Goal: Information Seeking & Learning: Compare options

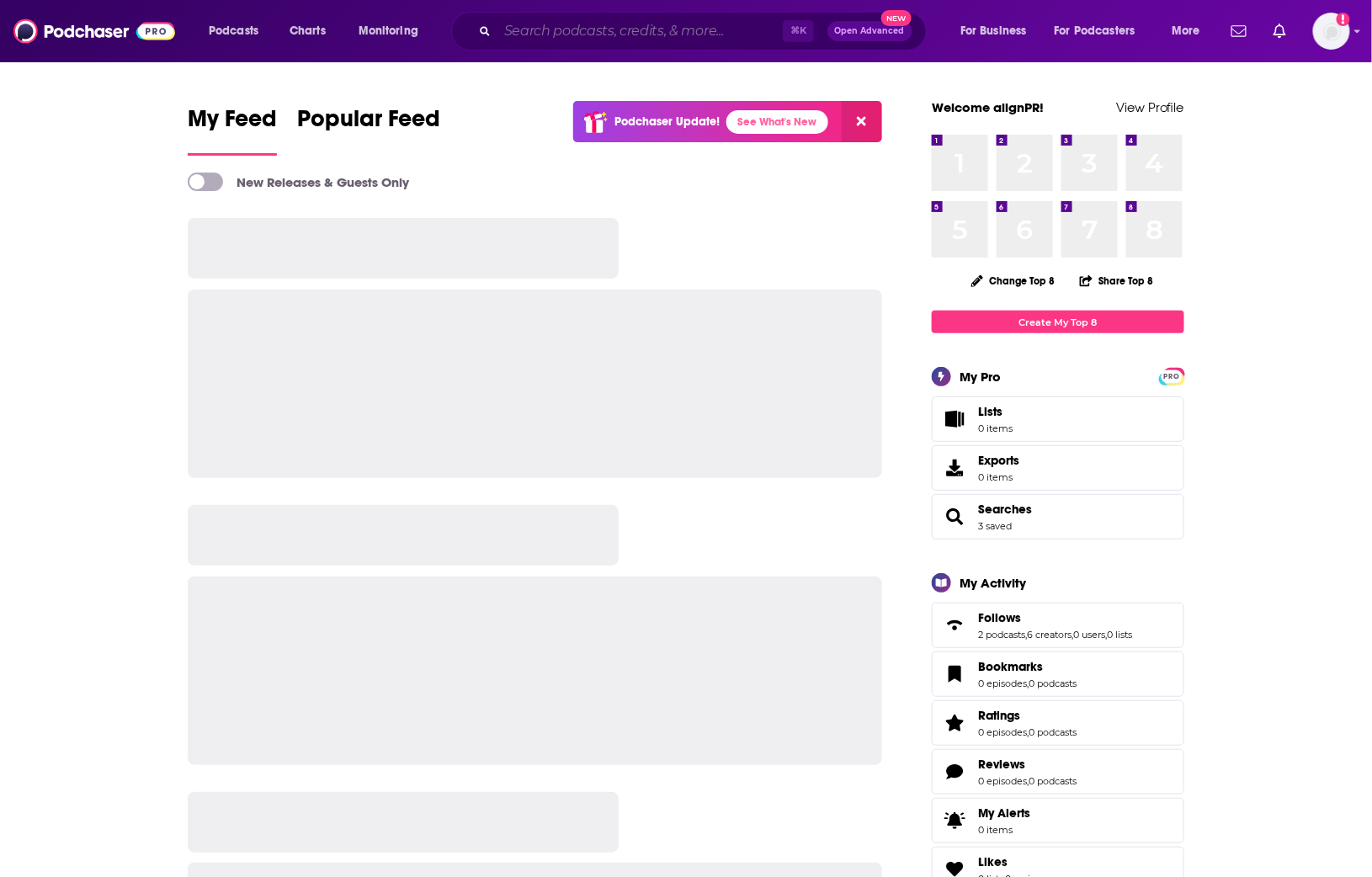
click at [670, 36] on input "Search podcasts, credits, & more..." at bounding box center [640, 31] width 285 height 27
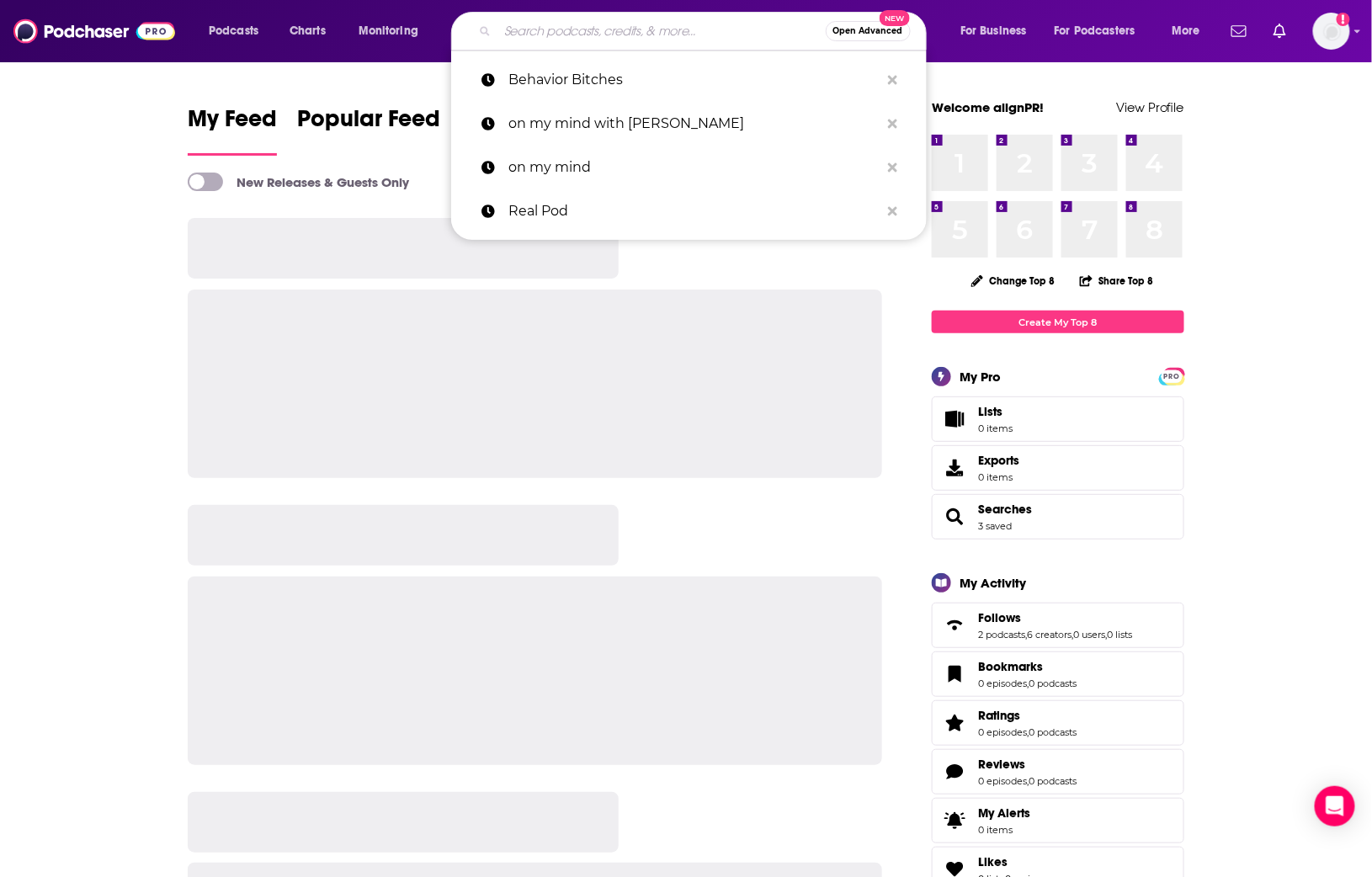
paste input "Tennis Channel Inside-In"
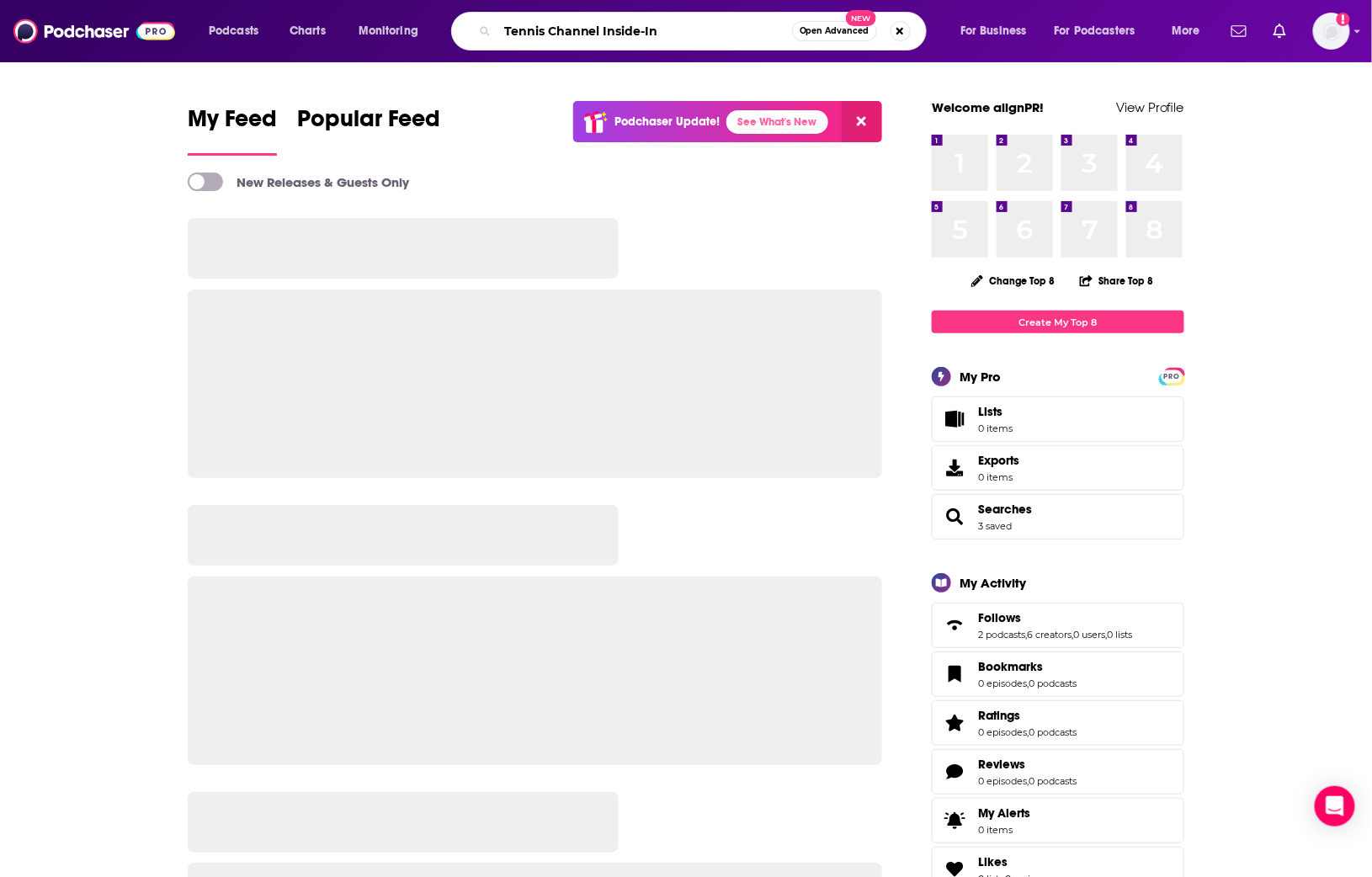
type input "Tennis Channel Inside-In"
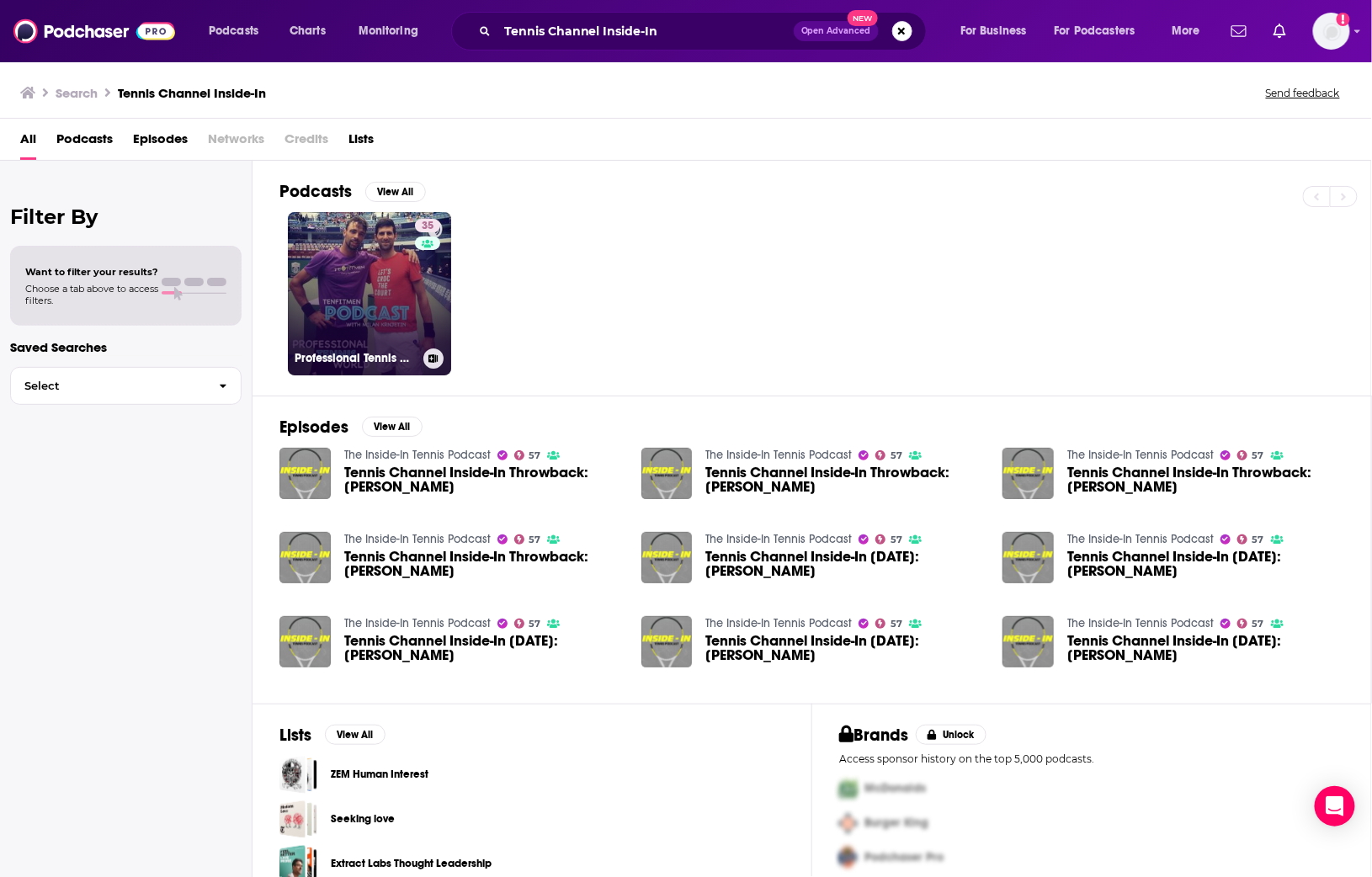
click at [429, 264] on div "35" at bounding box center [430, 284] width 30 height 130
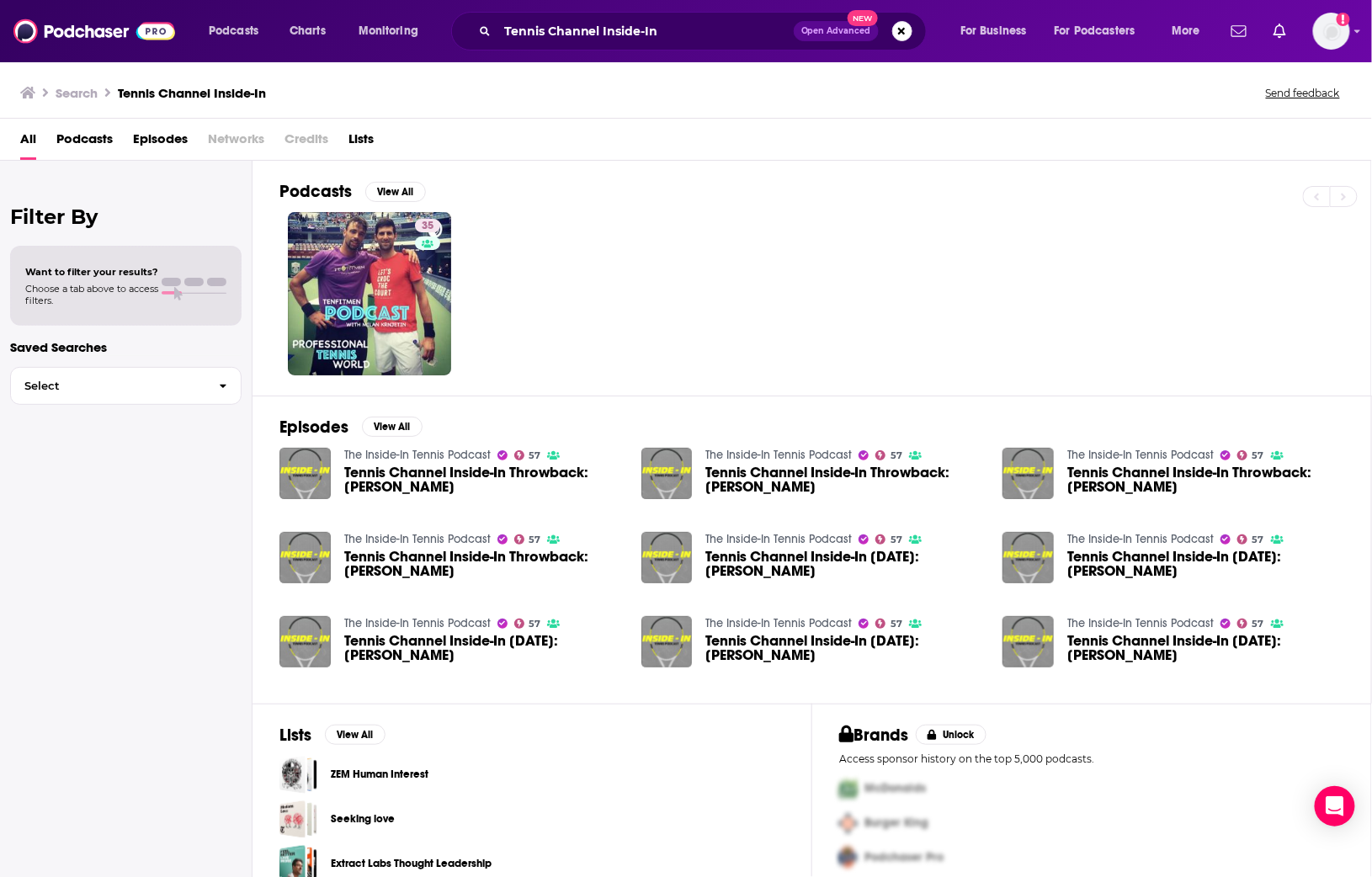
click at [283, 458] on img "Tennis Channel Inside-In Throwback: Frances Tiafoe" at bounding box center [305, 473] width 51 height 51
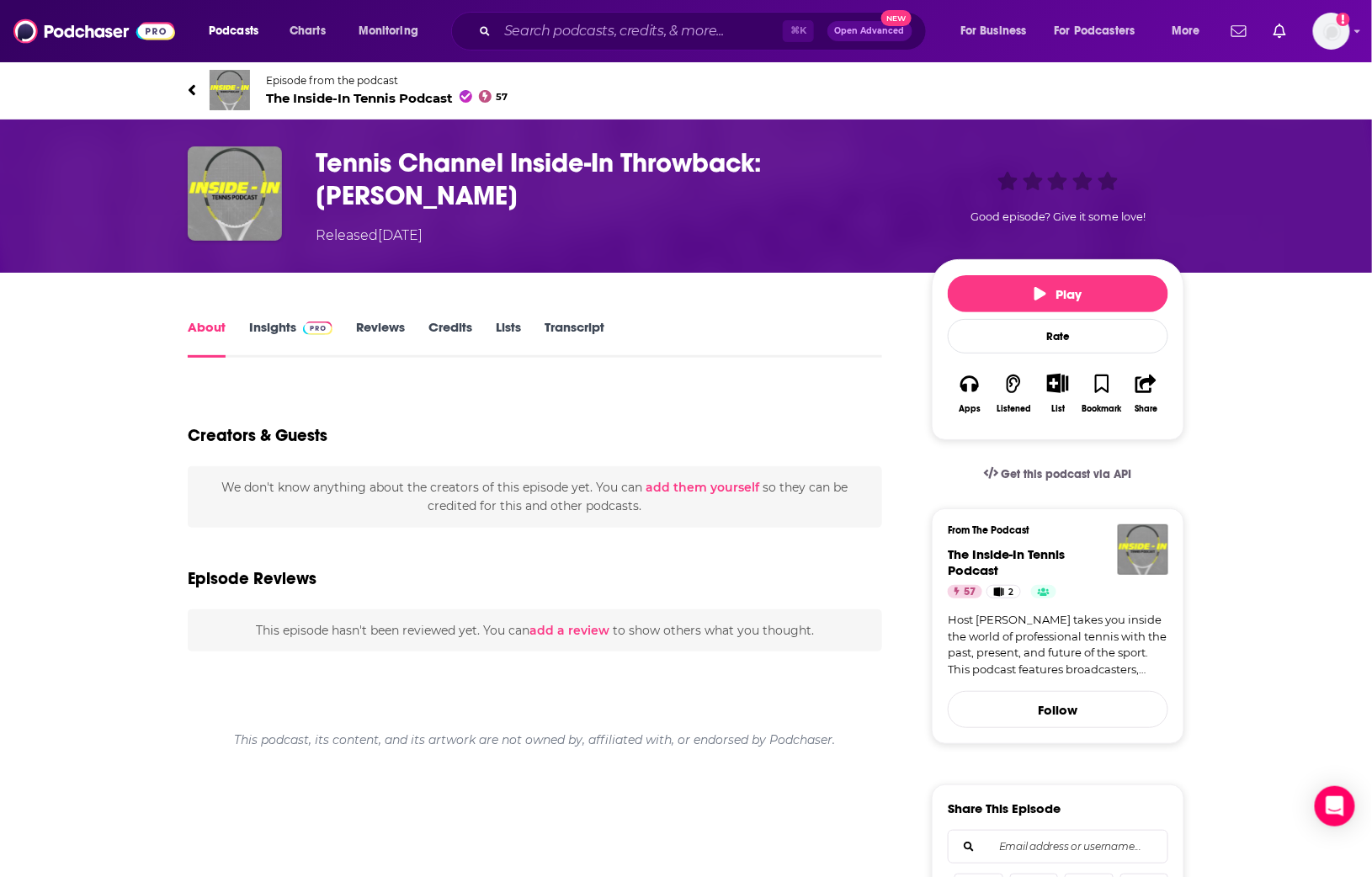
click at [237, 103] on img at bounding box center [230, 90] width 40 height 40
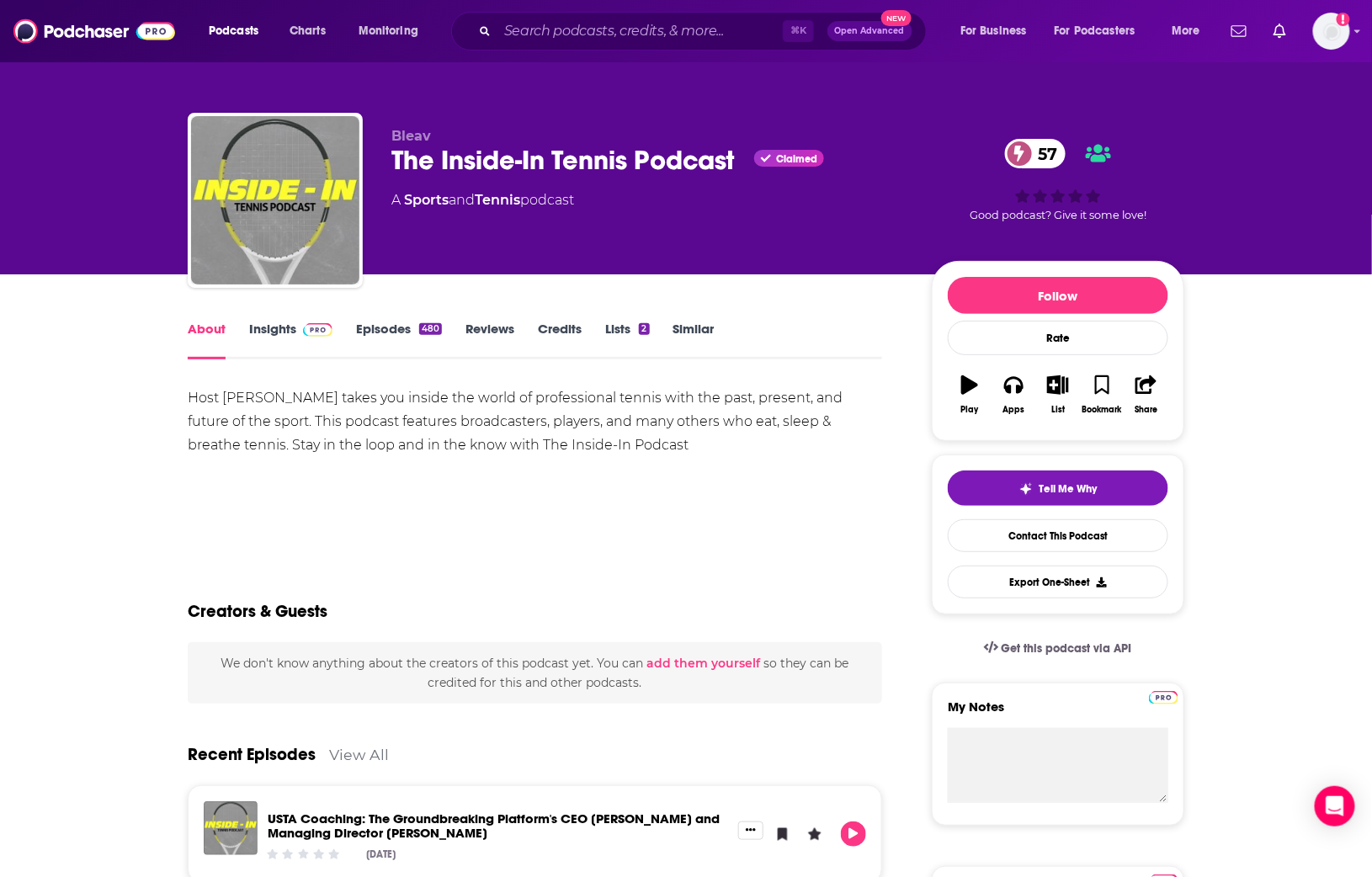
click at [278, 352] on link "Insights" at bounding box center [292, 340] width 84 height 38
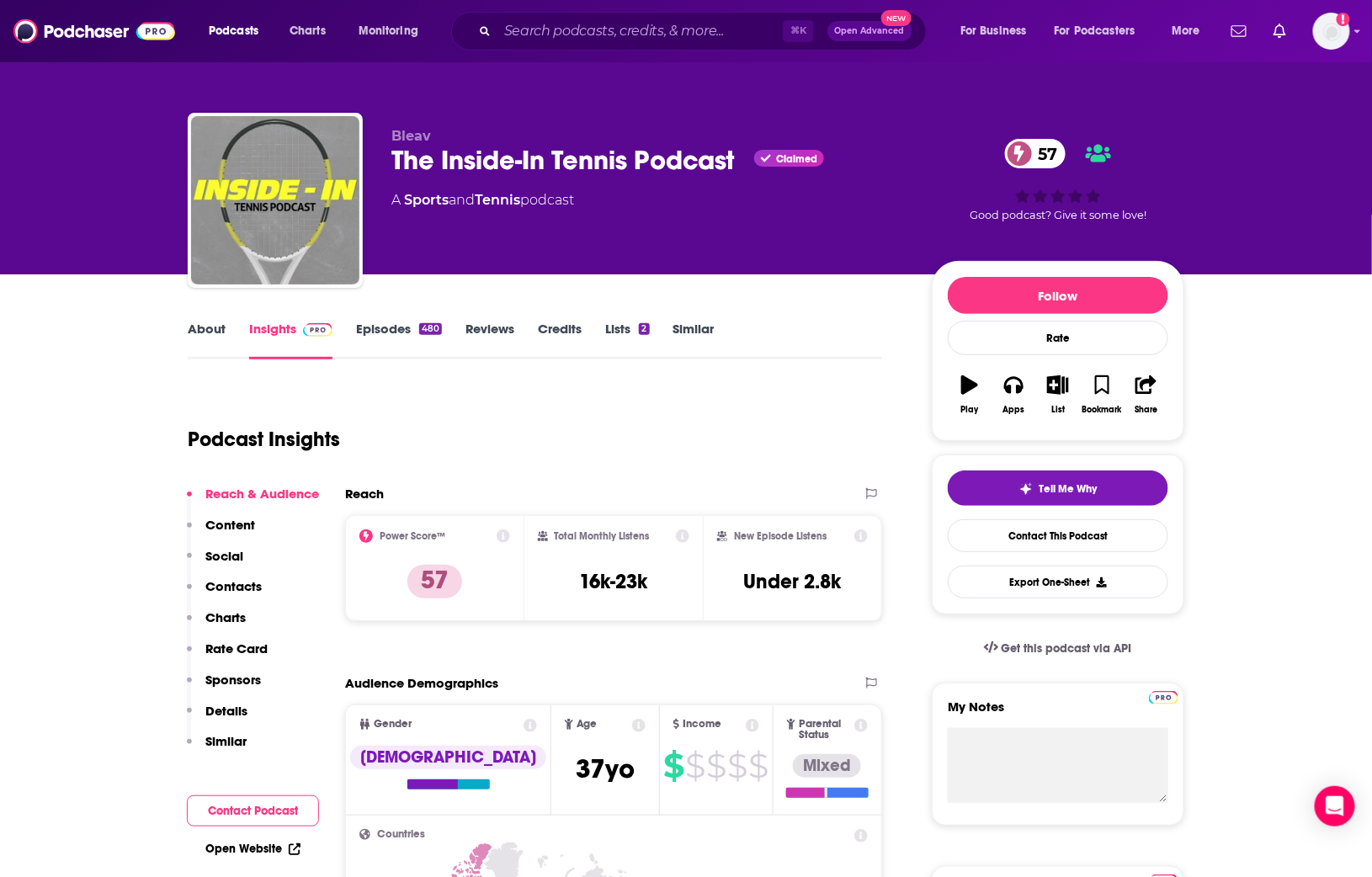
click at [197, 332] on link "About" at bounding box center [206, 340] width 38 height 38
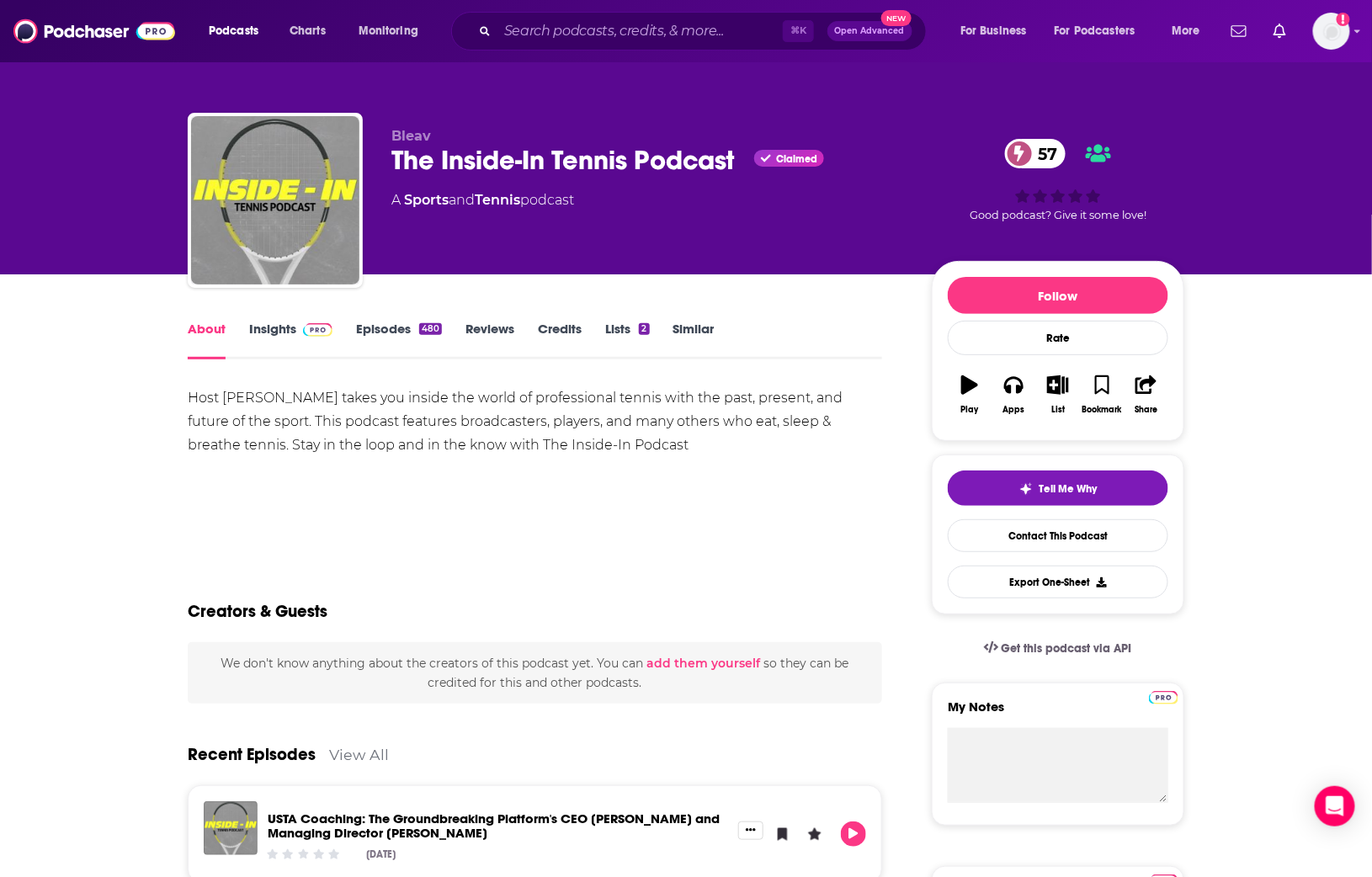
click at [319, 323] on img at bounding box center [318, 329] width 30 height 13
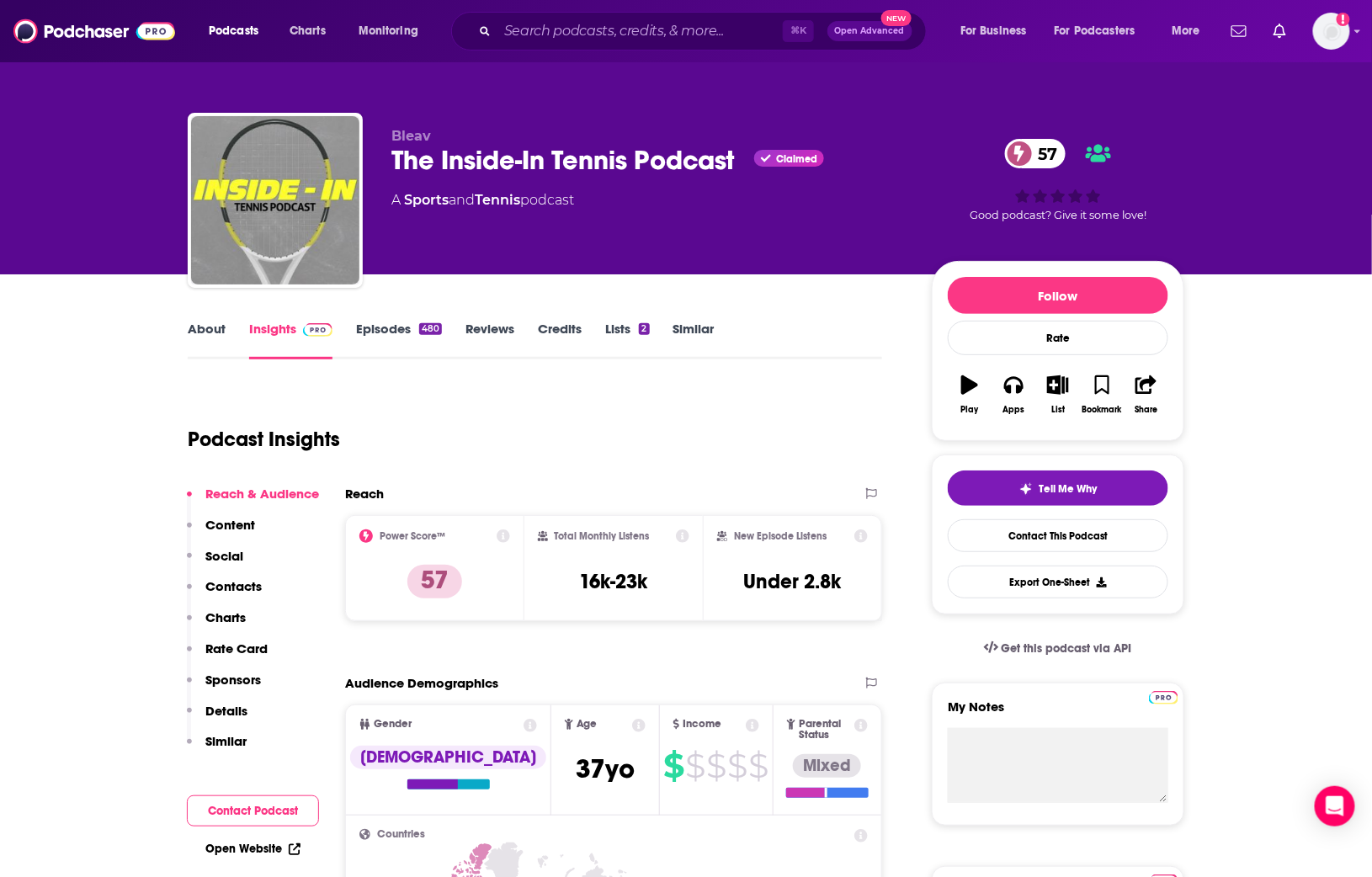
drag, startPoint x: 400, startPoint y: 319, endPoint x: 392, endPoint y: 324, distance: 9.4
click at [400, 319] on div "About Insights Episodes 480 Reviews Credits Lists 2 Similar" at bounding box center [535, 339] width 695 height 41
click at [392, 324] on link "Episodes 480" at bounding box center [399, 340] width 86 height 38
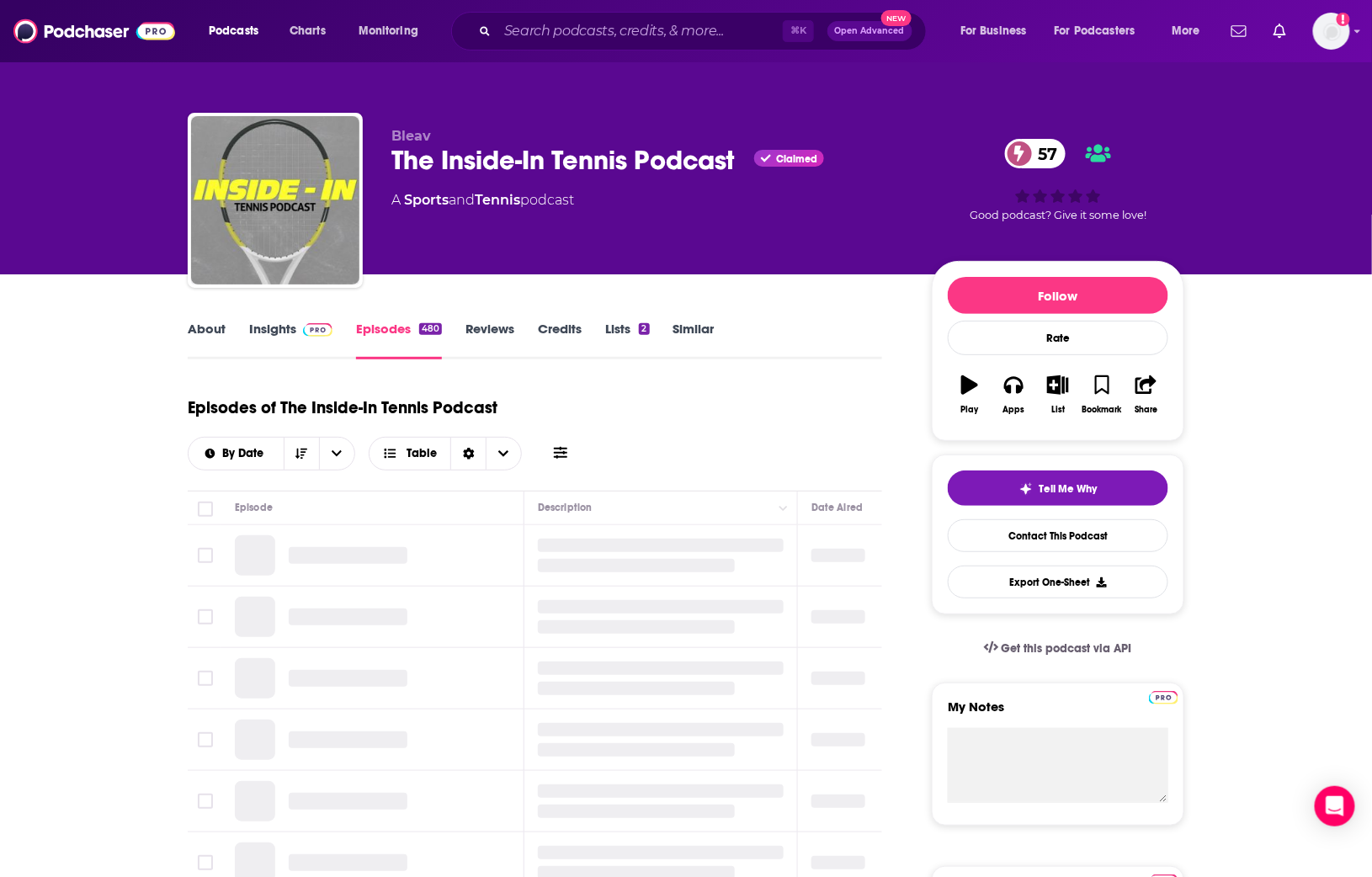
click at [498, 166] on div "The Inside-In Tennis Podcast Claimed 57" at bounding box center [648, 161] width 513 height 33
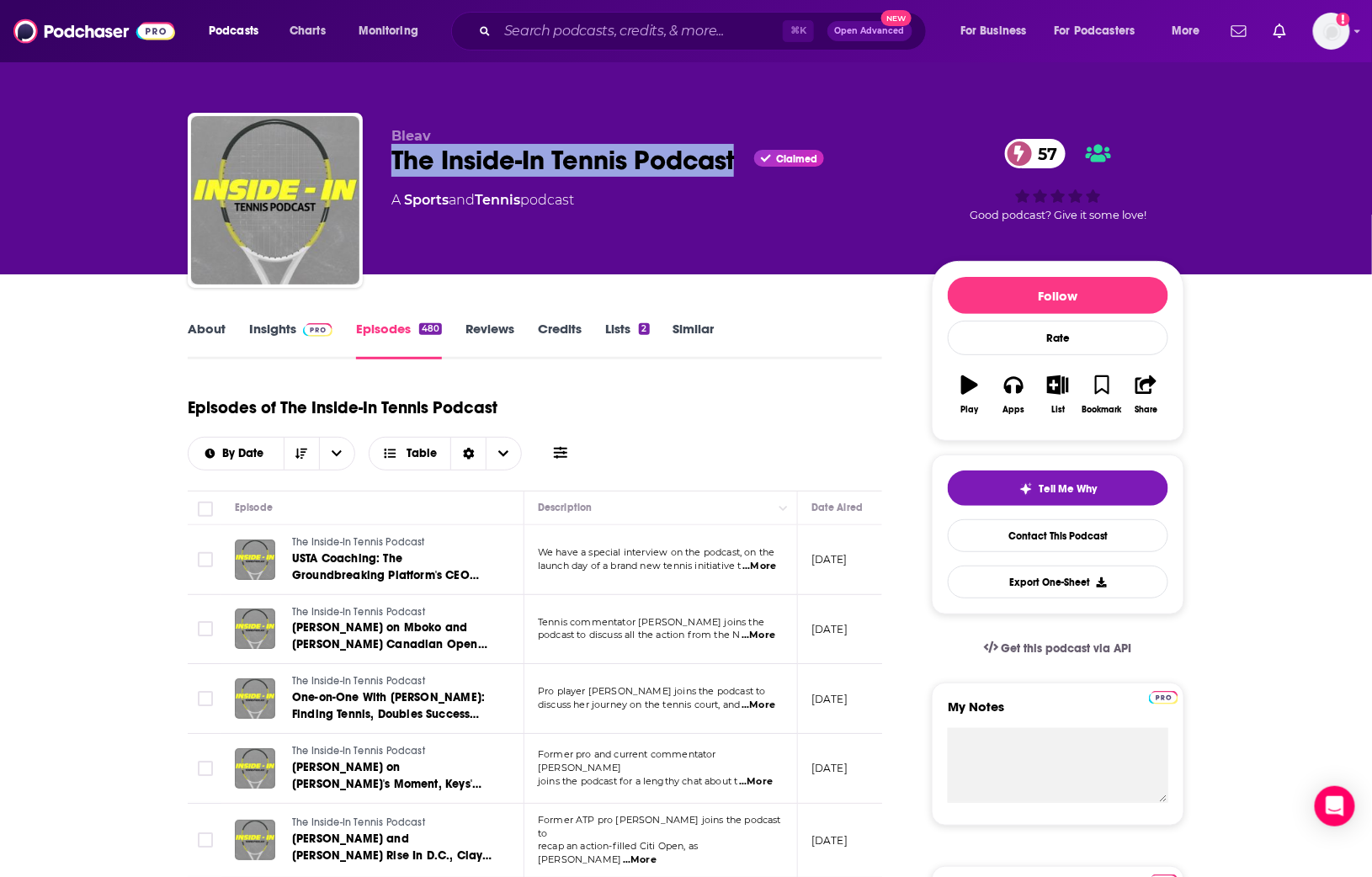
copy h2 "The Inside-In Tennis Podcast"
click at [520, 155] on div "The Inside-In Tennis Podcast Claimed 57" at bounding box center [648, 161] width 513 height 33
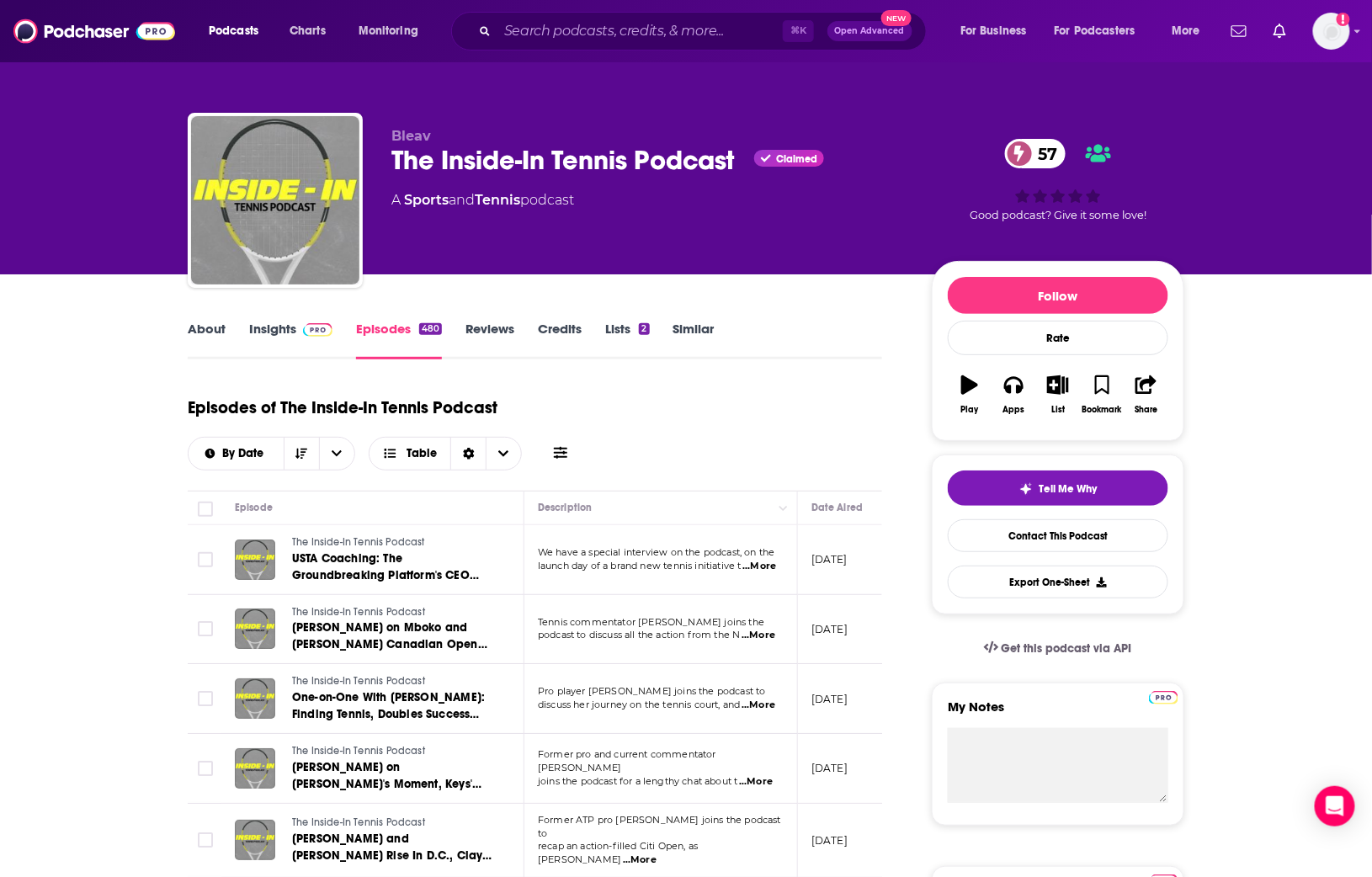
drag, startPoint x: 732, startPoint y: 223, endPoint x: 710, endPoint y: 182, distance: 46.5
click at [732, 223] on div "Bleav The Inside-In Tennis Podcast Claimed 57 A Sports and Tennis podcast" at bounding box center [648, 195] width 513 height 134
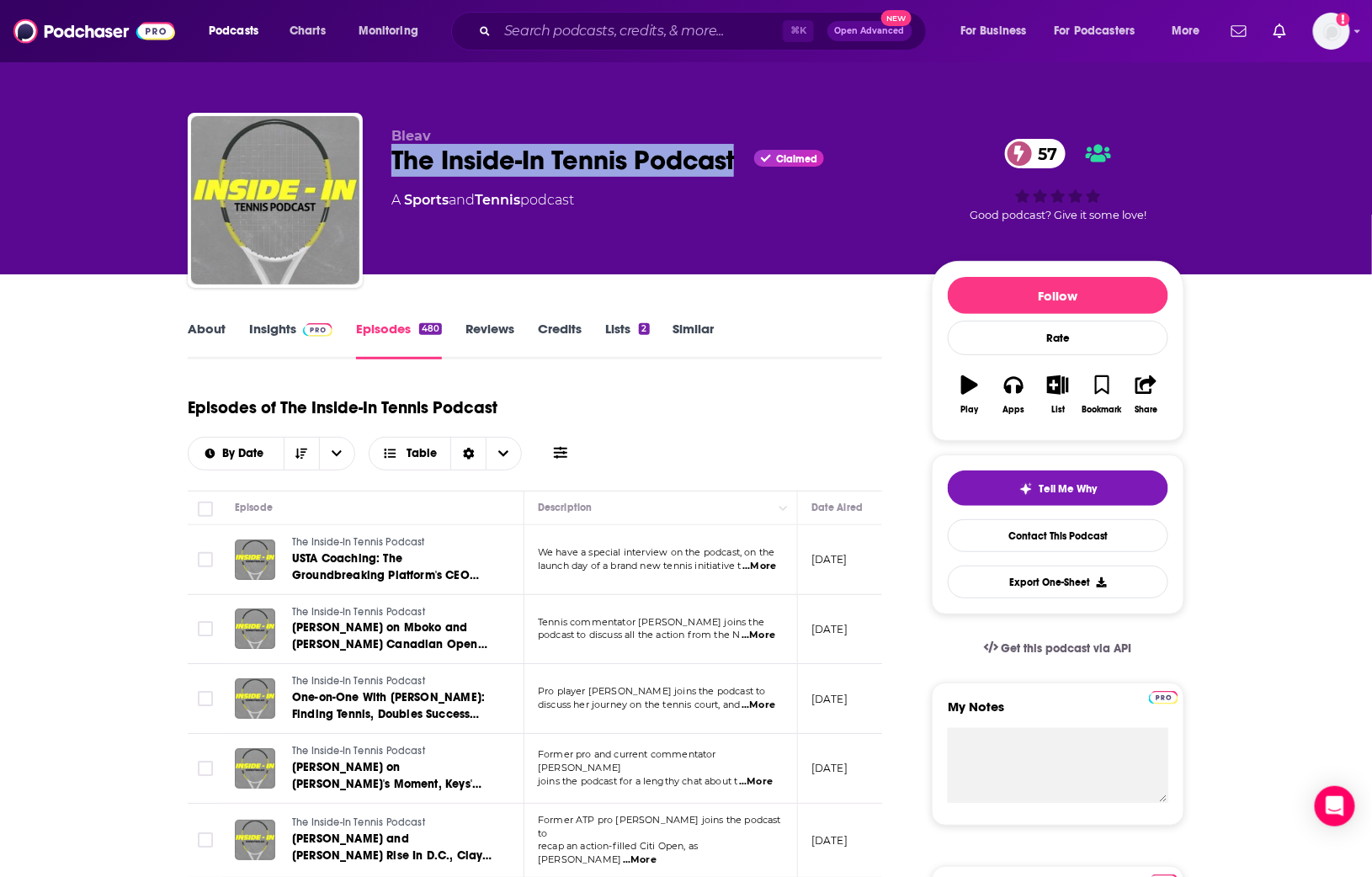
drag, startPoint x: 732, startPoint y: 163, endPoint x: 385, endPoint y: 155, distance: 347.1
click at [386, 155] on div "Bleav The Inside-In Tennis Podcast Claimed 57 A Sports and Tennis podcast 57 Go…" at bounding box center [686, 203] width 997 height 182
copy h2 "The Inside-In Tennis Podcast"
click at [255, 334] on link "Insights" at bounding box center [292, 340] width 84 height 38
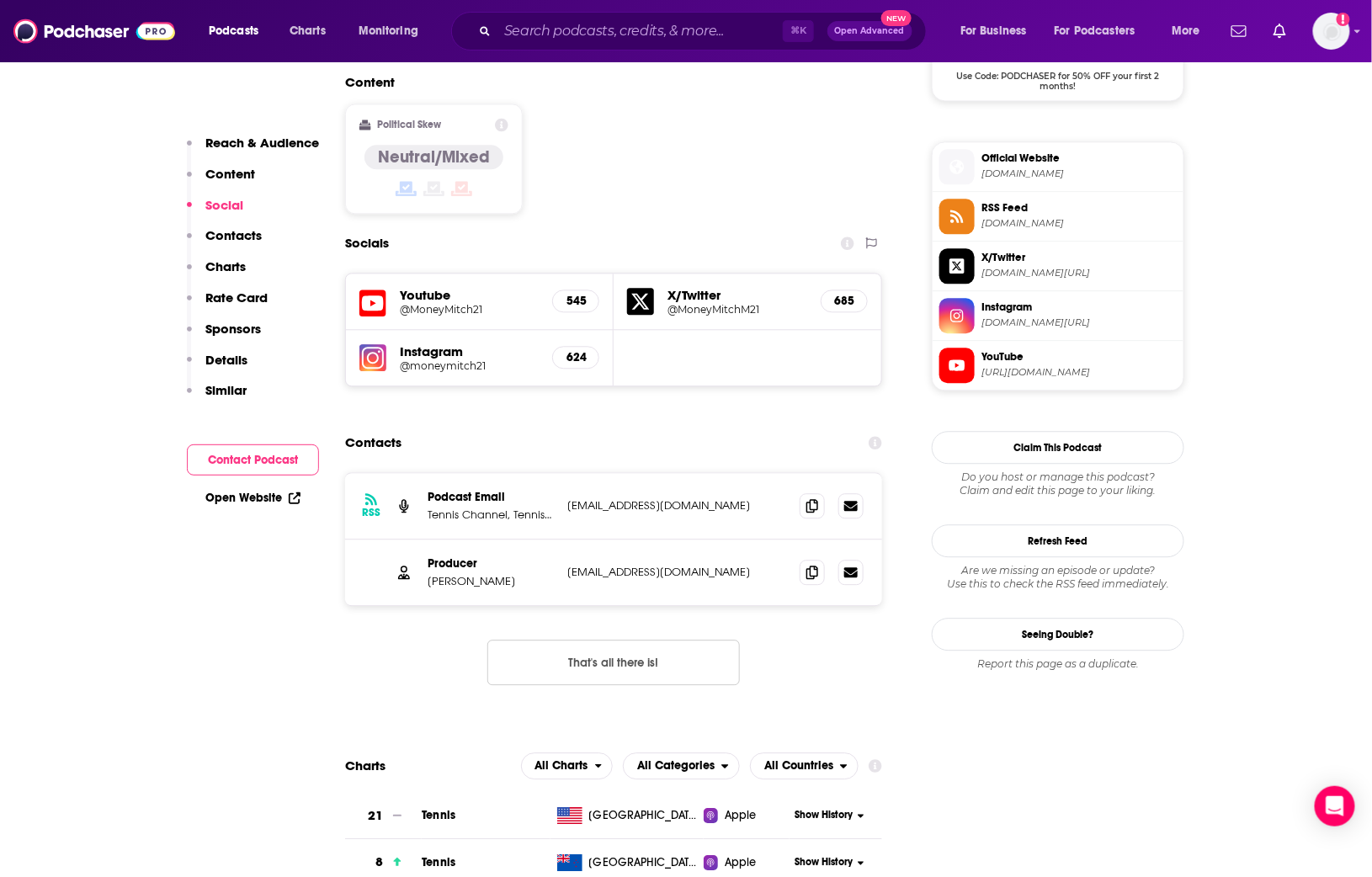
scroll to position [1318, 0]
click at [813, 497] on icon at bounding box center [813, 504] width 12 height 13
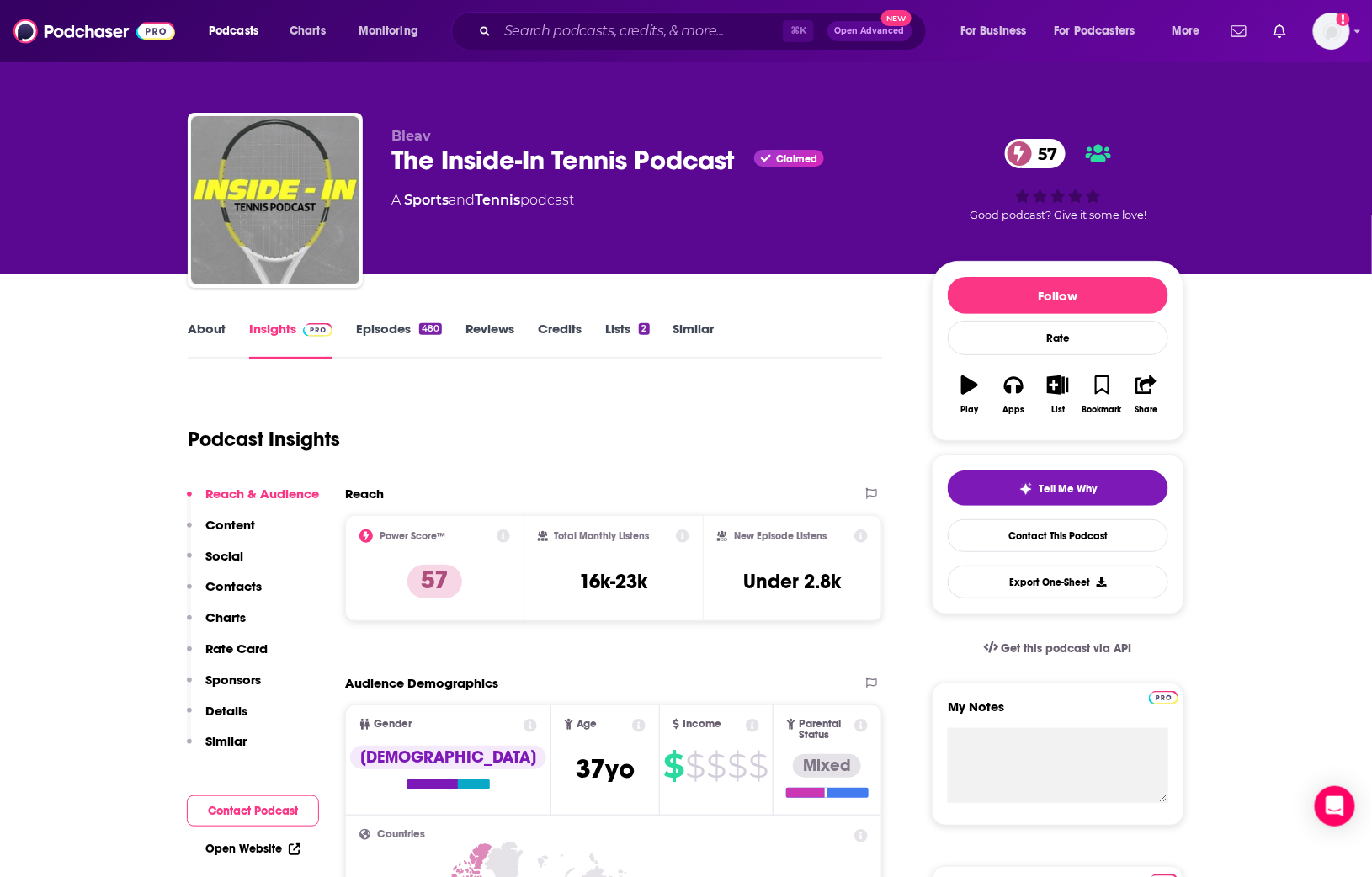
scroll to position [0, 0]
click at [209, 323] on link "About" at bounding box center [206, 340] width 38 height 38
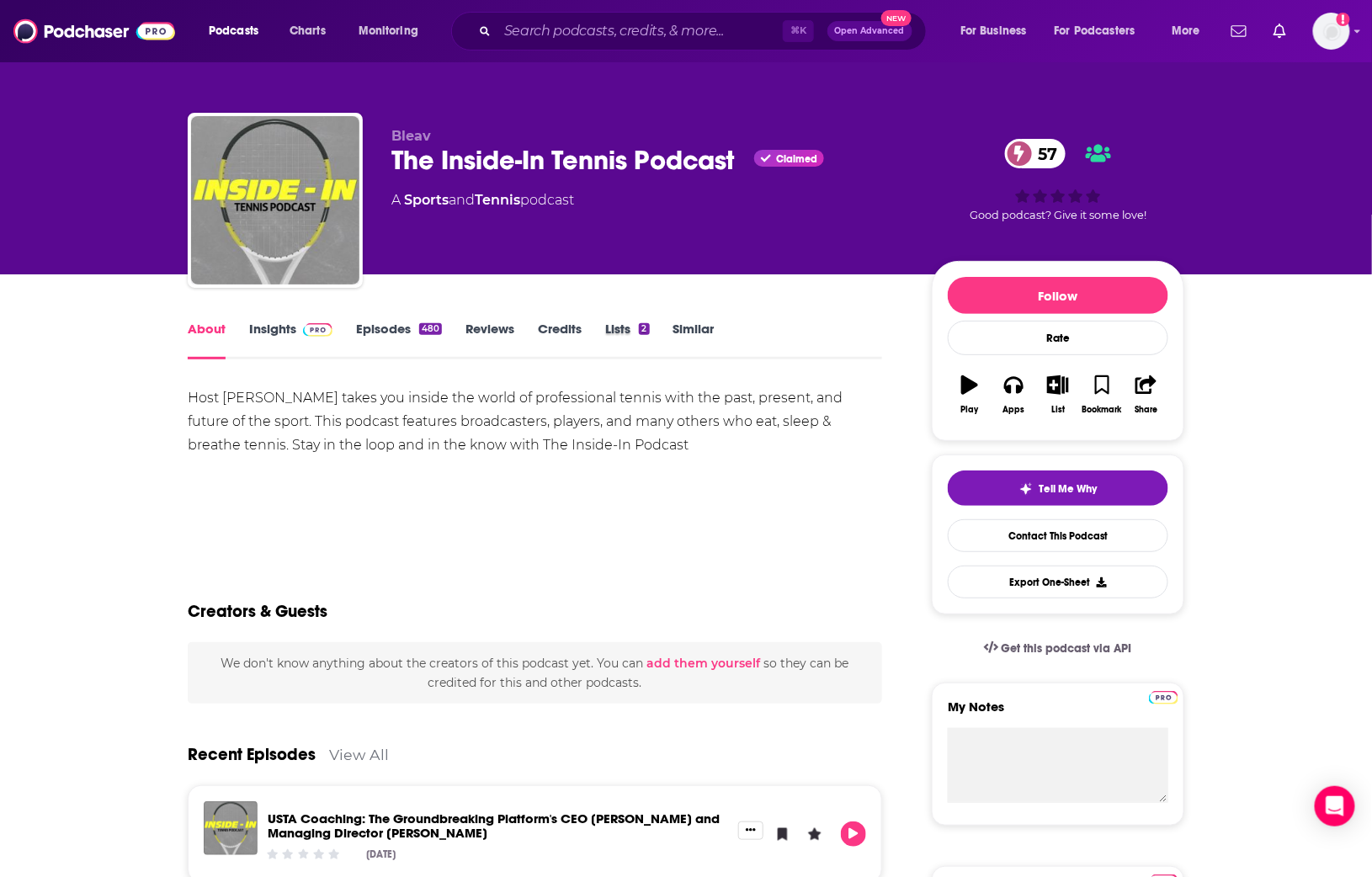
click at [673, 334] on div "Lists 2" at bounding box center [639, 340] width 67 height 38
click at [689, 332] on link "Similar" at bounding box center [694, 340] width 41 height 38
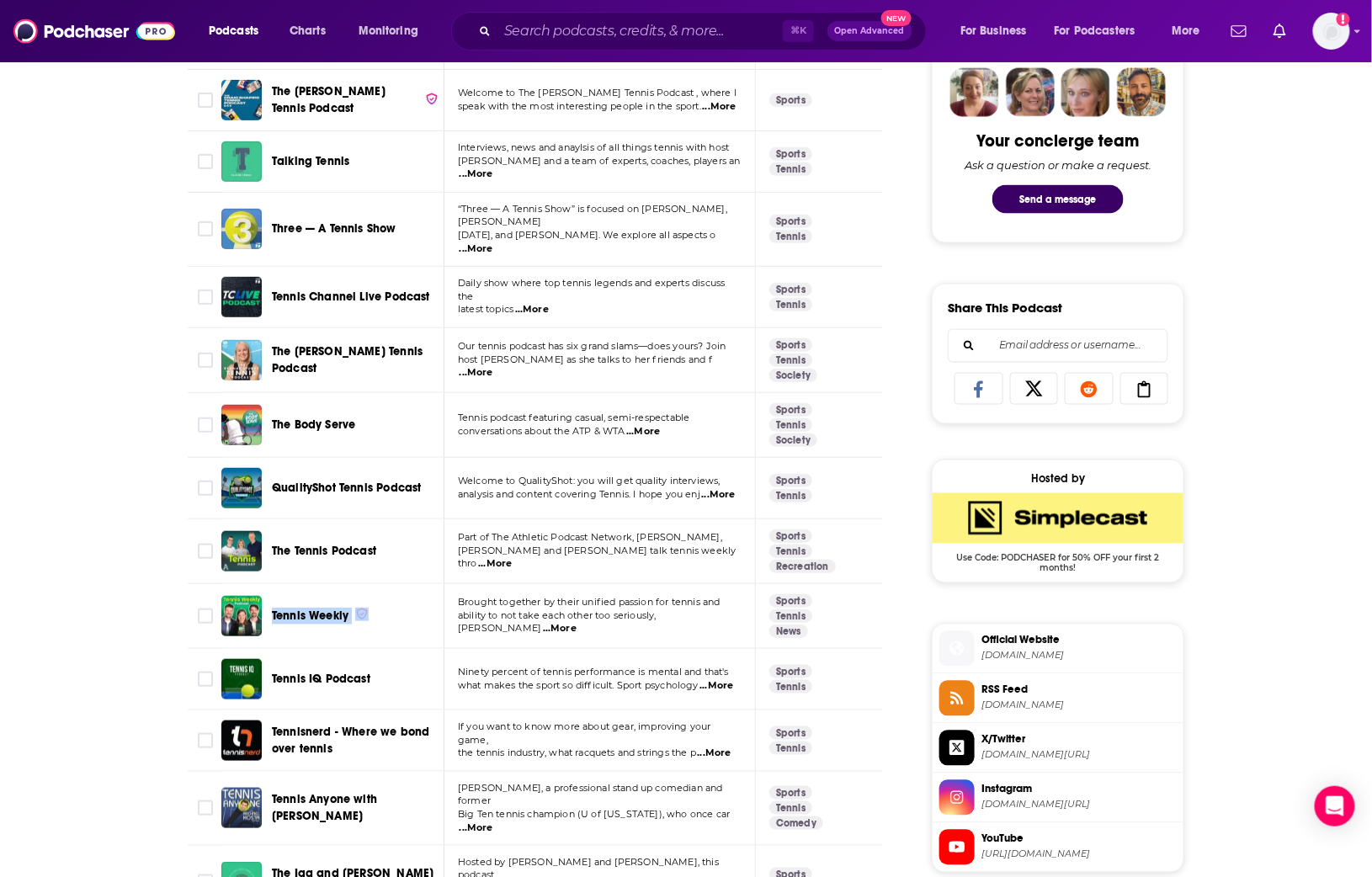
scroll to position [788, 0]
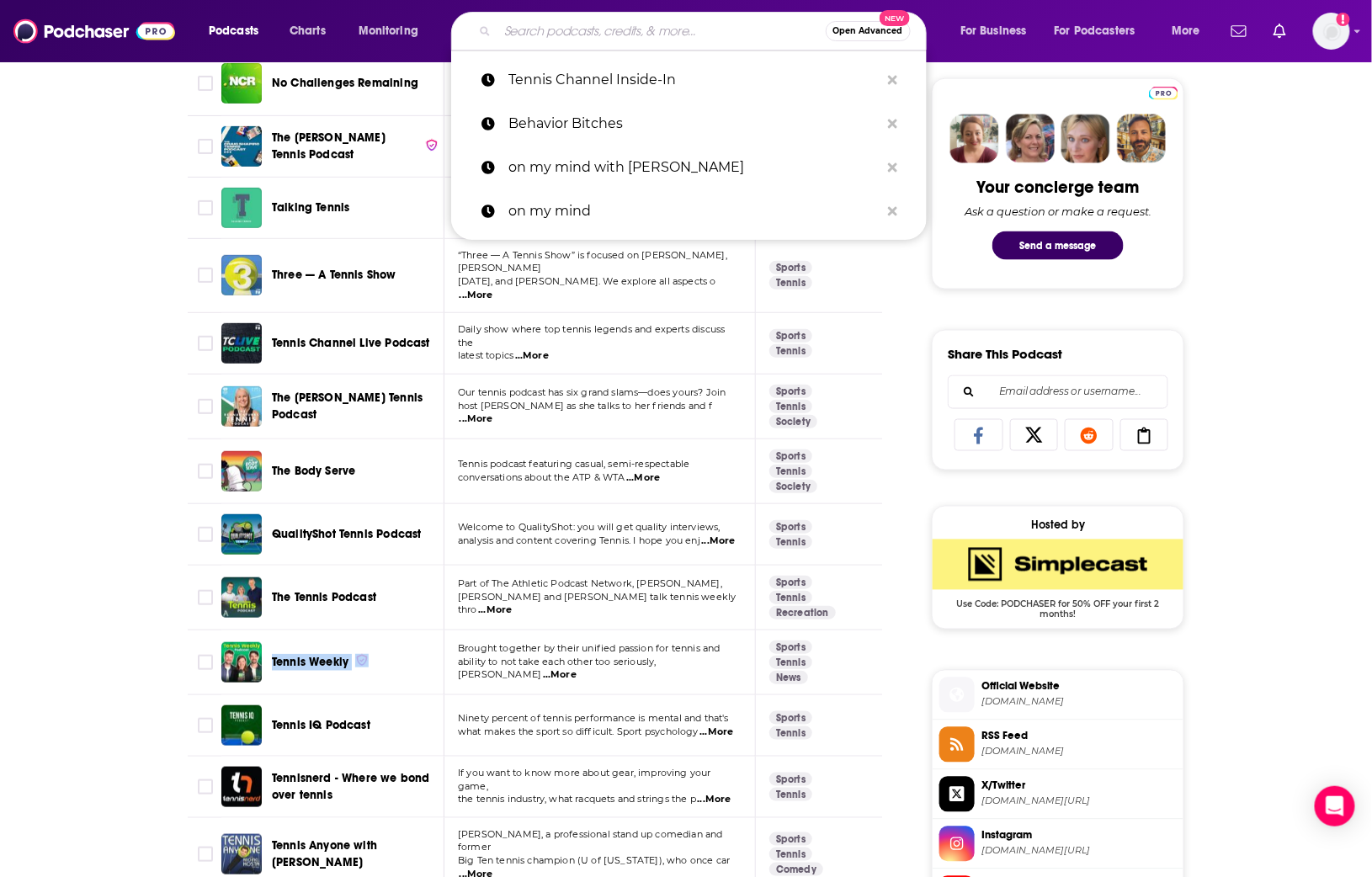
click at [632, 29] on input "Search podcasts, credits, & more..." at bounding box center [662, 31] width 328 height 27
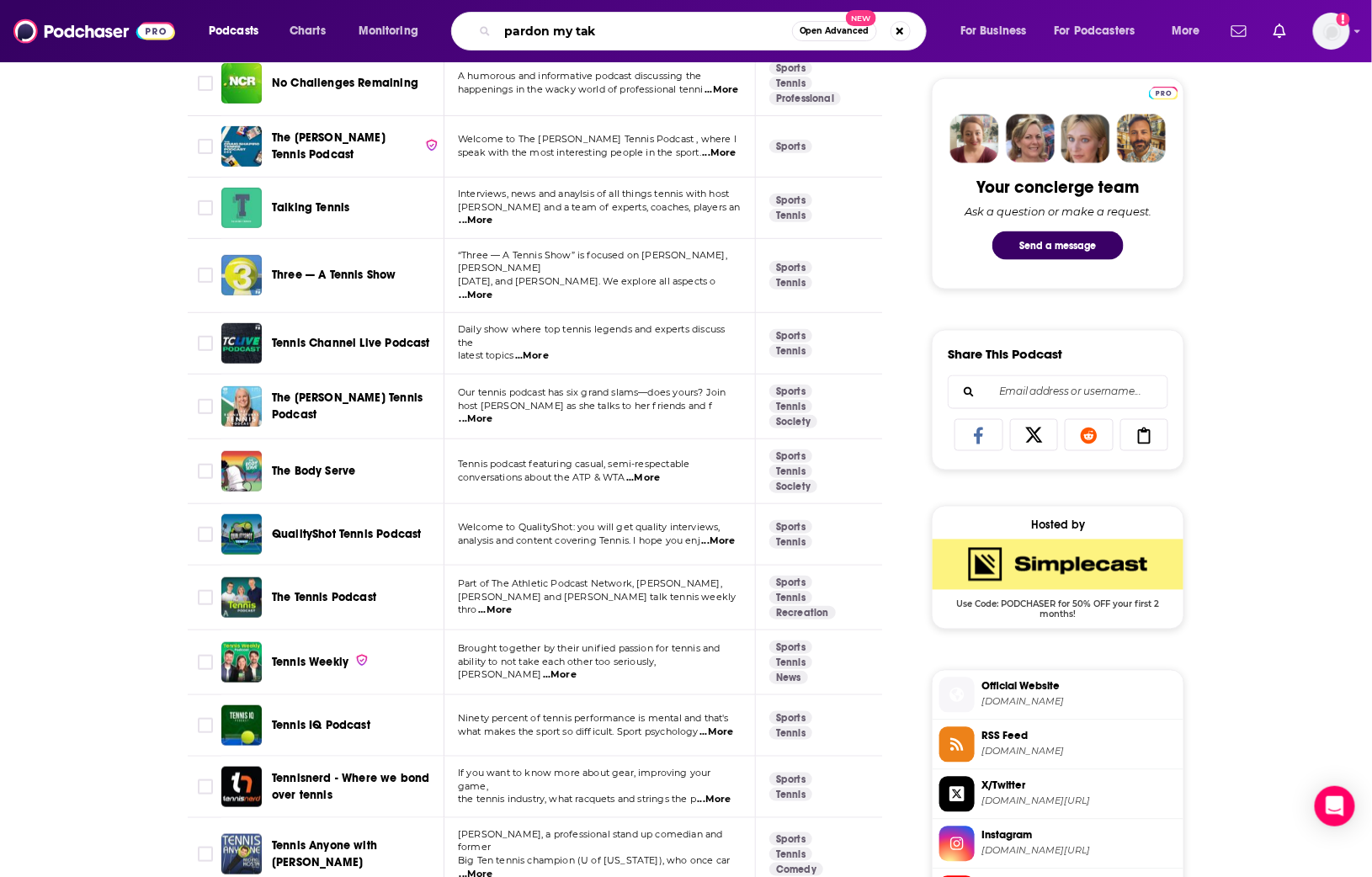
type input "pardon my take"
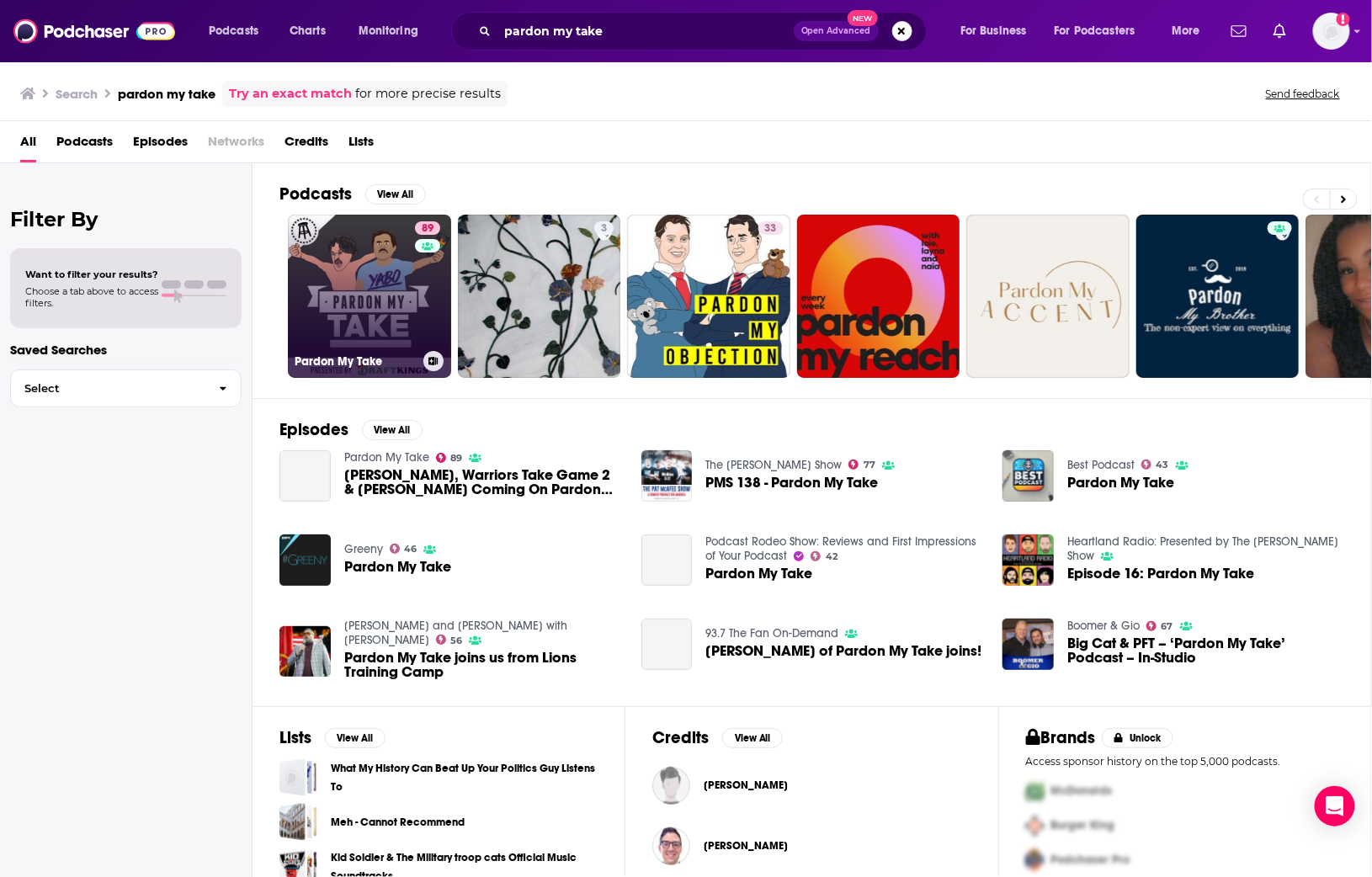
click at [390, 284] on link "89 Pardon My Take" at bounding box center [369, 296] width 163 height 163
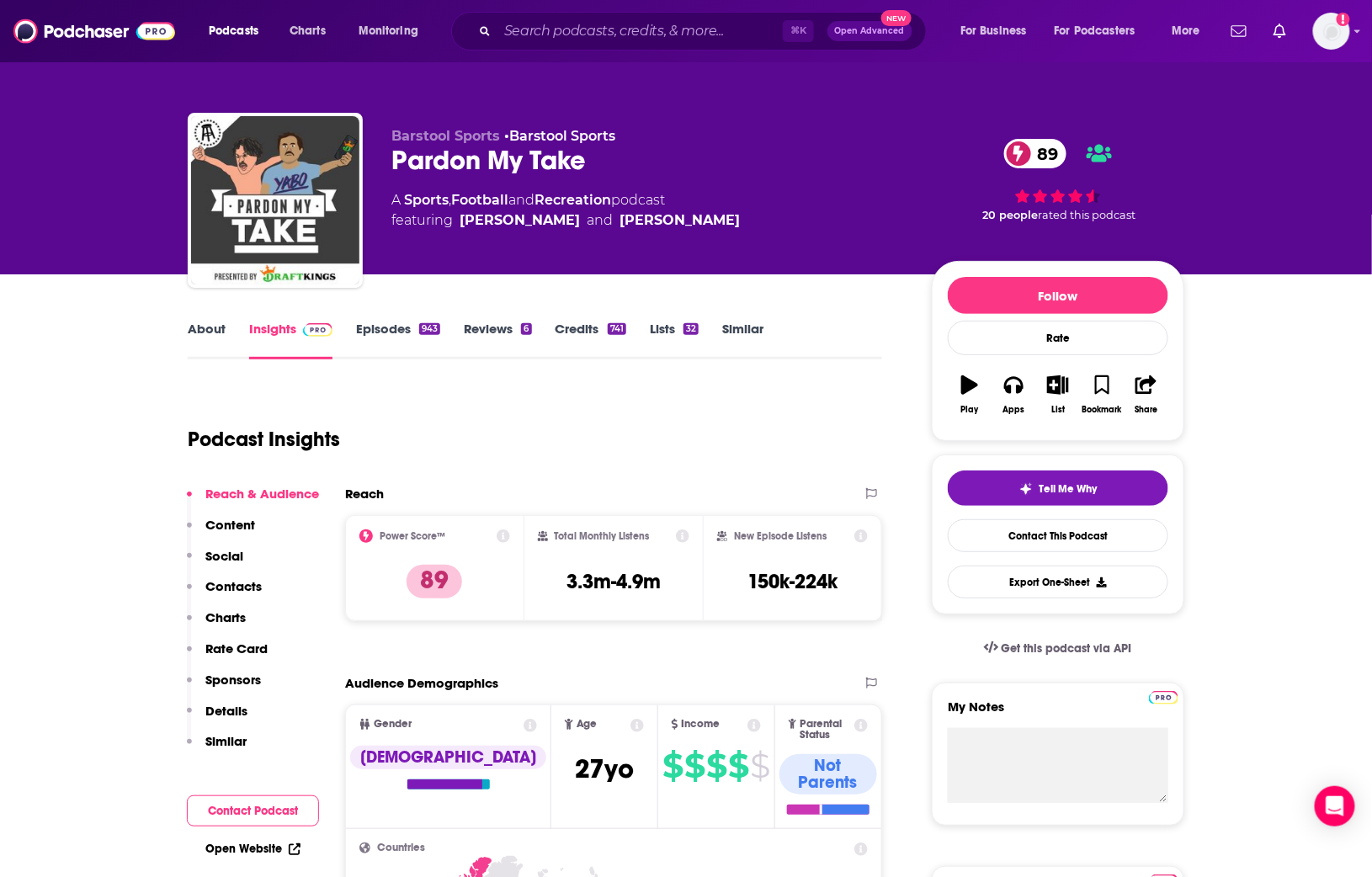
click at [210, 327] on link "About" at bounding box center [206, 340] width 38 height 38
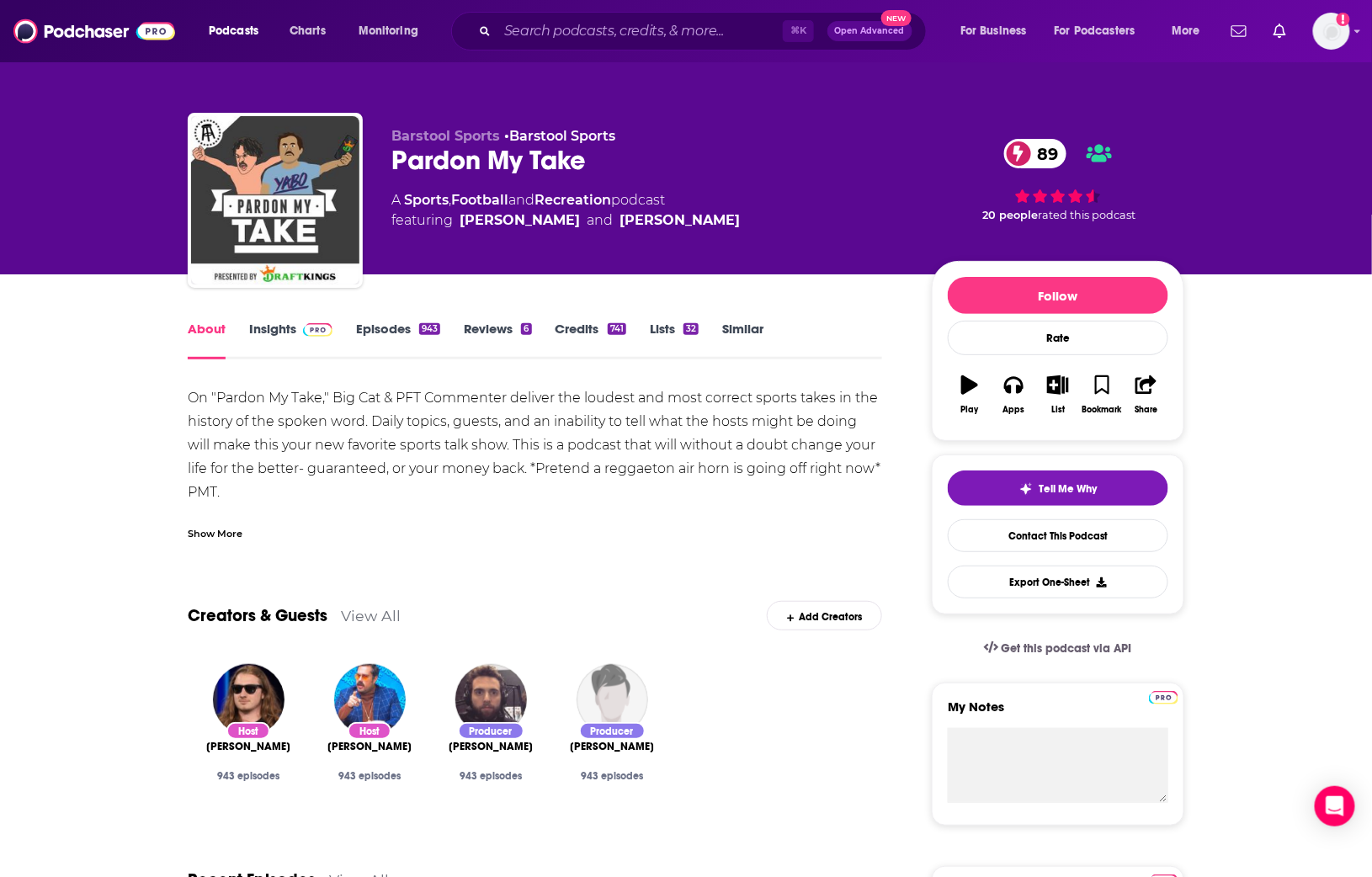
click at [215, 530] on div "Show More" at bounding box center [215, 532] width 55 height 16
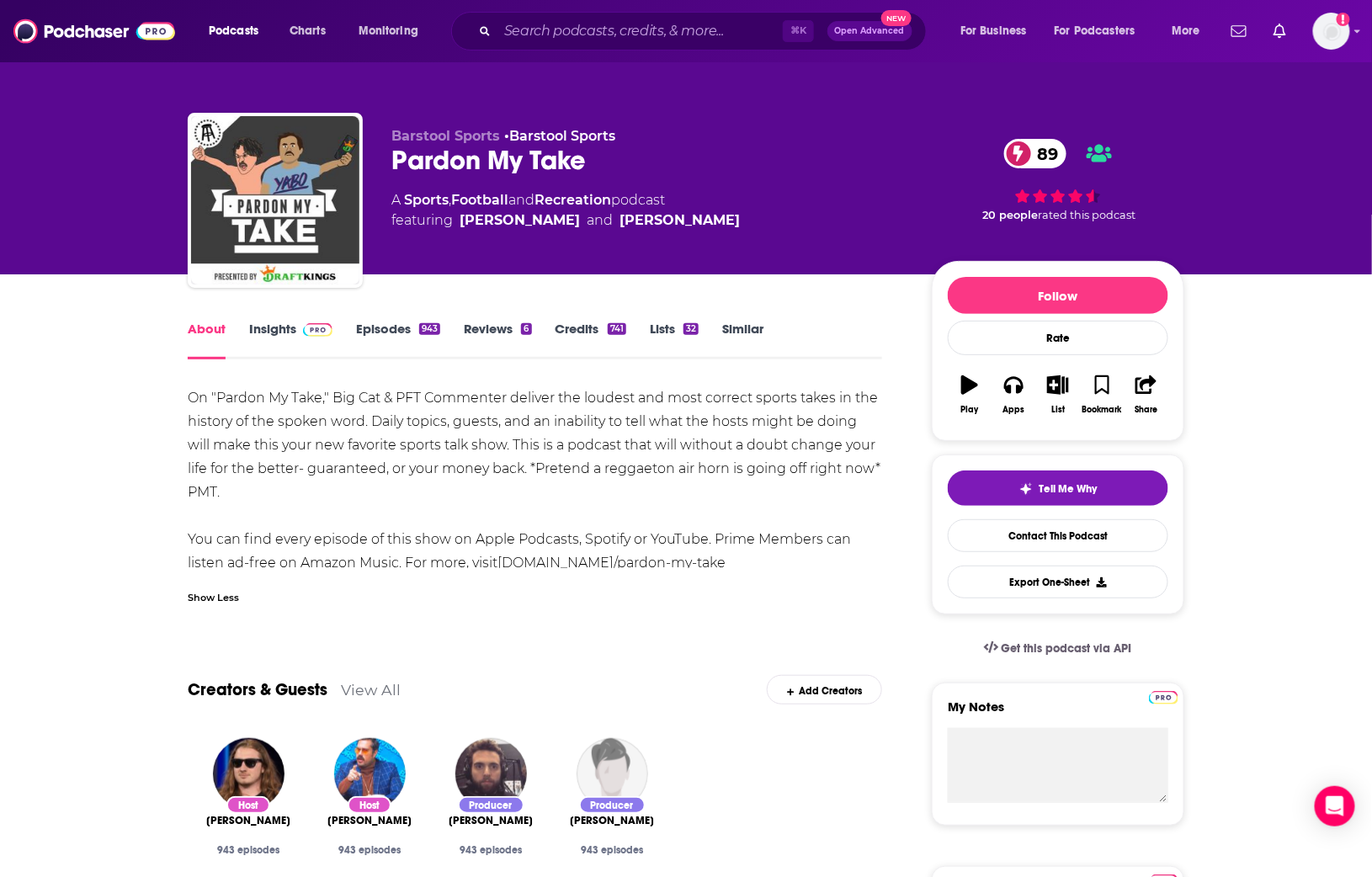
click at [389, 325] on link "Episodes 943" at bounding box center [398, 340] width 84 height 38
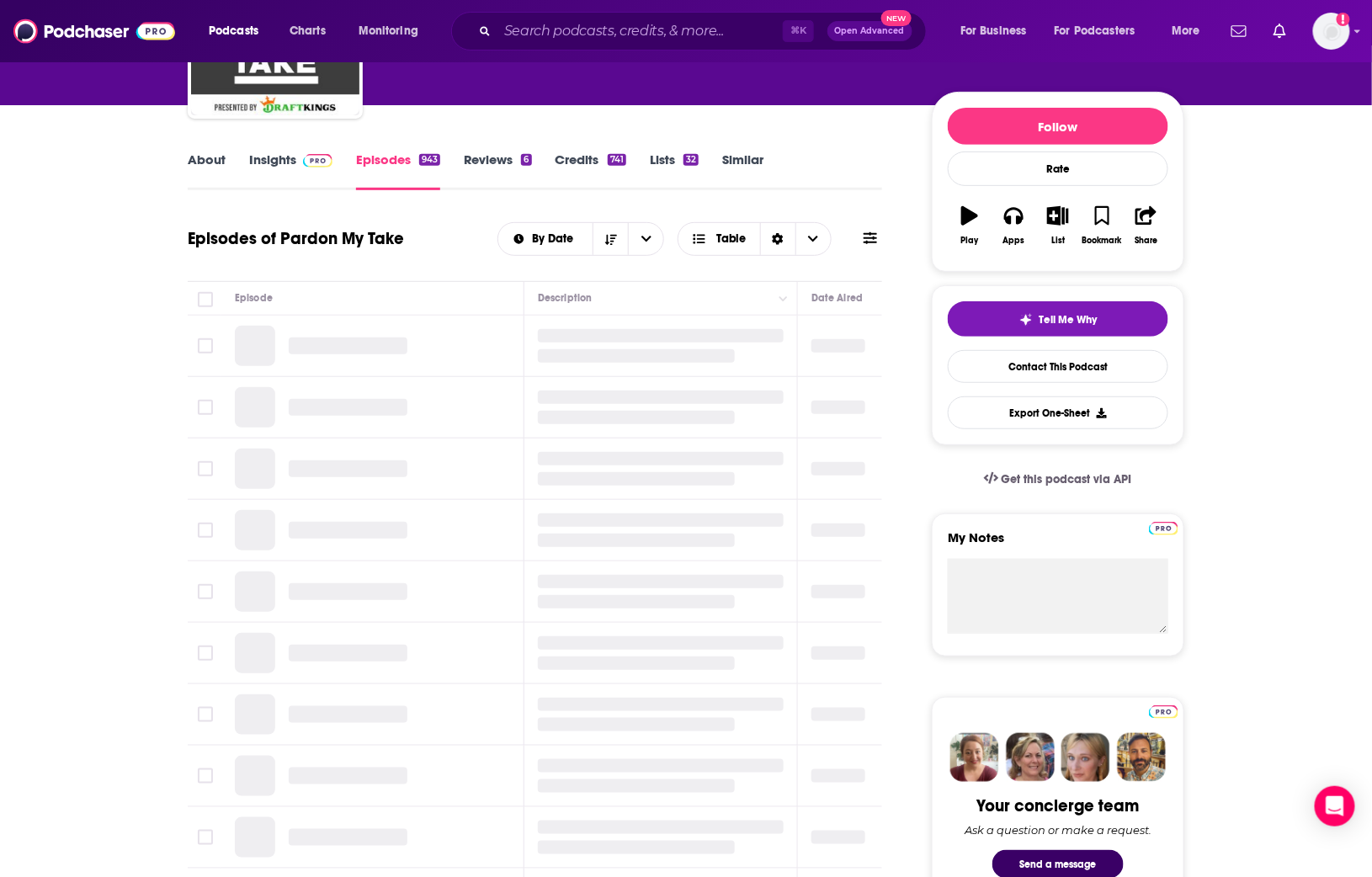
scroll to position [238, 0]
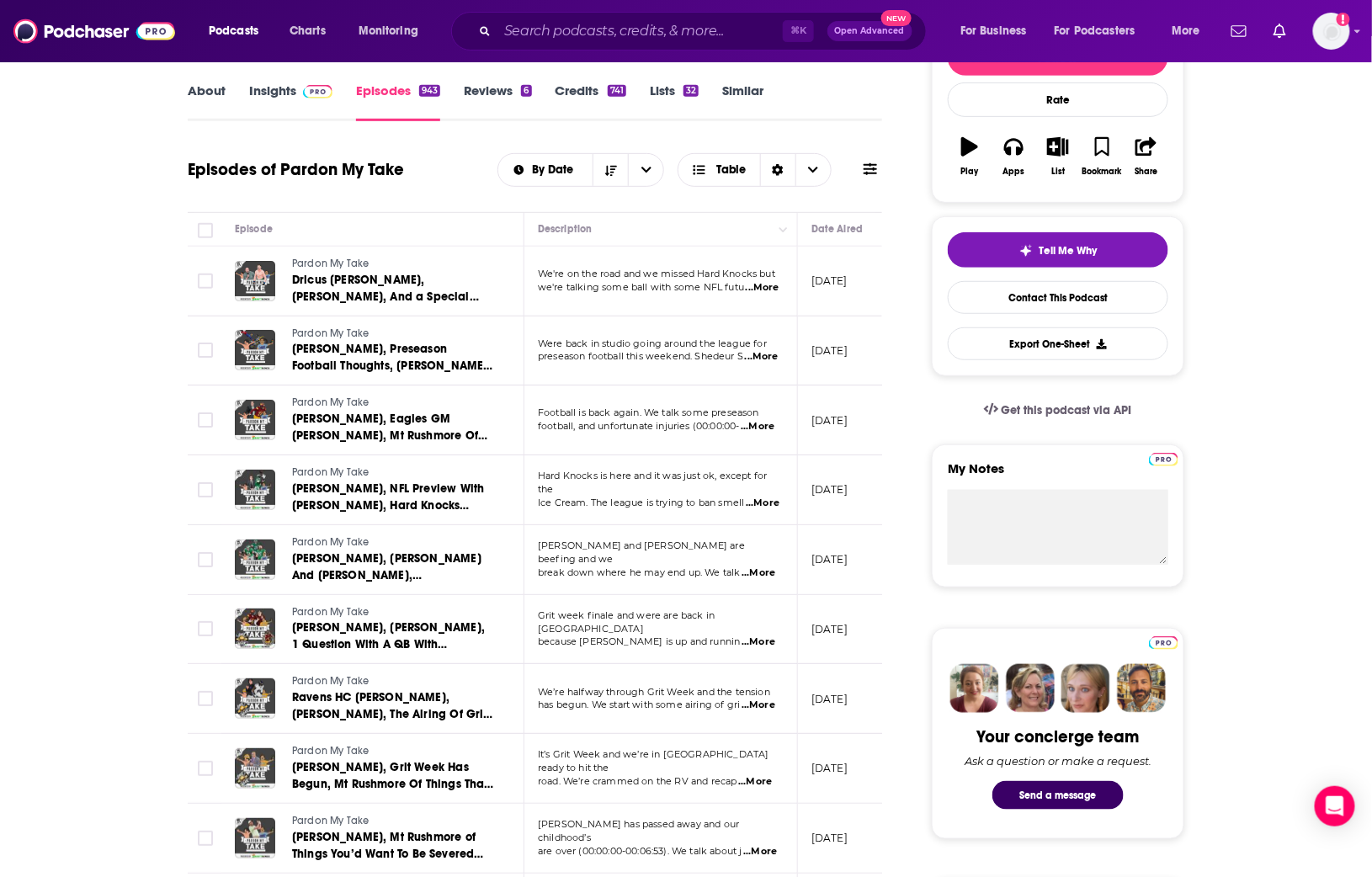
click at [772, 289] on span "...More" at bounding box center [763, 287] width 34 height 13
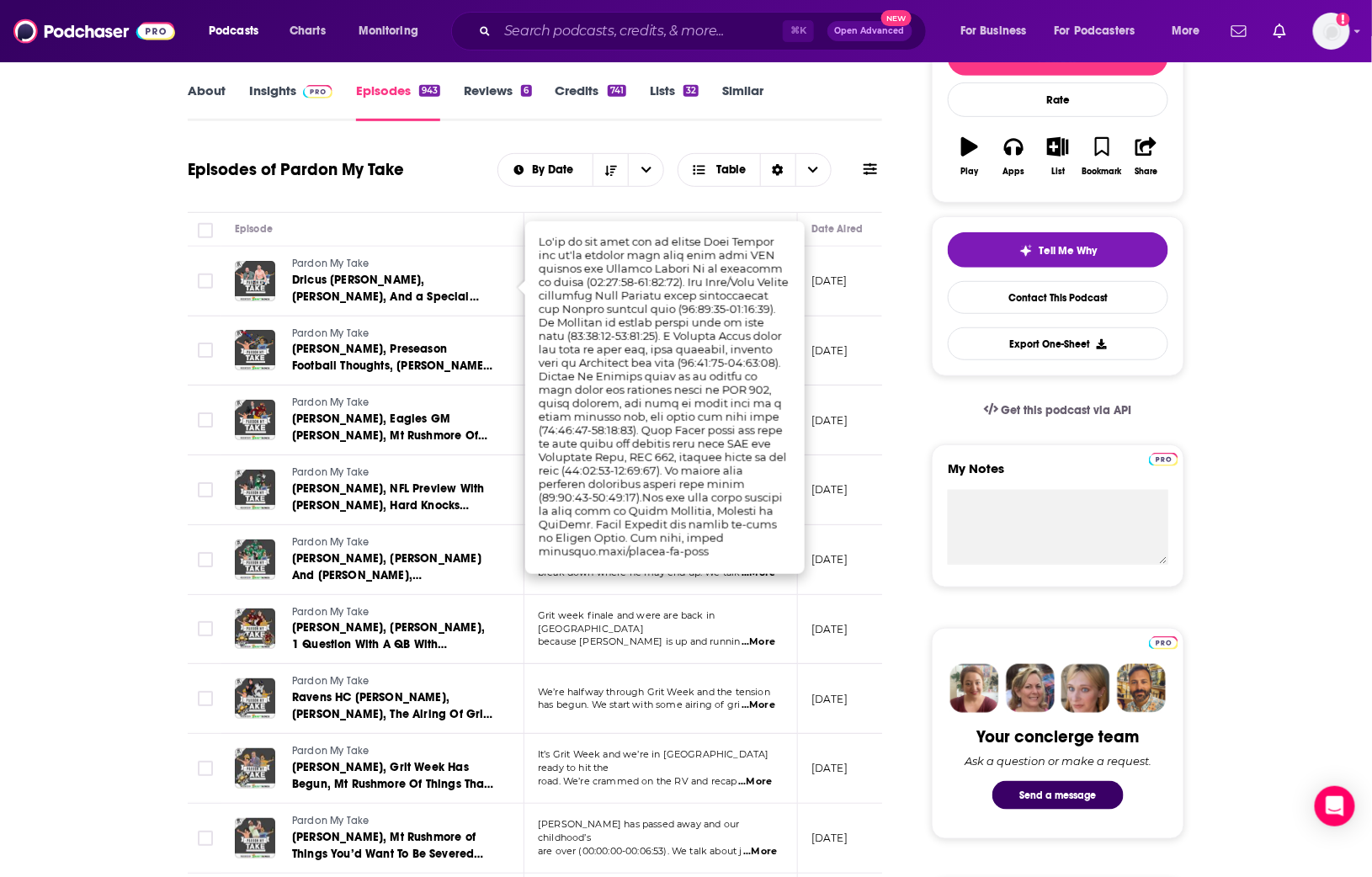
drag, startPoint x: 448, startPoint y: 193, endPoint x: 874, endPoint y: 72, distance: 442.9
click at [464, 188] on div "Episodes of Pardon My Take By Date Table" at bounding box center [535, 181] width 695 height 65
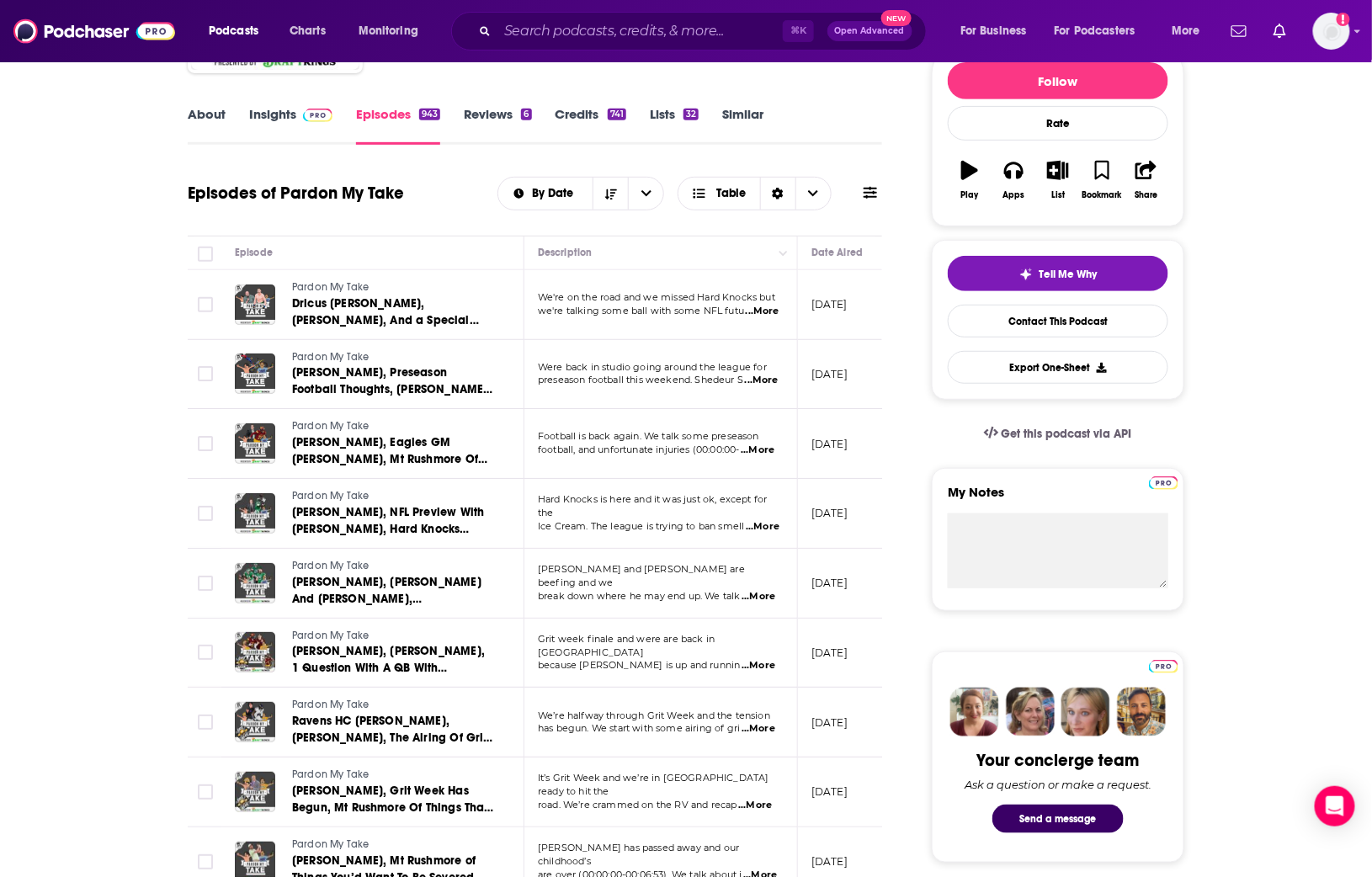
scroll to position [103, 0]
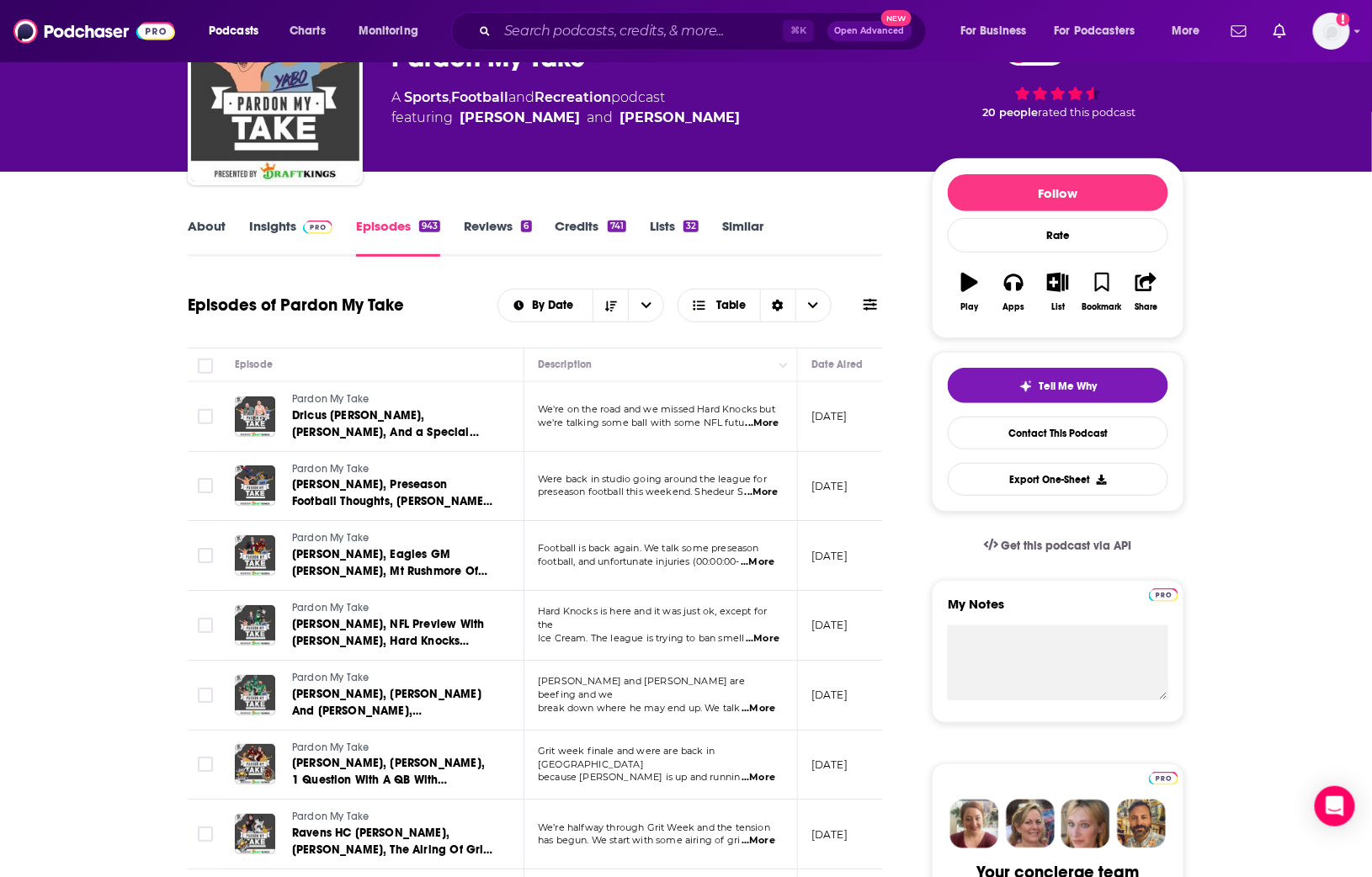
drag, startPoint x: 736, startPoint y: 209, endPoint x: 737, endPoint y: 231, distance: 22.0
click at [736, 231] on link "Similar" at bounding box center [743, 237] width 41 height 38
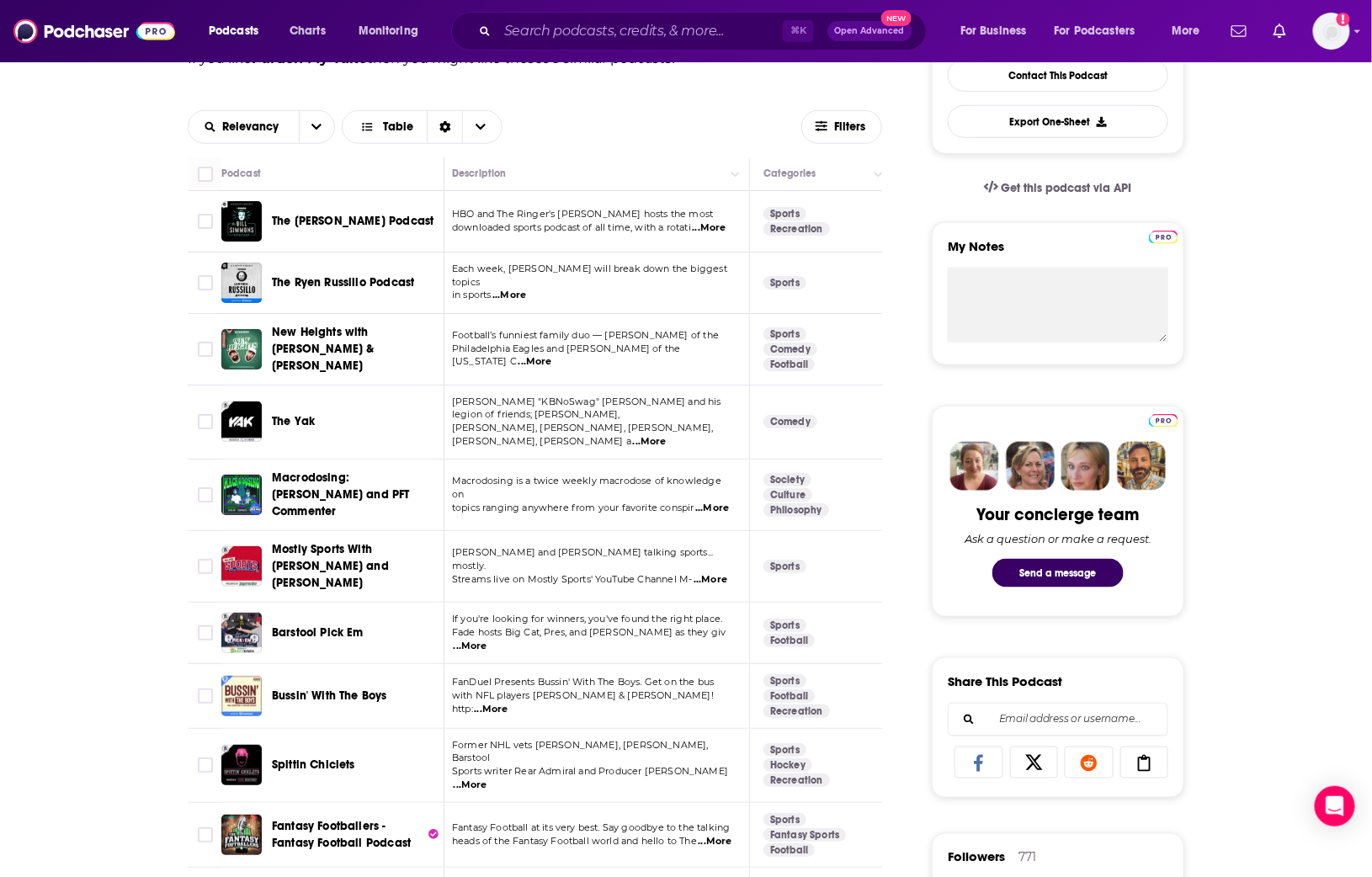
scroll to position [0, 8]
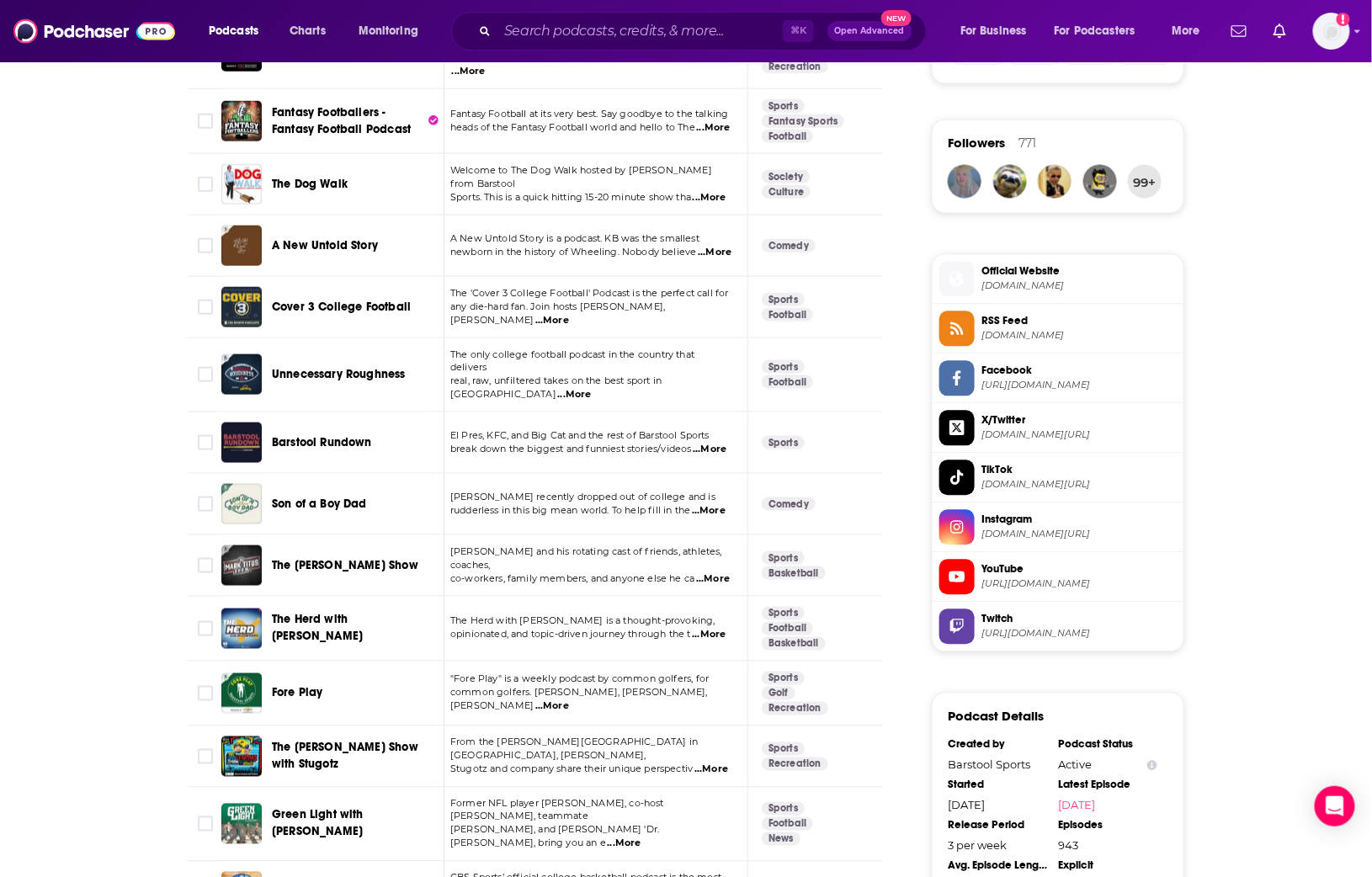
scroll to position [1181, 0]
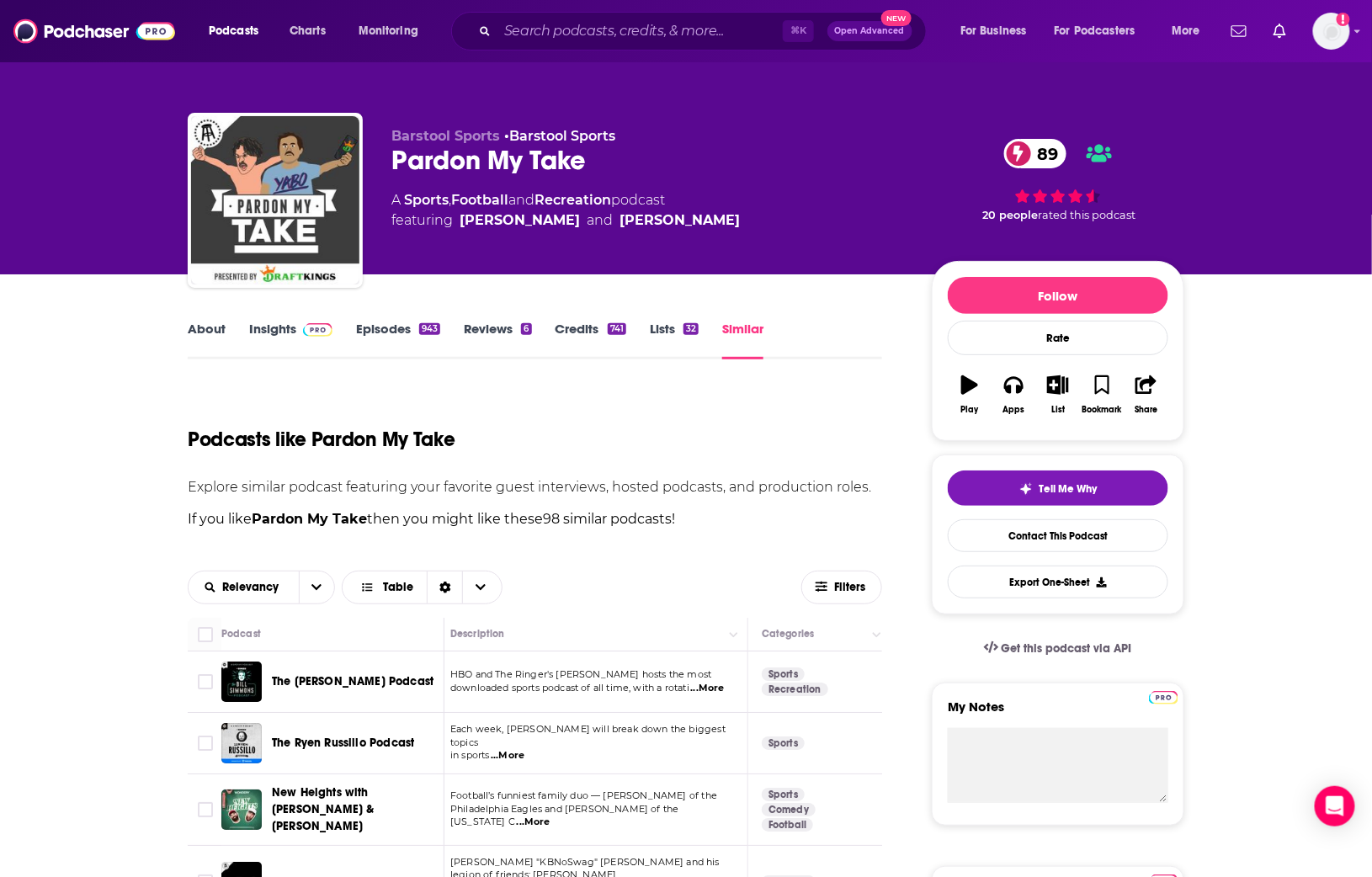
scroll to position [0, 0]
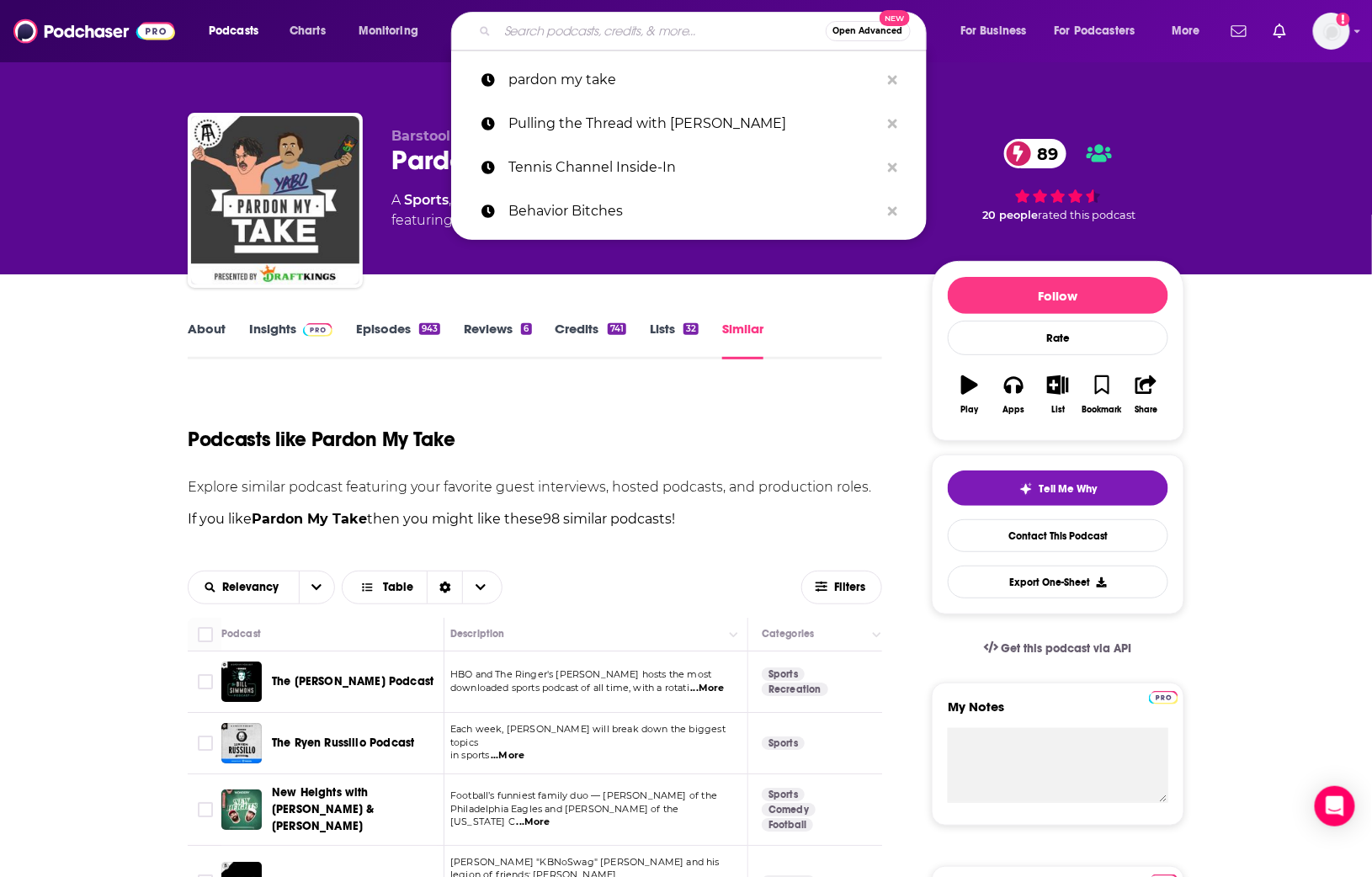
click at [545, 31] on input "Search podcasts, credits, & more..." at bounding box center [662, 31] width 328 height 27
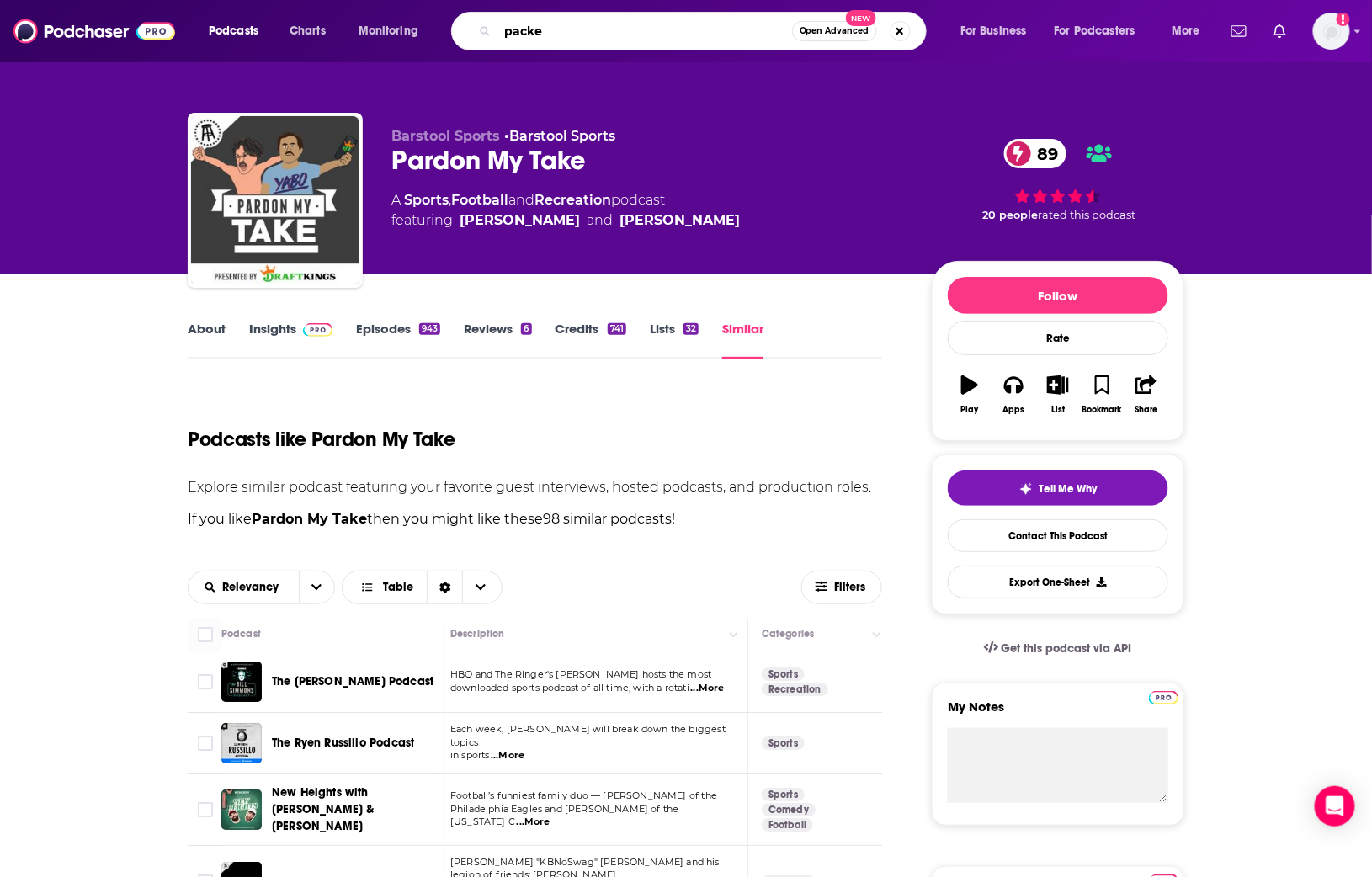
type input "packer"
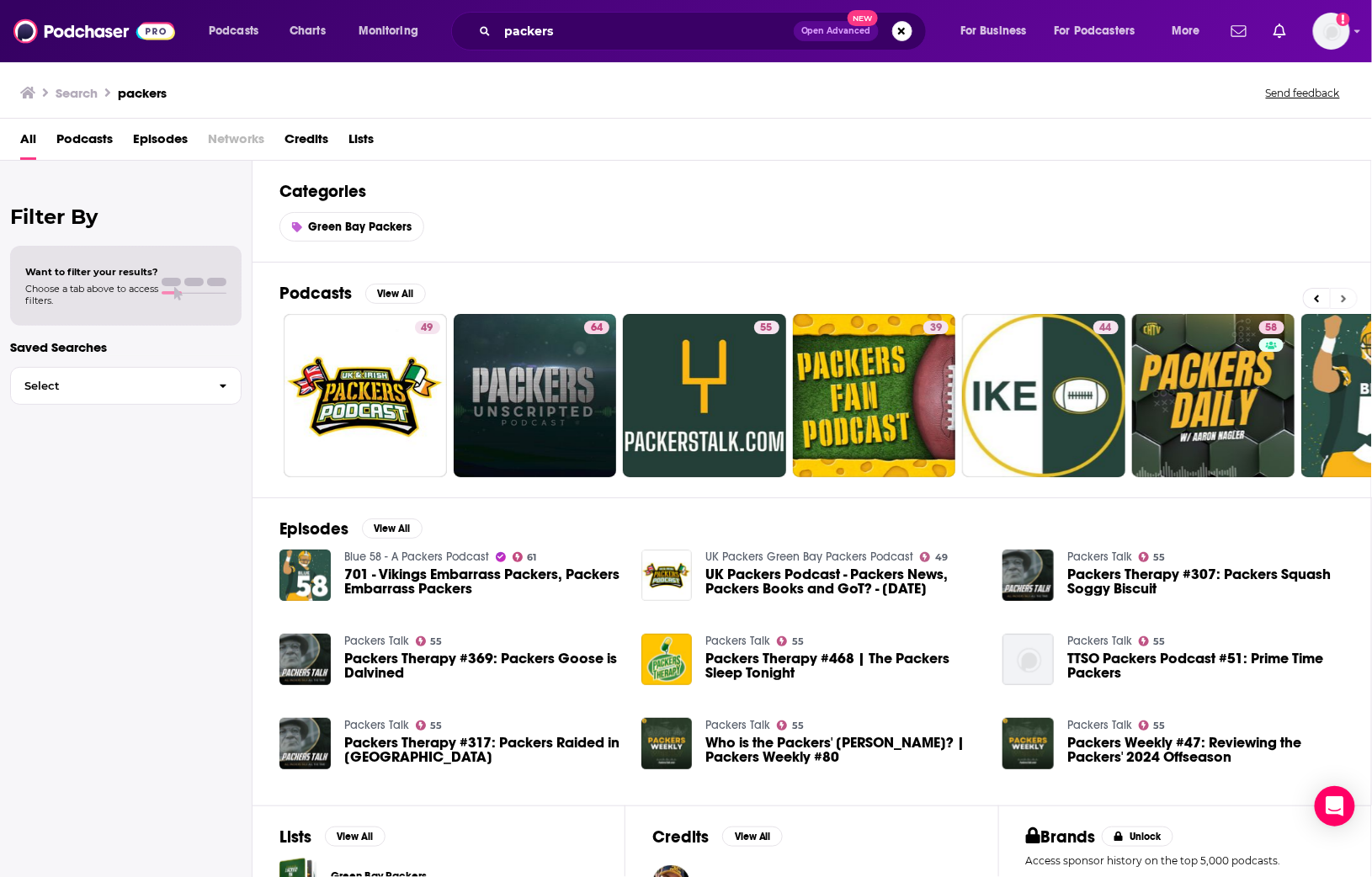
click at [1347, 299] on icon at bounding box center [1344, 299] width 6 height 12
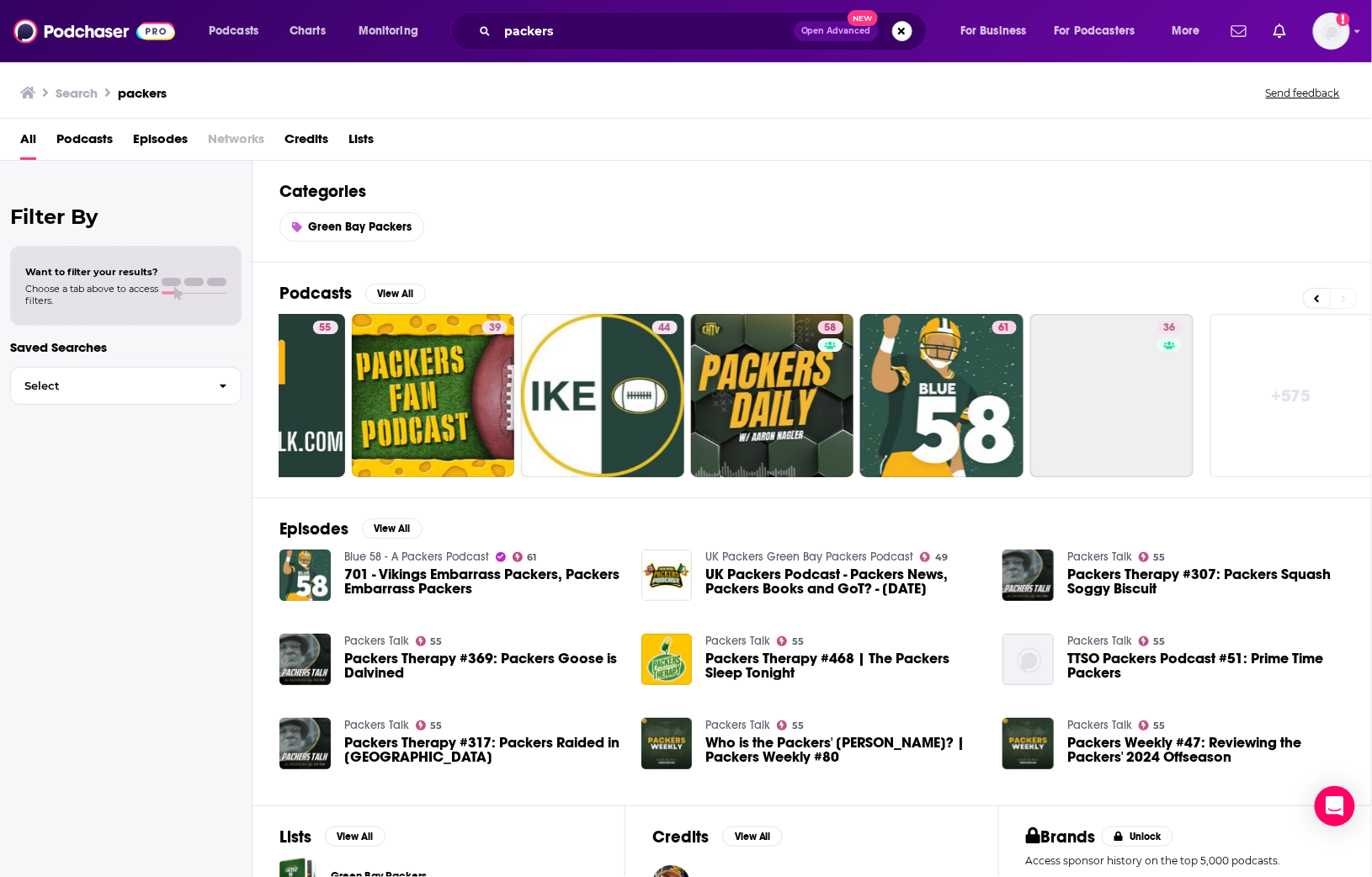
scroll to position [0, 446]
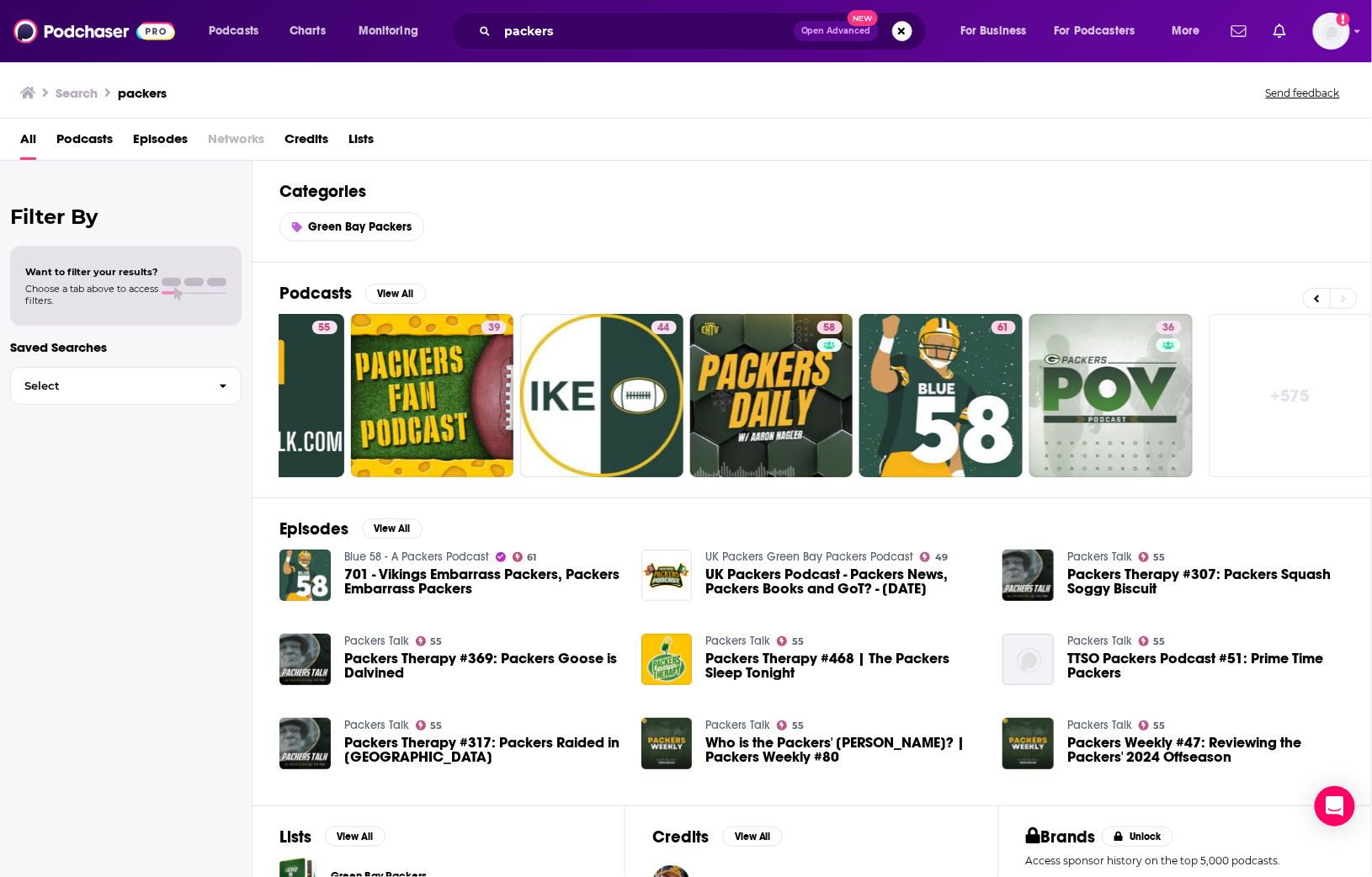
click at [1306, 351] on link "+ 575" at bounding box center [1291, 395] width 163 height 163
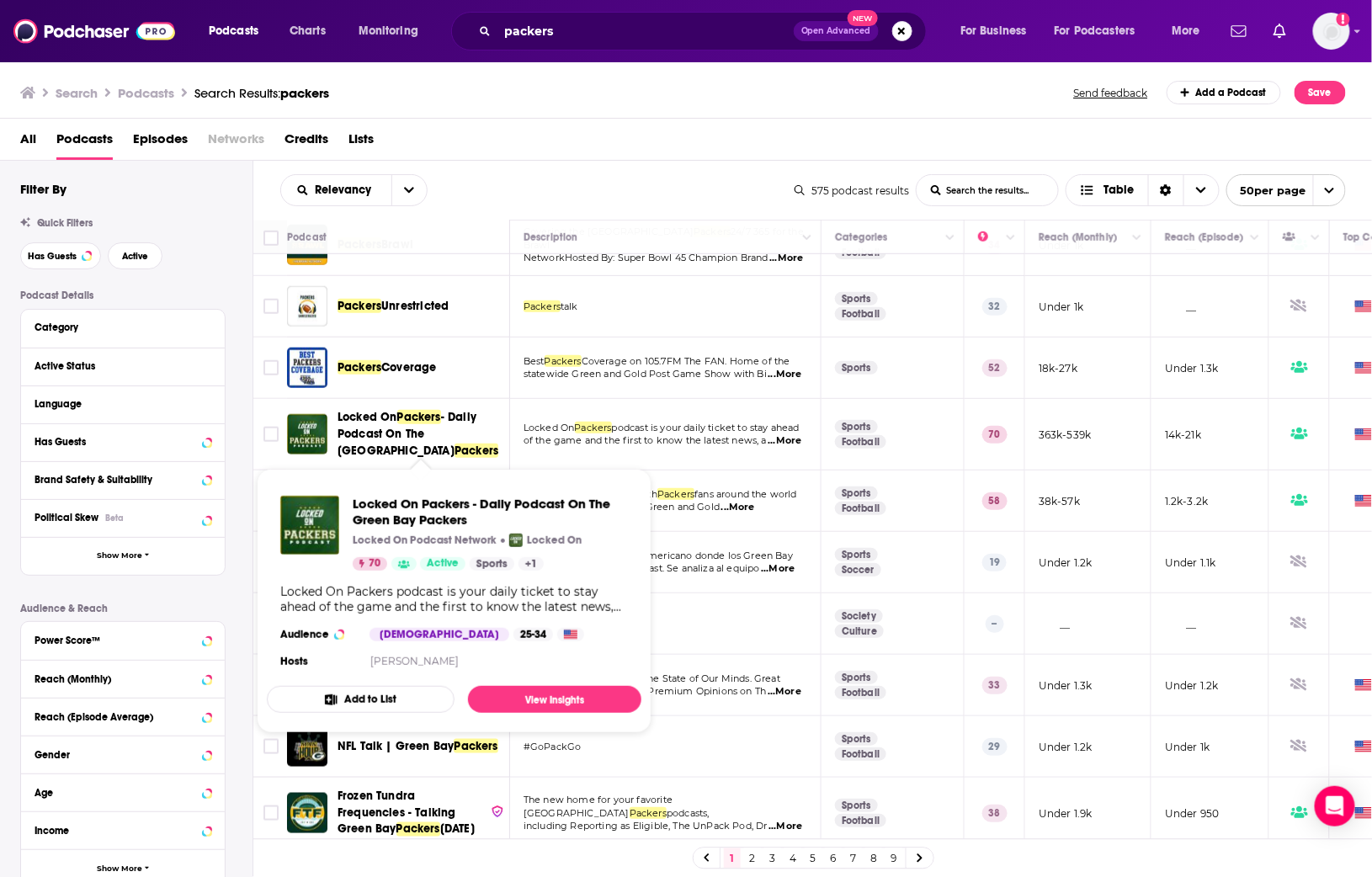
scroll to position [573, 0]
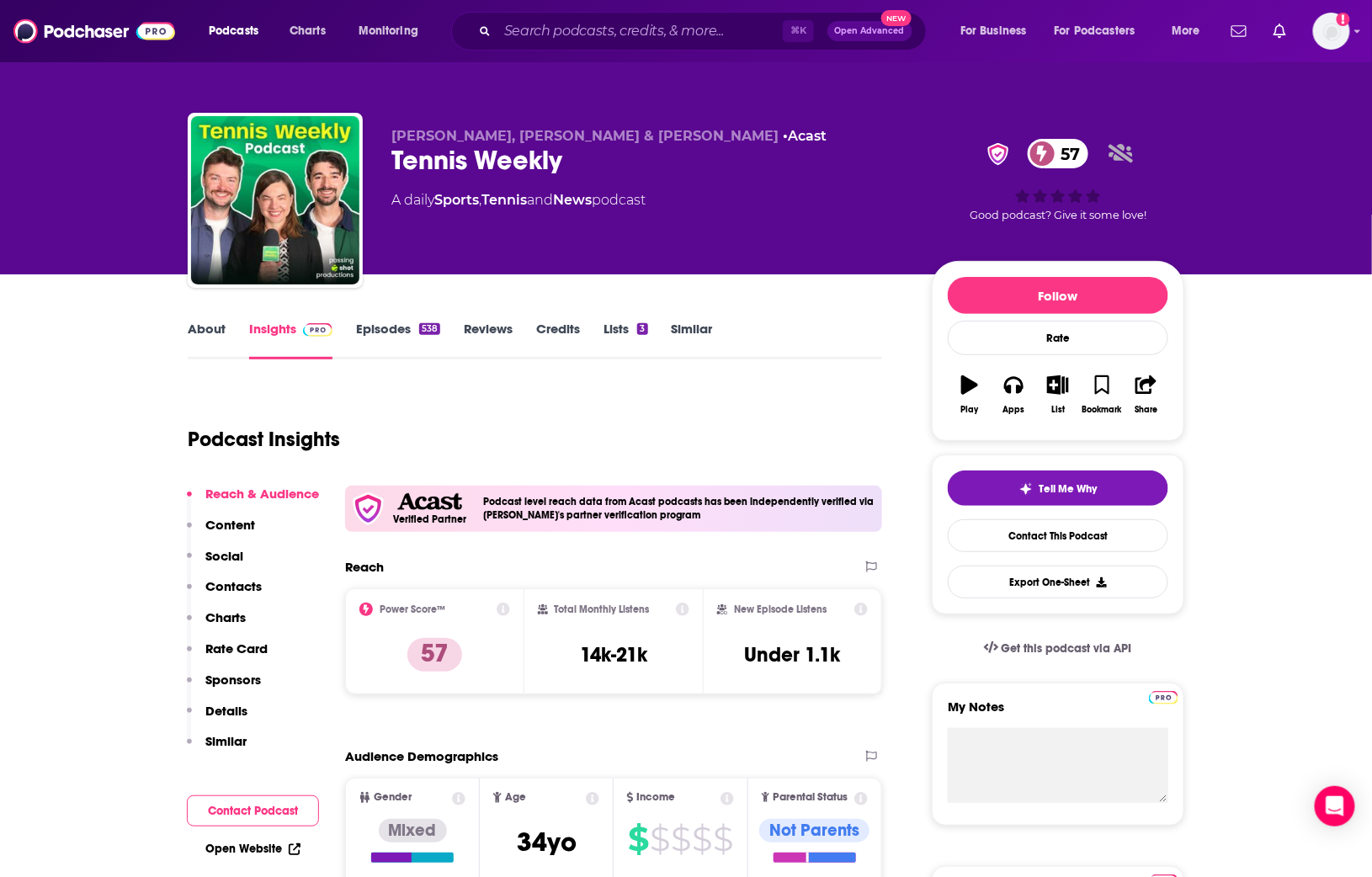
click at [201, 334] on link "About" at bounding box center [206, 340] width 38 height 38
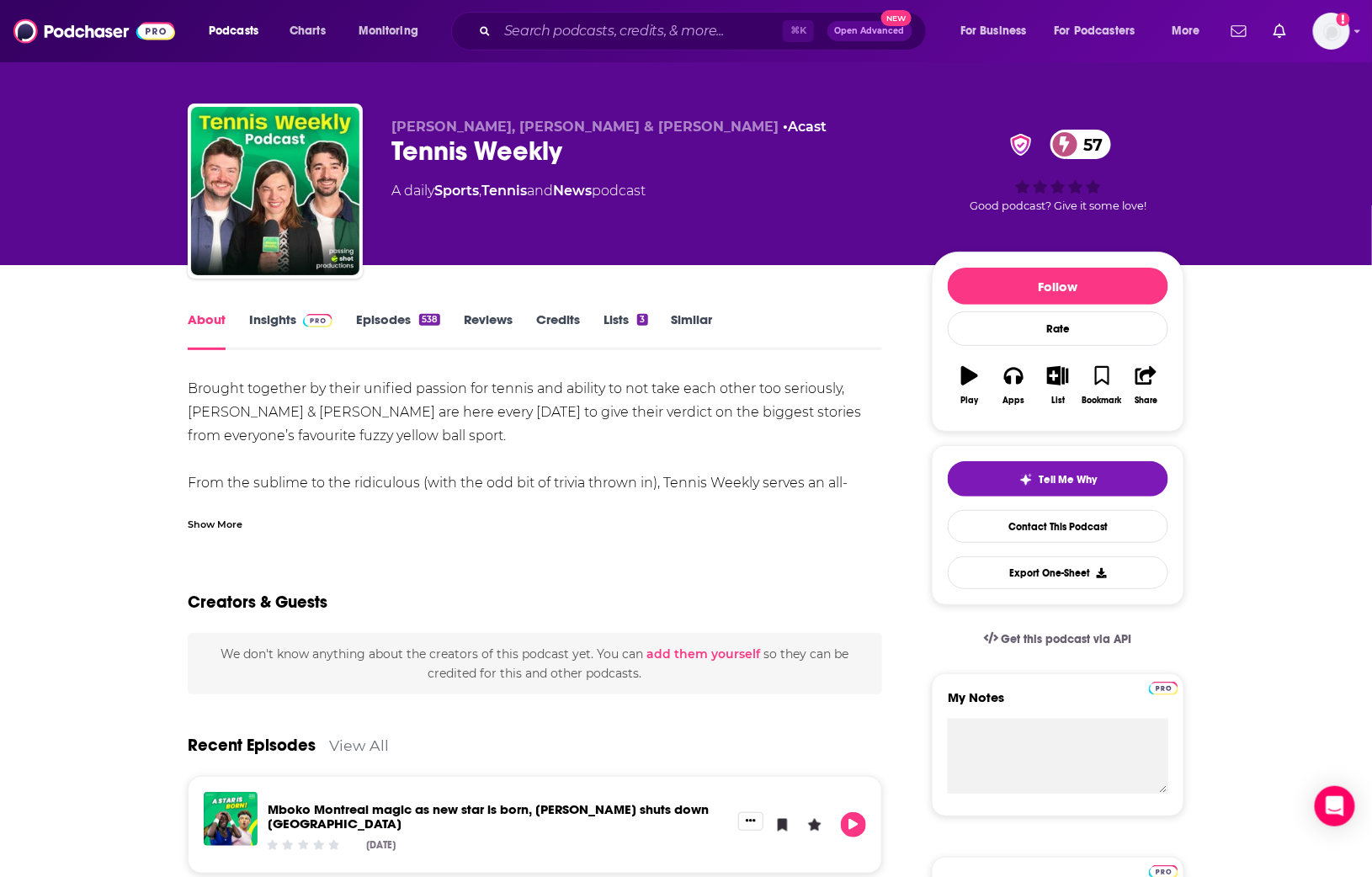
scroll to position [12, 0]
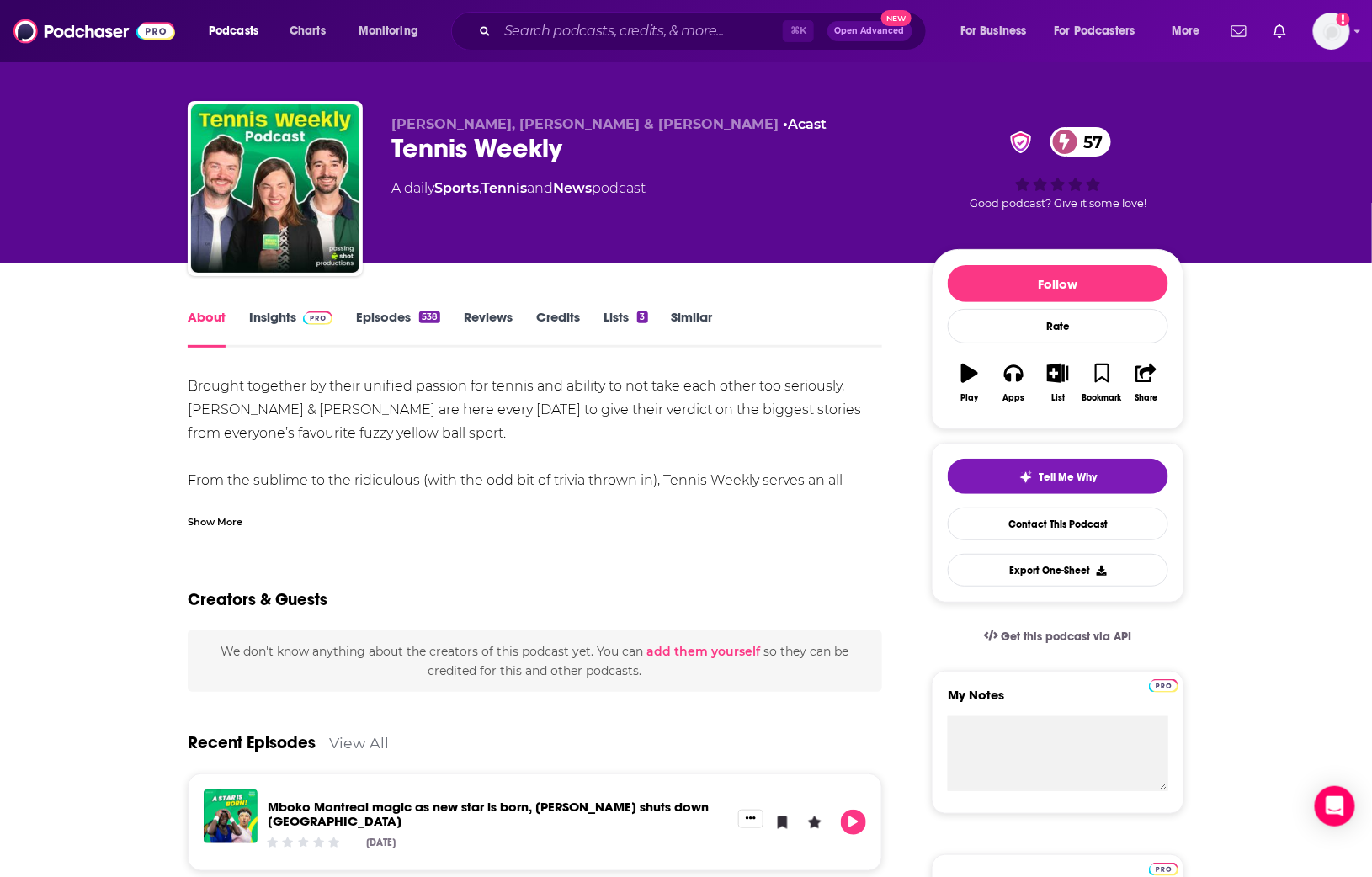
click at [272, 319] on link "Insights" at bounding box center [292, 328] width 84 height 38
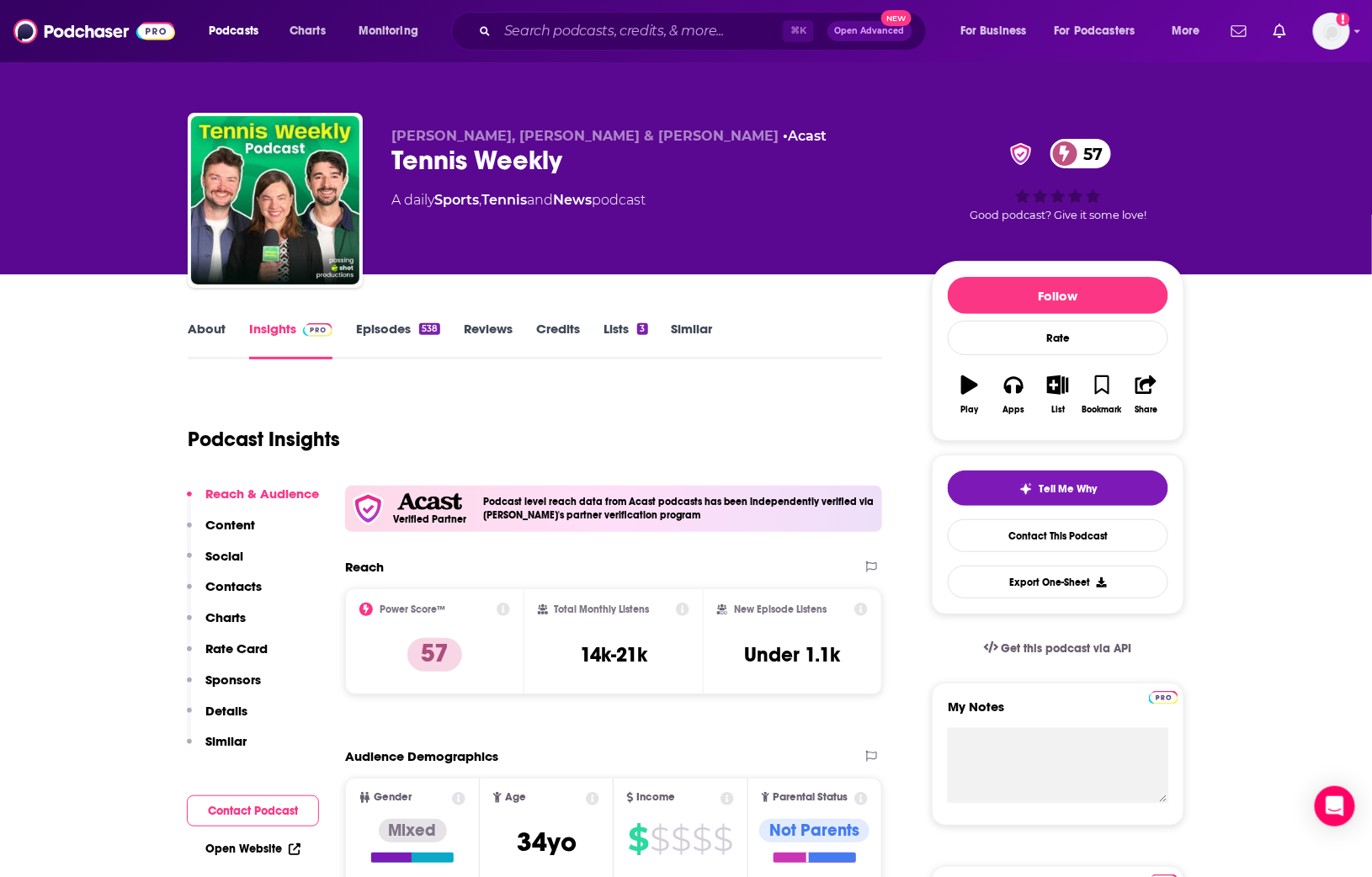
click at [386, 319] on div "About Insights Episodes 538 Reviews Credits Lists 3 Similar" at bounding box center [535, 339] width 695 height 41
click at [385, 323] on link "Episodes 538" at bounding box center [398, 340] width 84 height 38
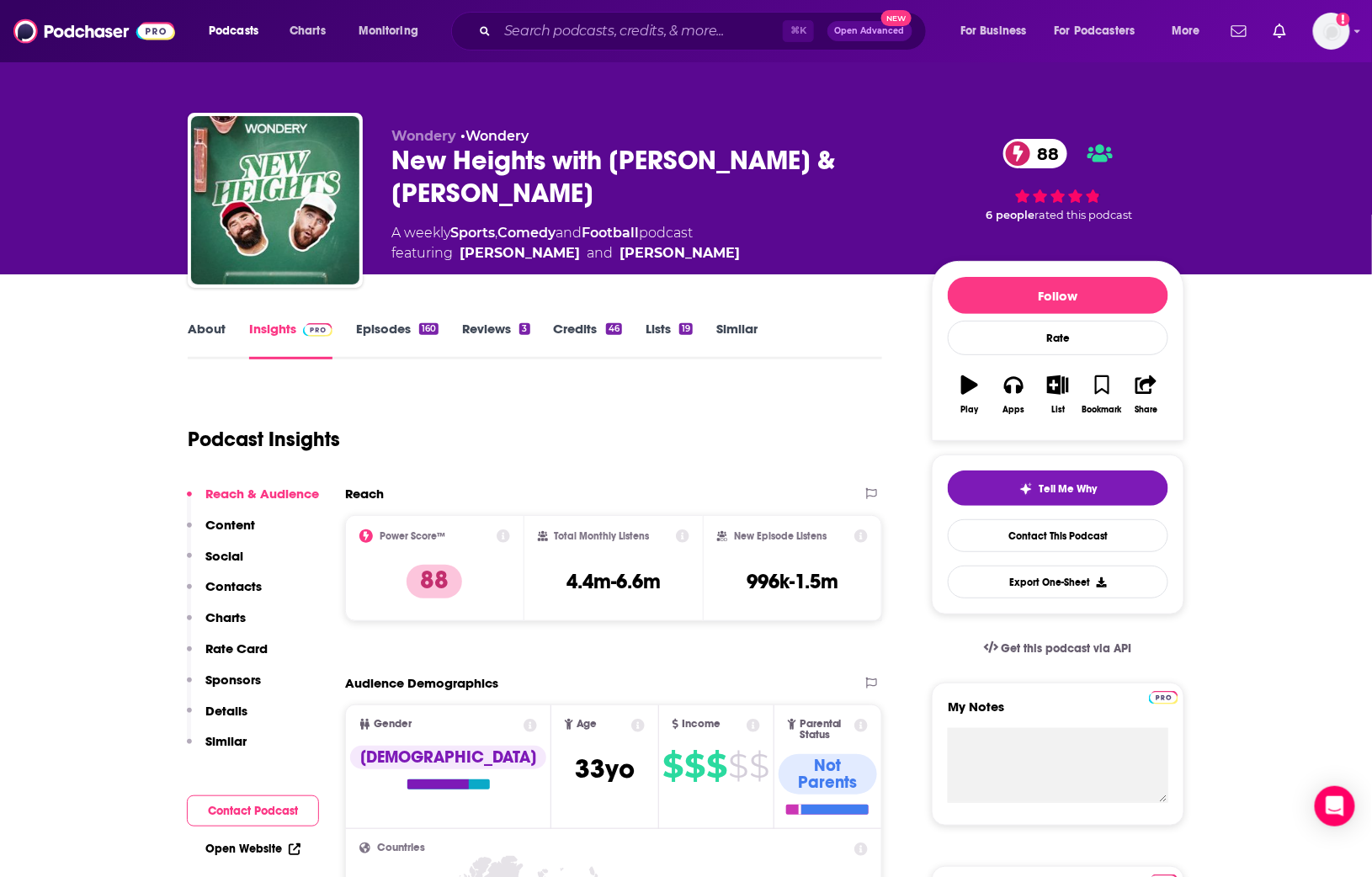
click at [400, 340] on link "Episodes 160" at bounding box center [397, 340] width 83 height 38
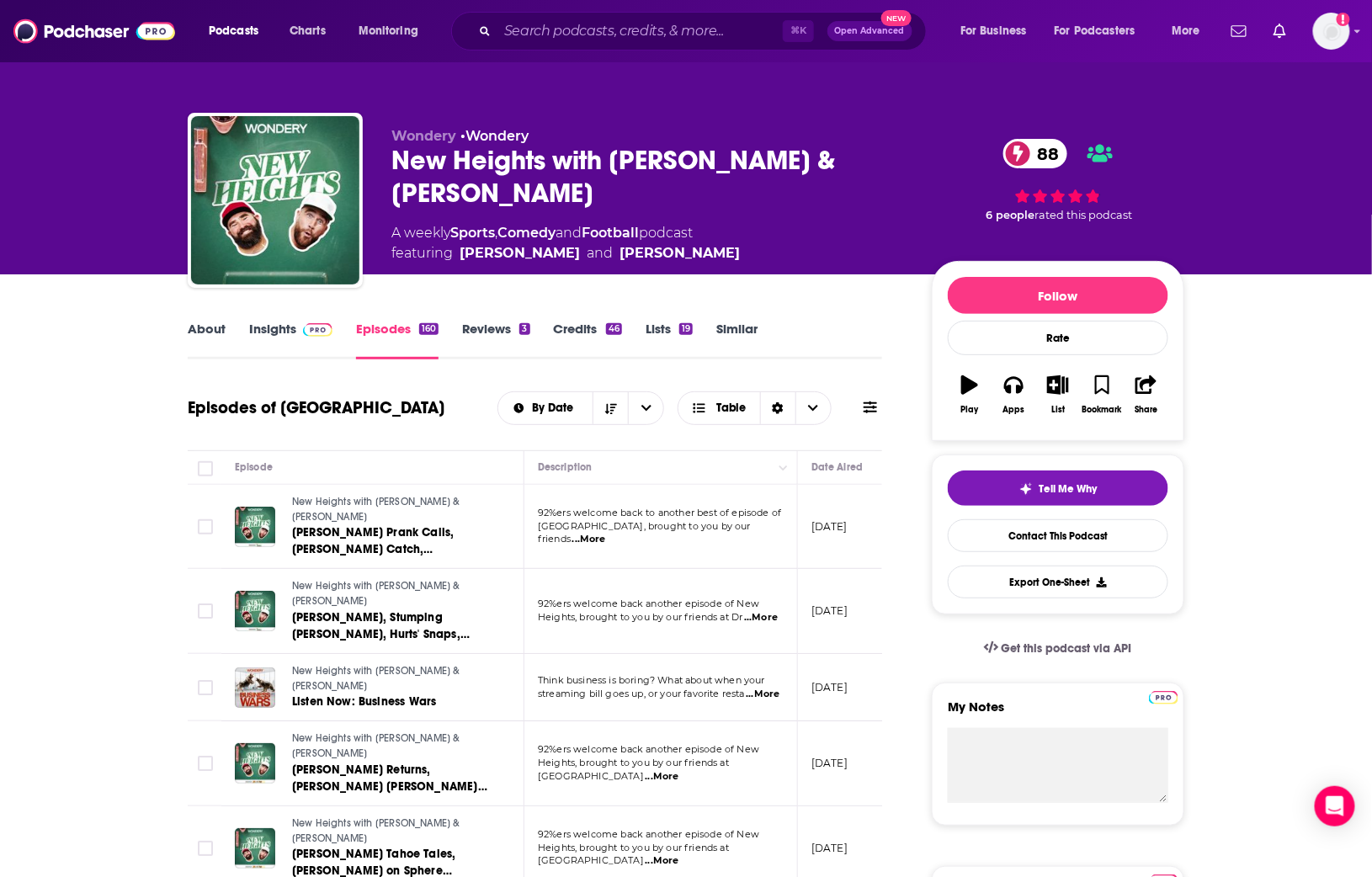
click at [607, 534] on span "...More" at bounding box center [589, 539] width 34 height 13
click at [381, 405] on div "Episodes of New Heights By Date Table" at bounding box center [535, 408] width 695 height 44
drag, startPoint x: 754, startPoint y: 317, endPoint x: 747, endPoint y: 322, distance: 8.6
click at [747, 322] on link "Similar" at bounding box center [737, 340] width 41 height 38
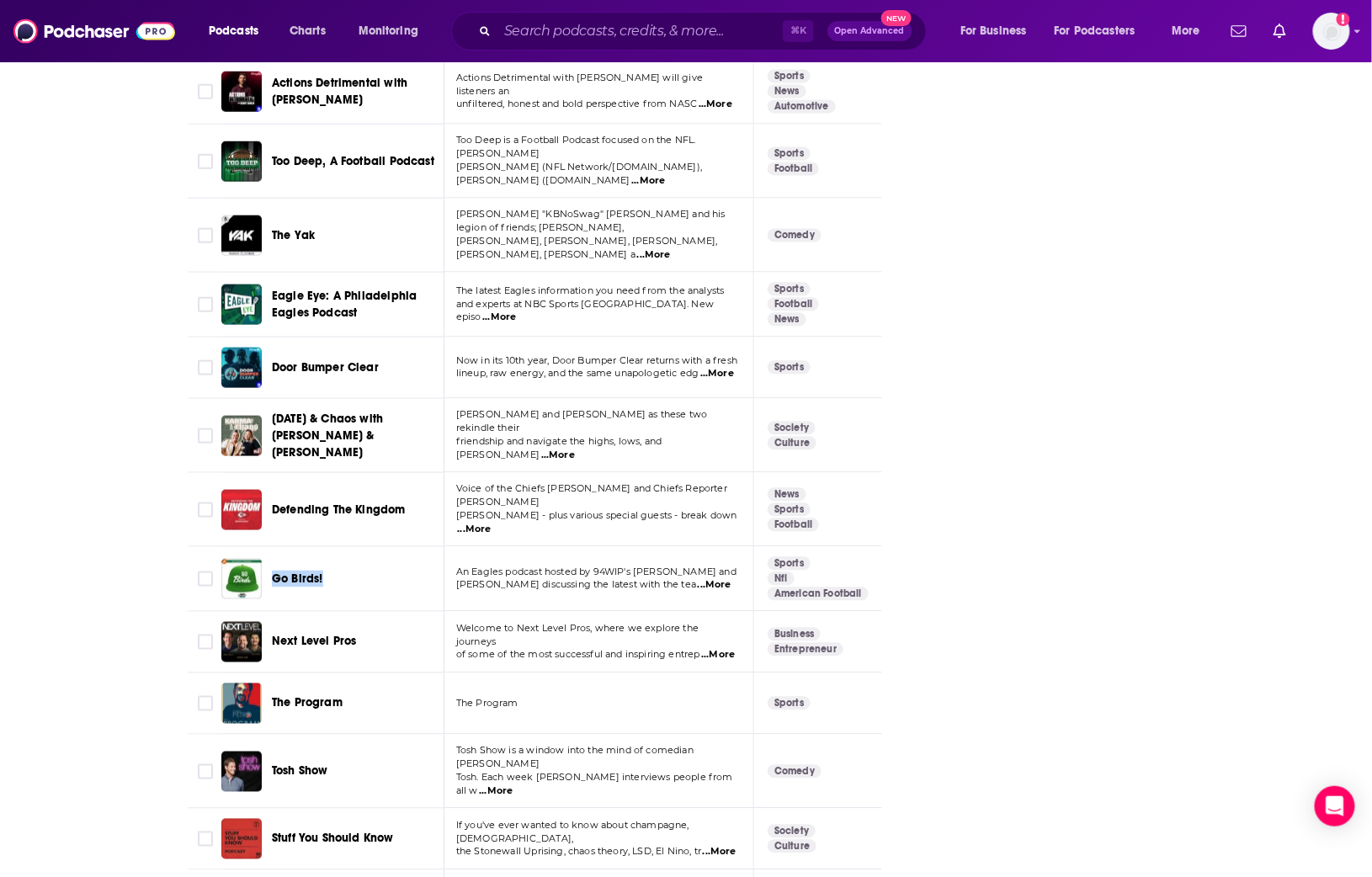
scroll to position [5866, 0]
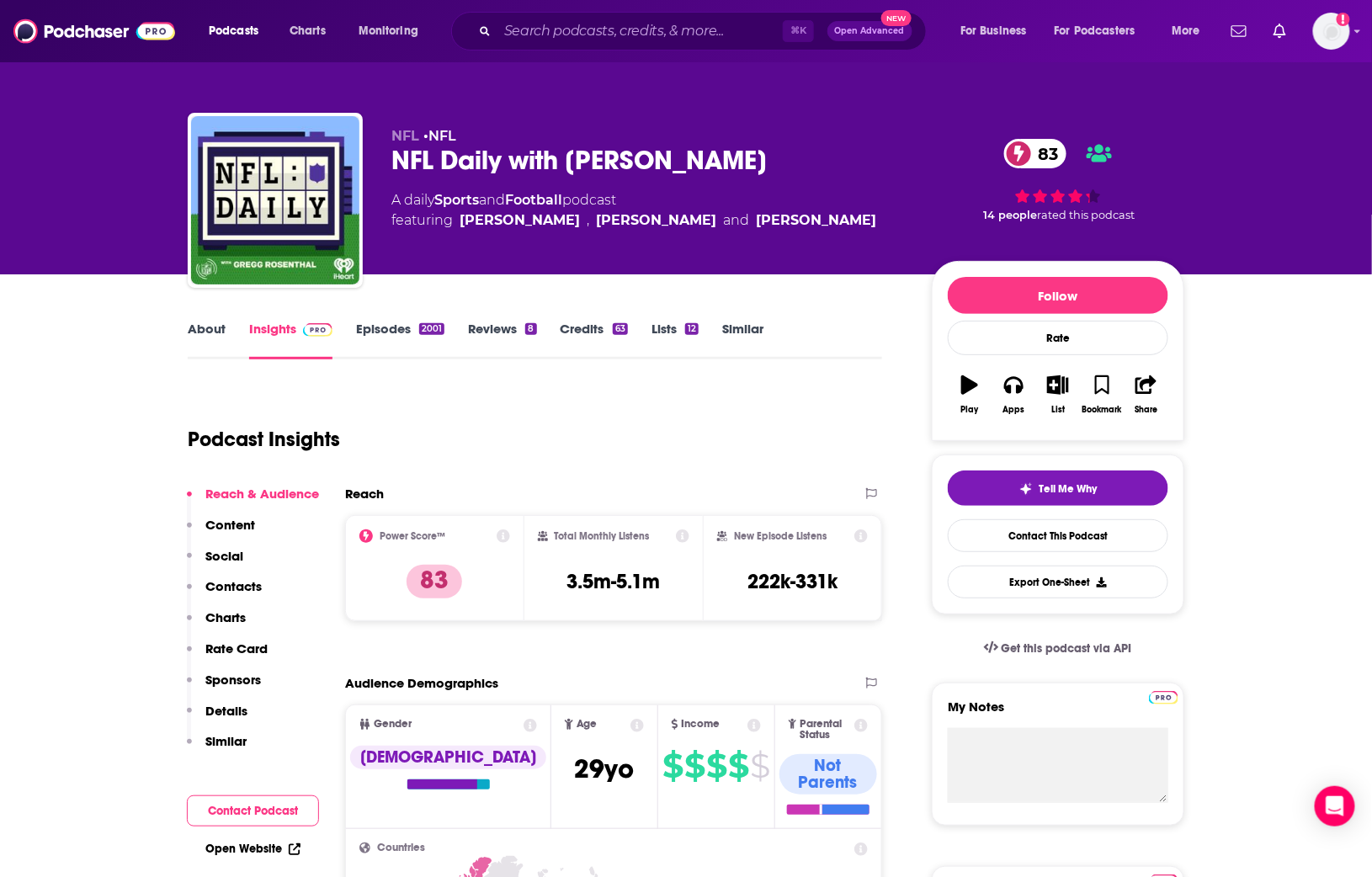
click at [210, 338] on link "About" at bounding box center [206, 340] width 38 height 38
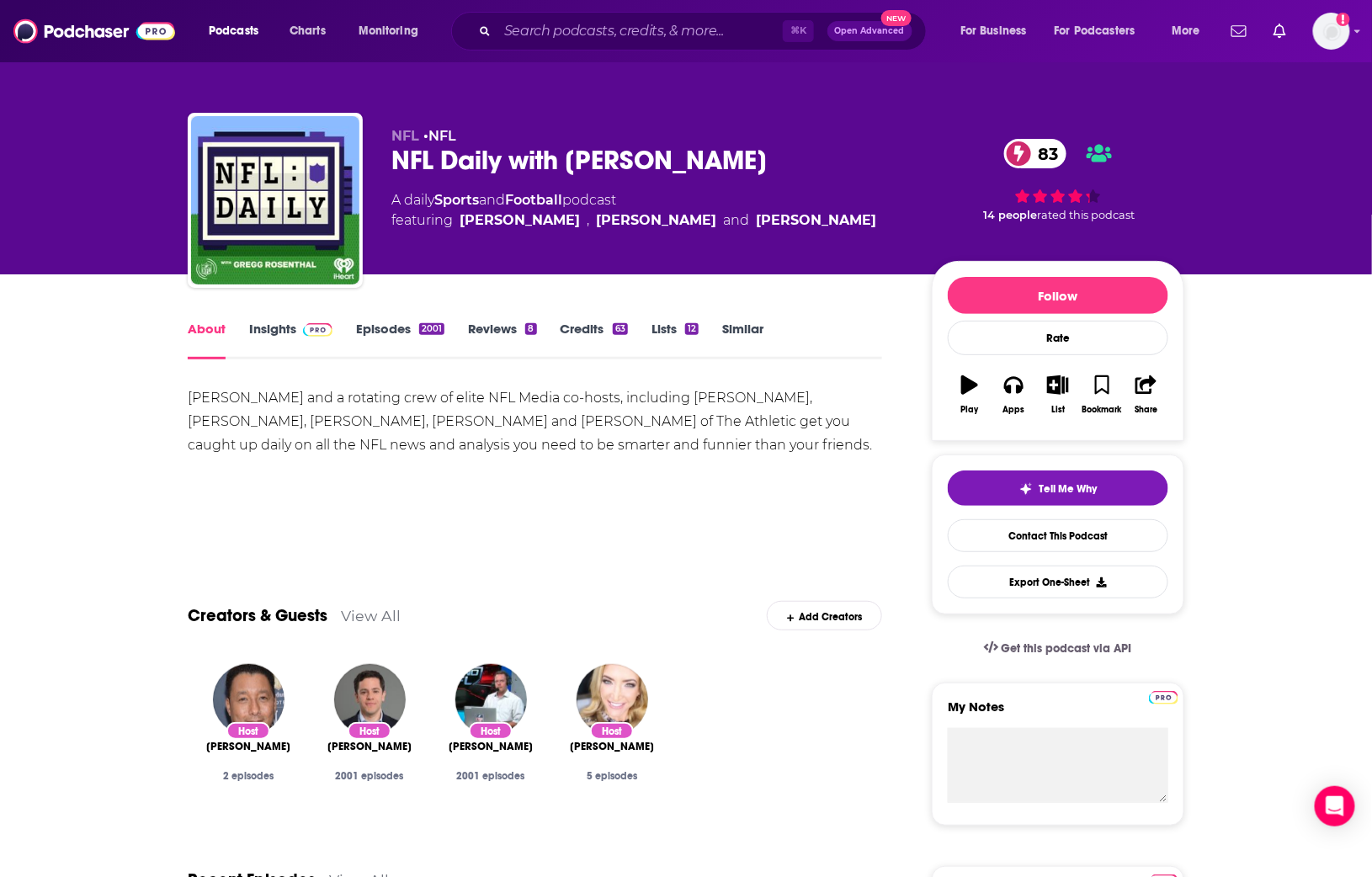
click at [430, 164] on div "NFL Daily with Gregg Rosenthal 83" at bounding box center [648, 161] width 513 height 33
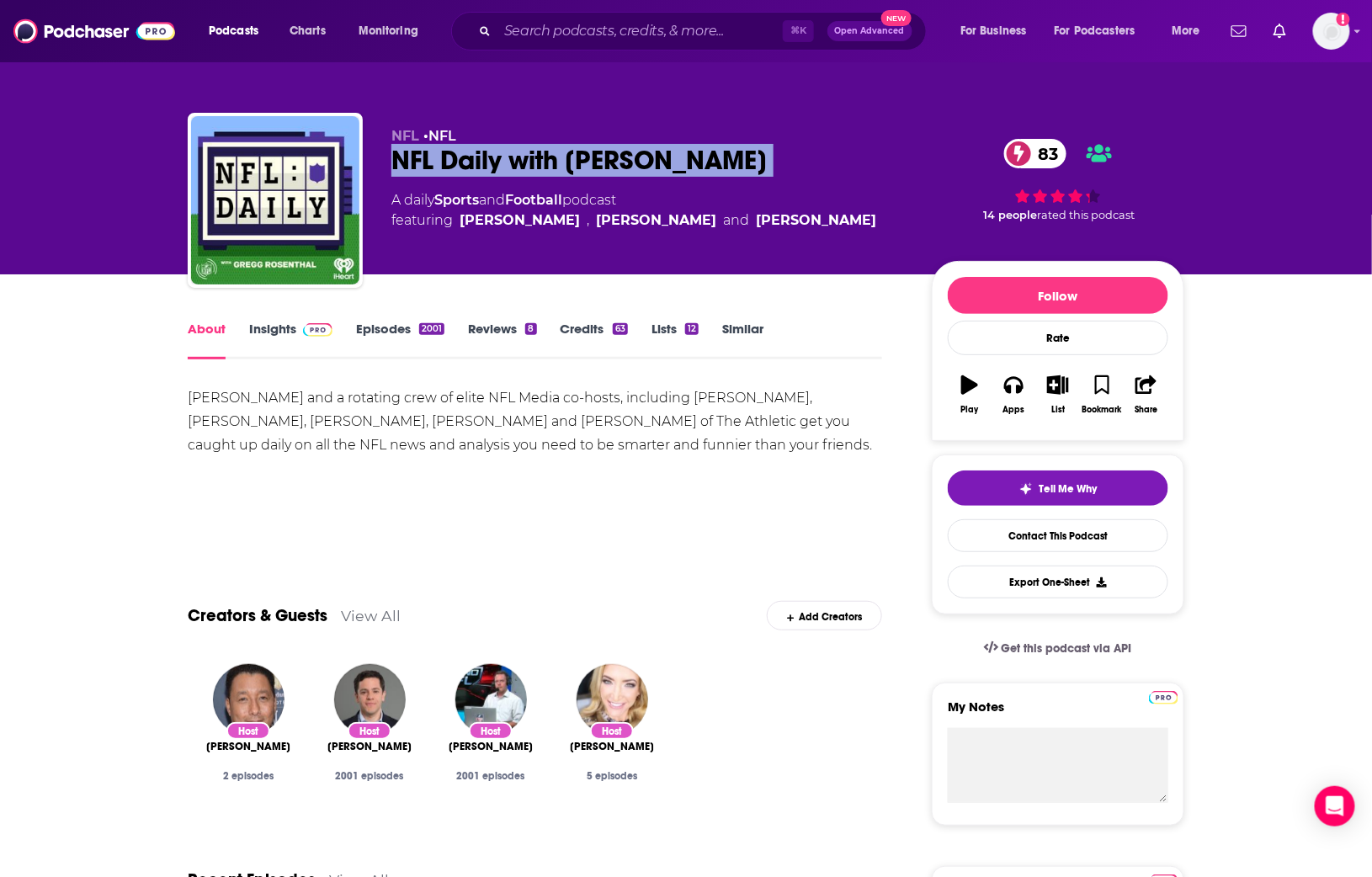
click at [430, 164] on div "NFL Daily with Gregg Rosenthal 83" at bounding box center [648, 161] width 513 height 33
copy div "NFL Daily with Gregg Rosenthal 83"
click at [283, 325] on link "Insights" at bounding box center [292, 340] width 84 height 38
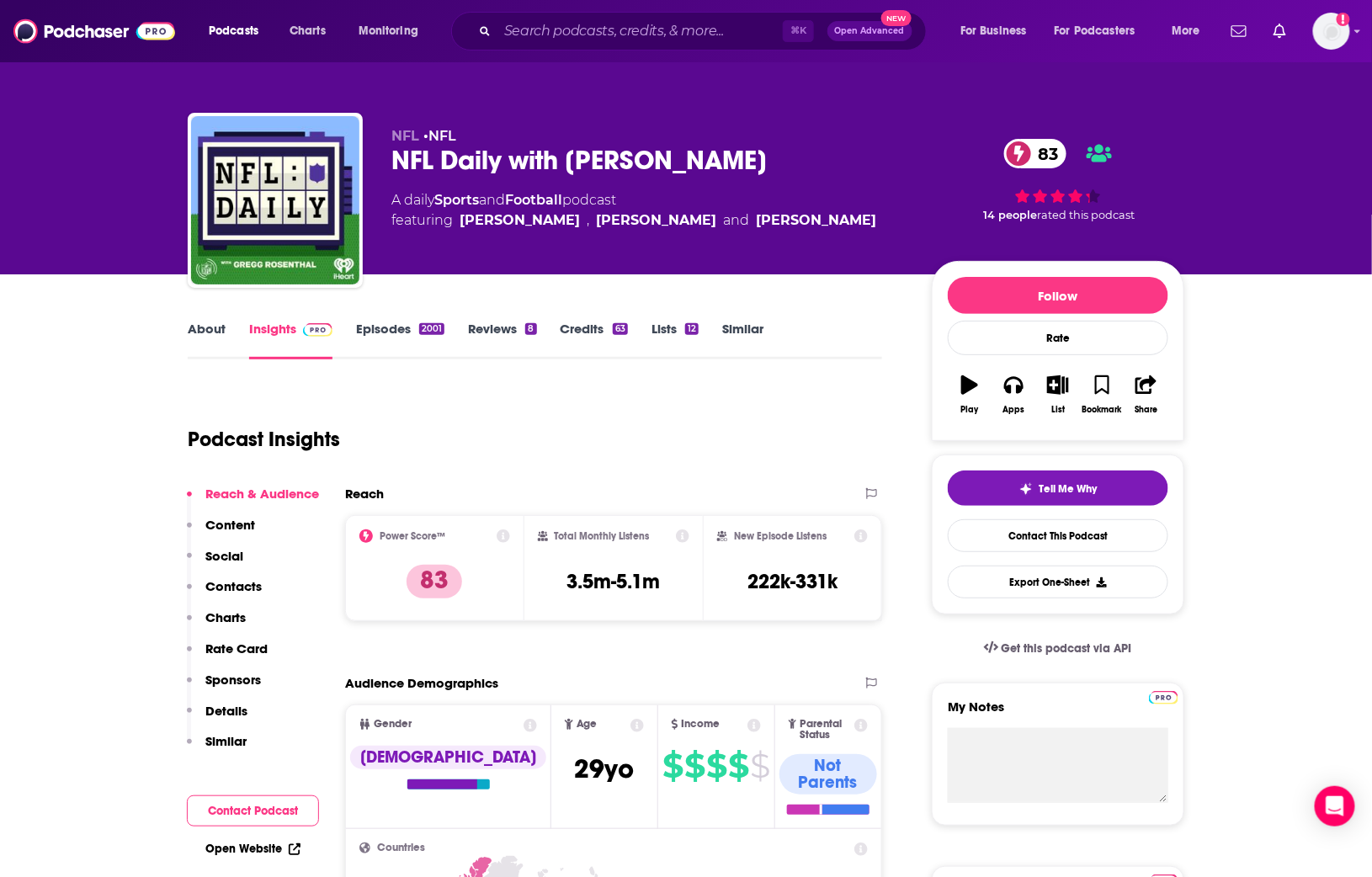
scroll to position [1, 0]
click at [374, 326] on link "Episodes 2001" at bounding box center [400, 339] width 88 height 38
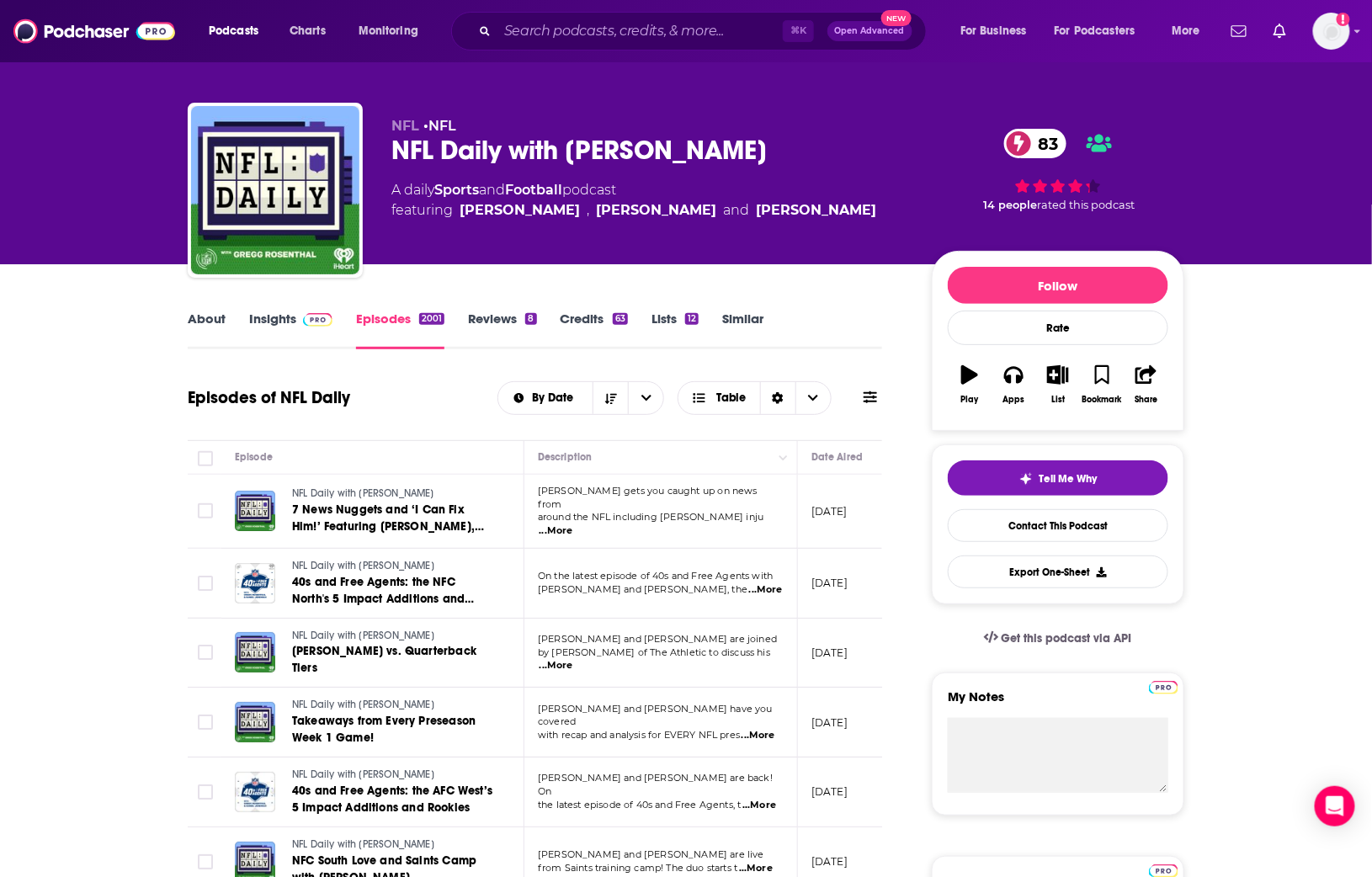
click at [290, 333] on link "Insights" at bounding box center [292, 330] width 84 height 38
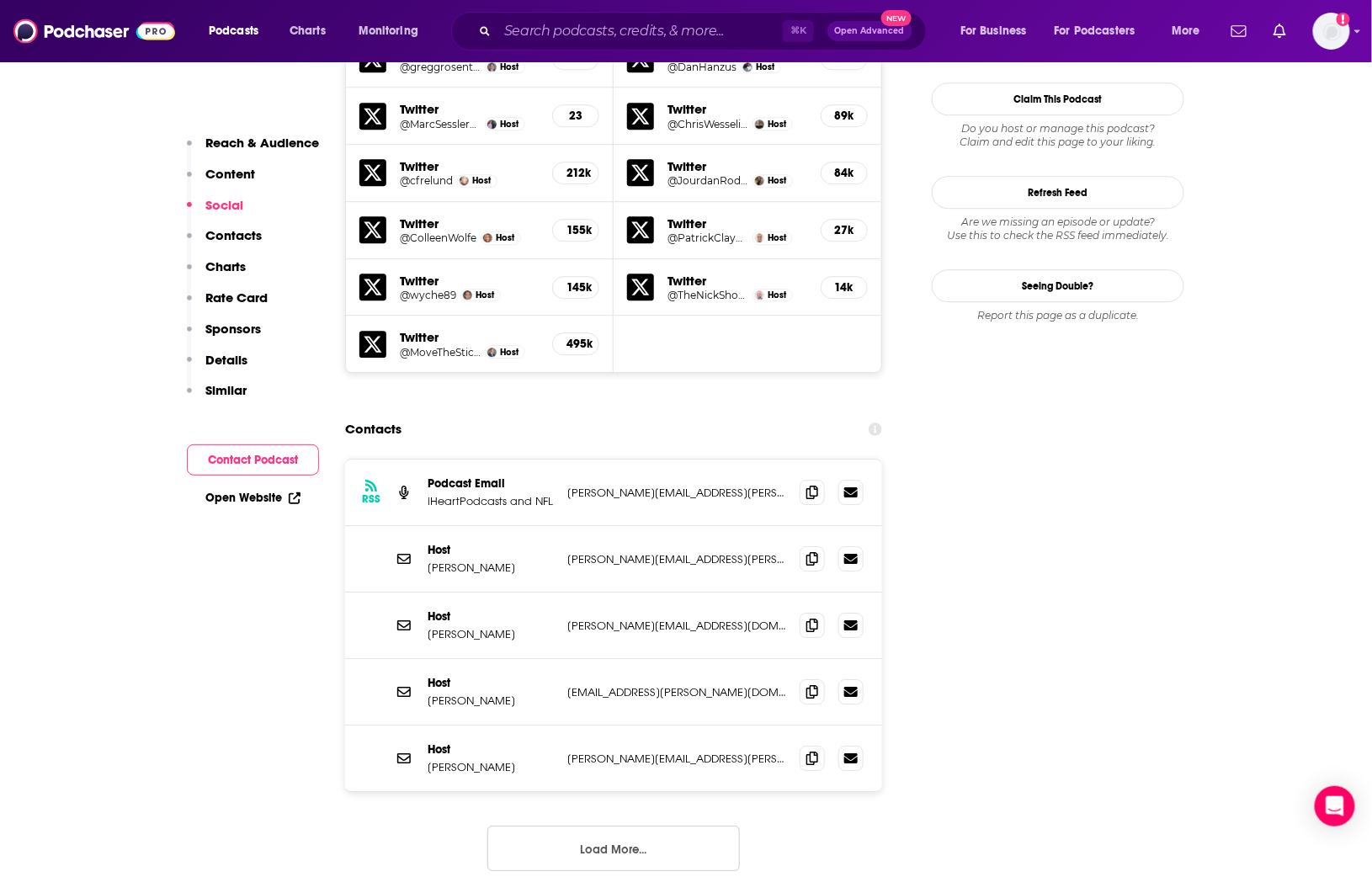
scroll to position [1690, 0]
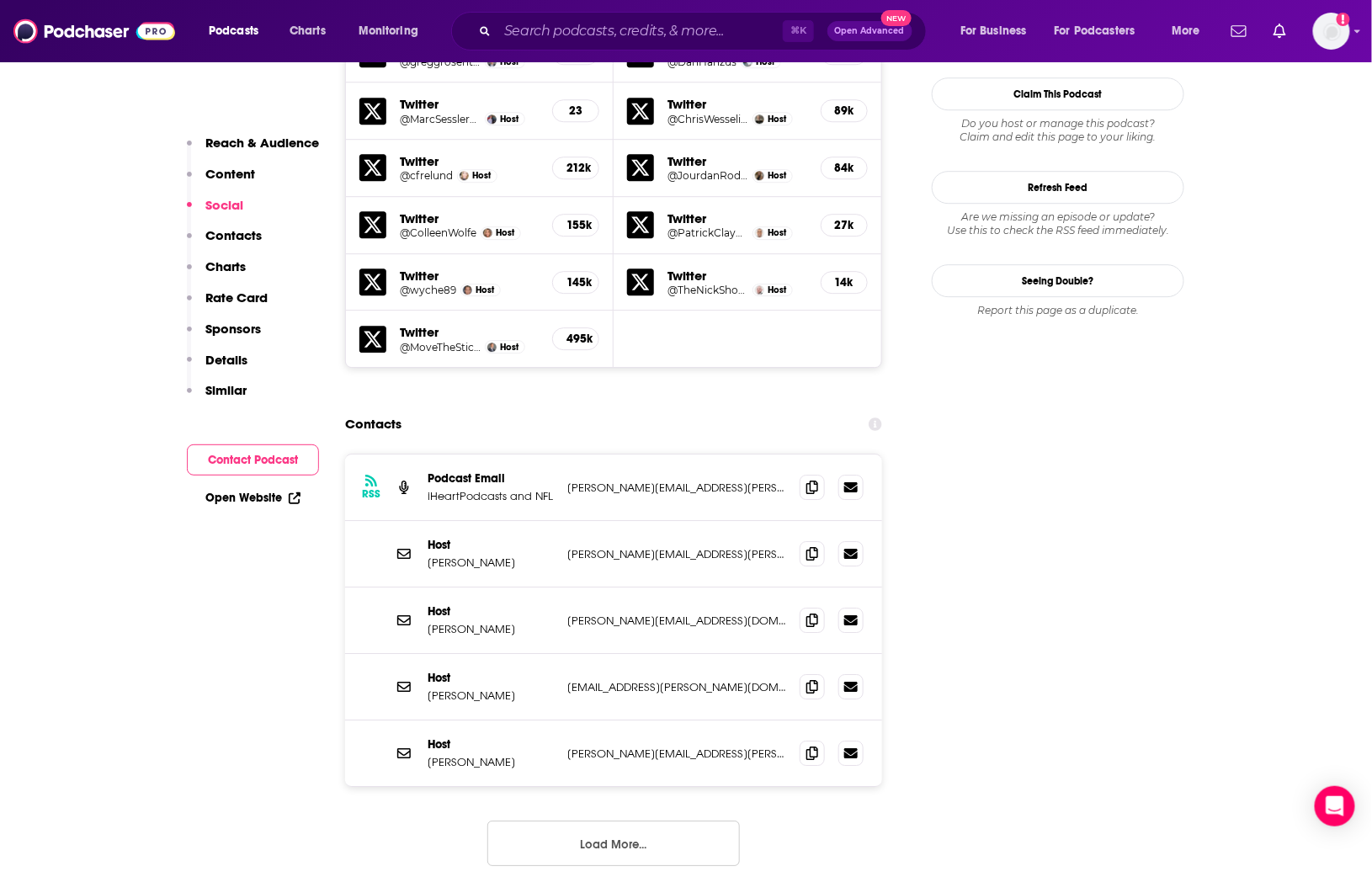
click at [593, 821] on button "Load More..." at bounding box center [614, 844] width 252 height 45
click at [817, 746] on icon at bounding box center [813, 752] width 12 height 13
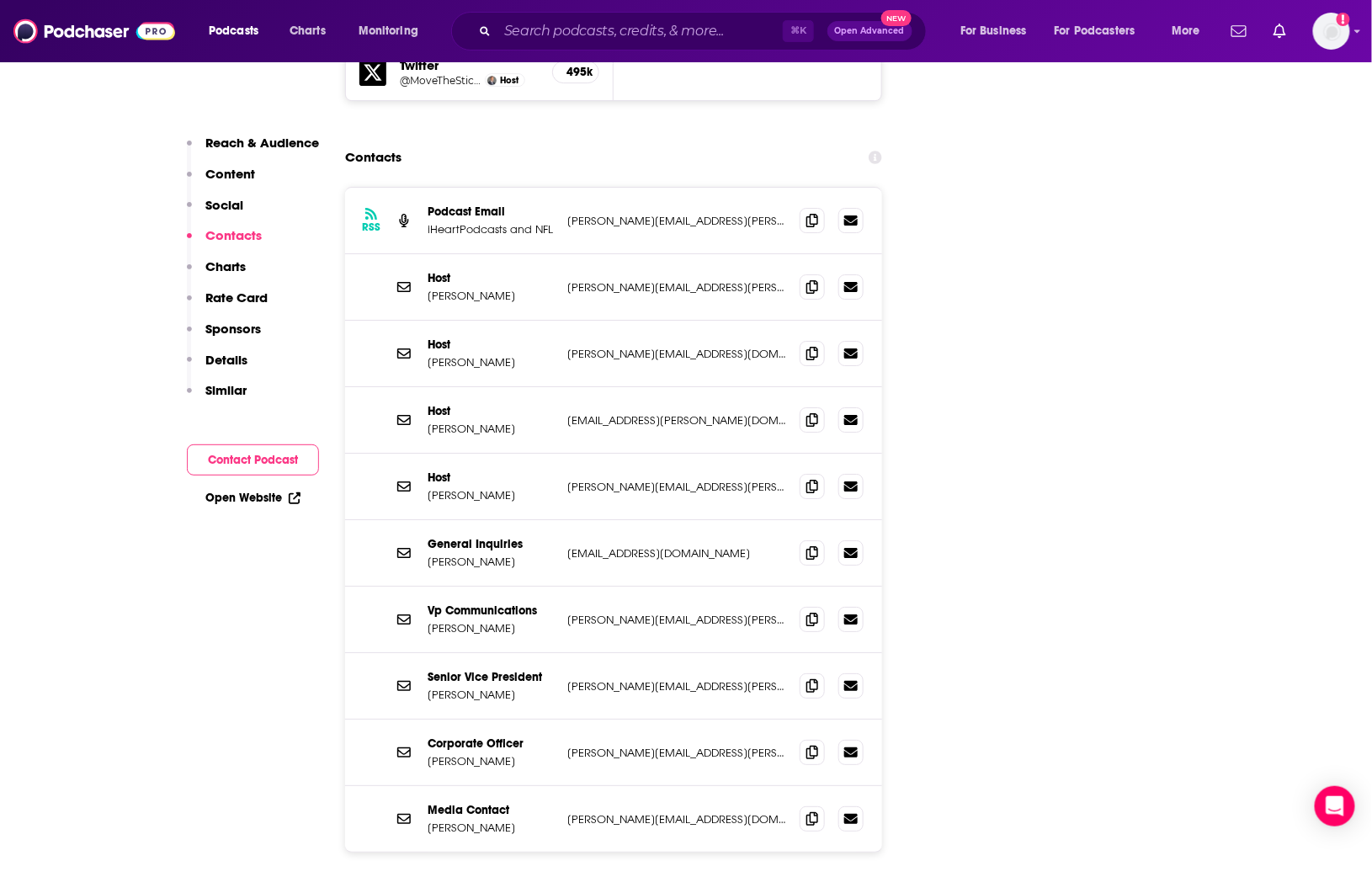
scroll to position [1970, 0]
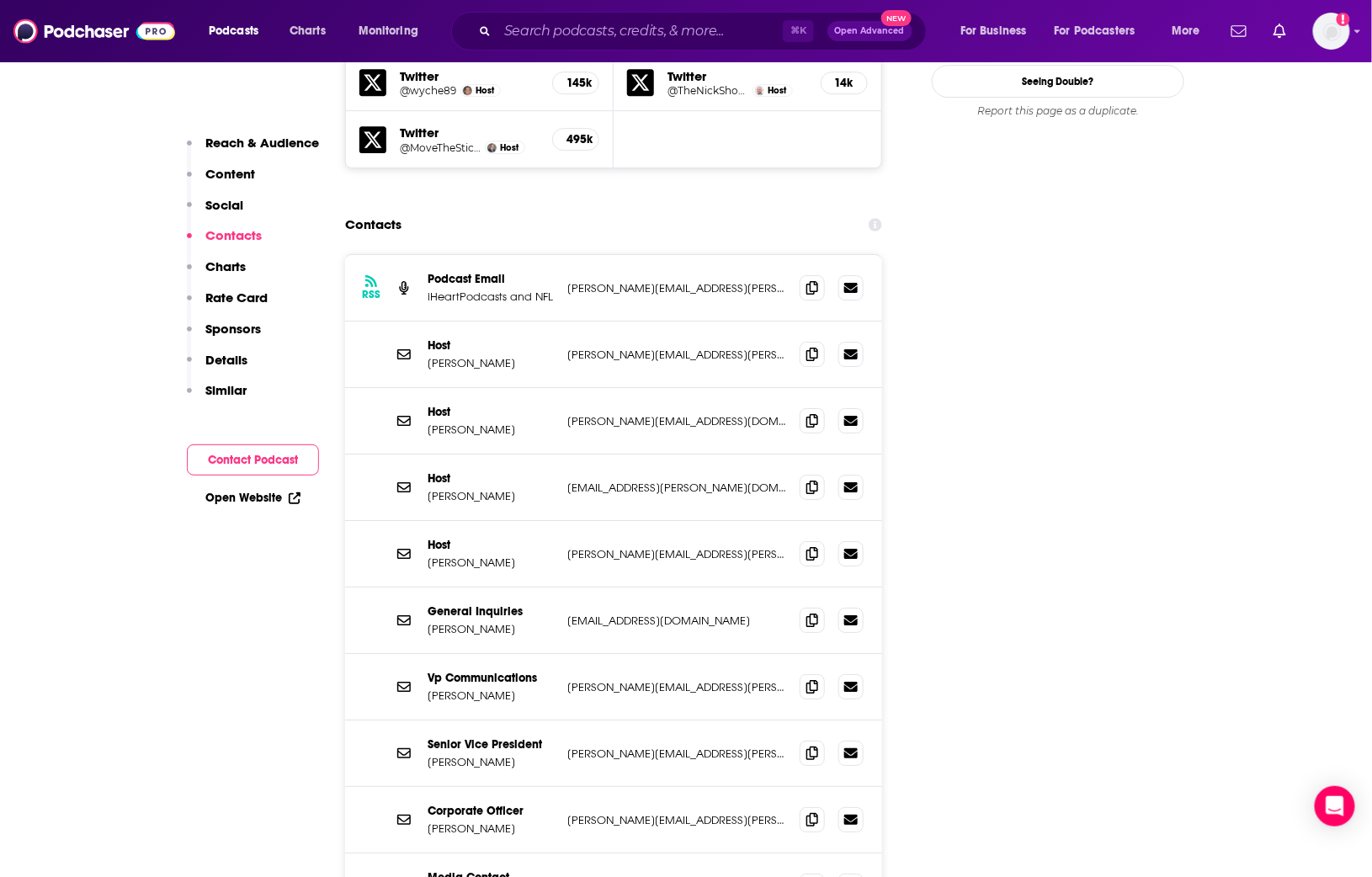
scroll to position [1886, 0]
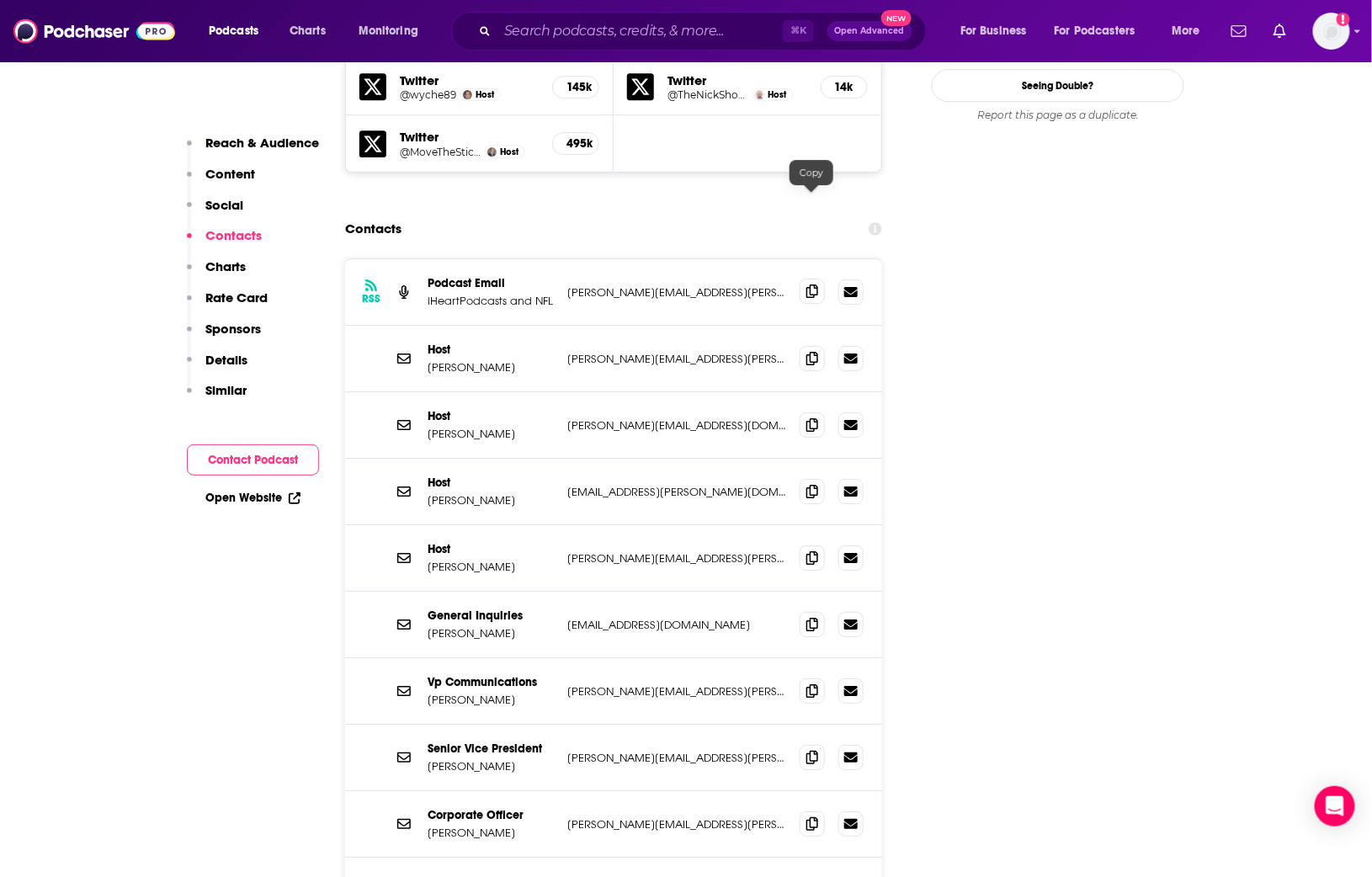
click at [820, 278] on span at bounding box center [812, 291] width 25 height 25
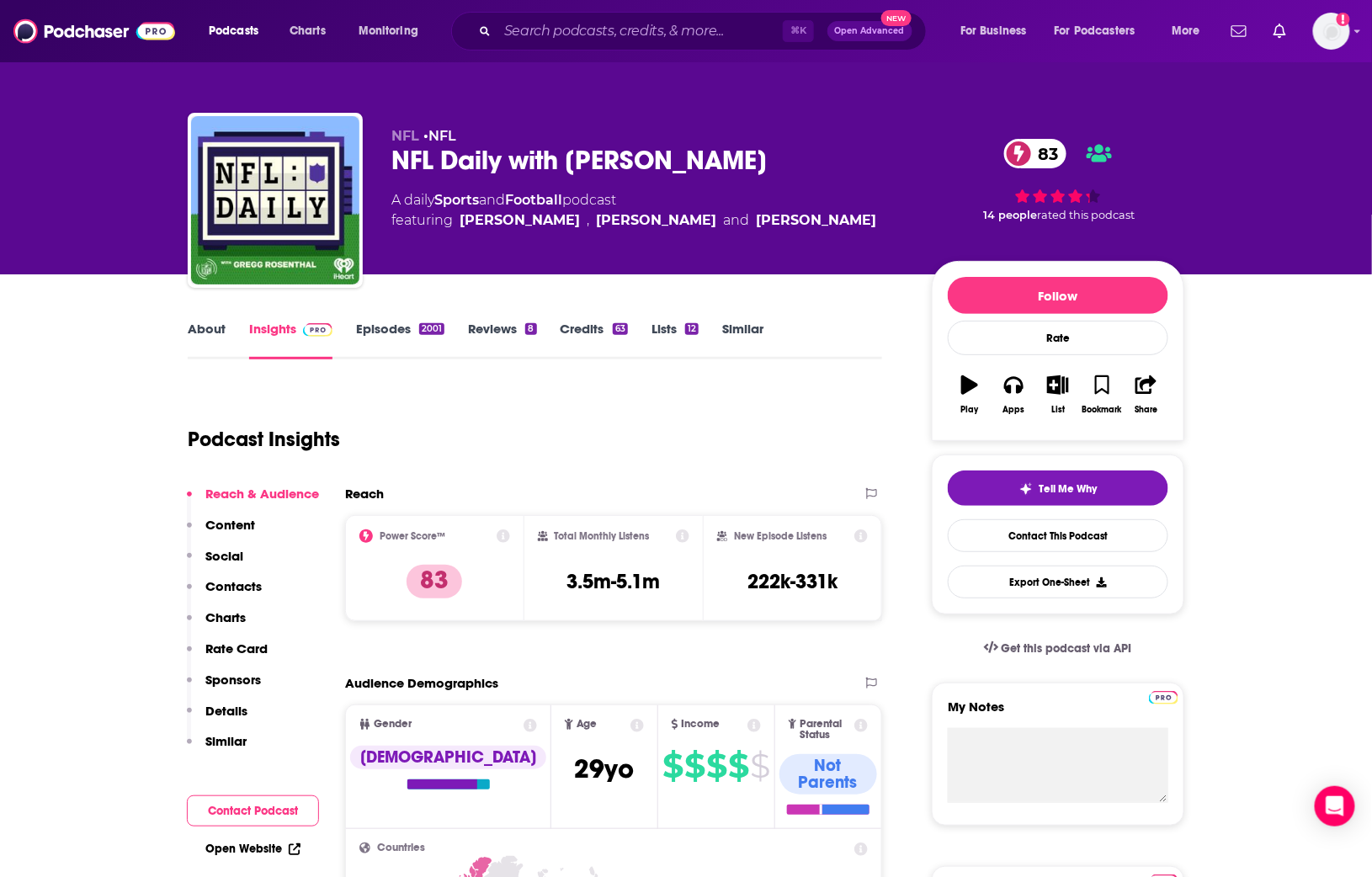
scroll to position [0, 0]
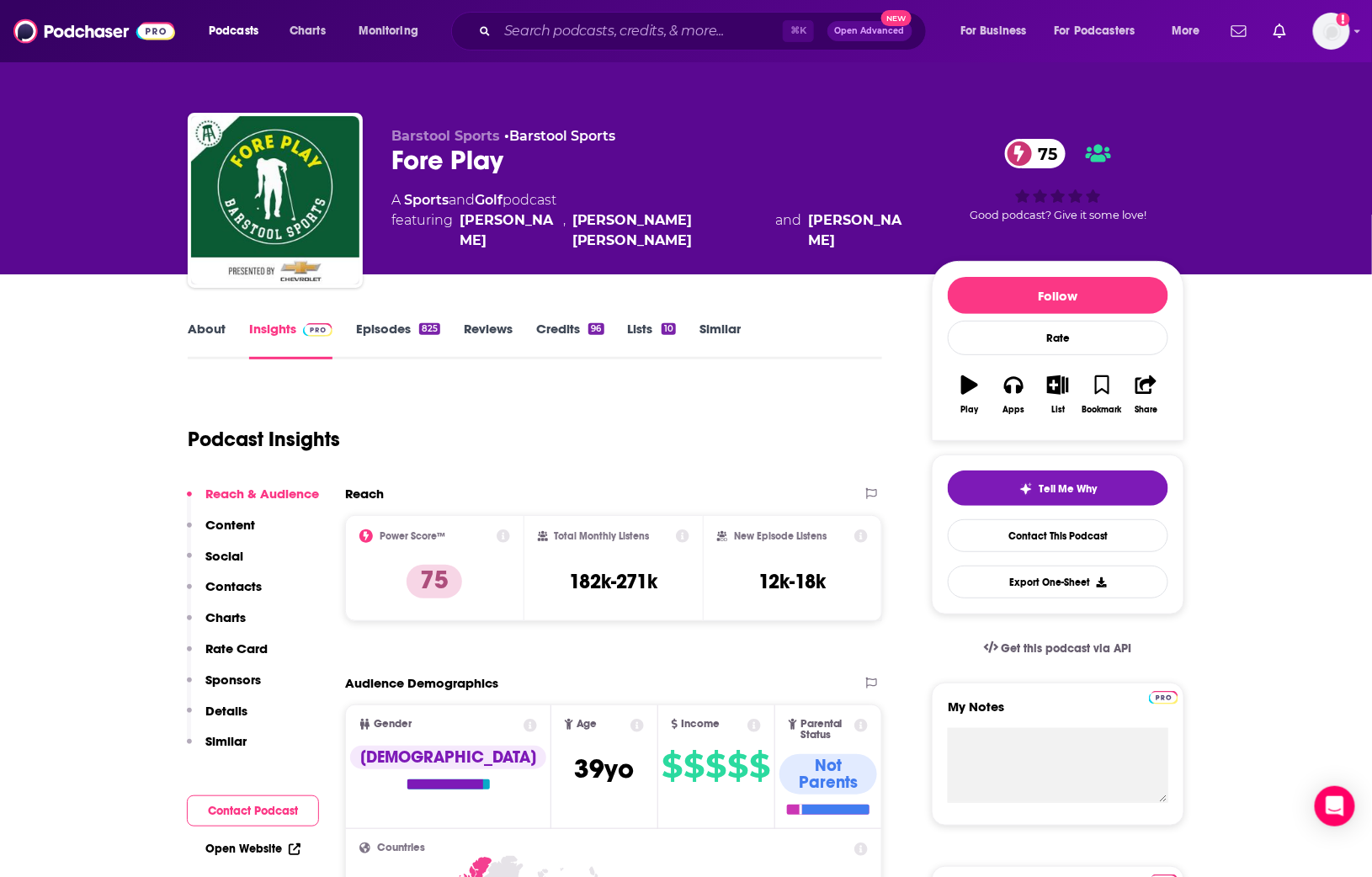
click at [214, 339] on link "About" at bounding box center [206, 340] width 38 height 38
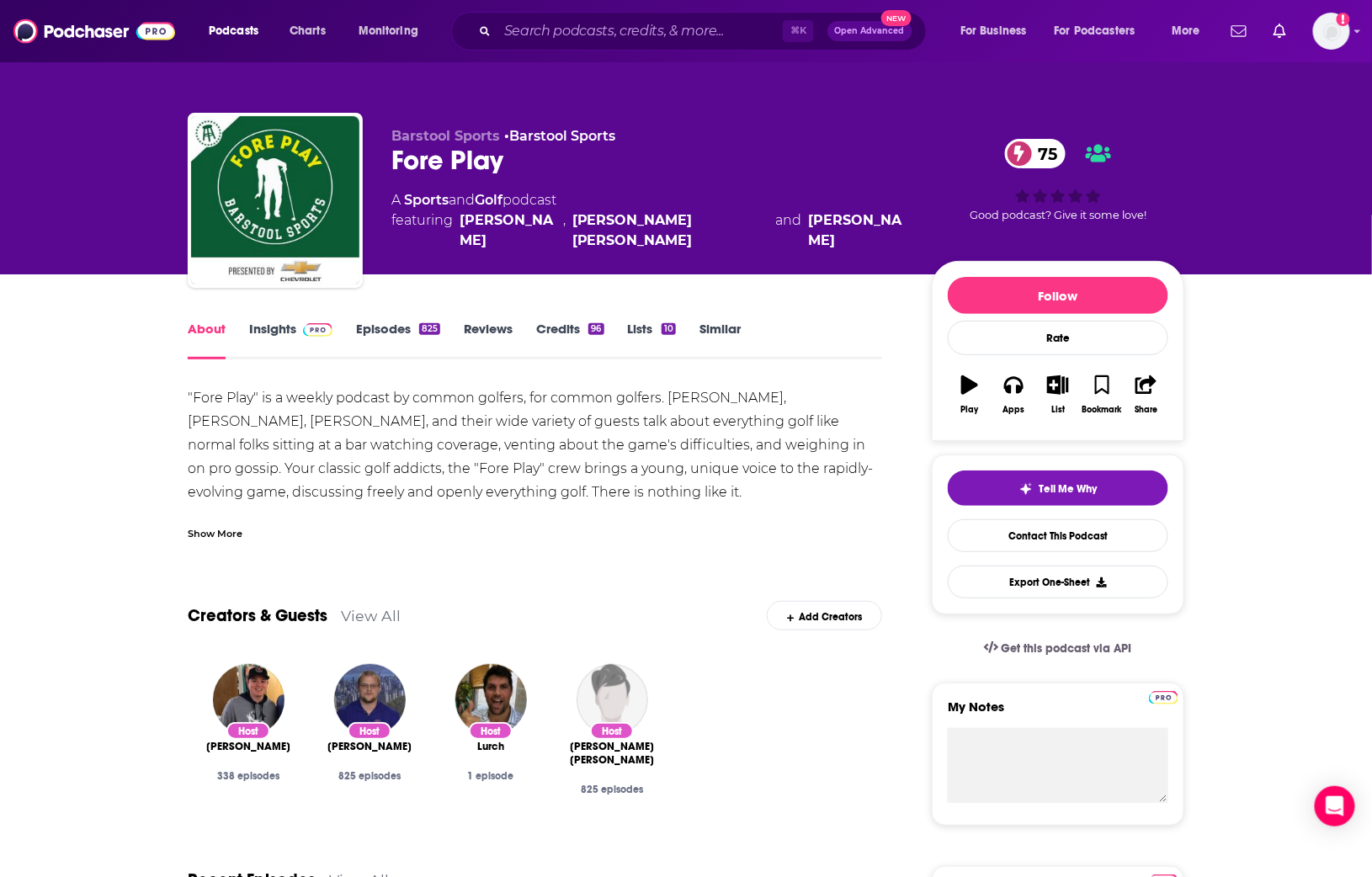
click at [230, 525] on div "Show More" at bounding box center [215, 532] width 55 height 16
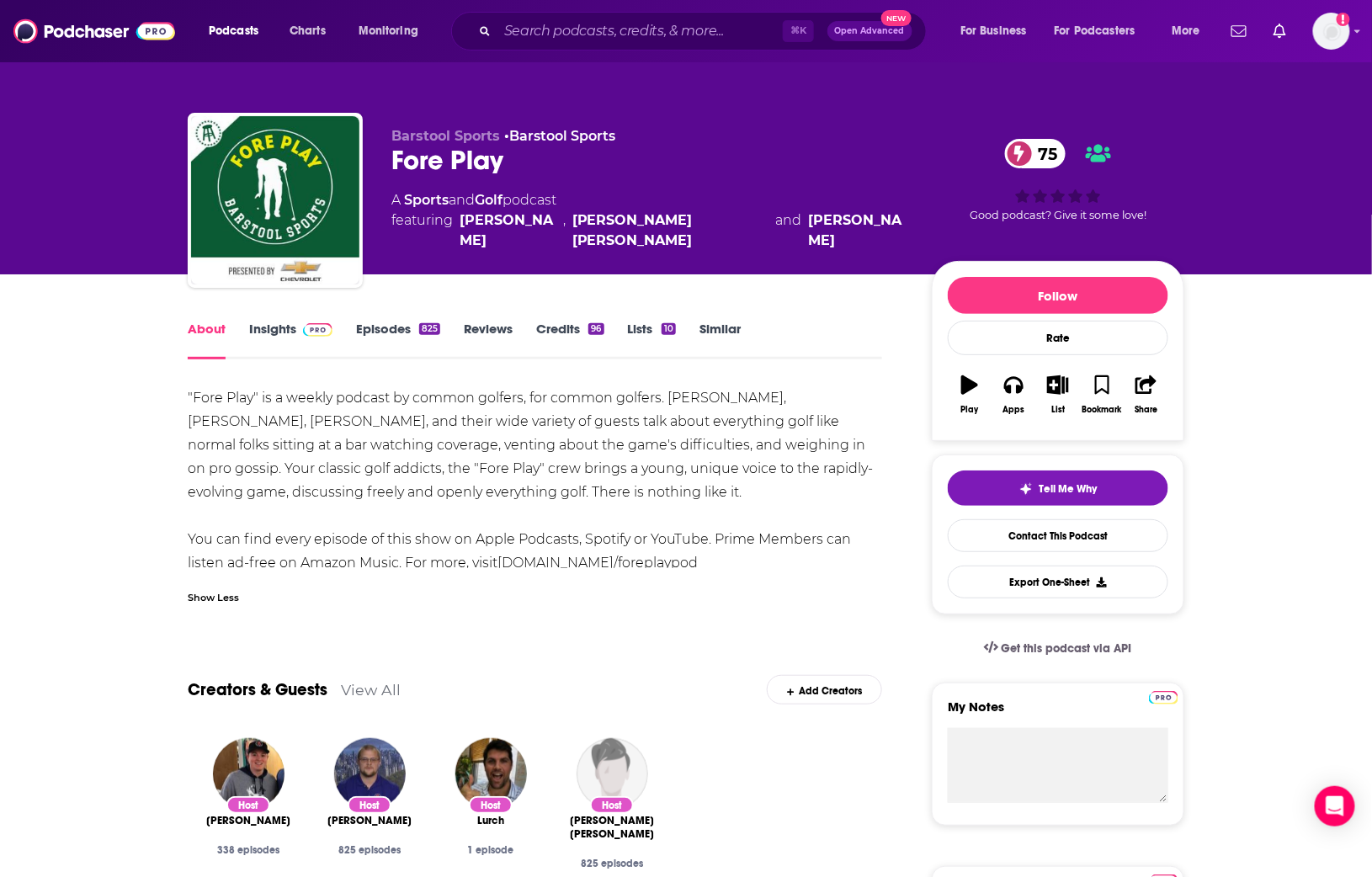
click at [374, 332] on link "Episodes 825" at bounding box center [398, 340] width 84 height 38
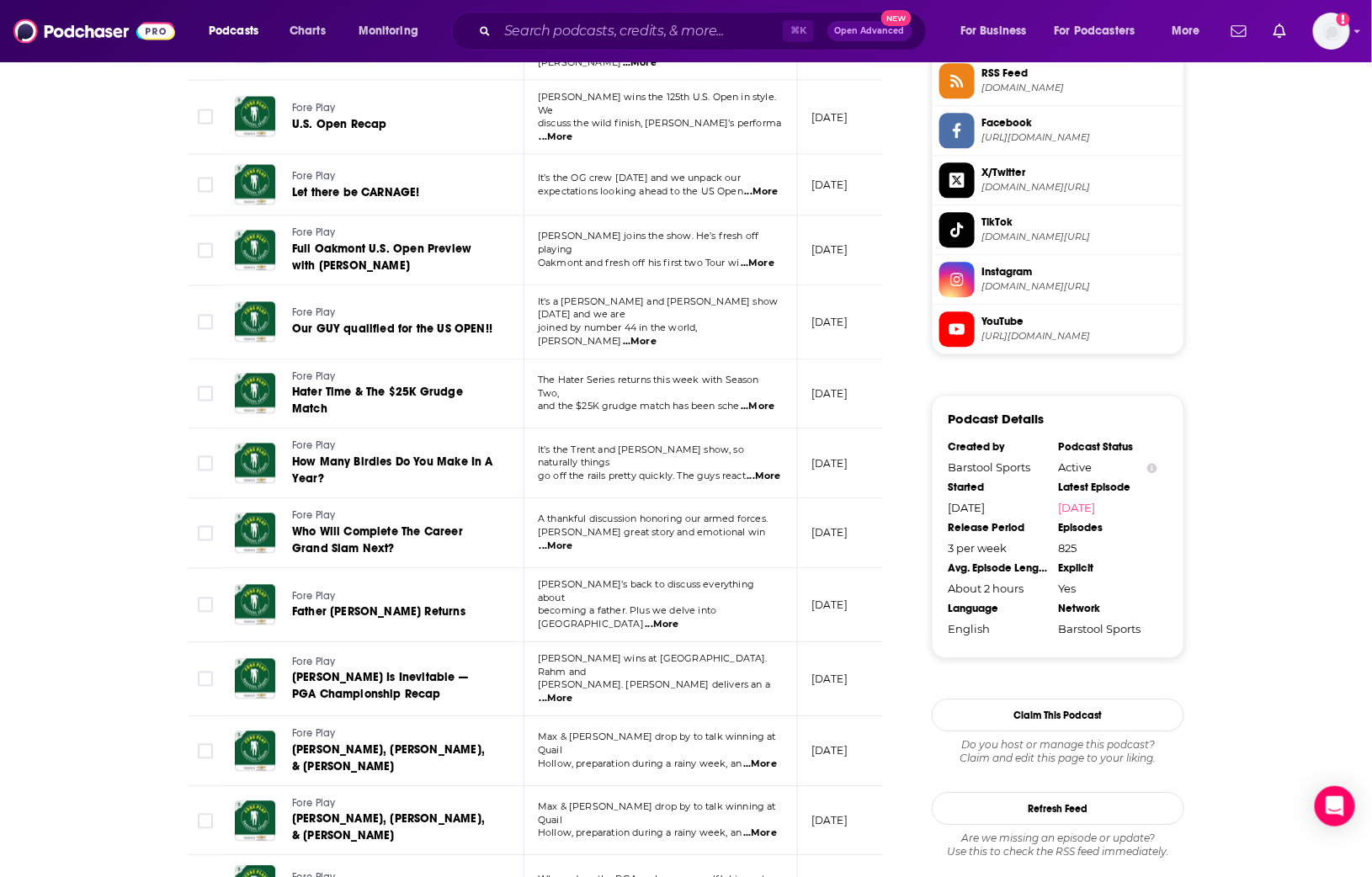
scroll to position [1696, 0]
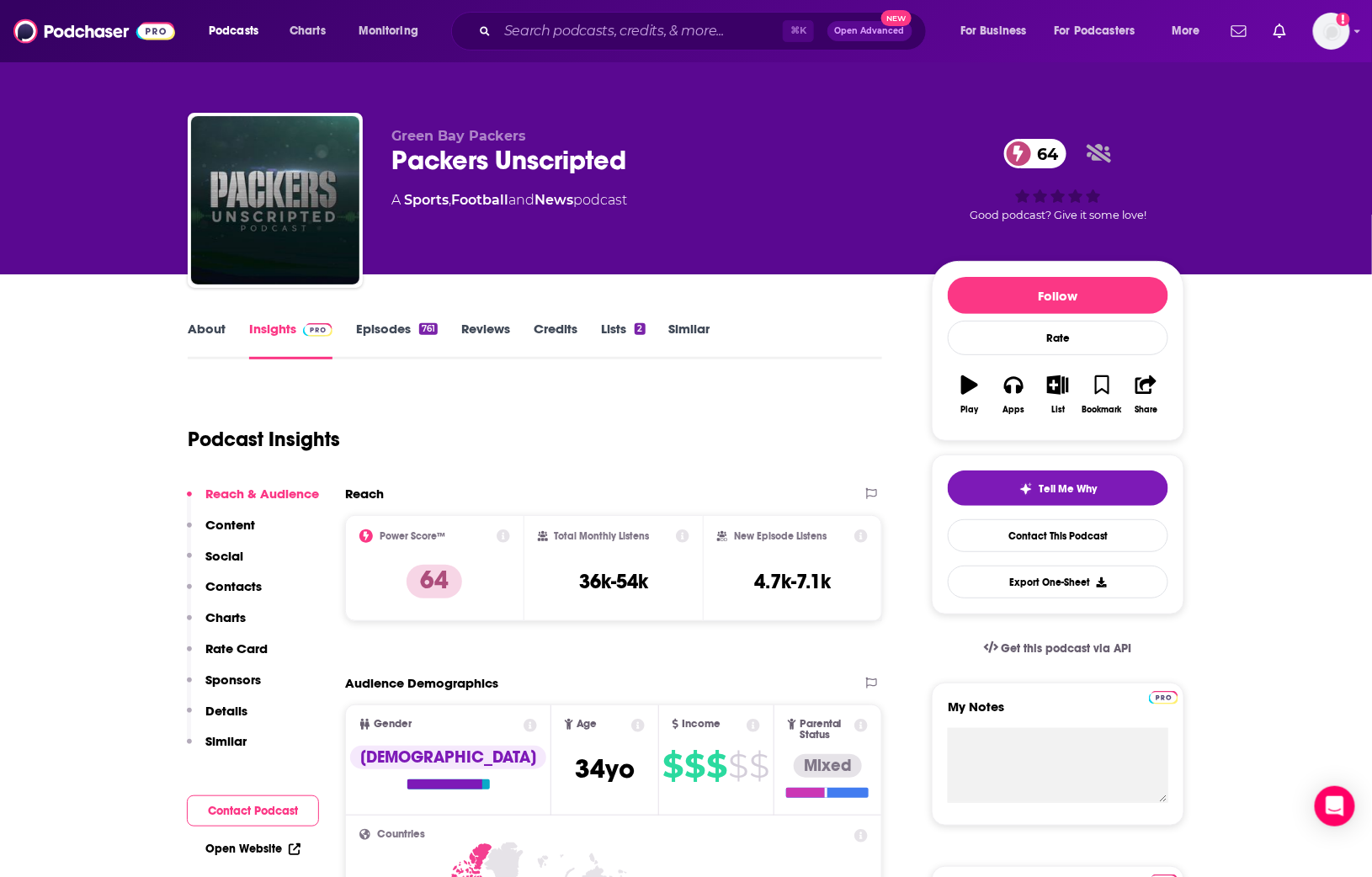
click at [208, 322] on link "About" at bounding box center [206, 340] width 38 height 38
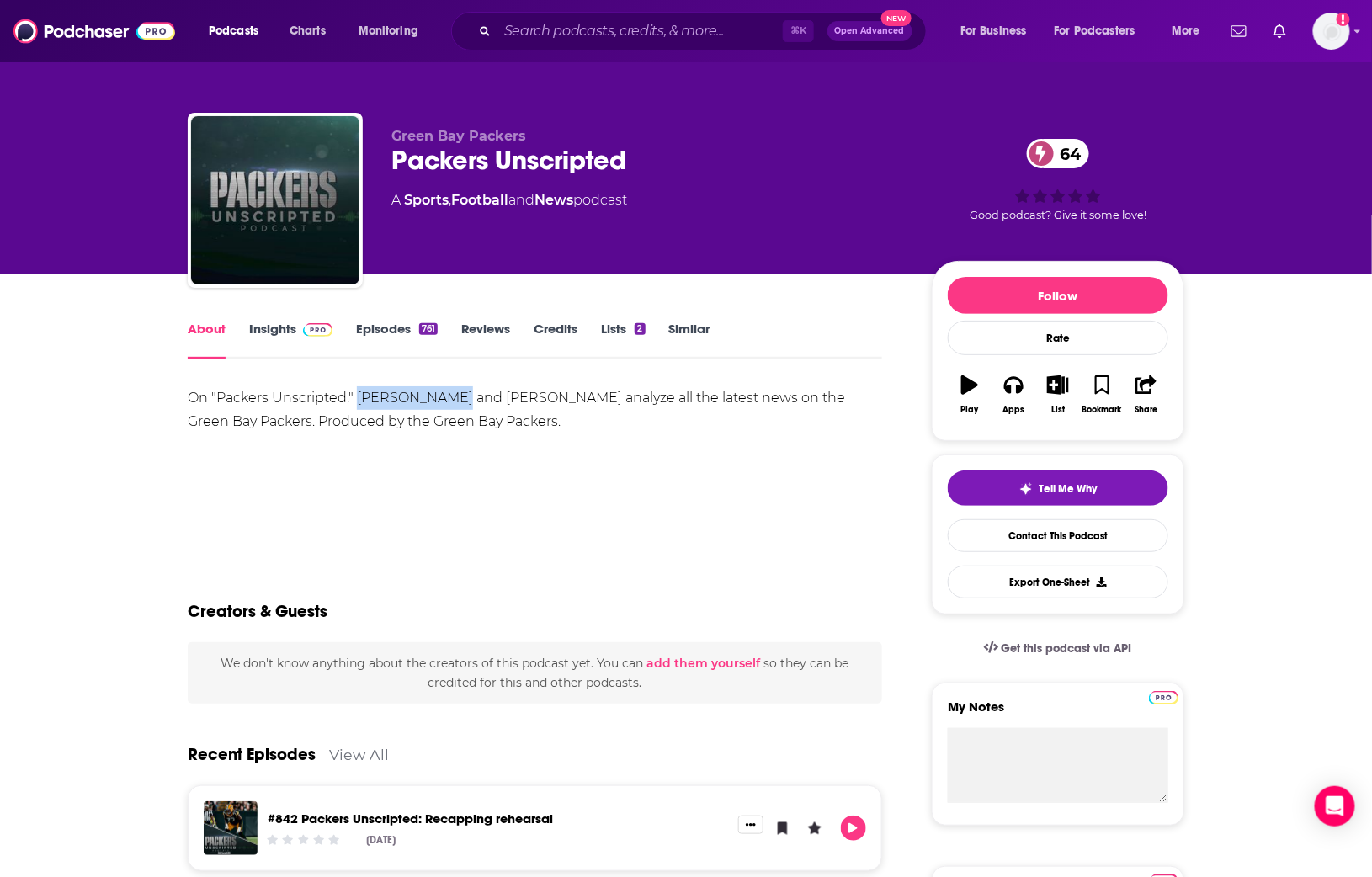
drag, startPoint x: 444, startPoint y: 397, endPoint x: 374, endPoint y: 395, distance: 70.0
click at [360, 402] on div "On "Packers Unscripted," [PERSON_NAME] and [PERSON_NAME] analyze all the latest…" at bounding box center [535, 410] width 695 height 47
click at [277, 324] on link "Insights" at bounding box center [292, 340] width 84 height 38
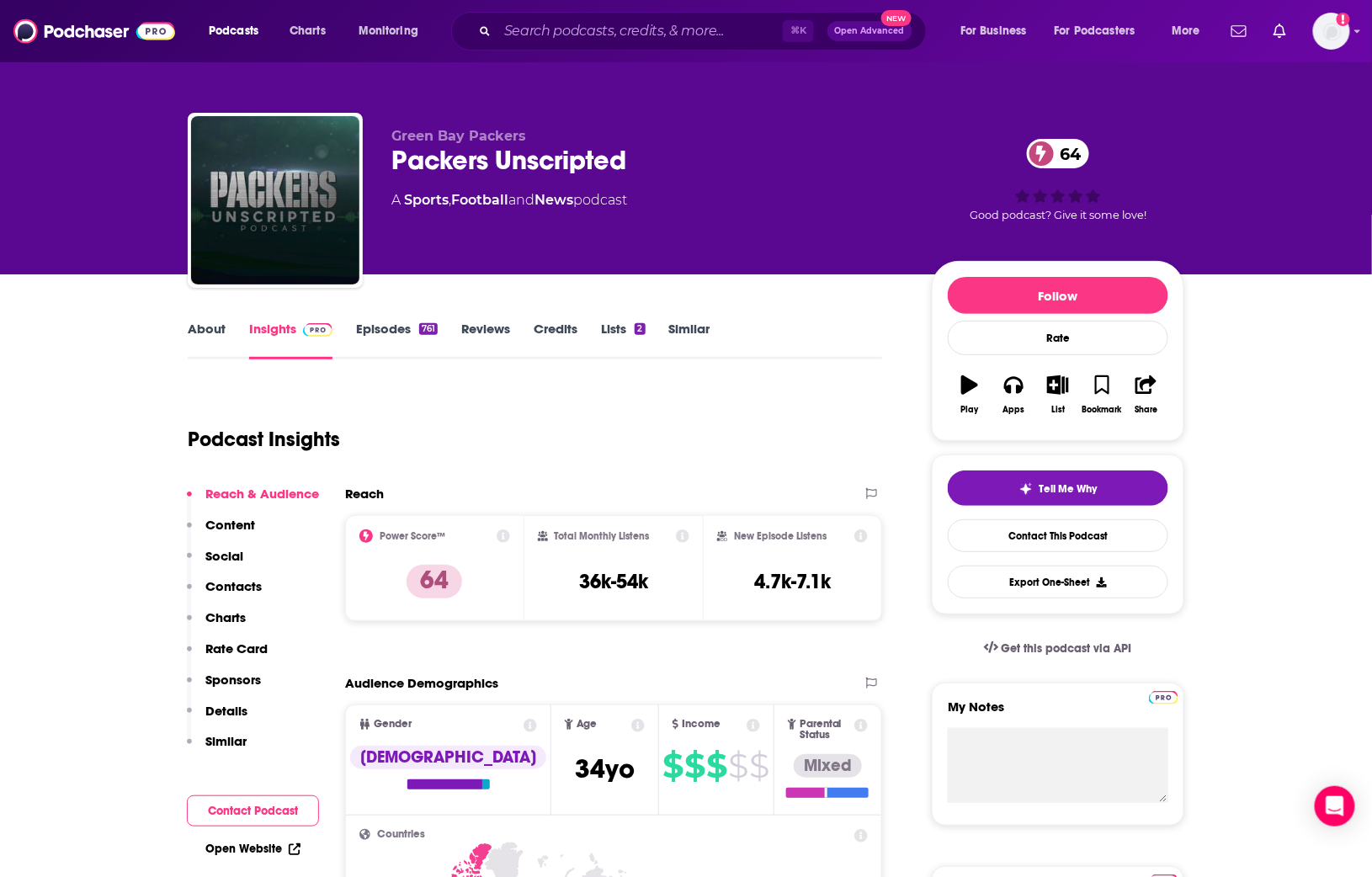
click at [366, 335] on link "Episodes 761" at bounding box center [397, 340] width 82 height 38
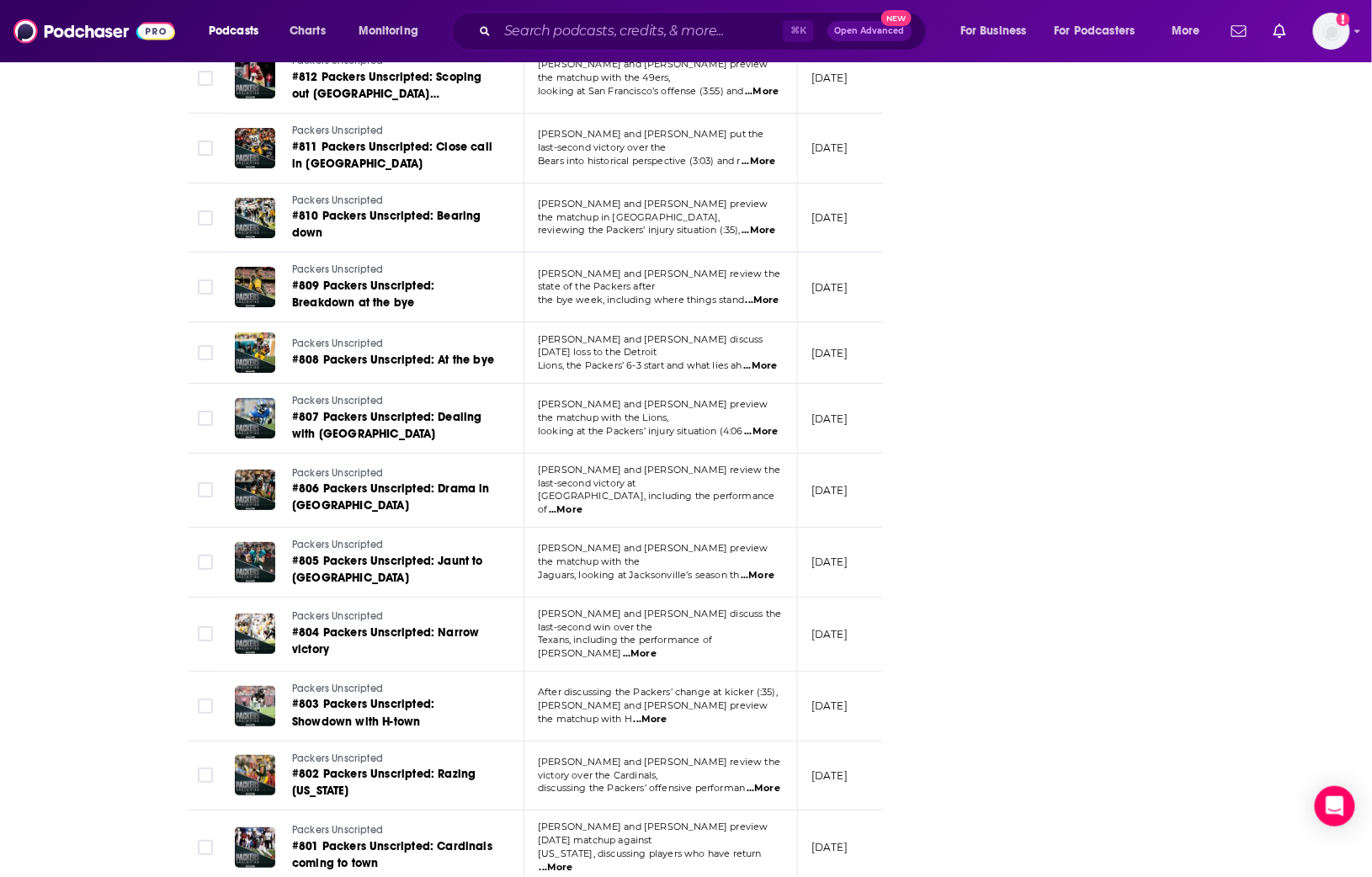
scroll to position [2627, 0]
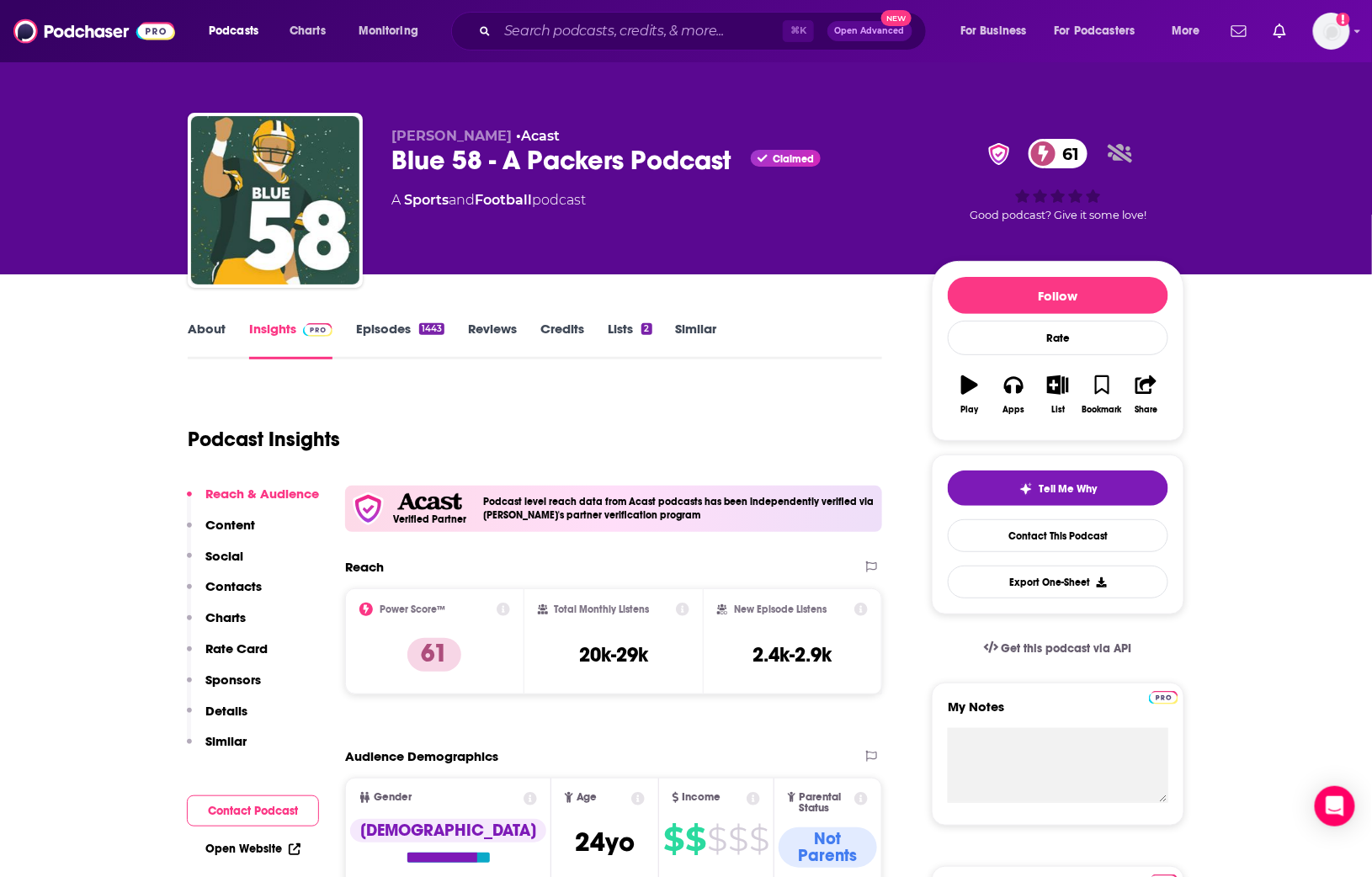
click at [209, 326] on link "About" at bounding box center [206, 340] width 38 height 38
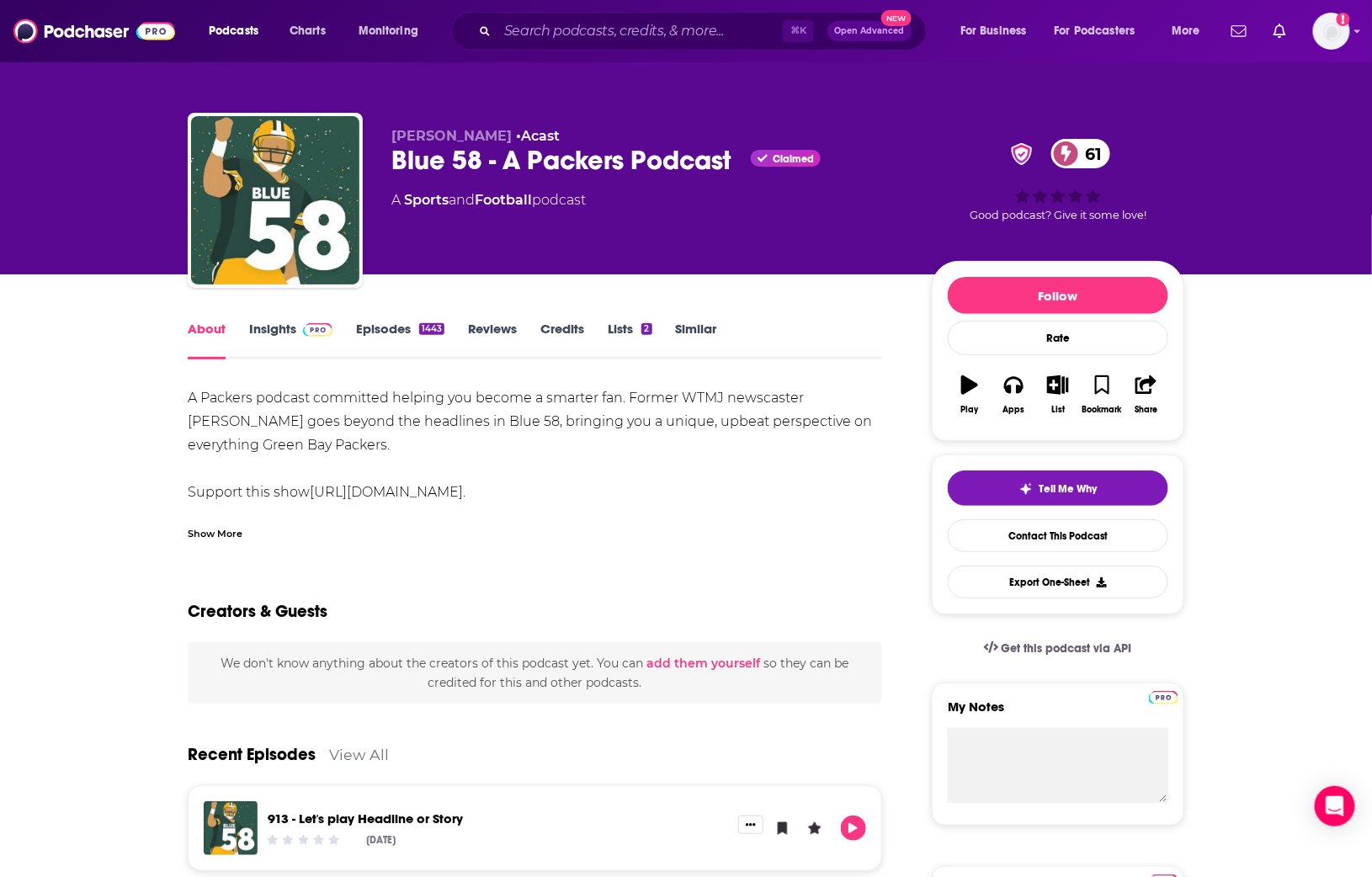
click at [230, 537] on div "Show More" at bounding box center [215, 532] width 55 height 16
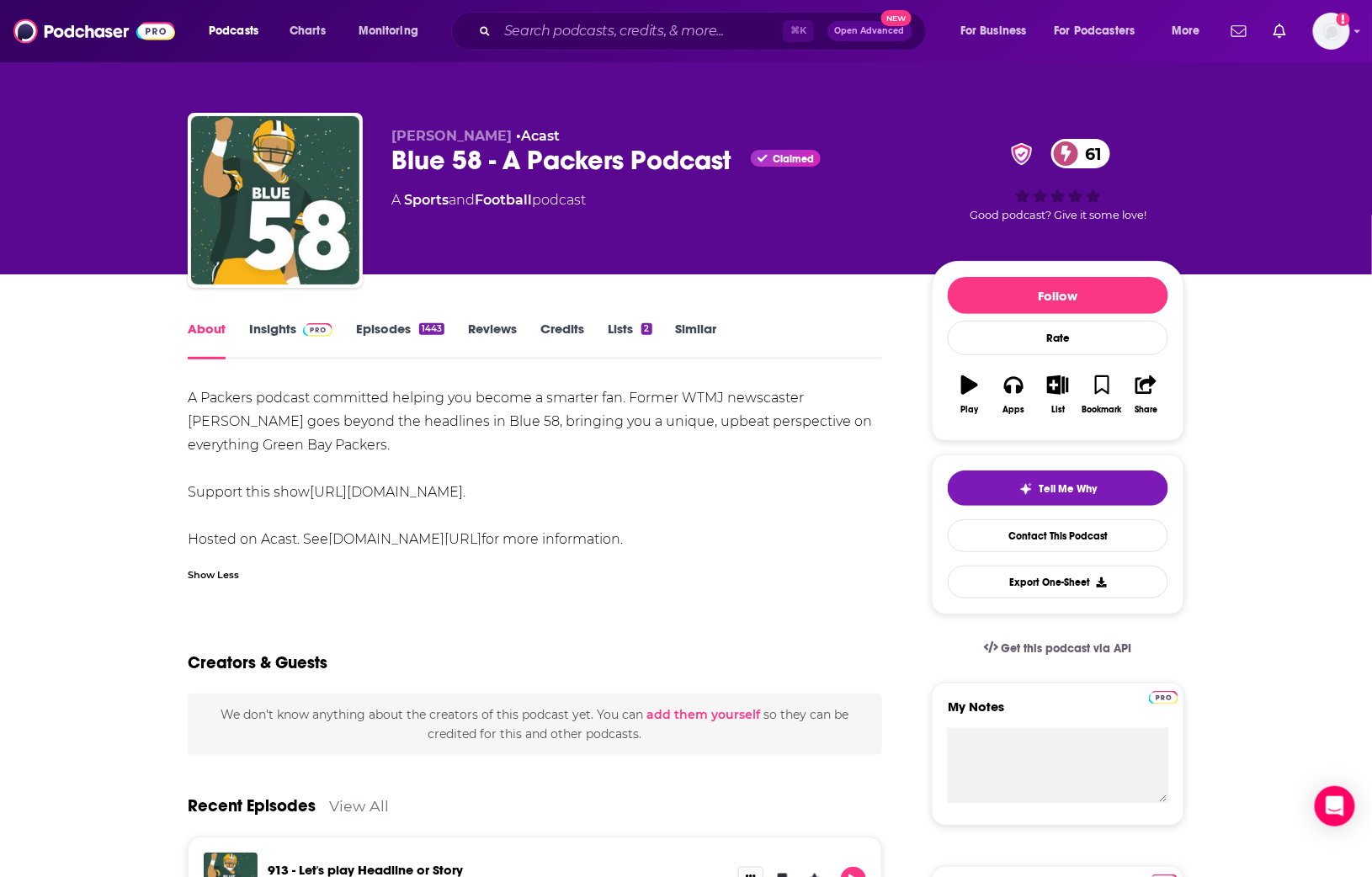
click at [298, 330] on span at bounding box center [314, 329] width 36 height 16
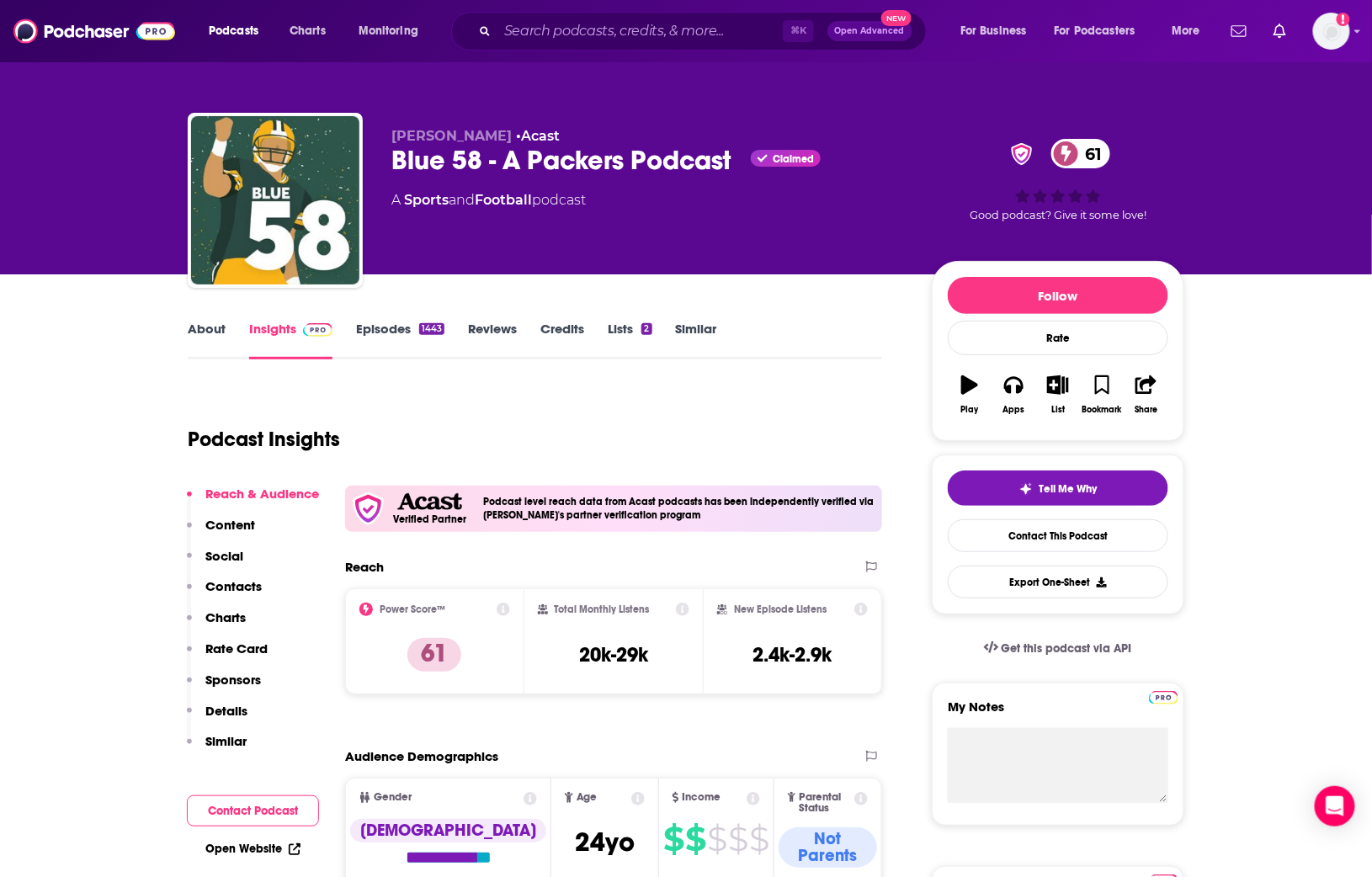
click at [689, 325] on link "Similar" at bounding box center [696, 340] width 41 height 38
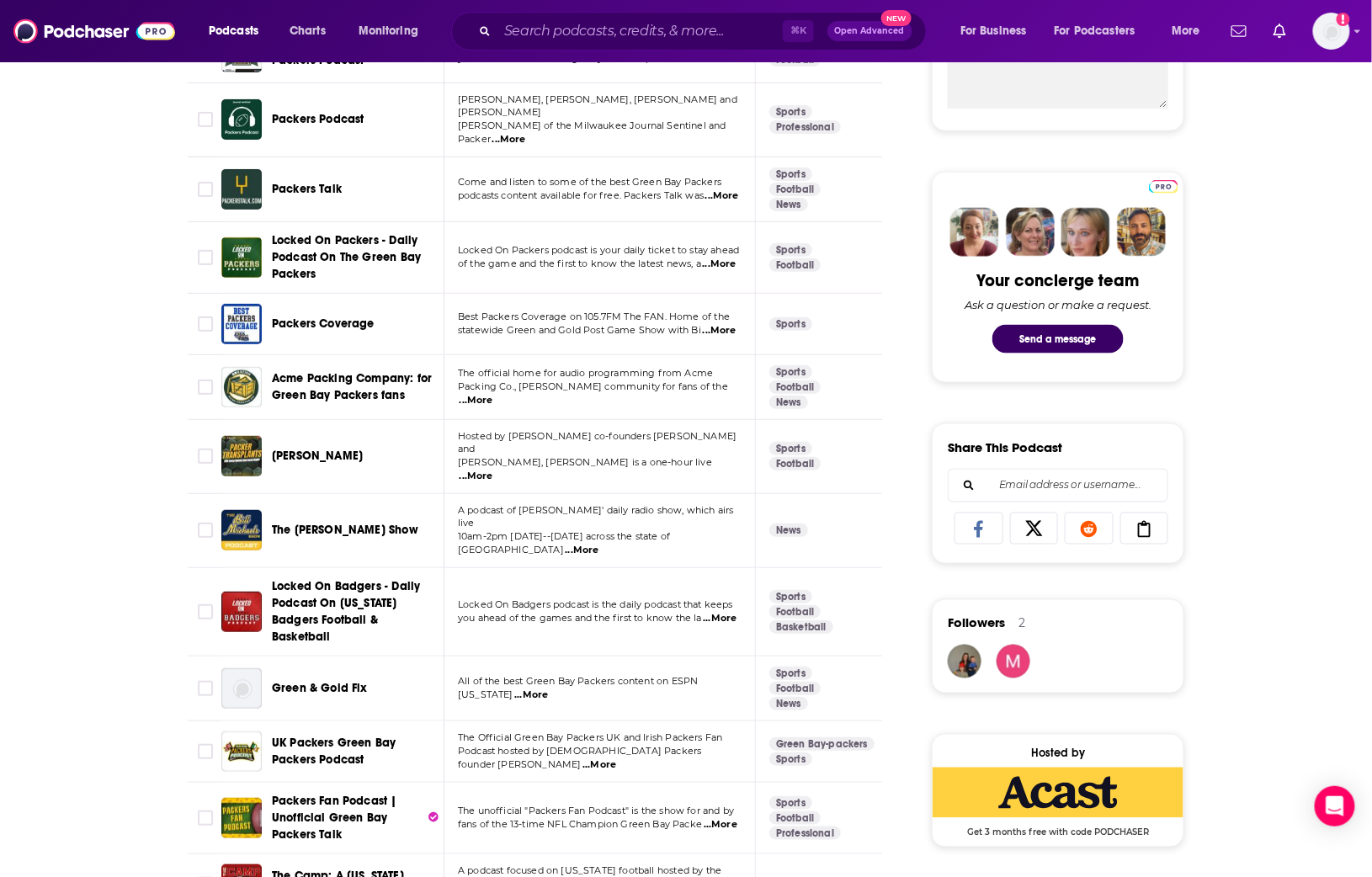
scroll to position [696, 0]
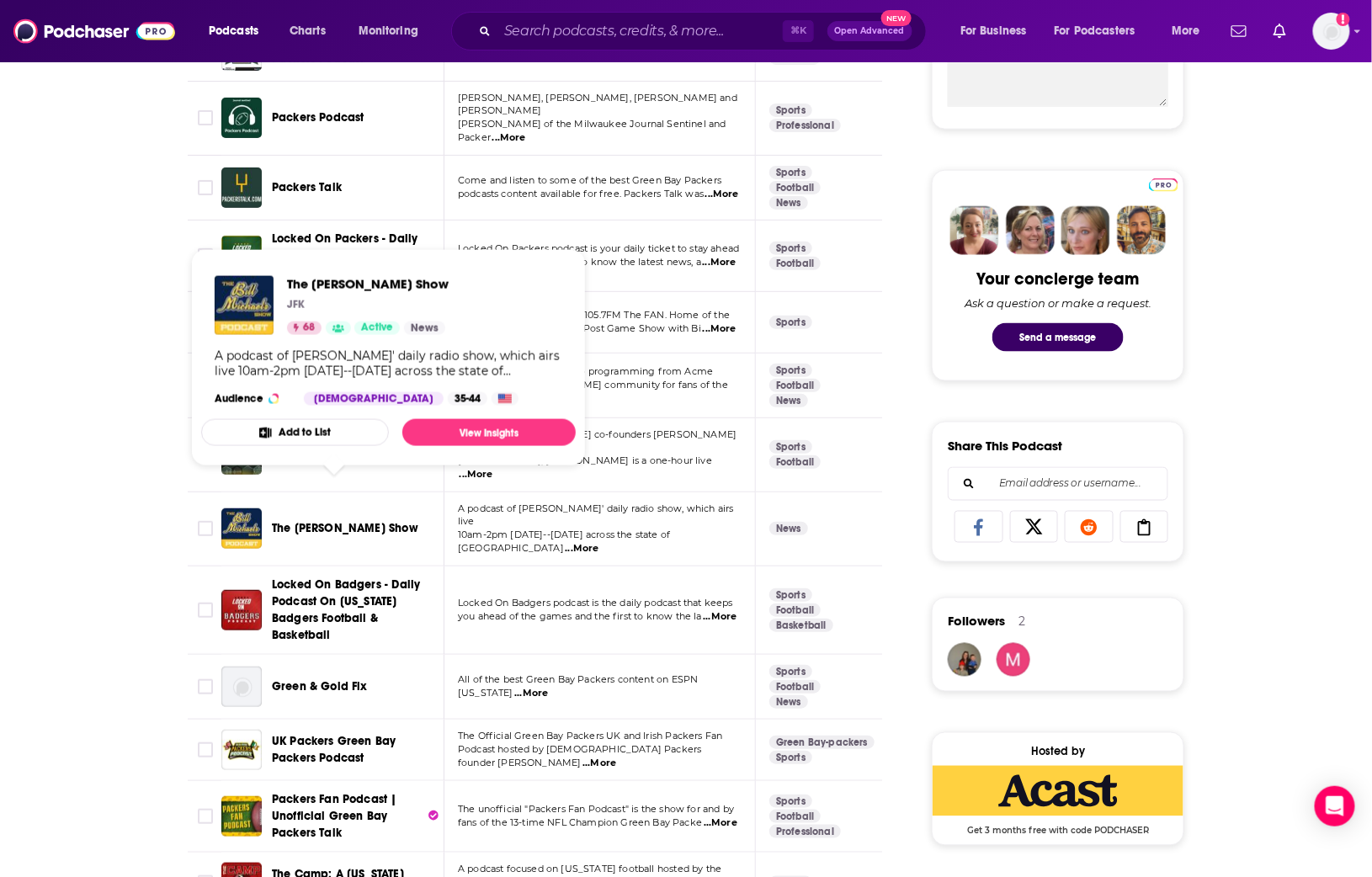
click at [315, 521] on span "The Bill Michaels Show" at bounding box center [346, 528] width 147 height 14
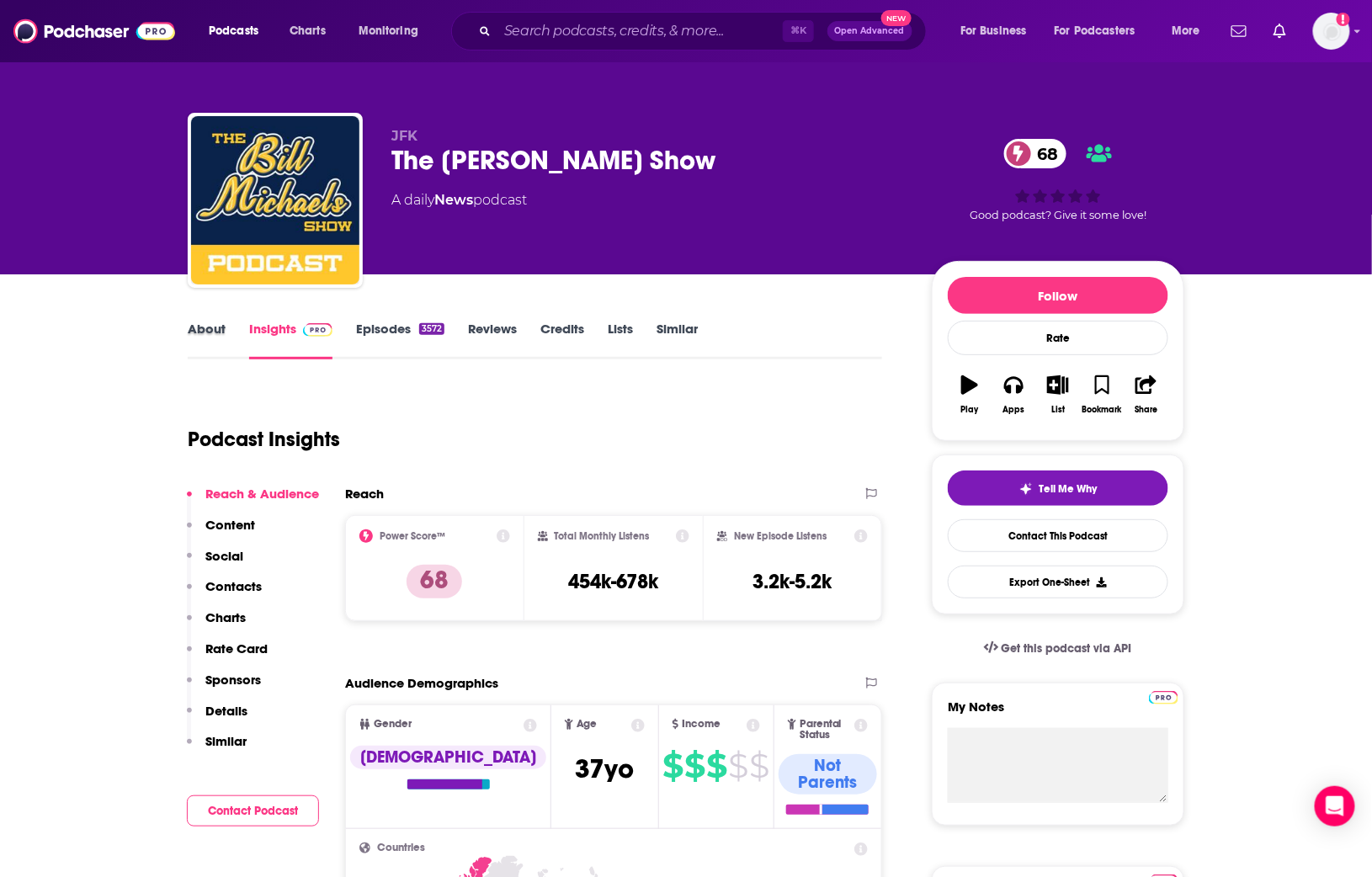
click at [229, 339] on div "About" at bounding box center [218, 340] width 61 height 38
click at [223, 336] on link "About" at bounding box center [206, 340] width 38 height 38
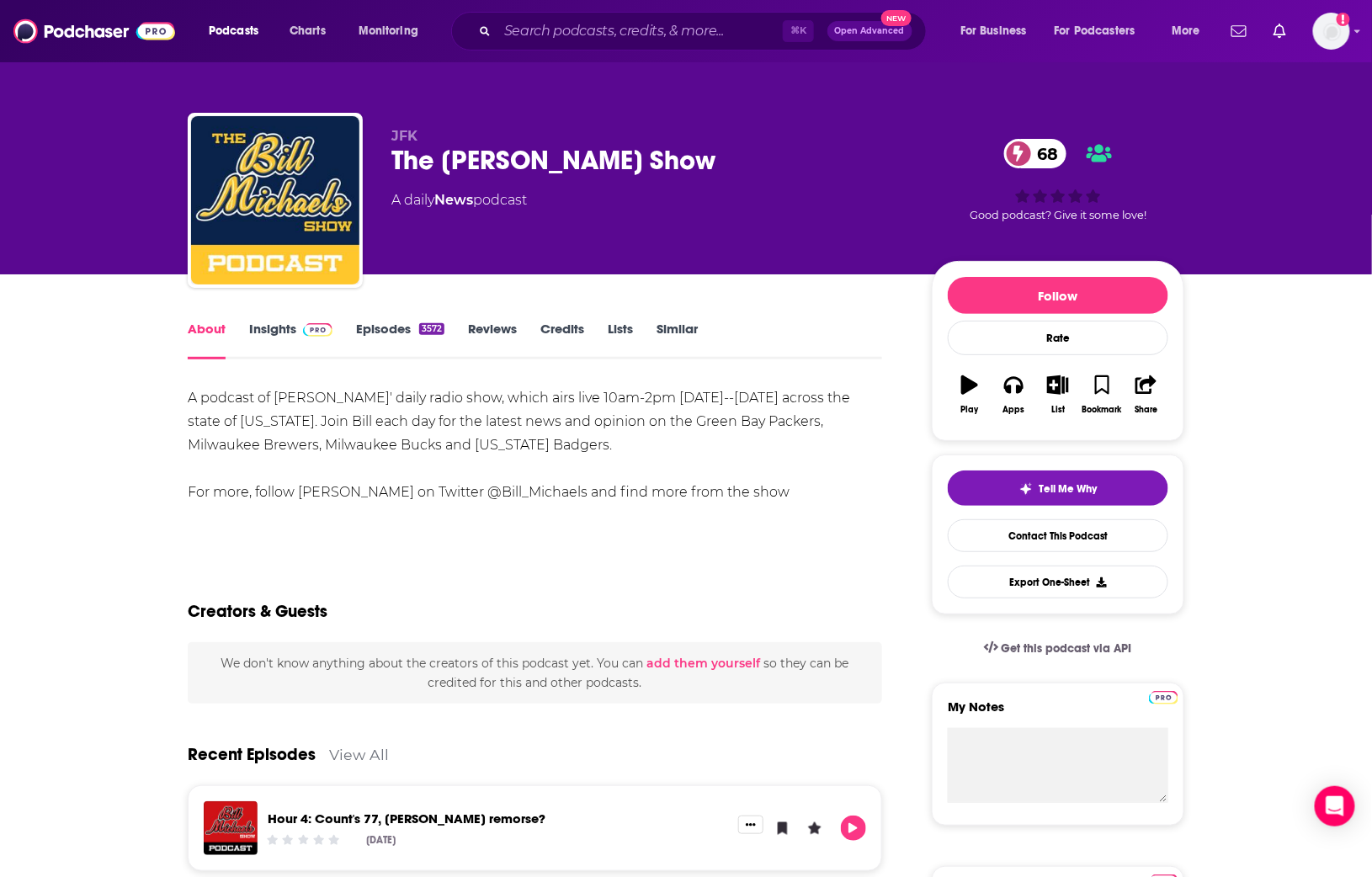
click at [283, 332] on link "Insights" at bounding box center [292, 340] width 84 height 38
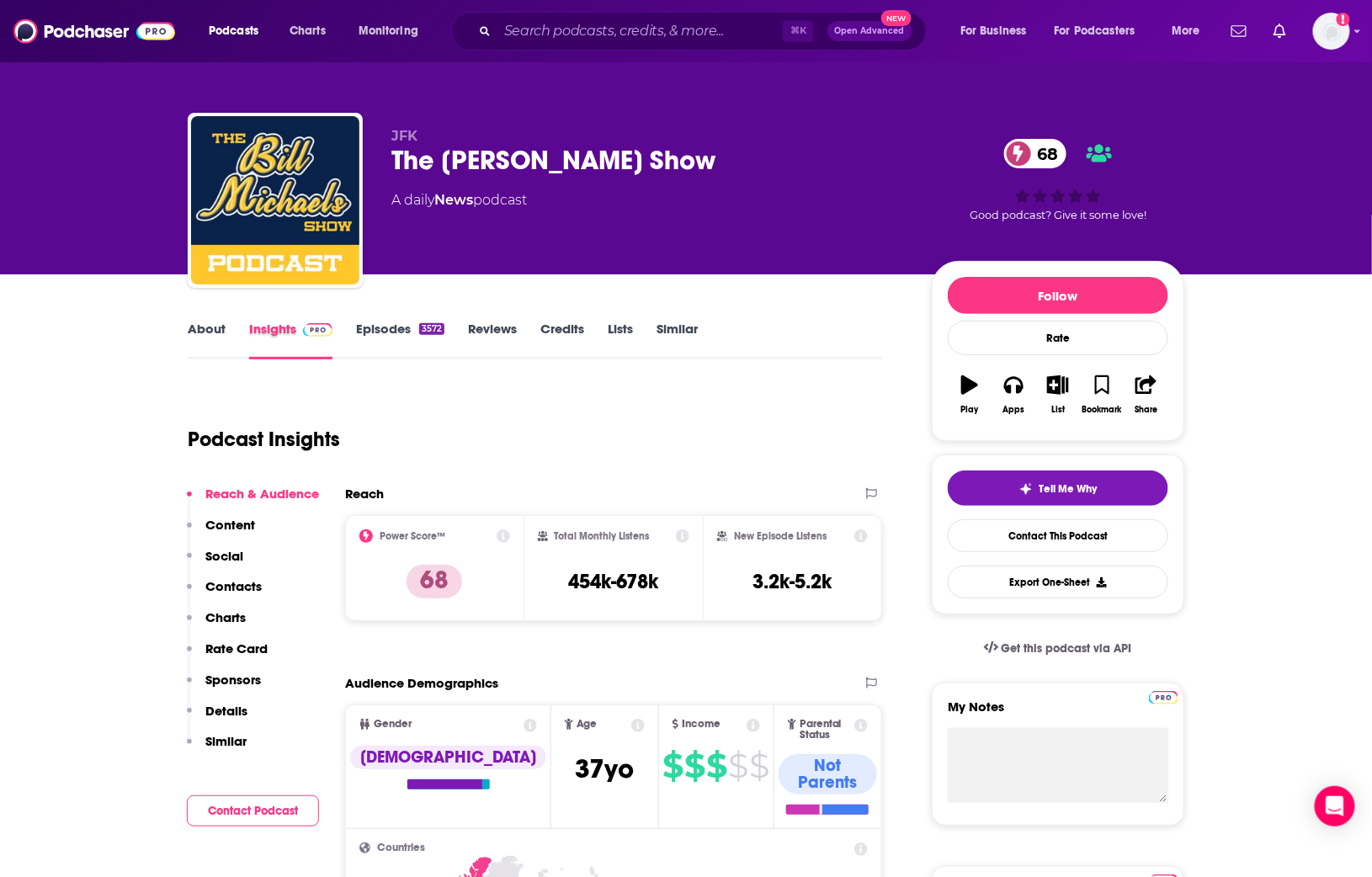
click at [351, 332] on div "Insights" at bounding box center [303, 340] width 107 height 38
click at [381, 333] on link "Episodes 3572" at bounding box center [400, 340] width 88 height 38
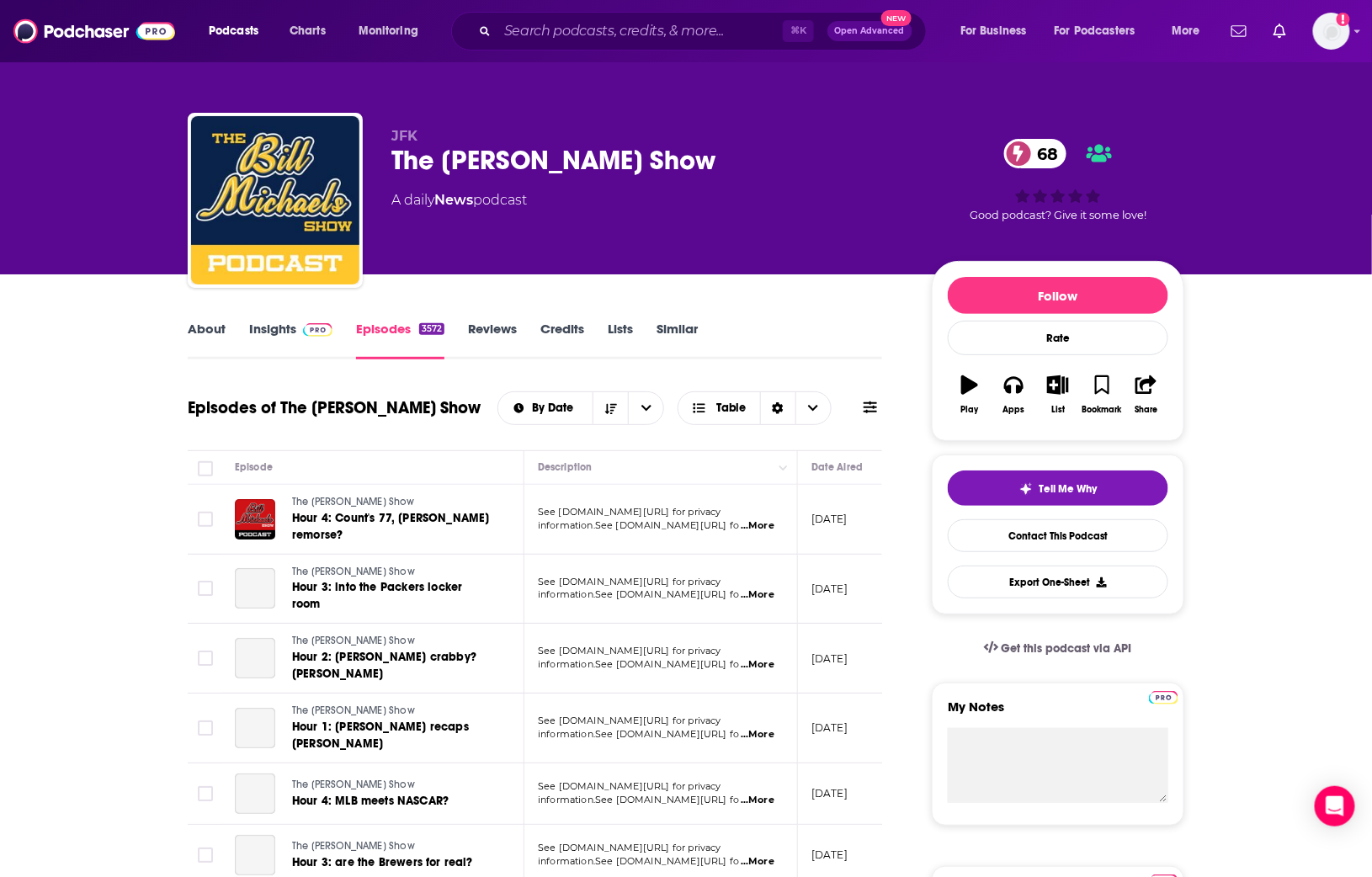
click at [310, 334] on img at bounding box center [318, 329] width 30 height 13
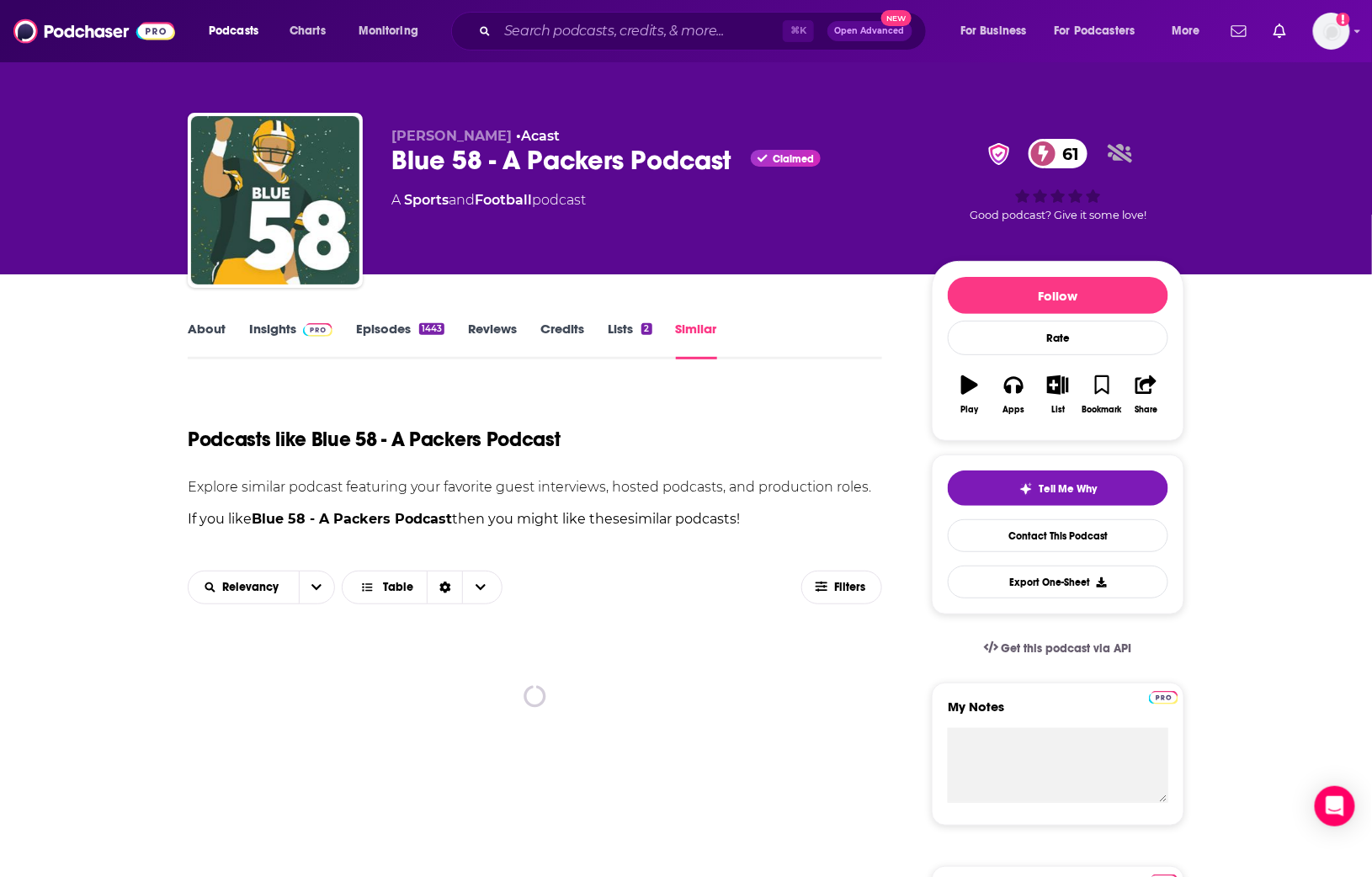
click at [524, 50] on div "Podcasts Charts Monitoring ⌘ K Open Advanced New For Business For Podcasters Mo…" at bounding box center [686, 31] width 1372 height 62
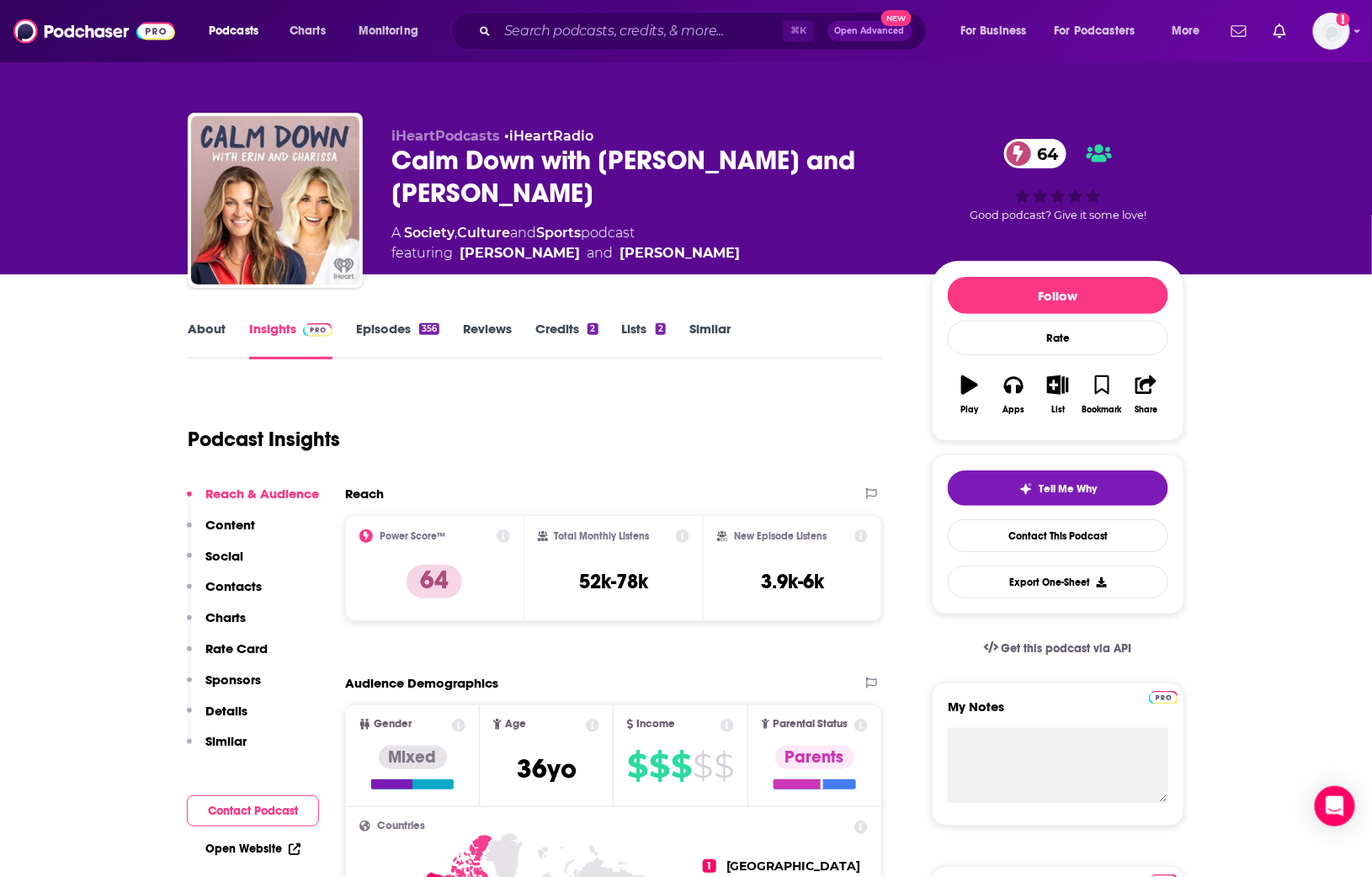
click at [215, 323] on link "About" at bounding box center [206, 340] width 38 height 38
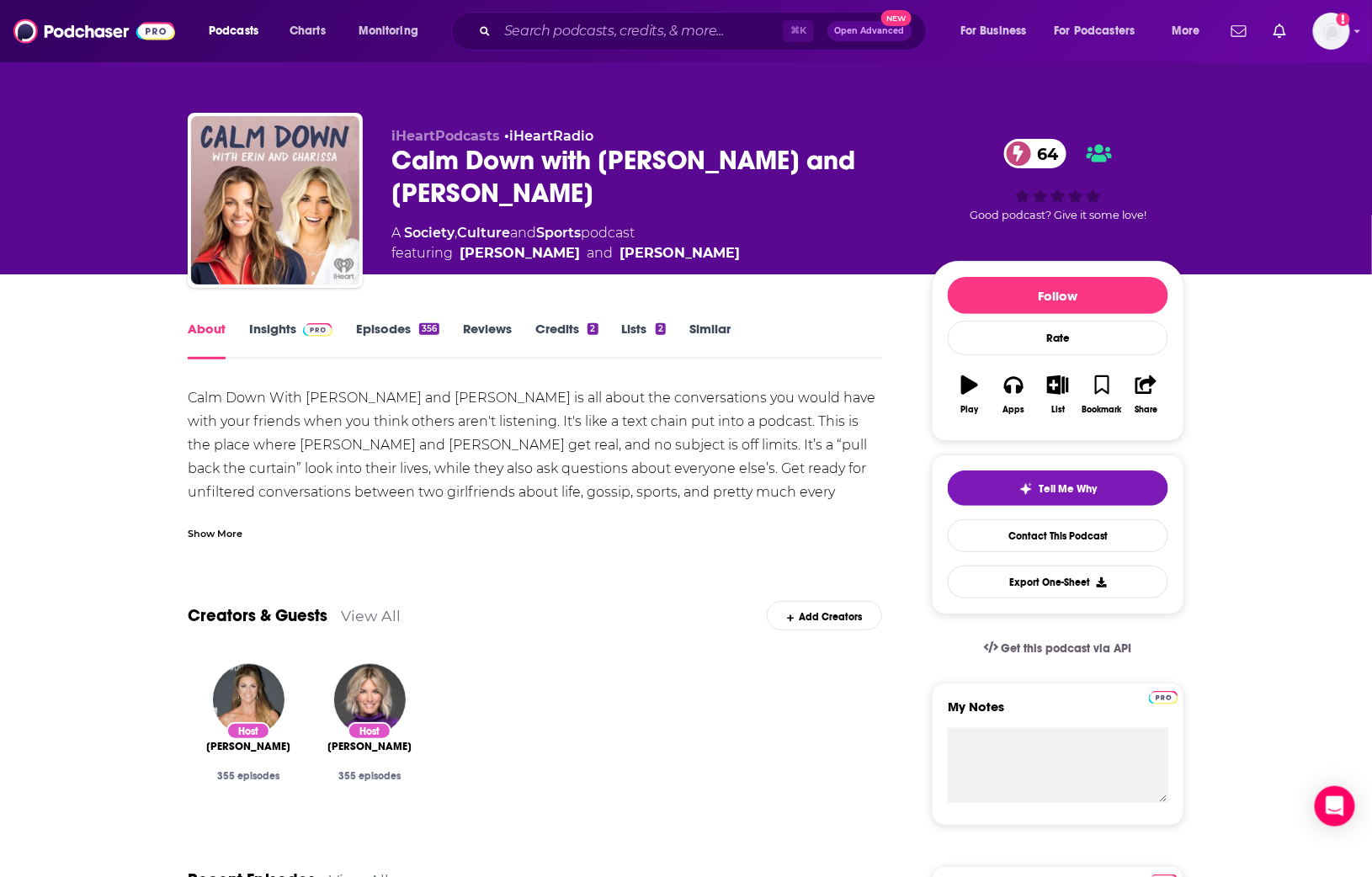
click at [227, 539] on div "Show More" at bounding box center [215, 532] width 55 height 16
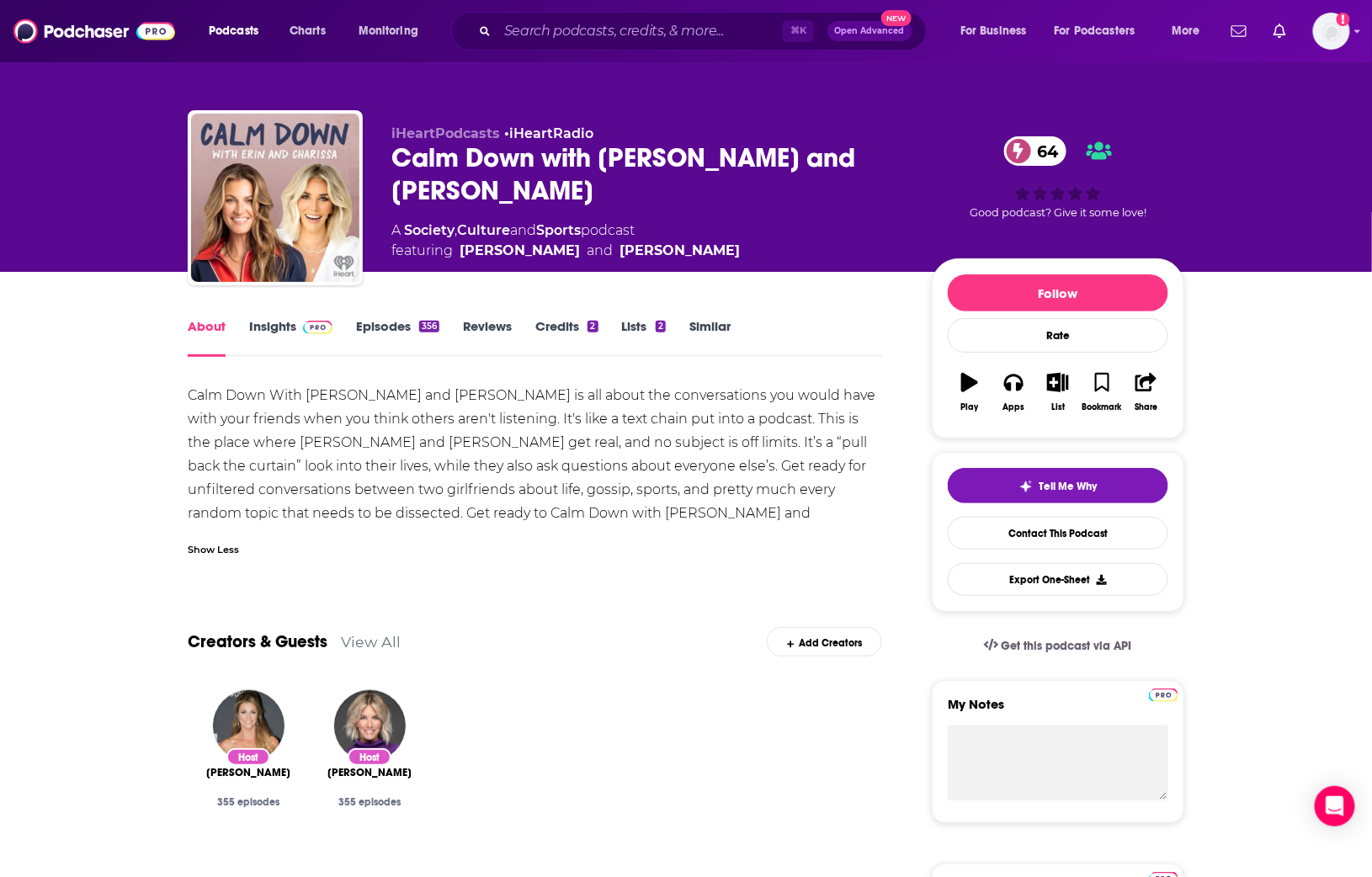
scroll to position [3, 0]
click at [376, 319] on link "Episodes 356" at bounding box center [398, 338] width 84 height 38
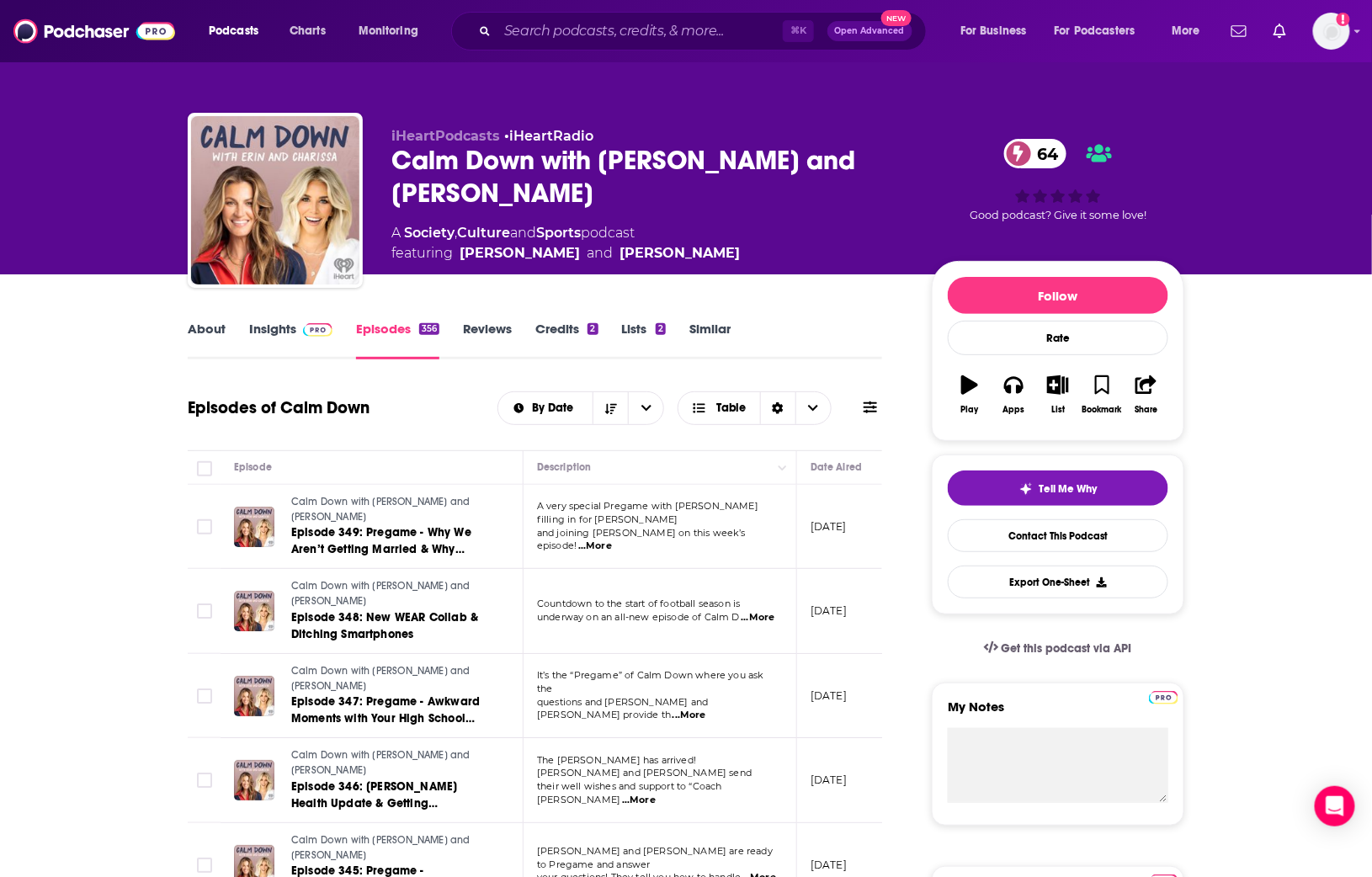
click at [212, 327] on link "About" at bounding box center [206, 340] width 38 height 38
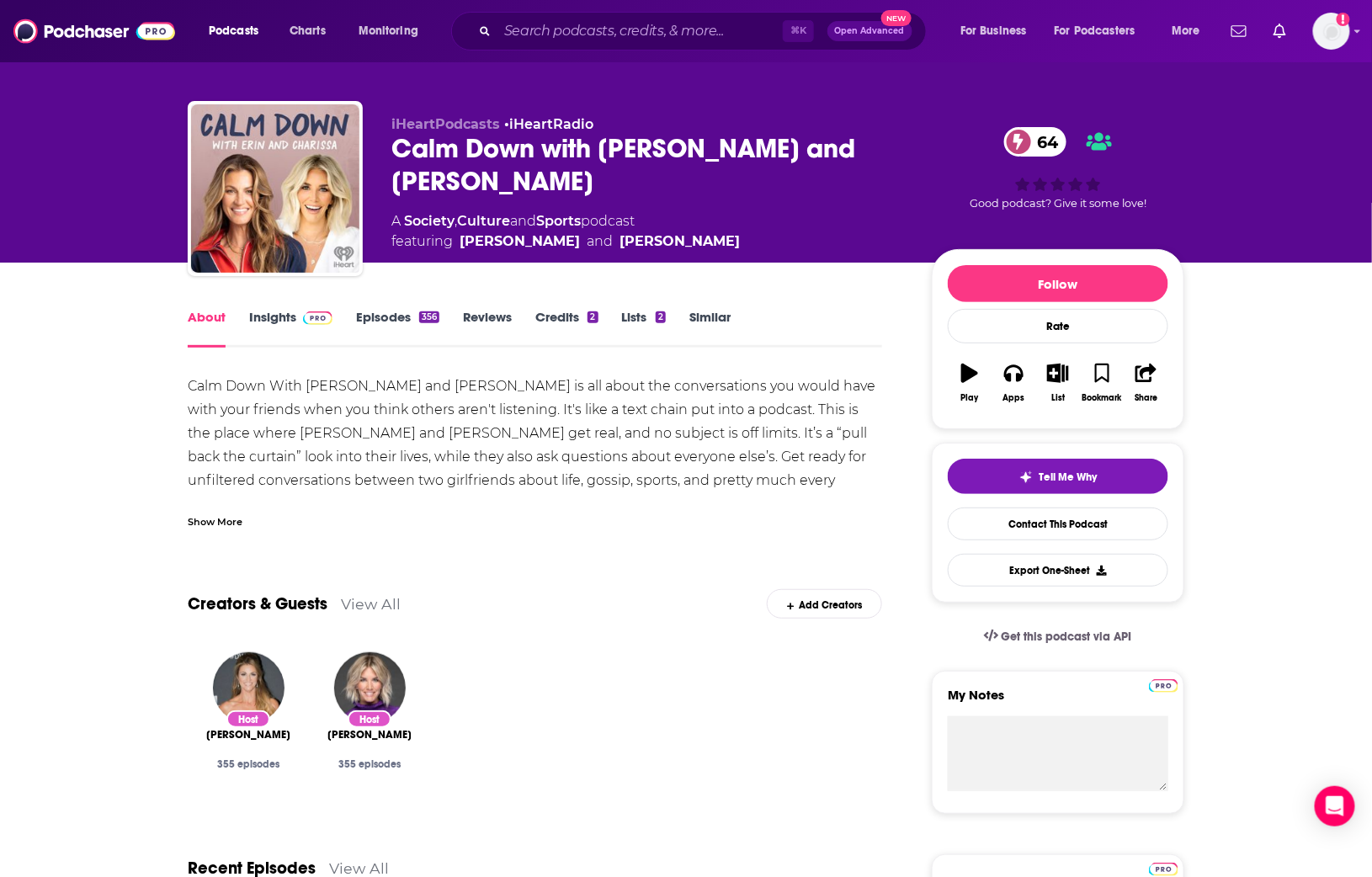
click at [217, 519] on div "Show More" at bounding box center [215, 521] width 55 height 16
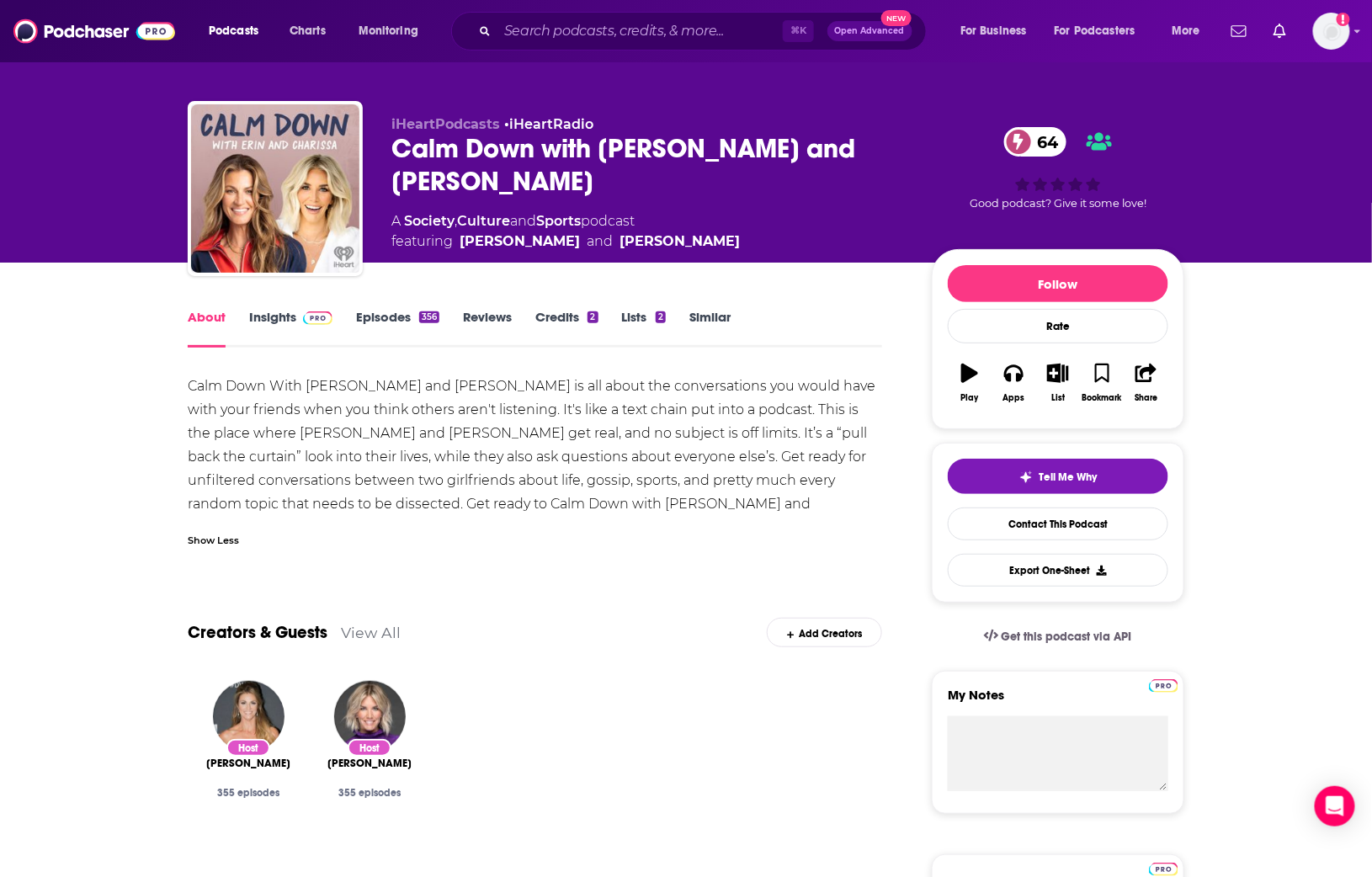
scroll to position [10, 0]
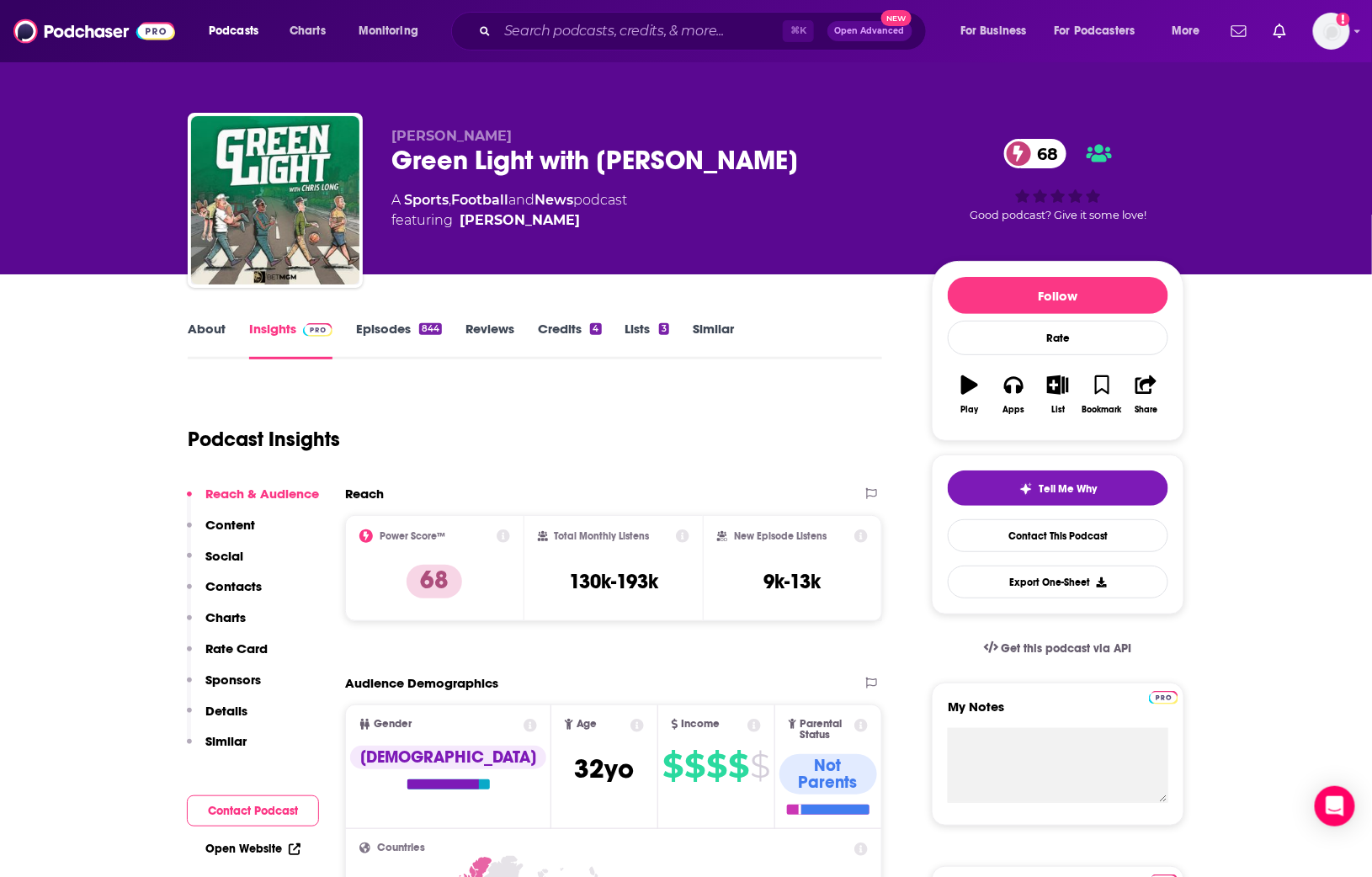
click at [199, 328] on link "About" at bounding box center [206, 340] width 38 height 38
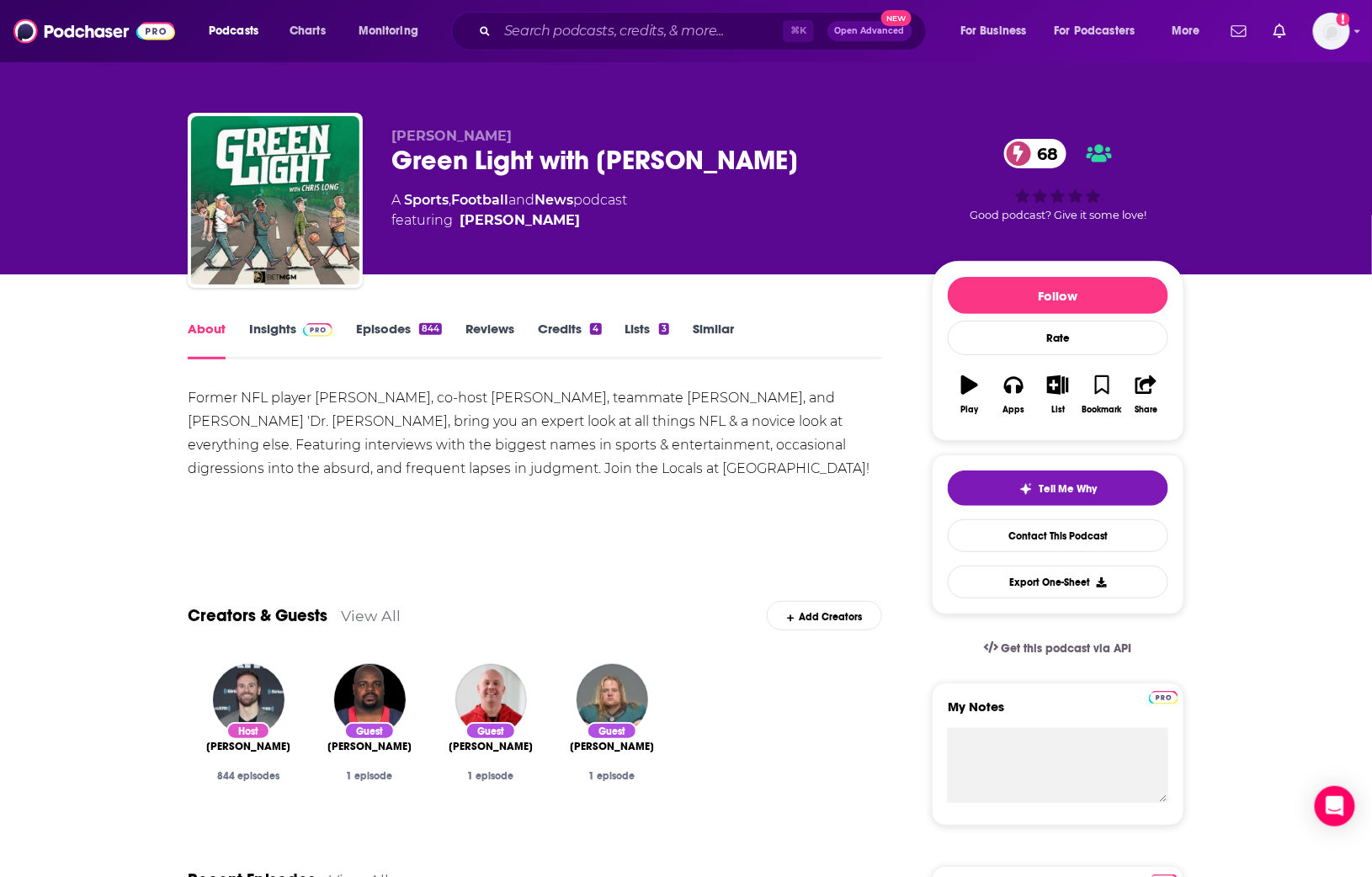
click at [287, 343] on link "Insights" at bounding box center [292, 340] width 84 height 38
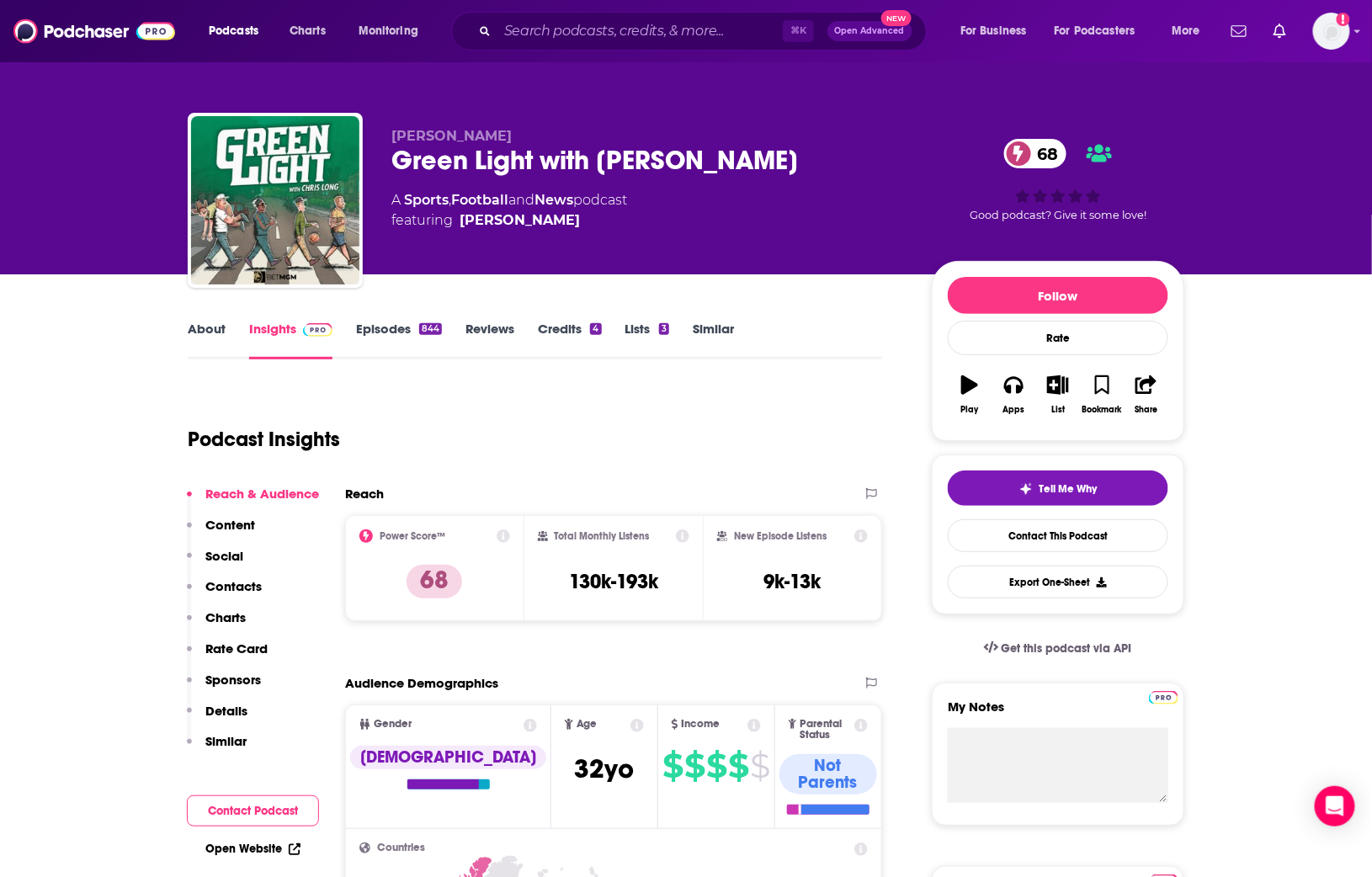
click at [603, 165] on div "Green Light with Chris Long 68" at bounding box center [648, 161] width 513 height 33
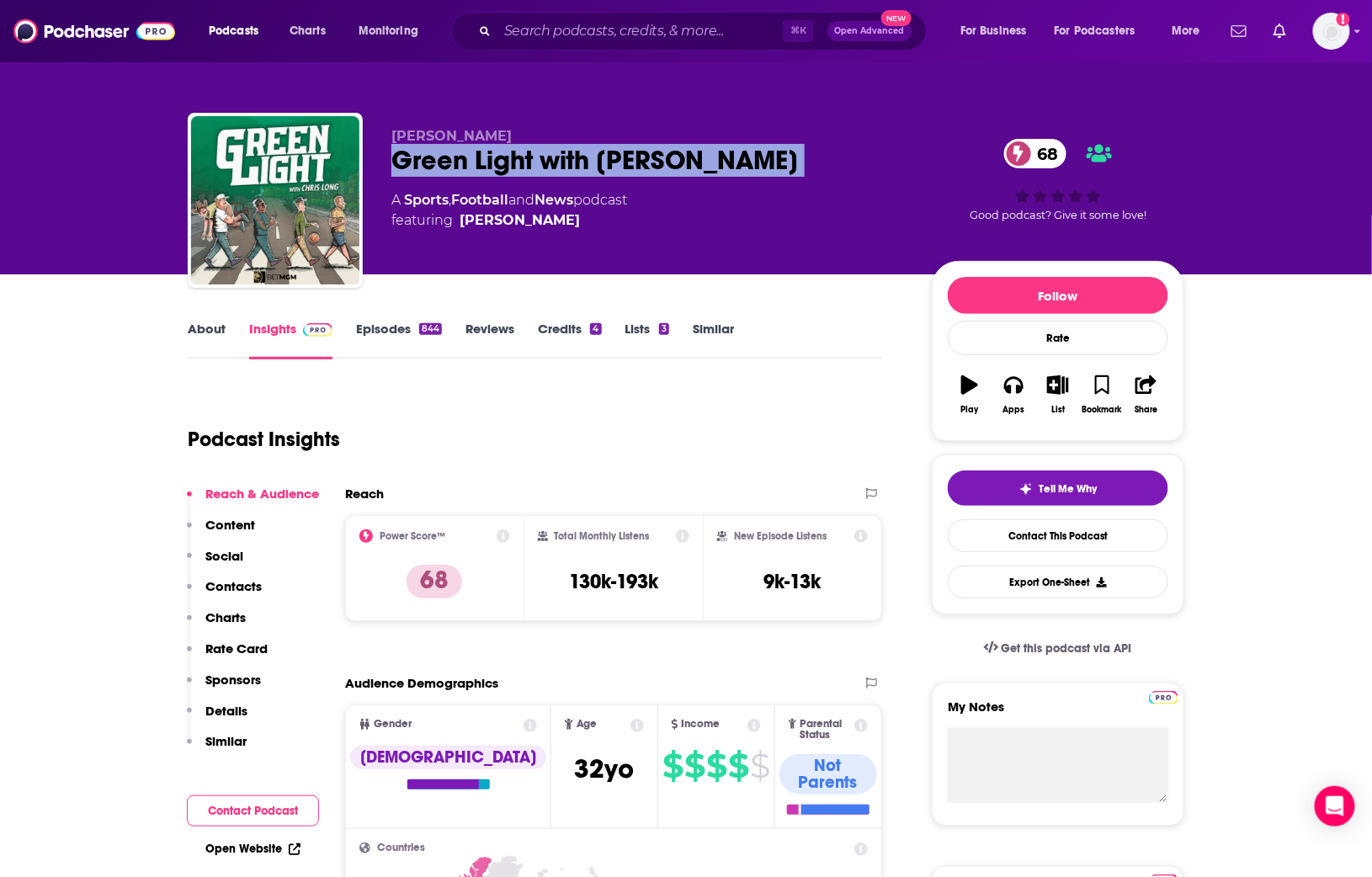
click at [603, 165] on div "Green Light with Chris Long 68" at bounding box center [648, 161] width 513 height 33
copy div "Green Light with Chris Long 68"
click at [383, 330] on link "Episodes 844" at bounding box center [399, 340] width 86 height 38
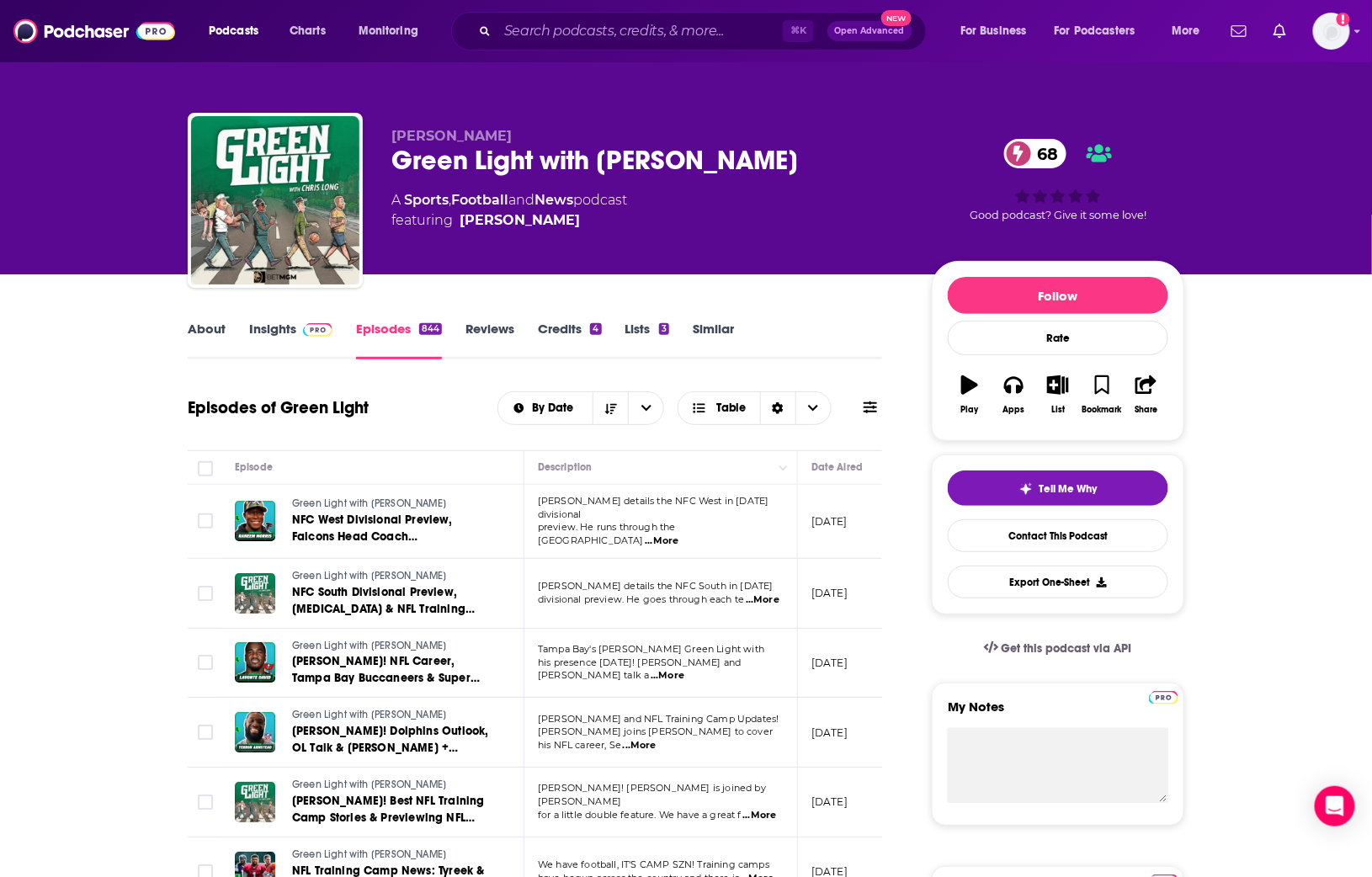
click at [274, 339] on link "Insights" at bounding box center [292, 340] width 84 height 38
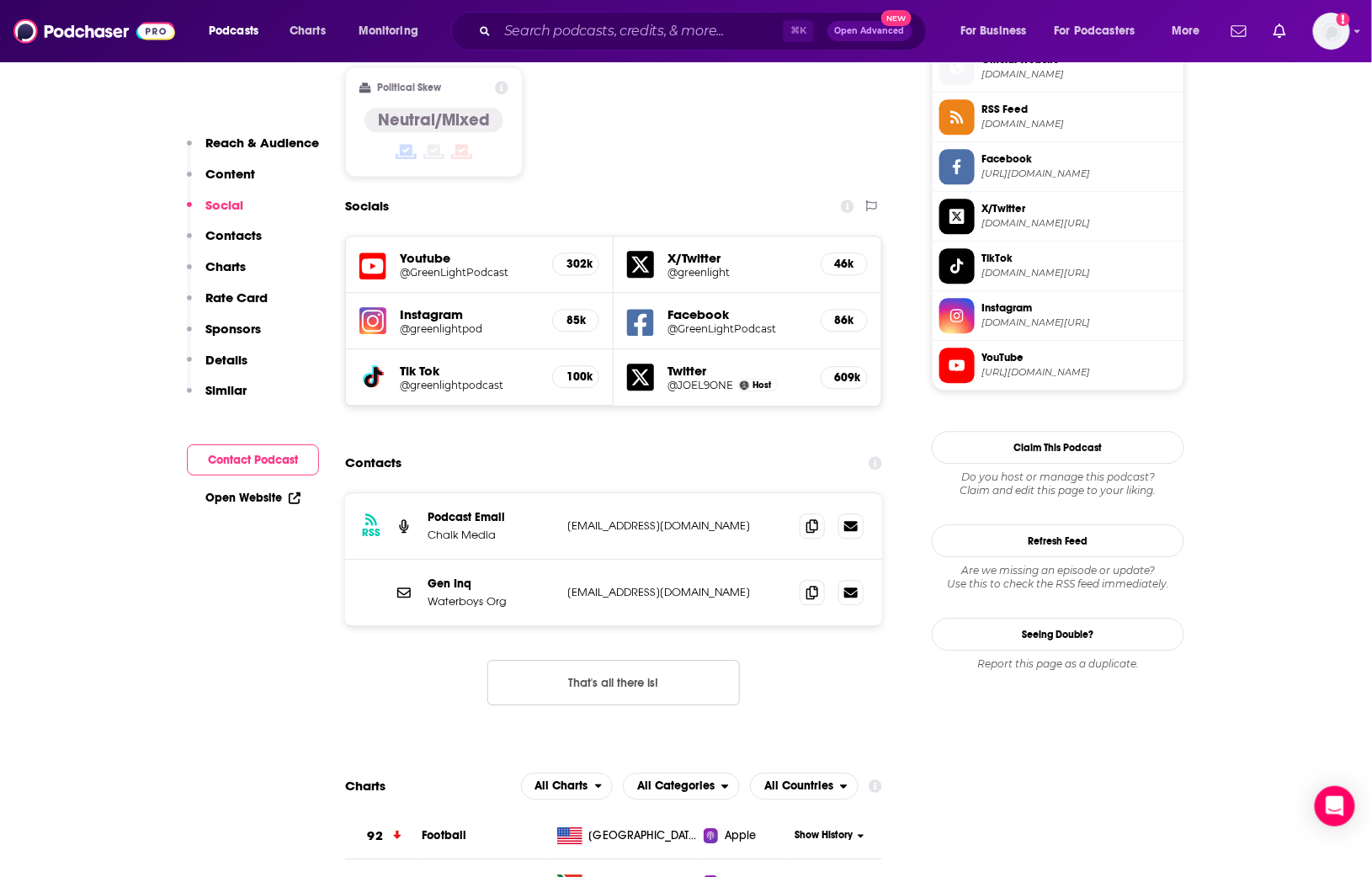
scroll to position [1387, 0]
click at [809, 517] on icon at bounding box center [813, 524] width 12 height 13
click at [817, 585] on icon at bounding box center [813, 591] width 12 height 13
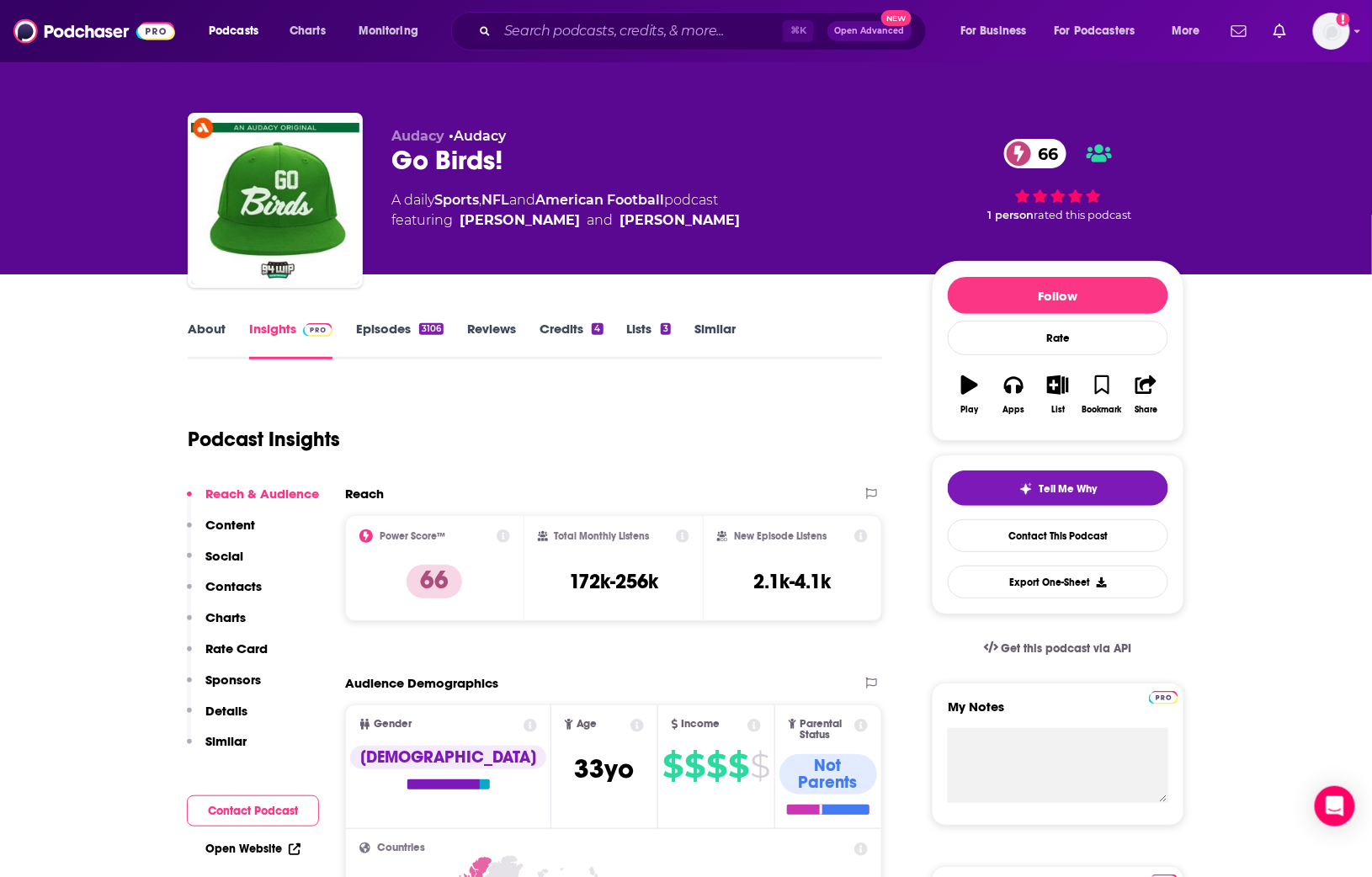
click at [202, 333] on link "About" at bounding box center [206, 340] width 38 height 38
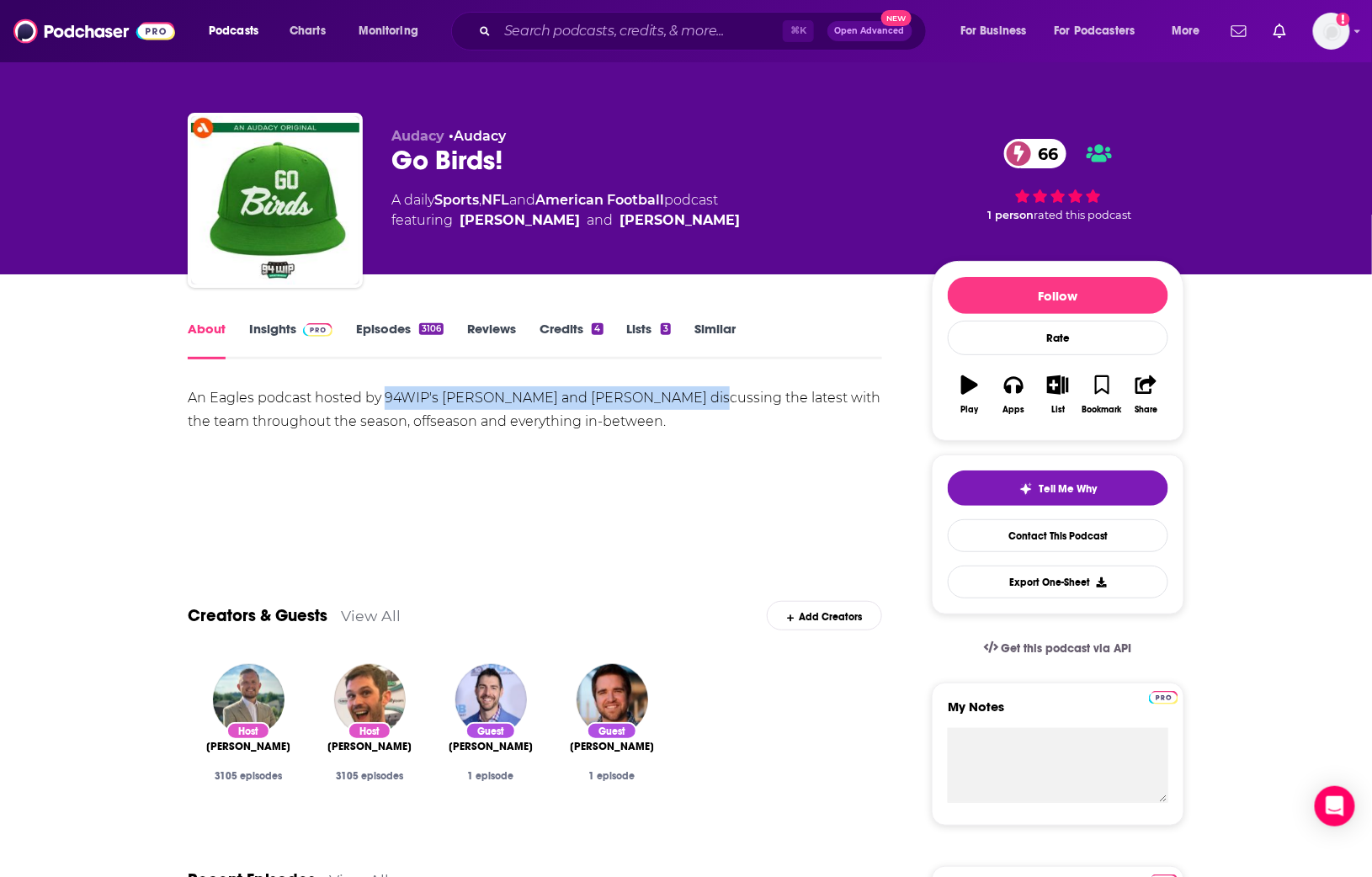
drag, startPoint x: 658, startPoint y: 397, endPoint x: 520, endPoint y: 334, distance: 151.7
click at [385, 397] on div "An Eagles podcast hosted by 94WIP's [PERSON_NAME] and [PERSON_NAME] discussing …" at bounding box center [535, 410] width 695 height 47
click at [290, 327] on link "Insights" at bounding box center [292, 340] width 84 height 38
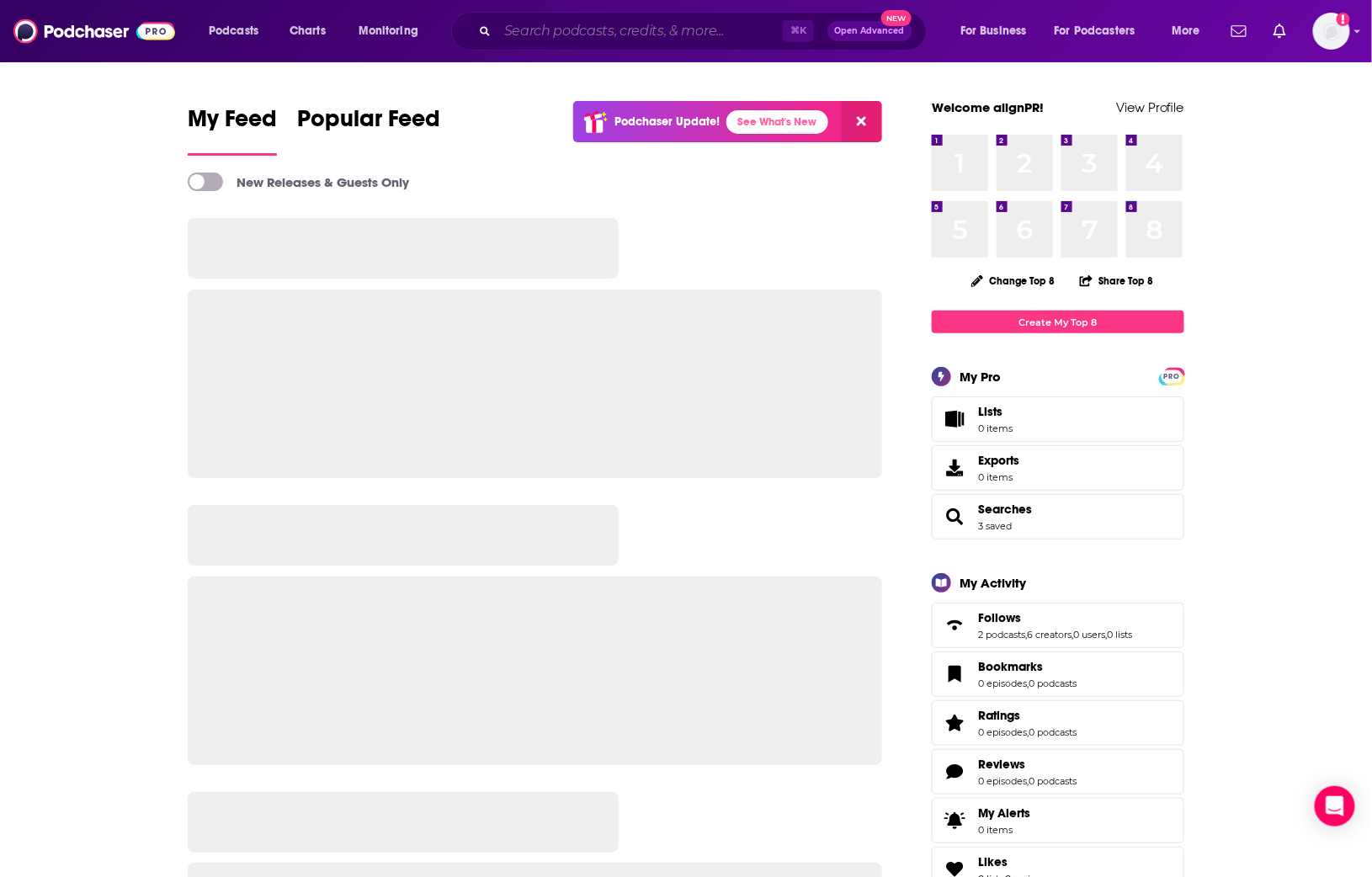
click at [552, 24] on input "Search podcasts, credits, & more..." at bounding box center [640, 31] width 285 height 27
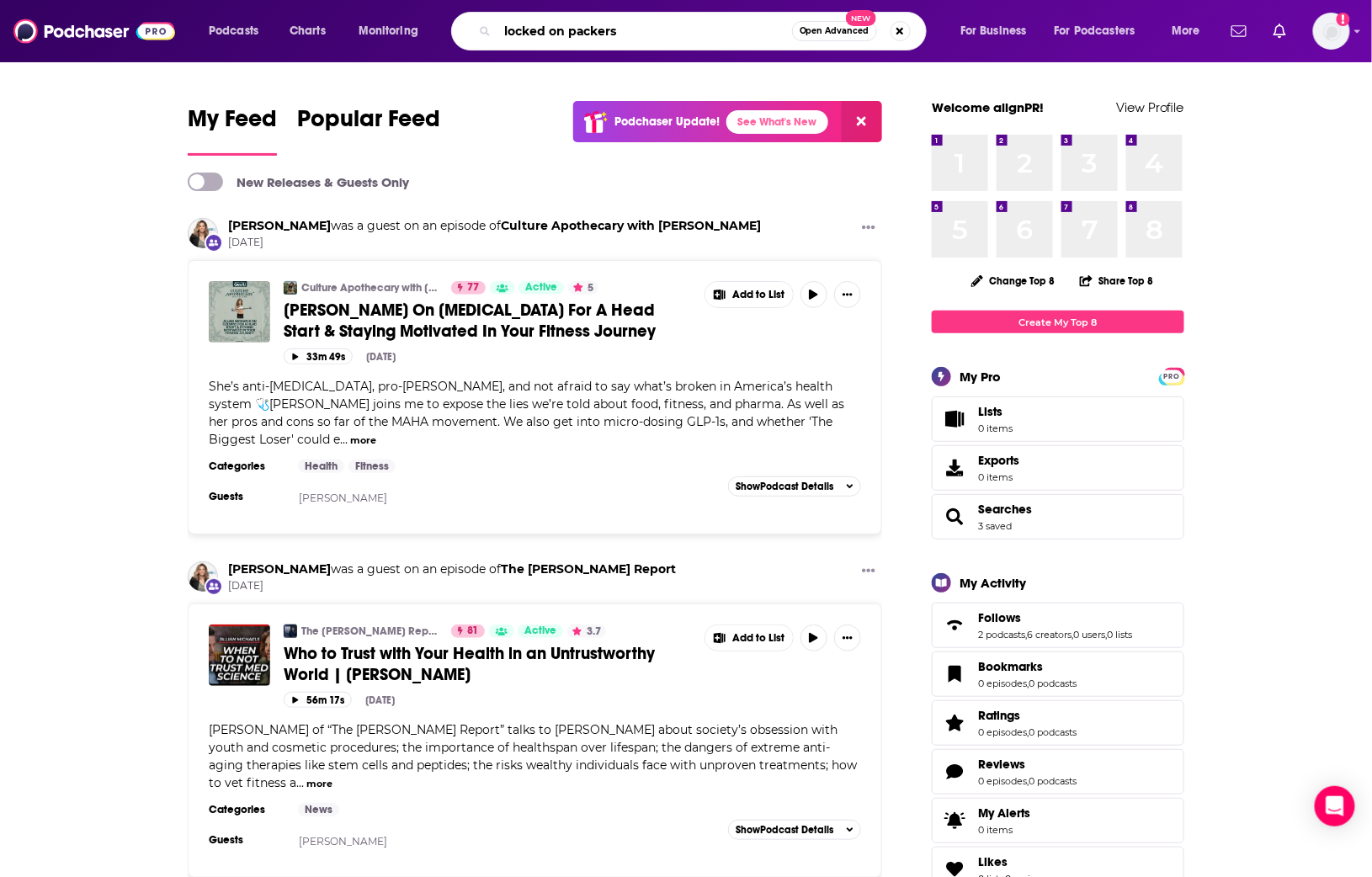
type input "locked on packers"
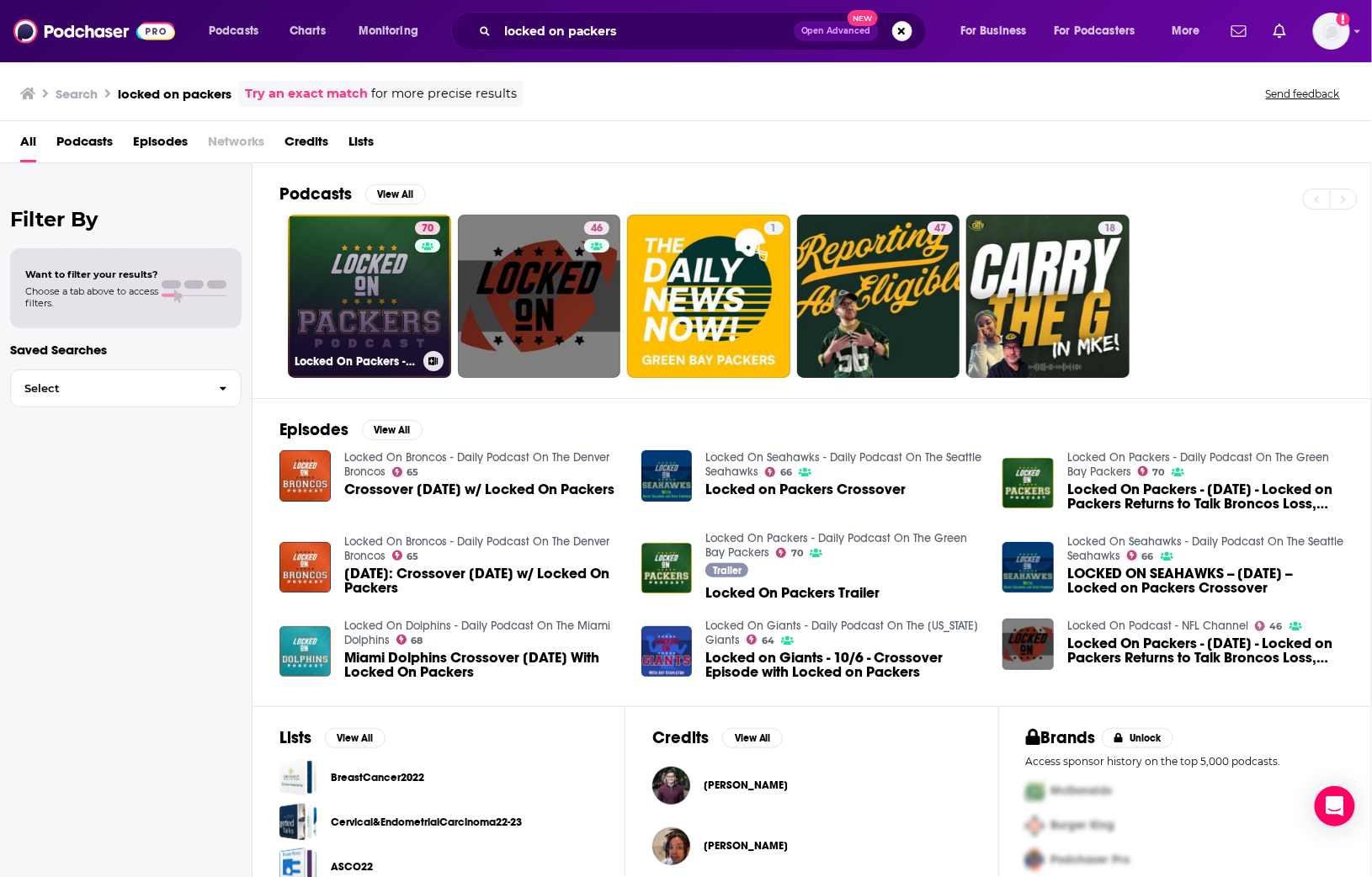
click at [410, 264] on link "70 Locked On Packers - Daily Podcast On The Green Bay Packers" at bounding box center [369, 296] width 163 height 163
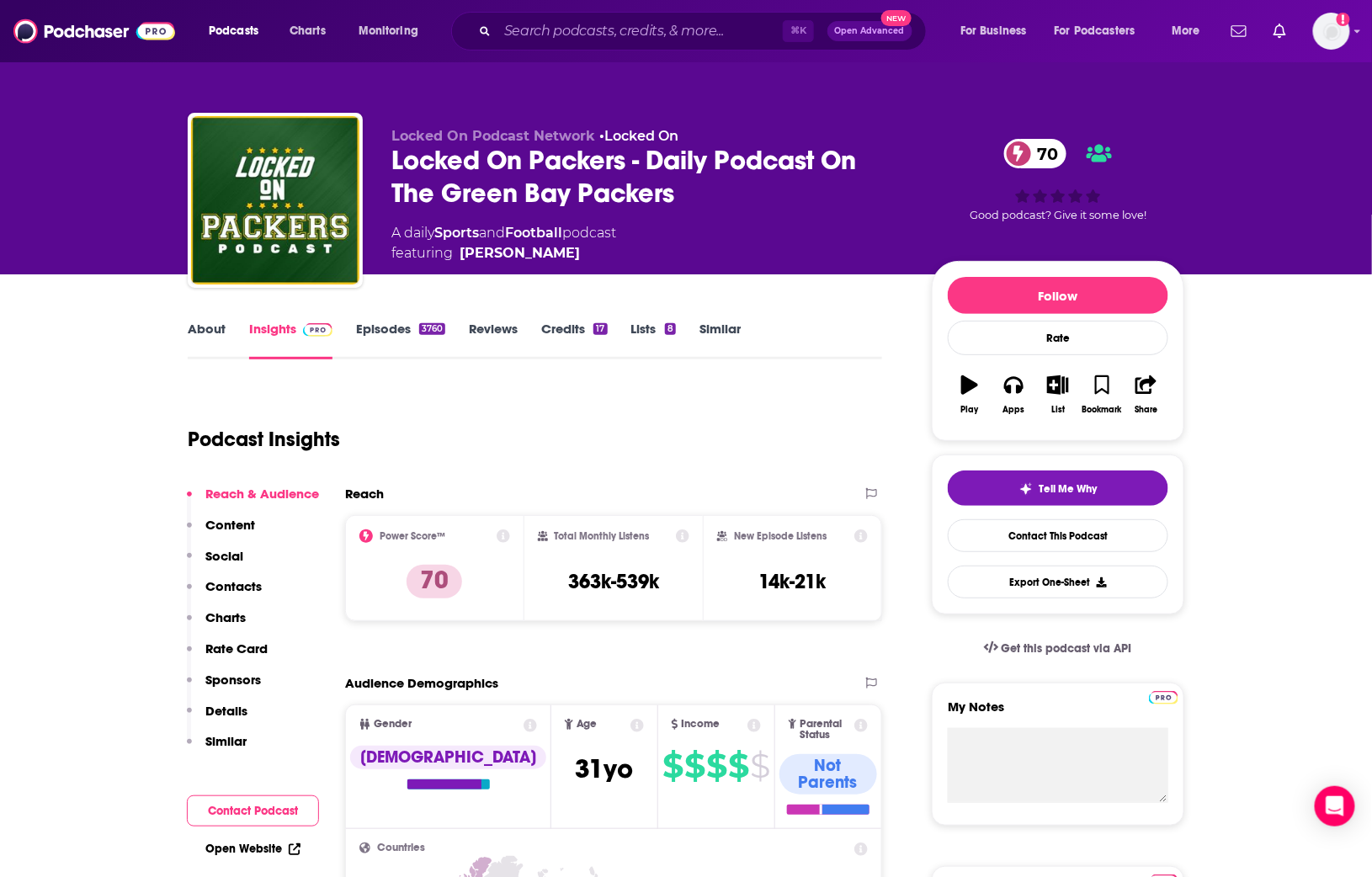
click at [215, 330] on link "About" at bounding box center [206, 340] width 38 height 38
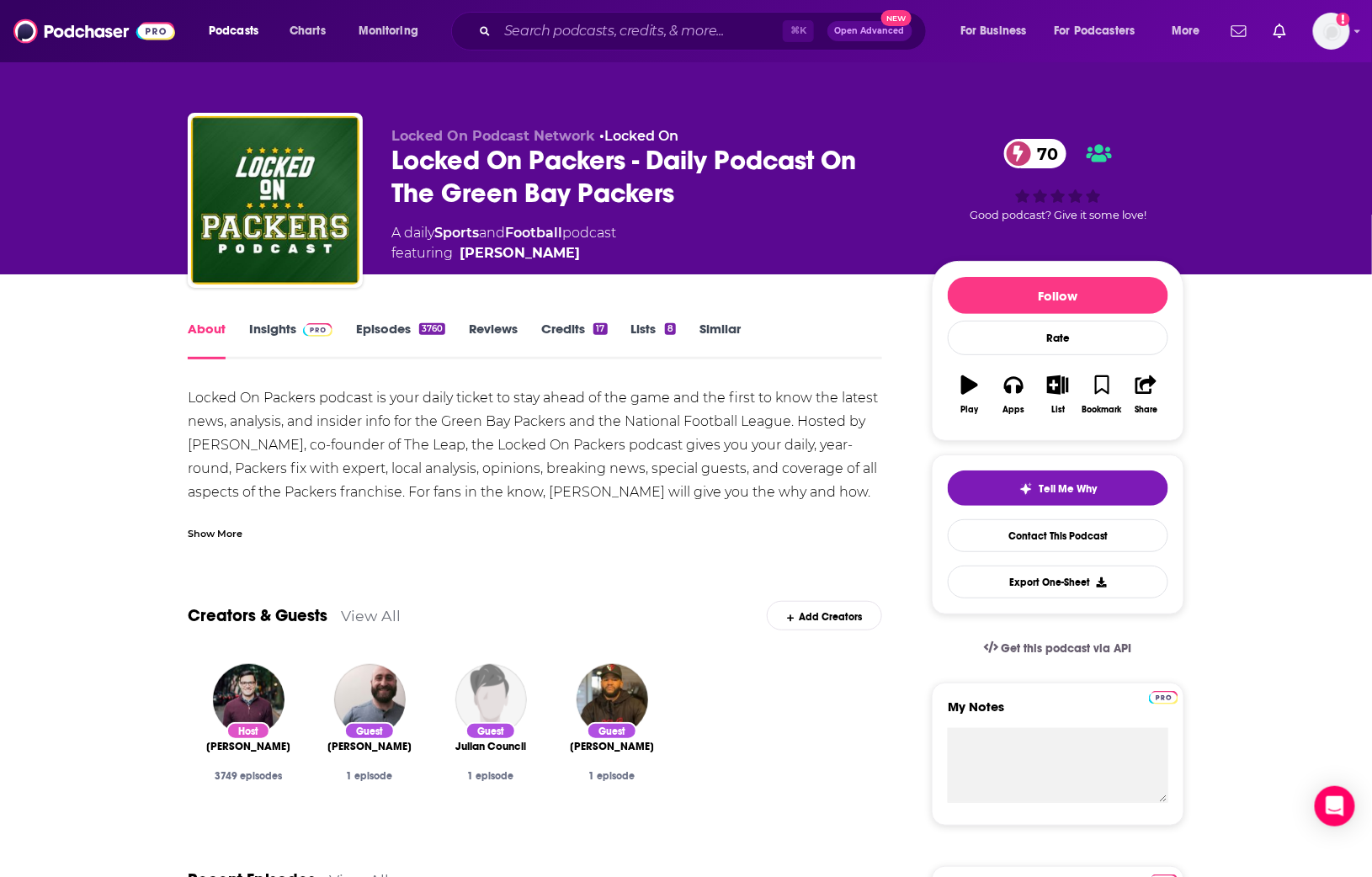
click at [216, 537] on div "Show More" at bounding box center [215, 532] width 55 height 16
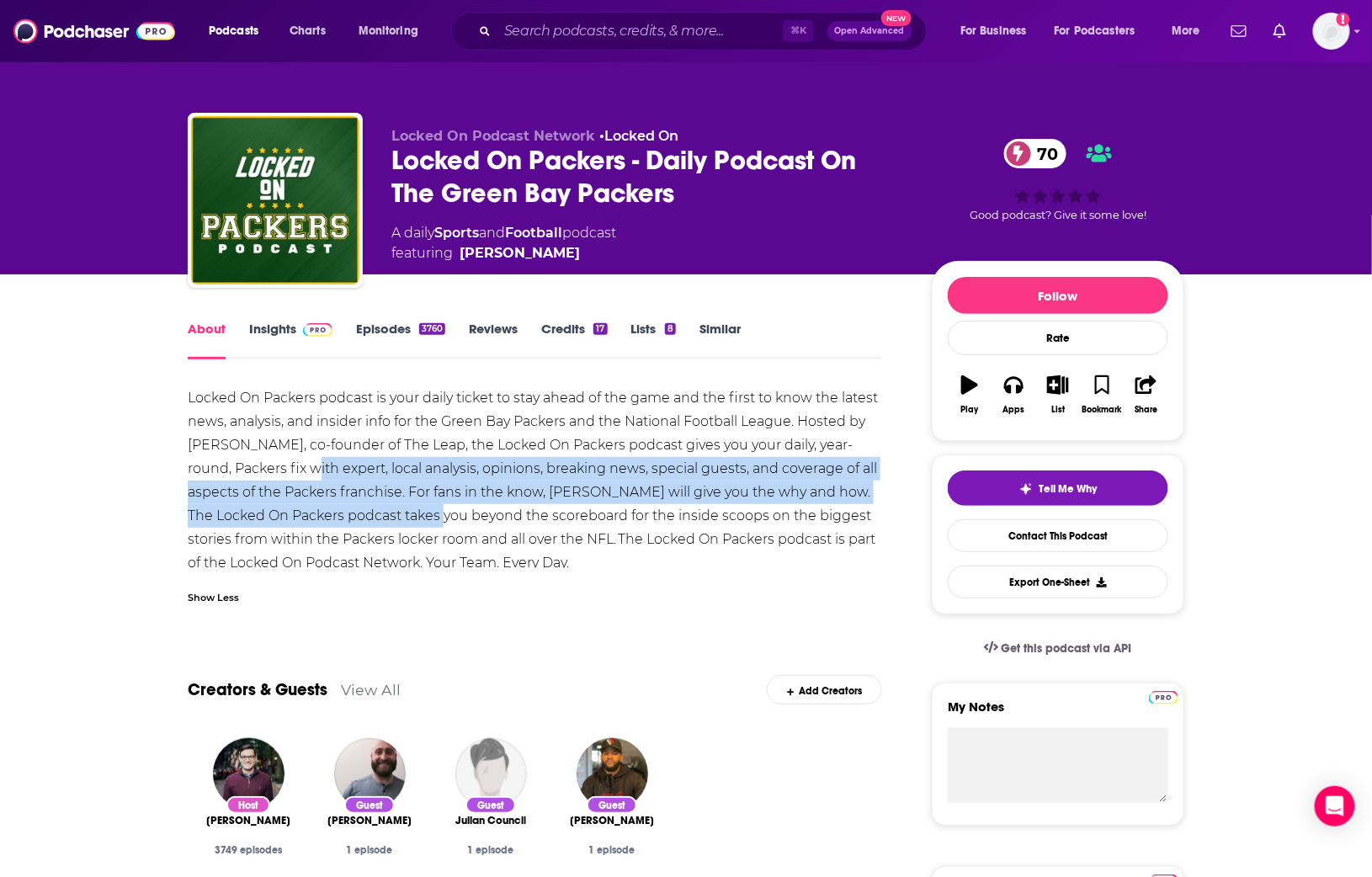
drag, startPoint x: 313, startPoint y: 466, endPoint x: 430, endPoint y: 506, distance: 123.6
click at [442, 506] on div "Locked On Packers podcast is your daily ticket to stay ahead of the game and th…" at bounding box center [535, 481] width 695 height 188
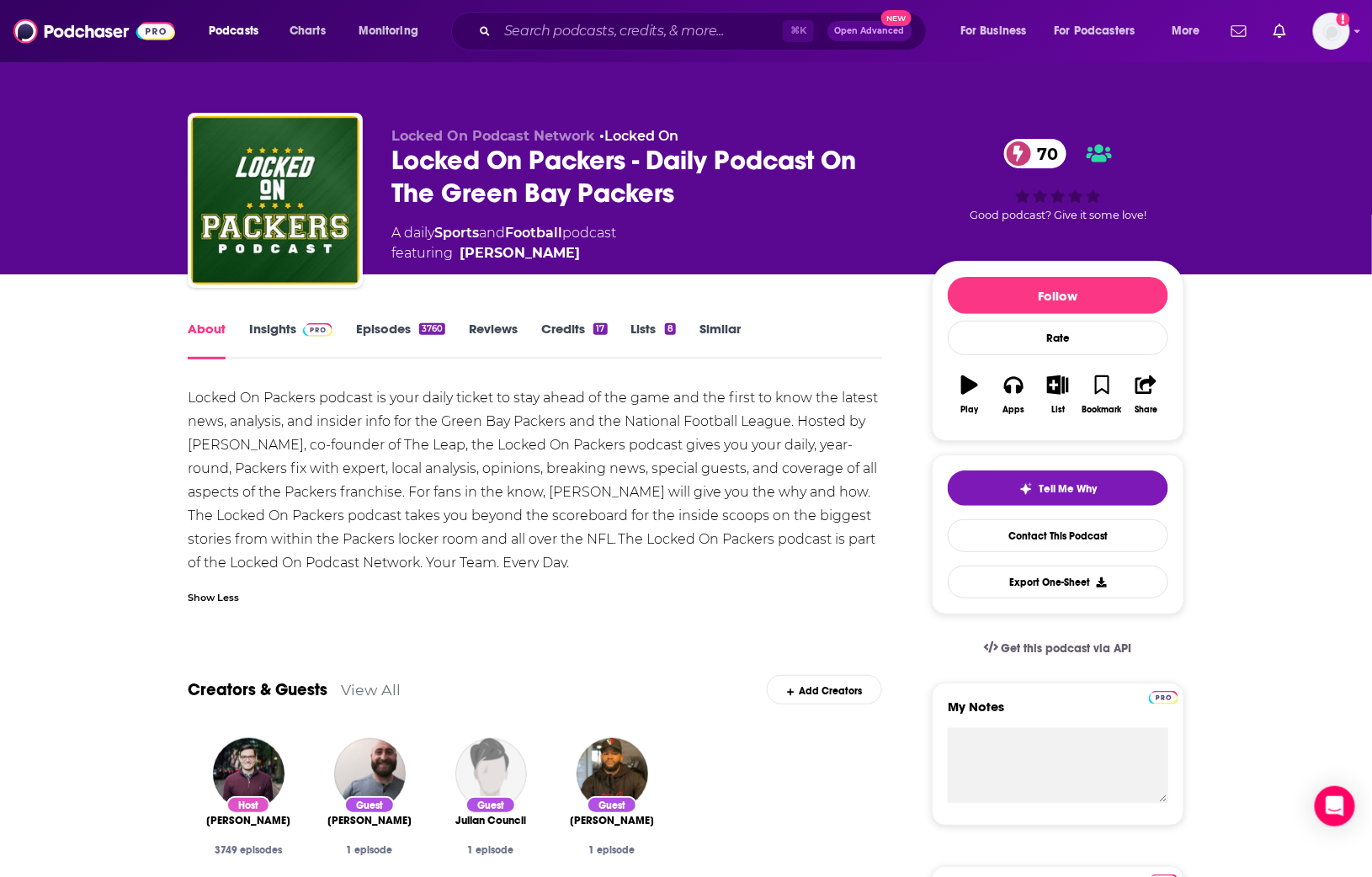
click at [500, 513] on div "Locked On Packers podcast is your daily ticket to stay ahead of the game and th…" at bounding box center [535, 481] width 695 height 188
click at [265, 335] on link "Insights" at bounding box center [292, 340] width 84 height 38
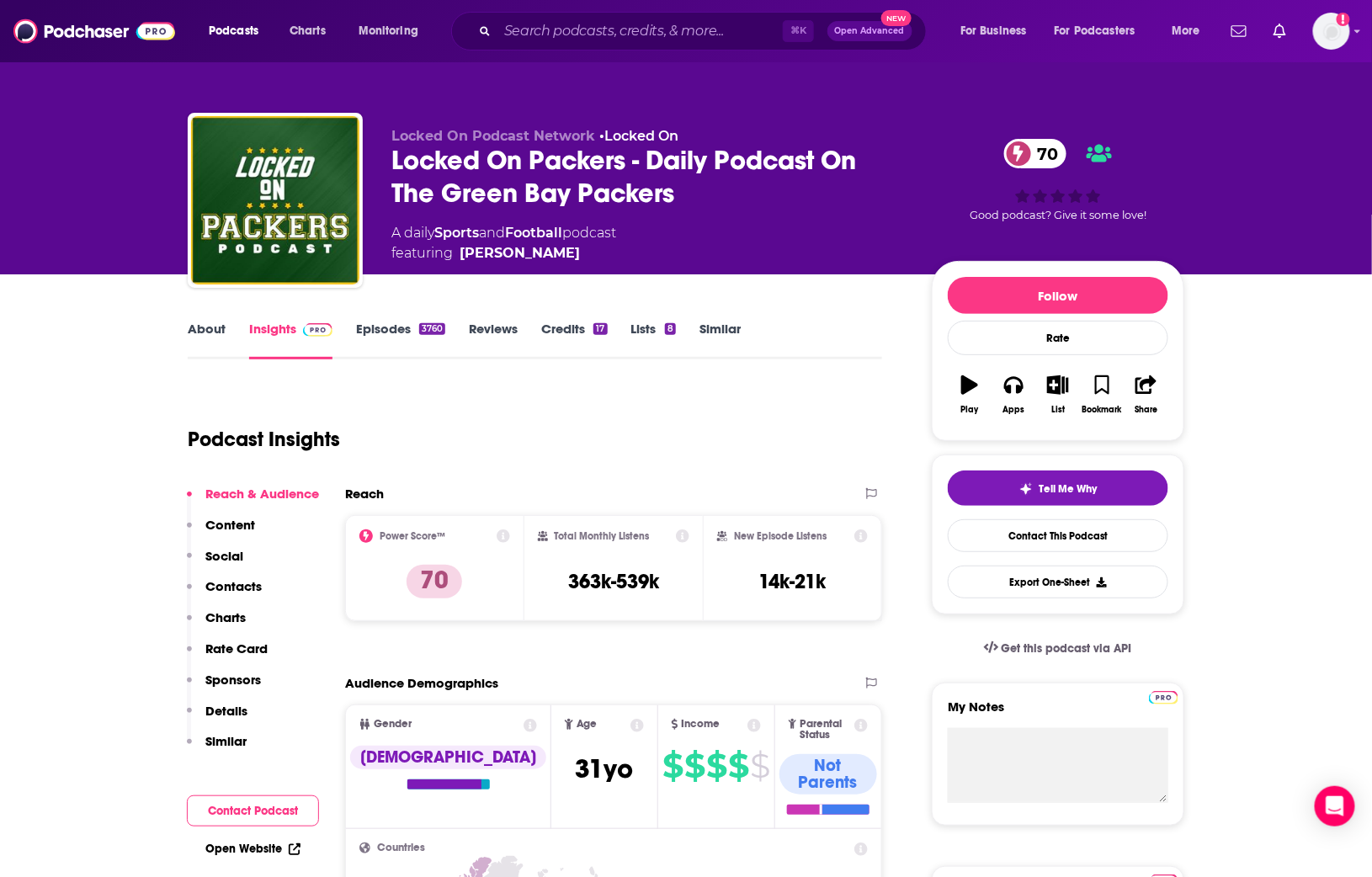
click at [371, 332] on link "Episodes 3760" at bounding box center [401, 340] width 89 height 38
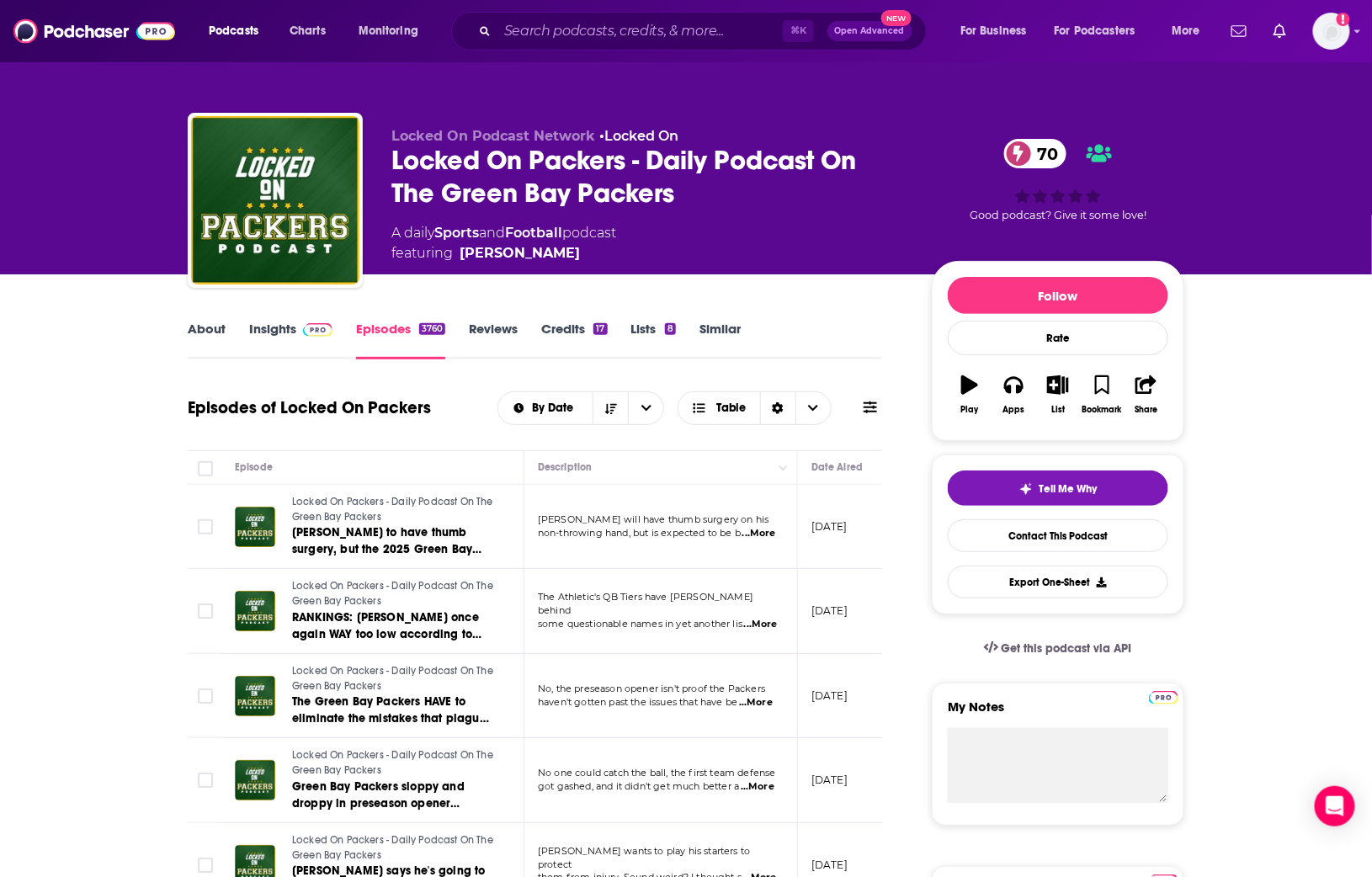
click at [199, 323] on link "About" at bounding box center [206, 340] width 38 height 38
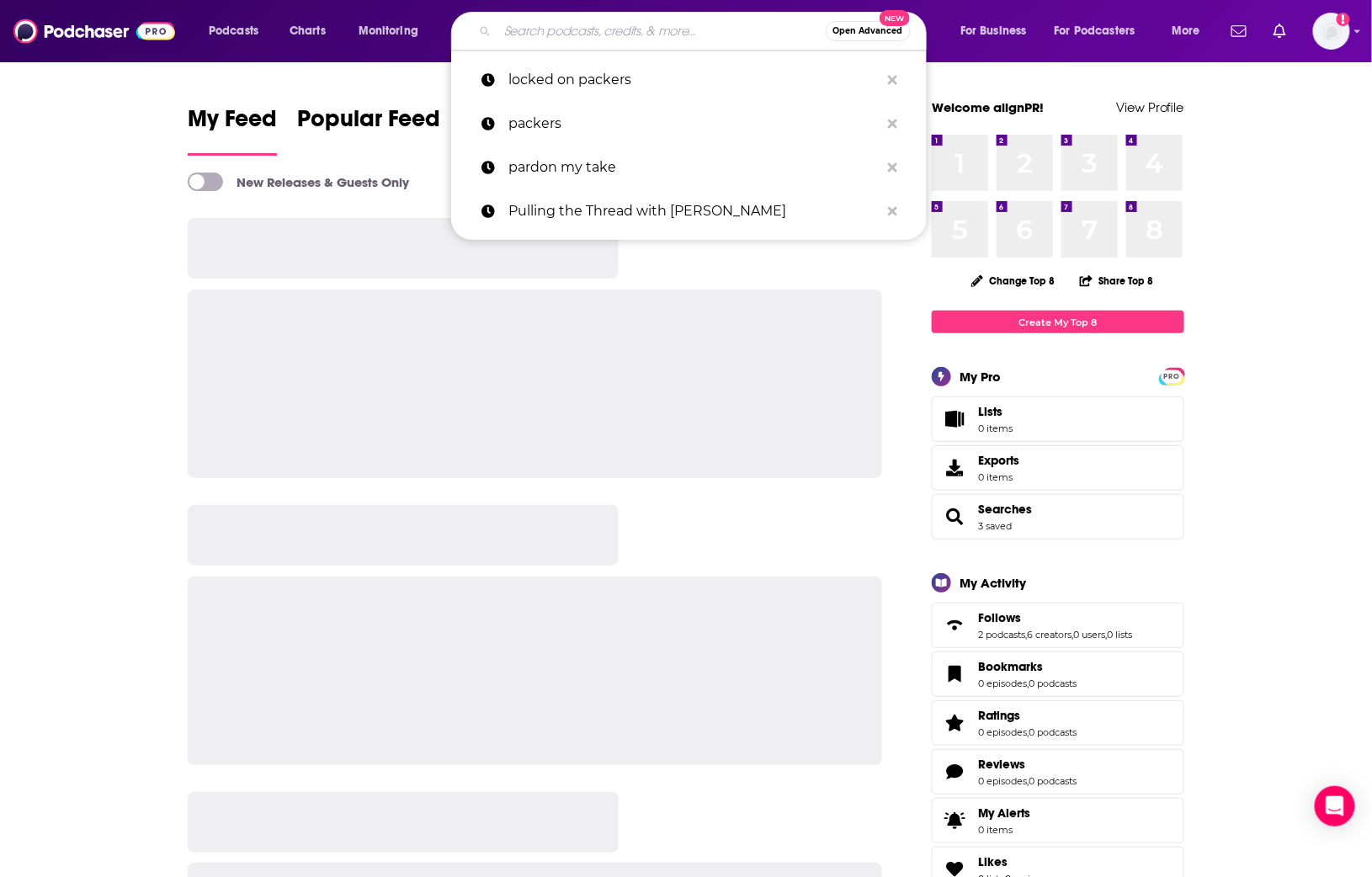
click at [706, 33] on input "Search podcasts, credits, & more..." at bounding box center [662, 31] width 328 height 27
paste input "Packers Unscripted"
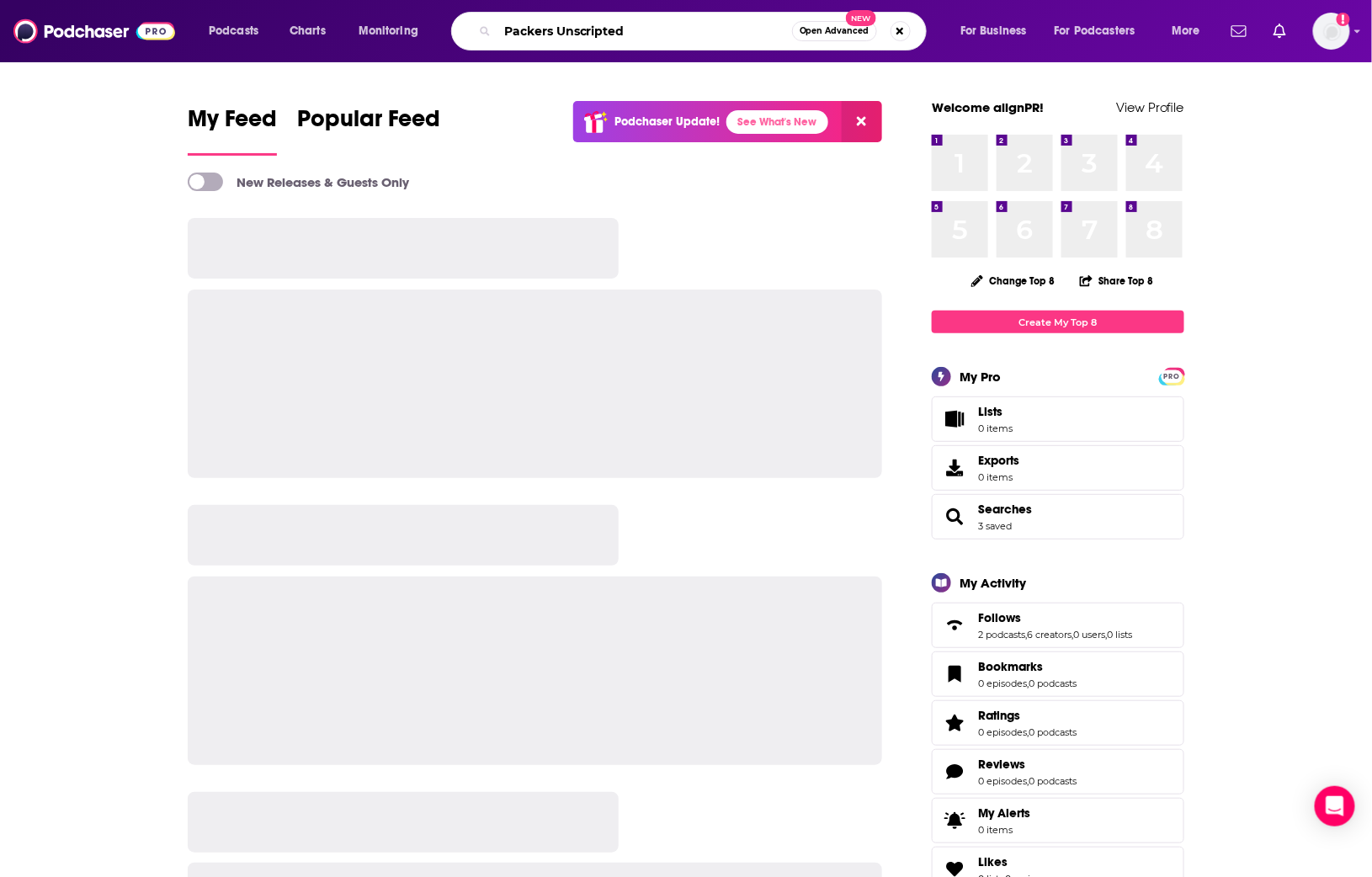
type input "Packers Unscripted"
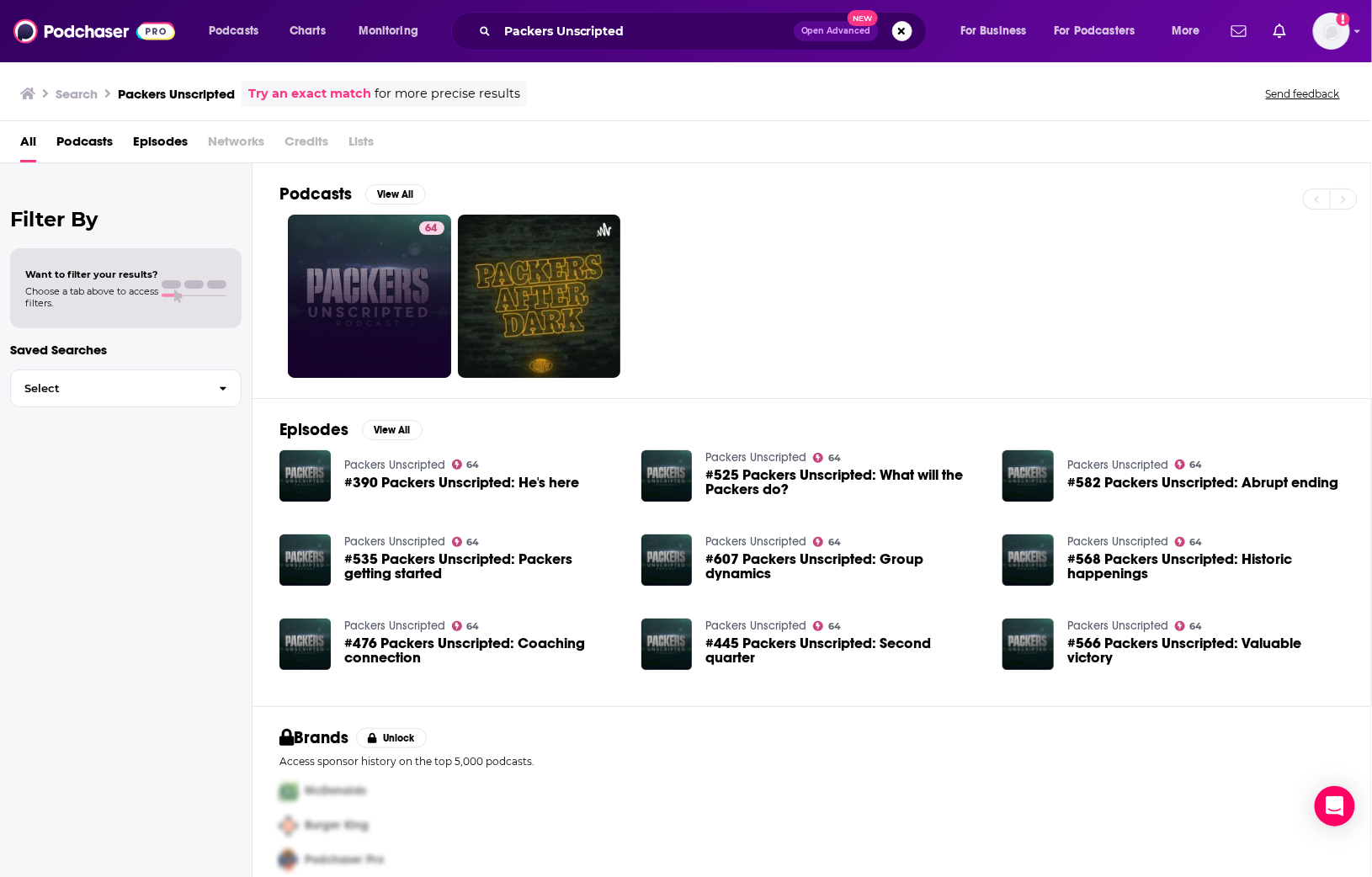
click at [429, 272] on div "64" at bounding box center [431, 297] width 25 height 150
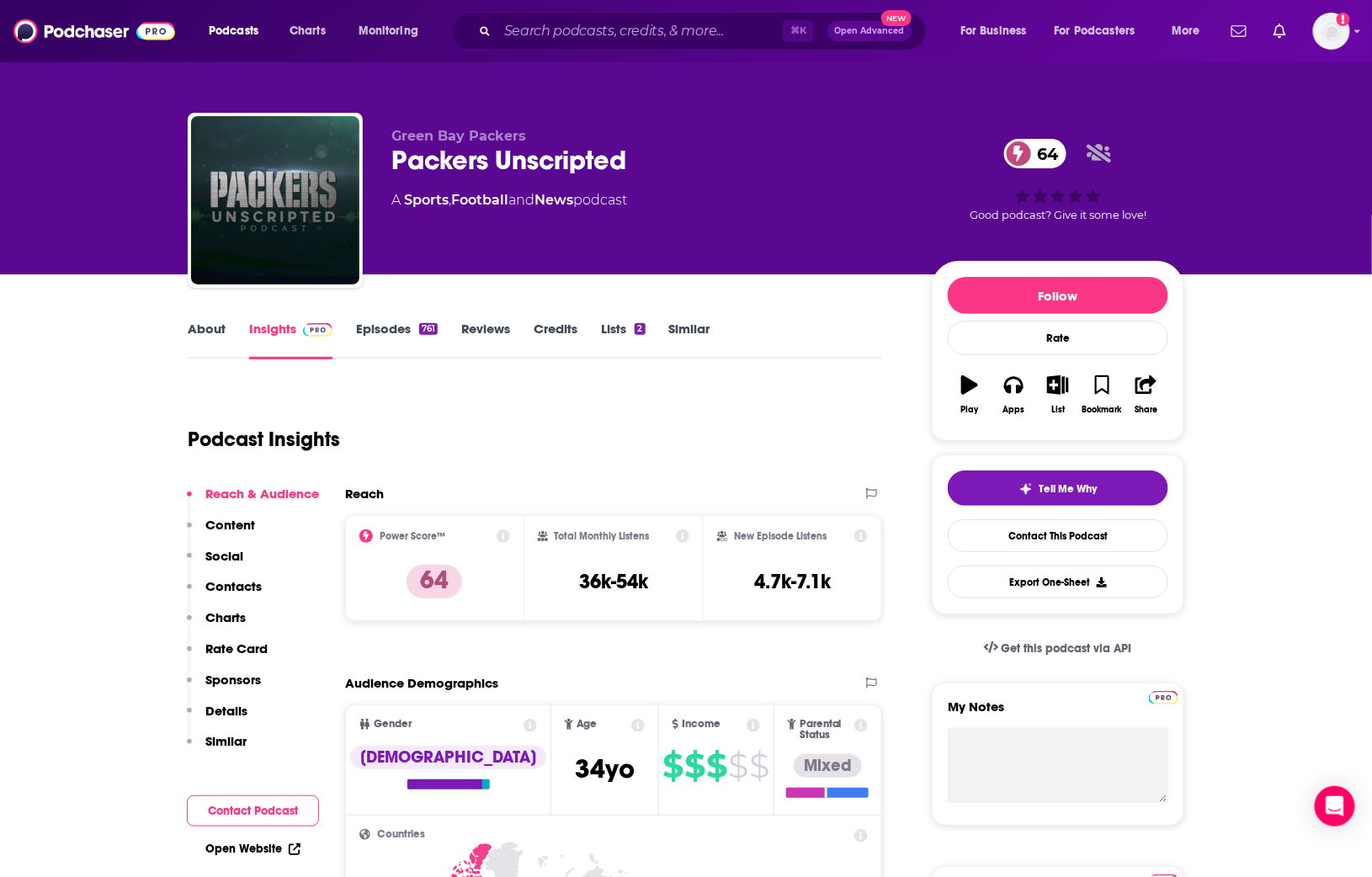
click at [218, 332] on link "About" at bounding box center [206, 340] width 38 height 38
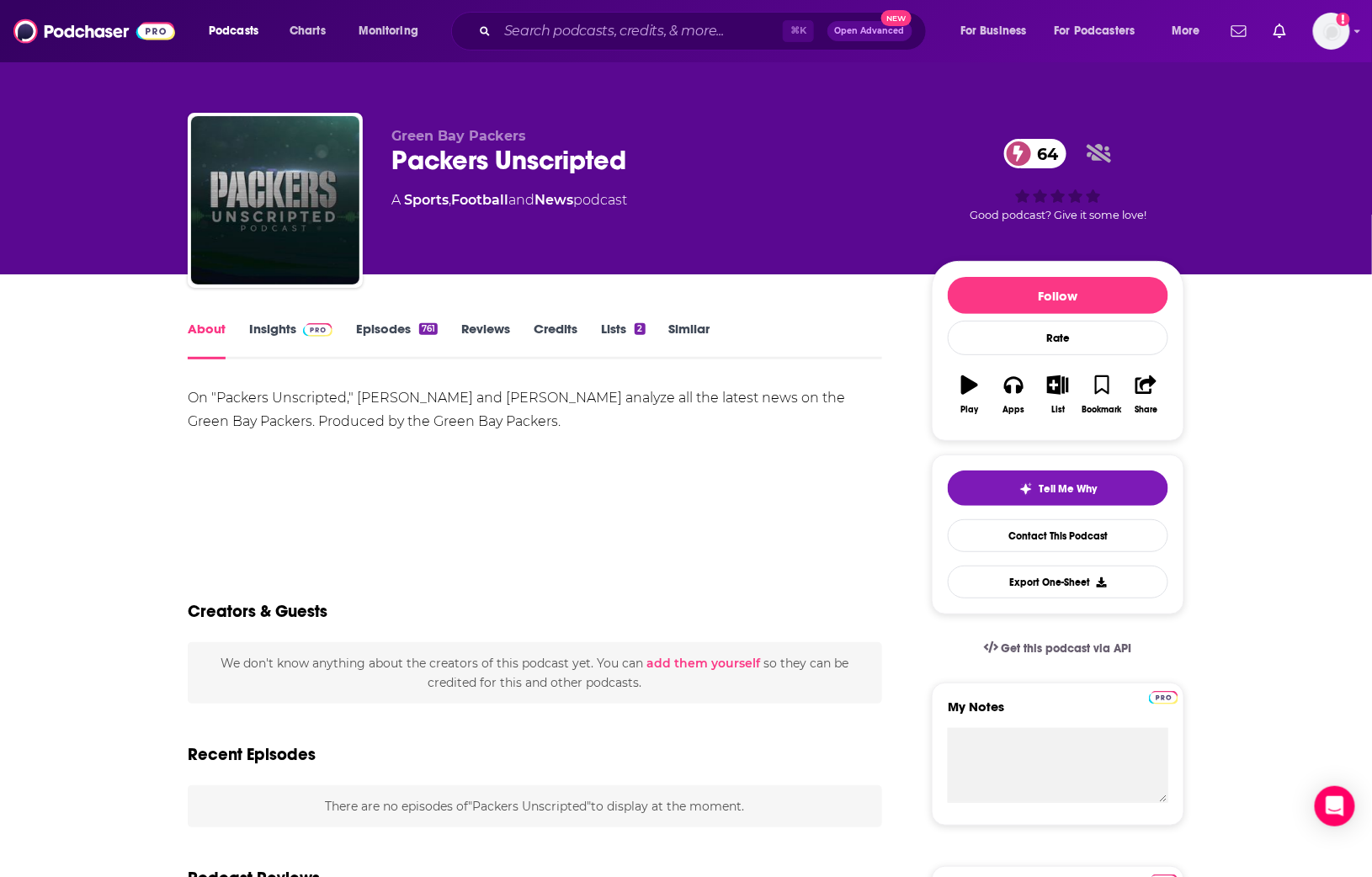
click at [273, 329] on link "Insights" at bounding box center [292, 340] width 84 height 38
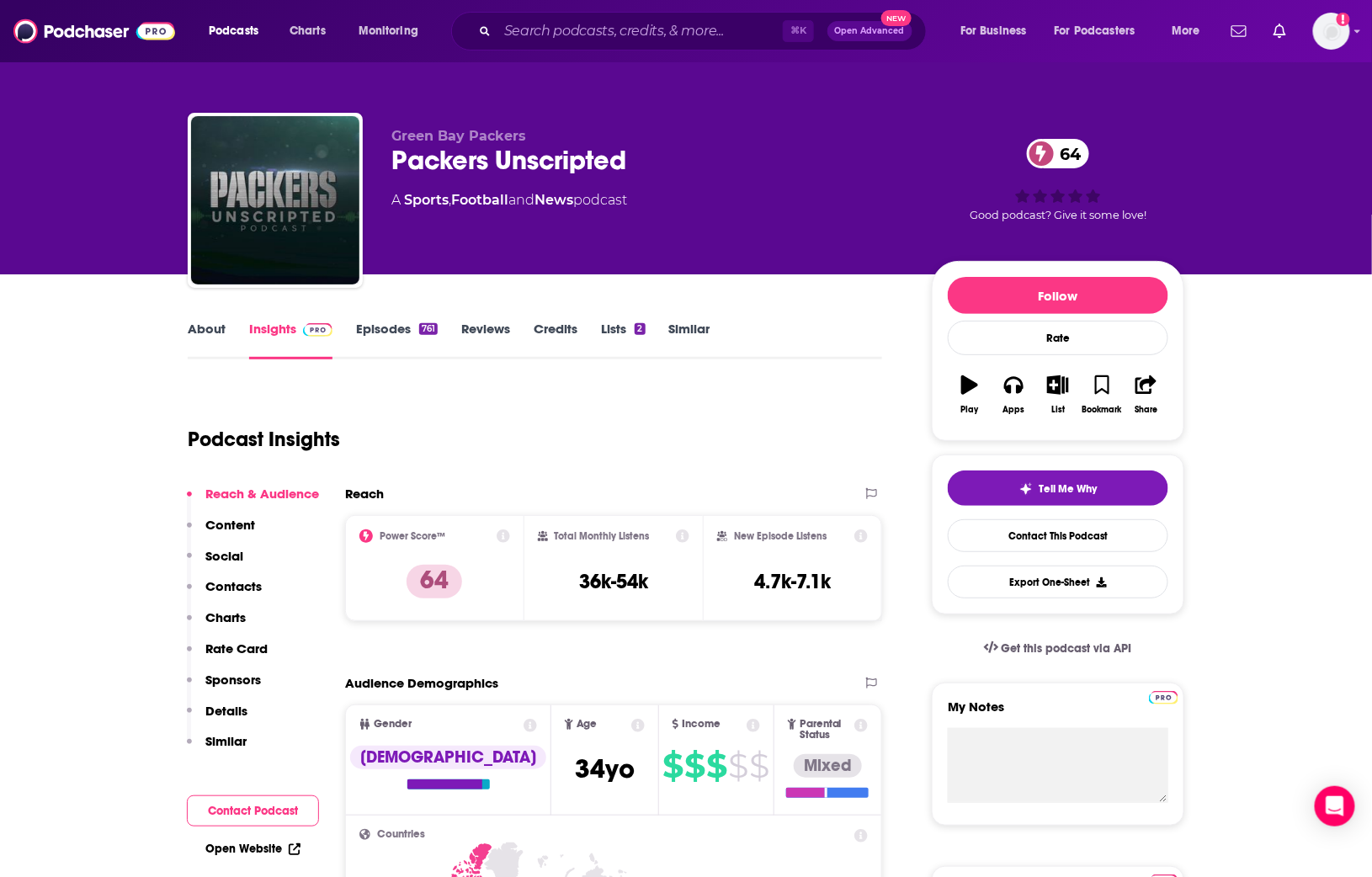
click at [368, 330] on link "Episodes 761" at bounding box center [397, 340] width 82 height 38
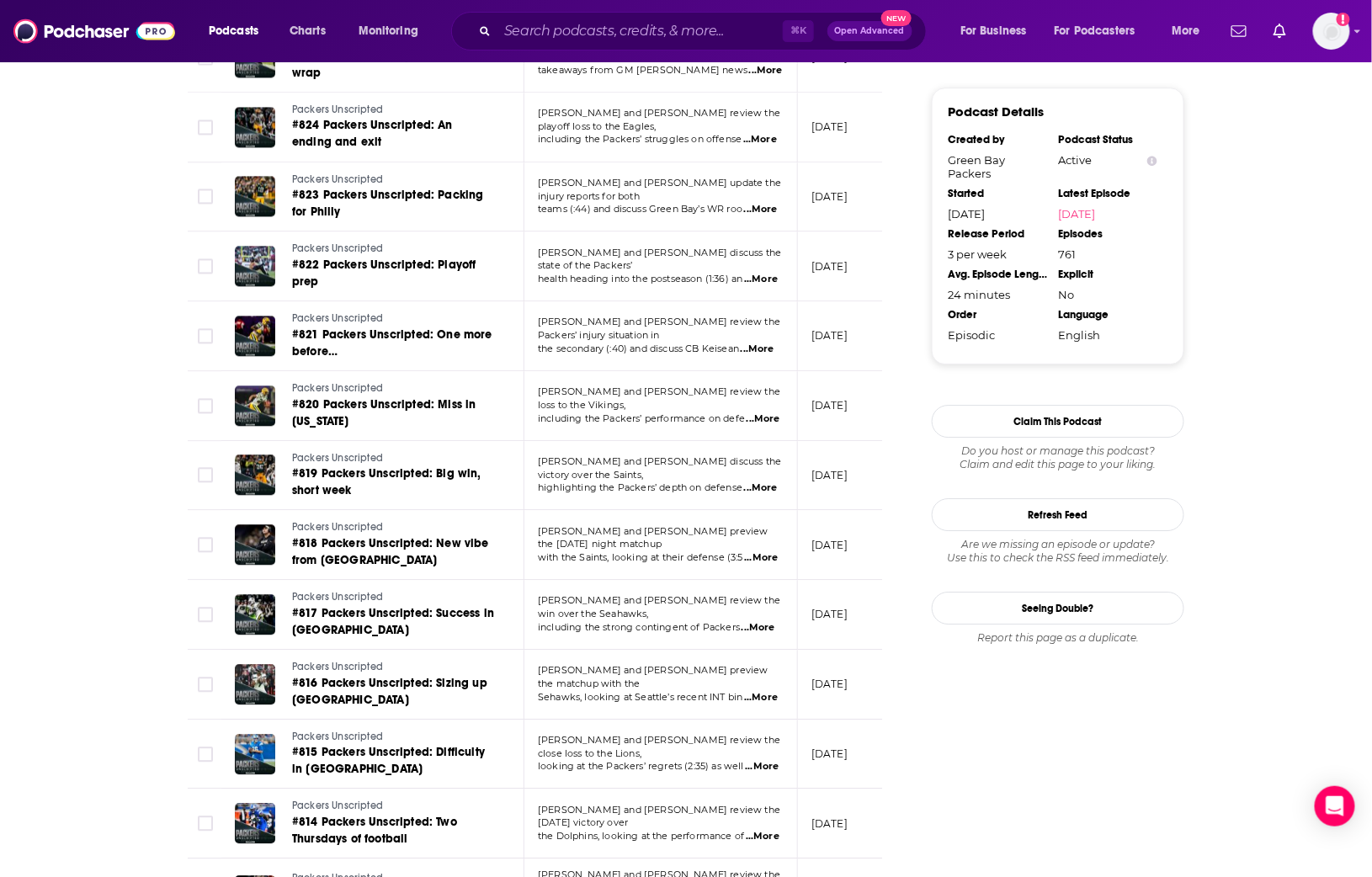
scroll to position [1732, 0]
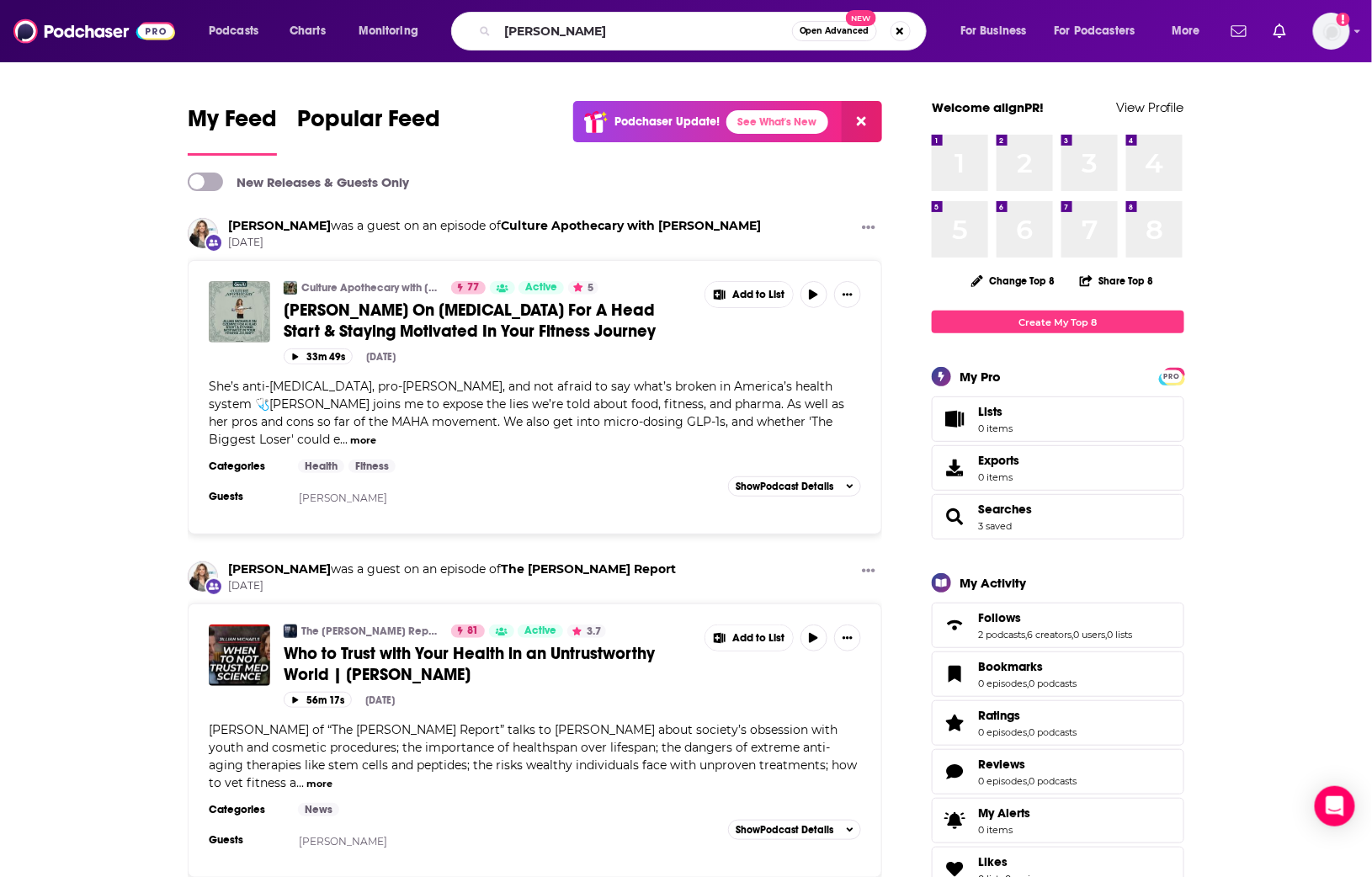
type input "[PERSON_NAME]"
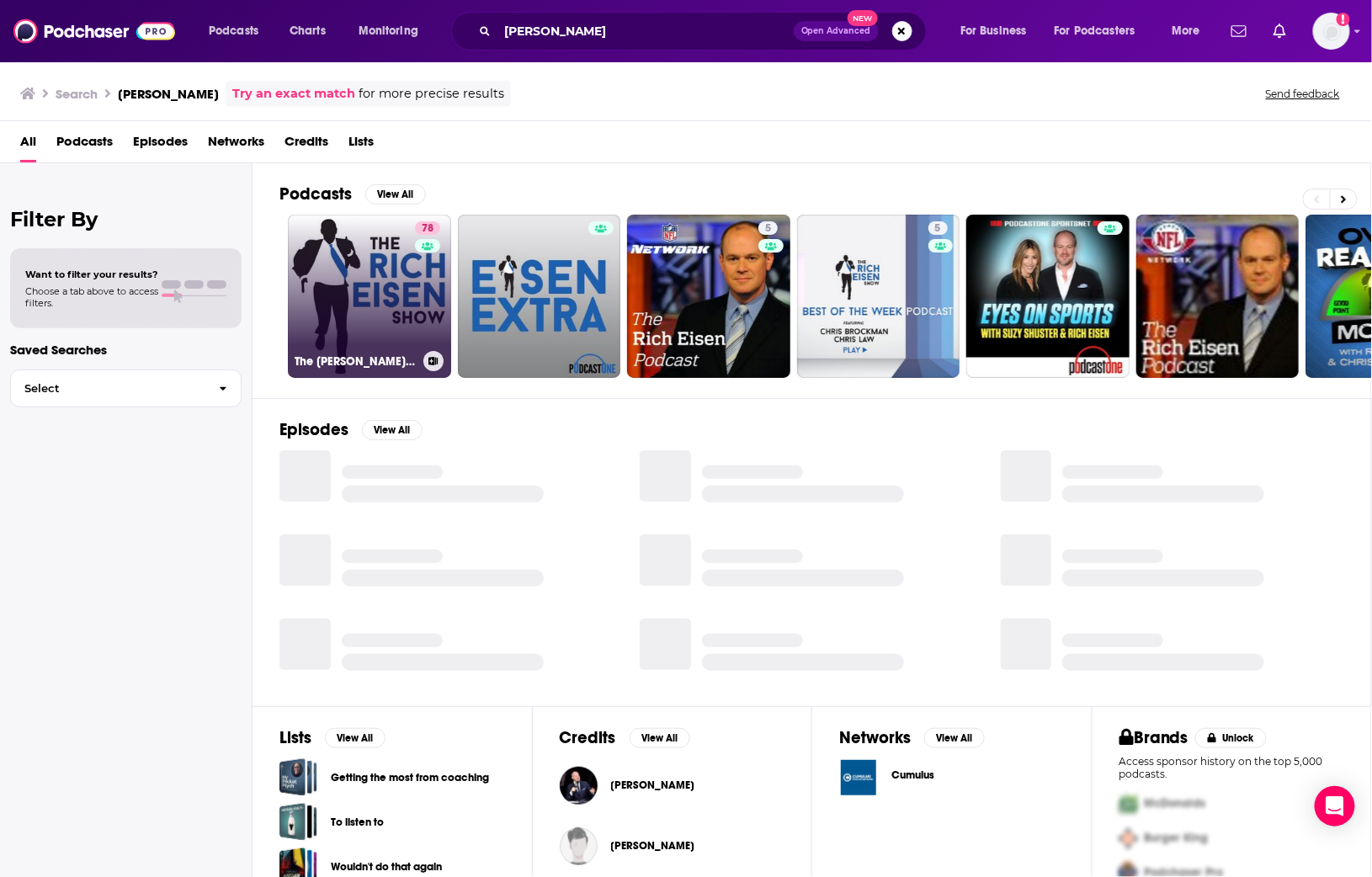
click at [400, 284] on link "78 The [PERSON_NAME] Show" at bounding box center [369, 296] width 163 height 163
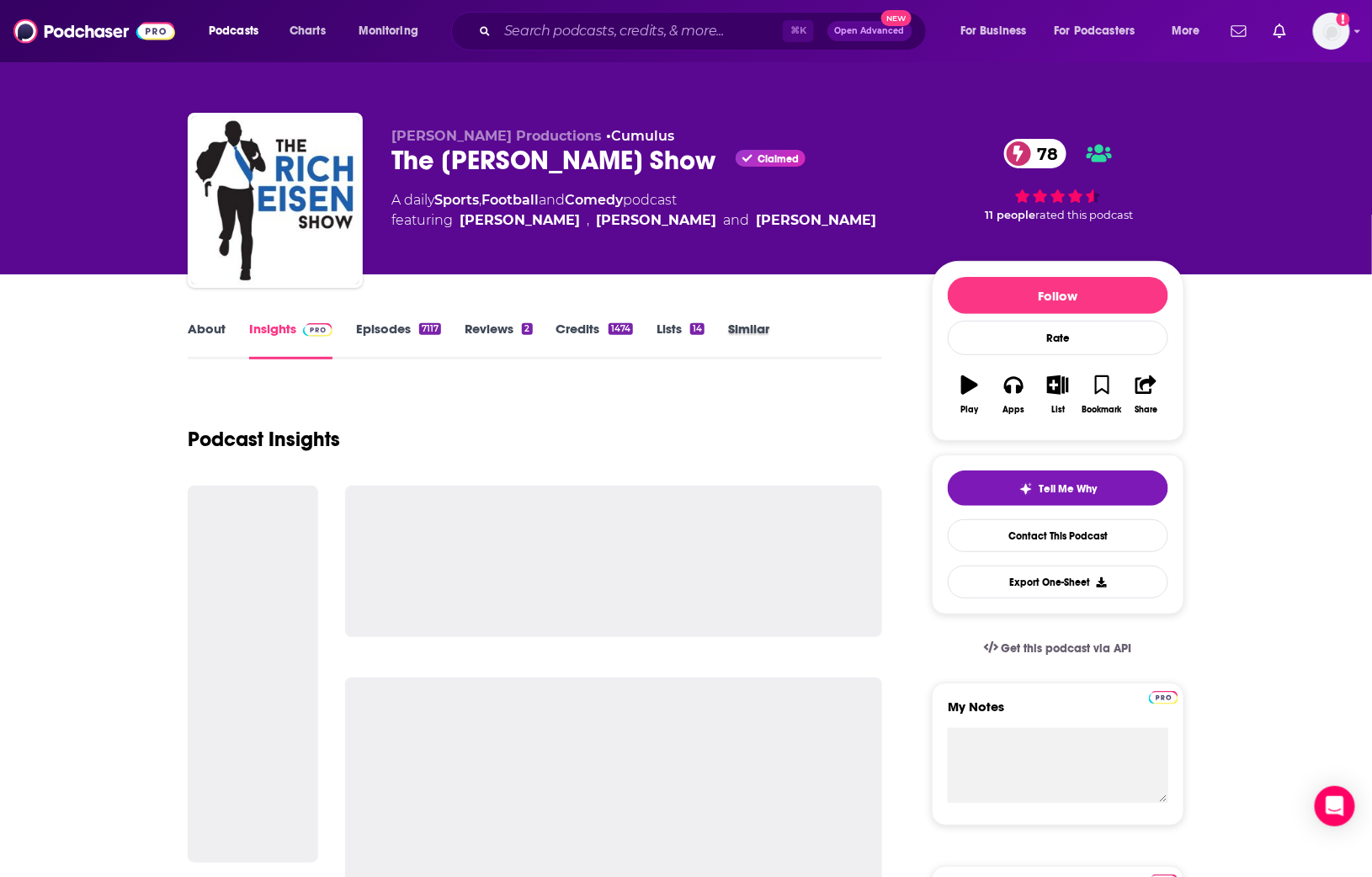
drag, startPoint x: 779, startPoint y: 327, endPoint x: 758, endPoint y: 328, distance: 21.0
click at [774, 327] on div "Similar" at bounding box center [760, 340] width 65 height 38
click at [758, 328] on link "Similar" at bounding box center [748, 340] width 41 height 38
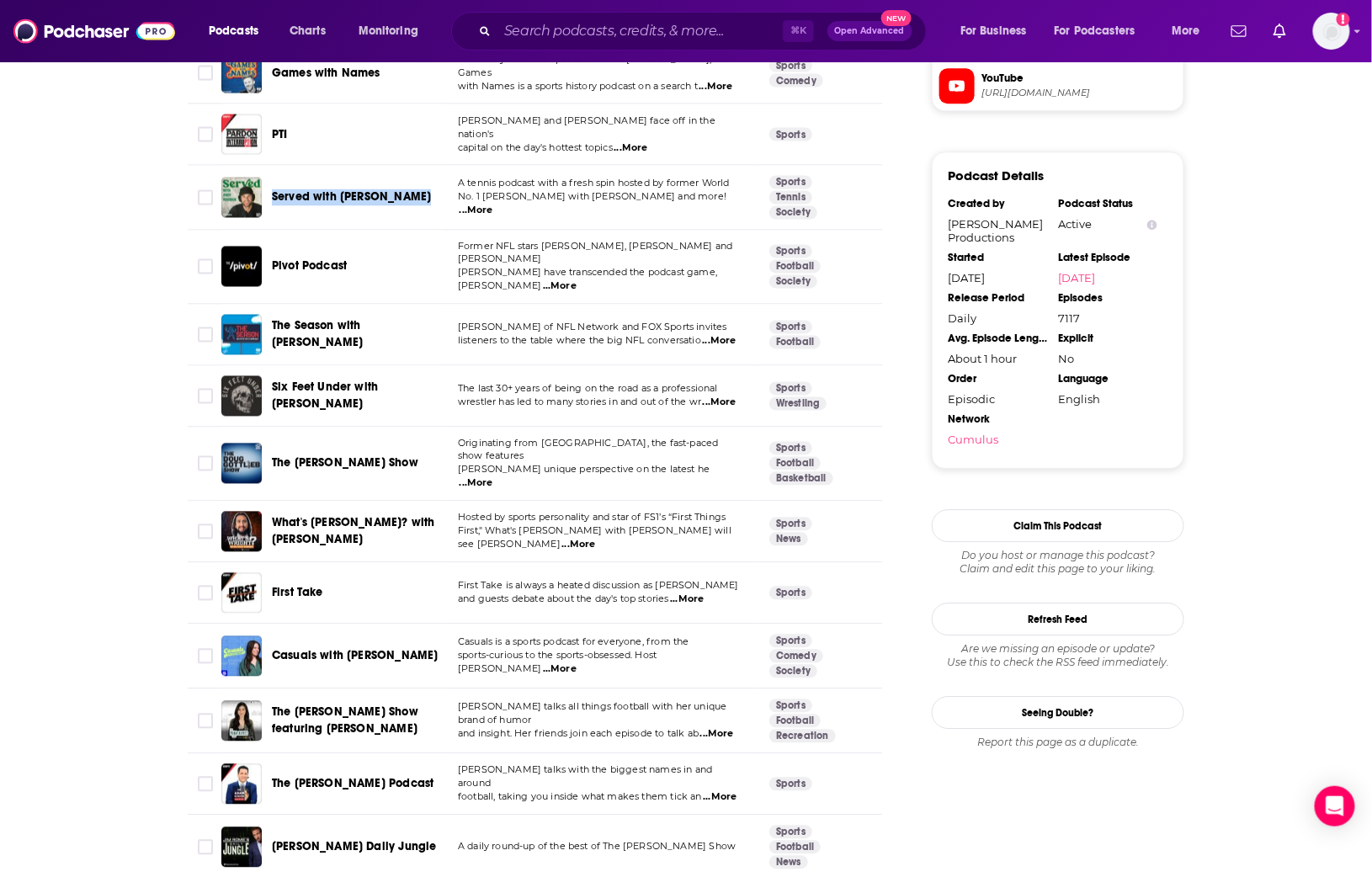
scroll to position [1617, 0]
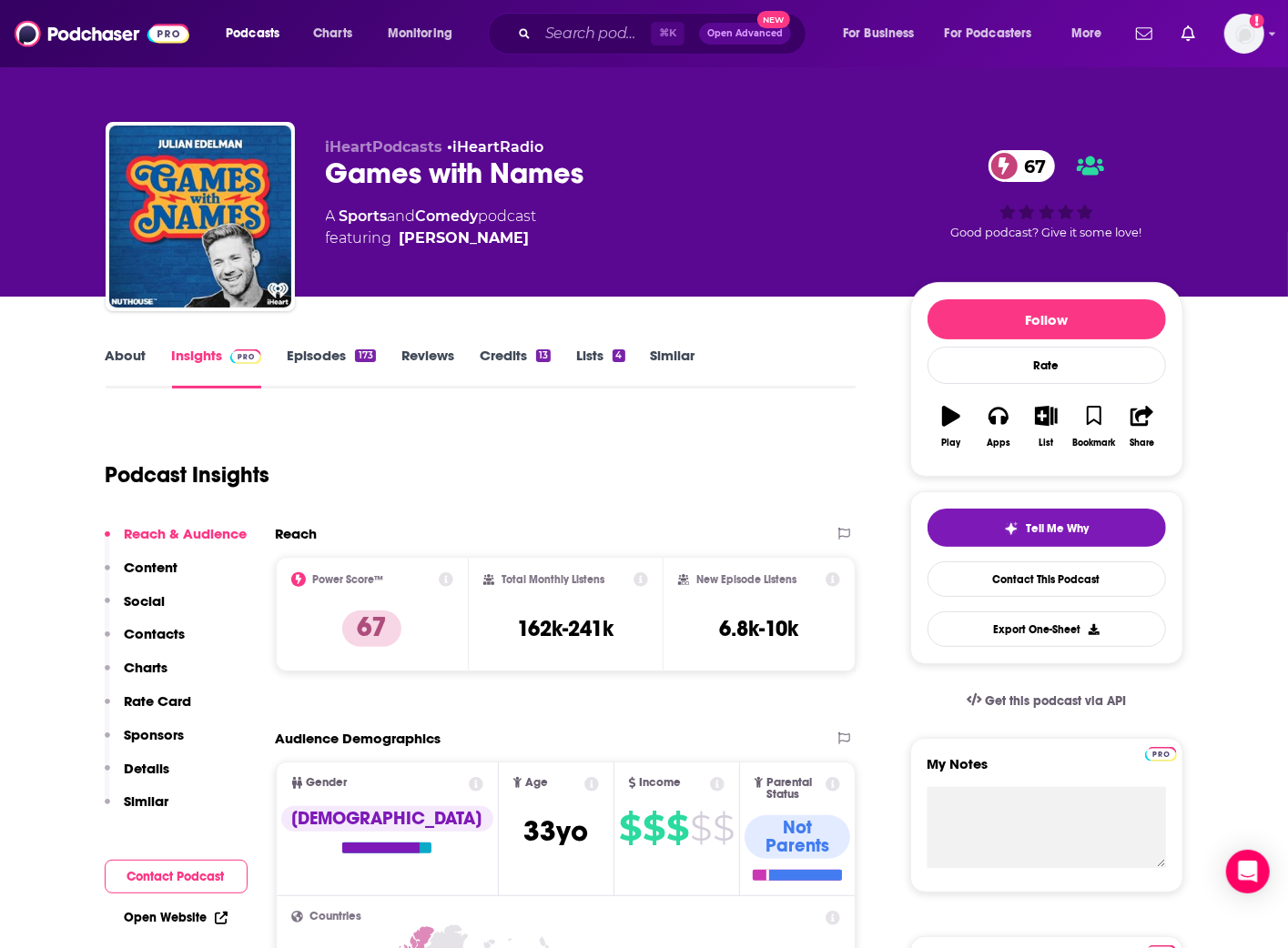
click at [110, 348] on link "About" at bounding box center [125, 368] width 41 height 42
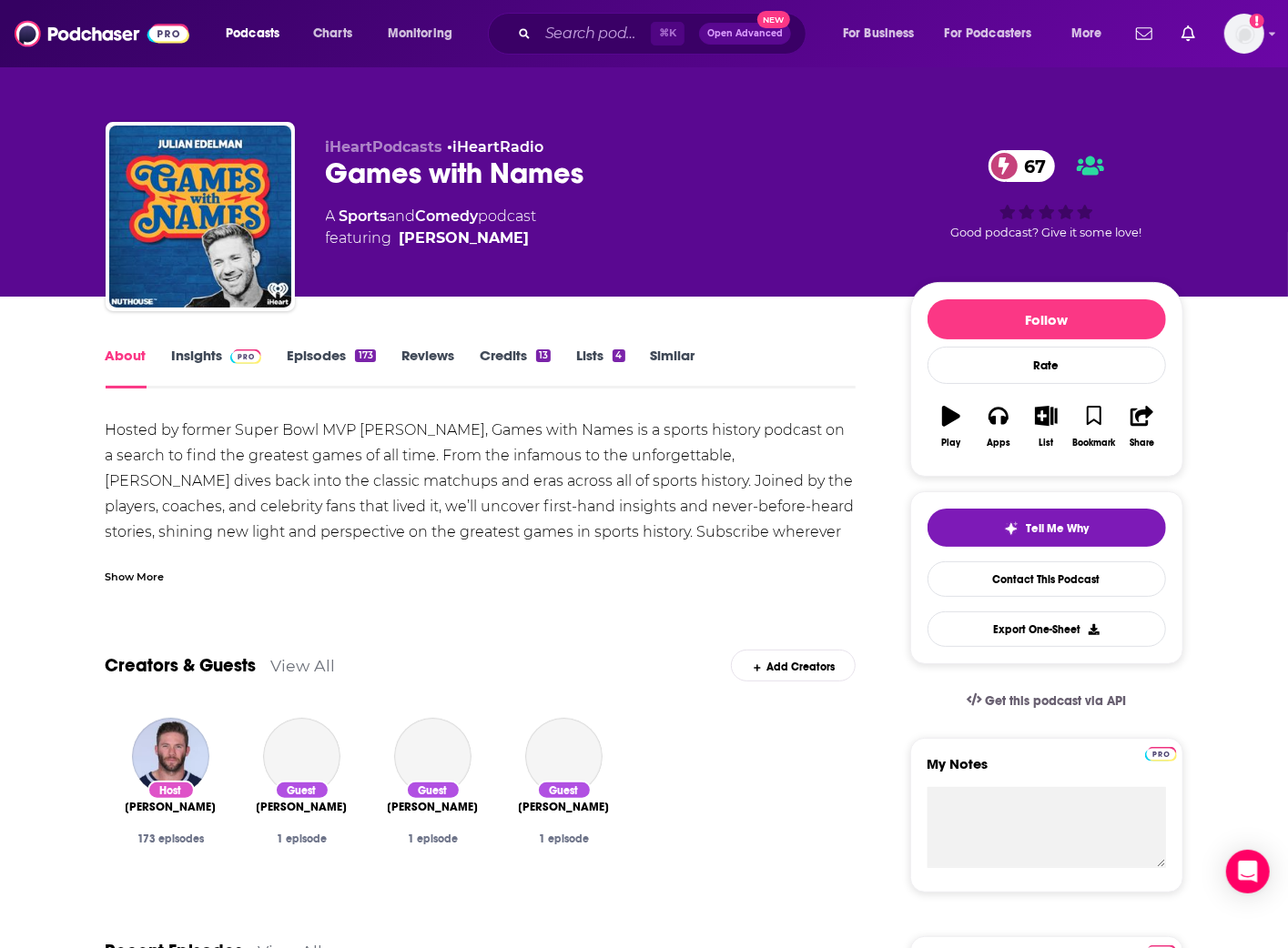
drag, startPoint x: 142, startPoint y: 575, endPoint x: 162, endPoint y: 560, distance: 25.0
click at [142, 575] on div "Show More" at bounding box center [135, 575] width 59 height 17
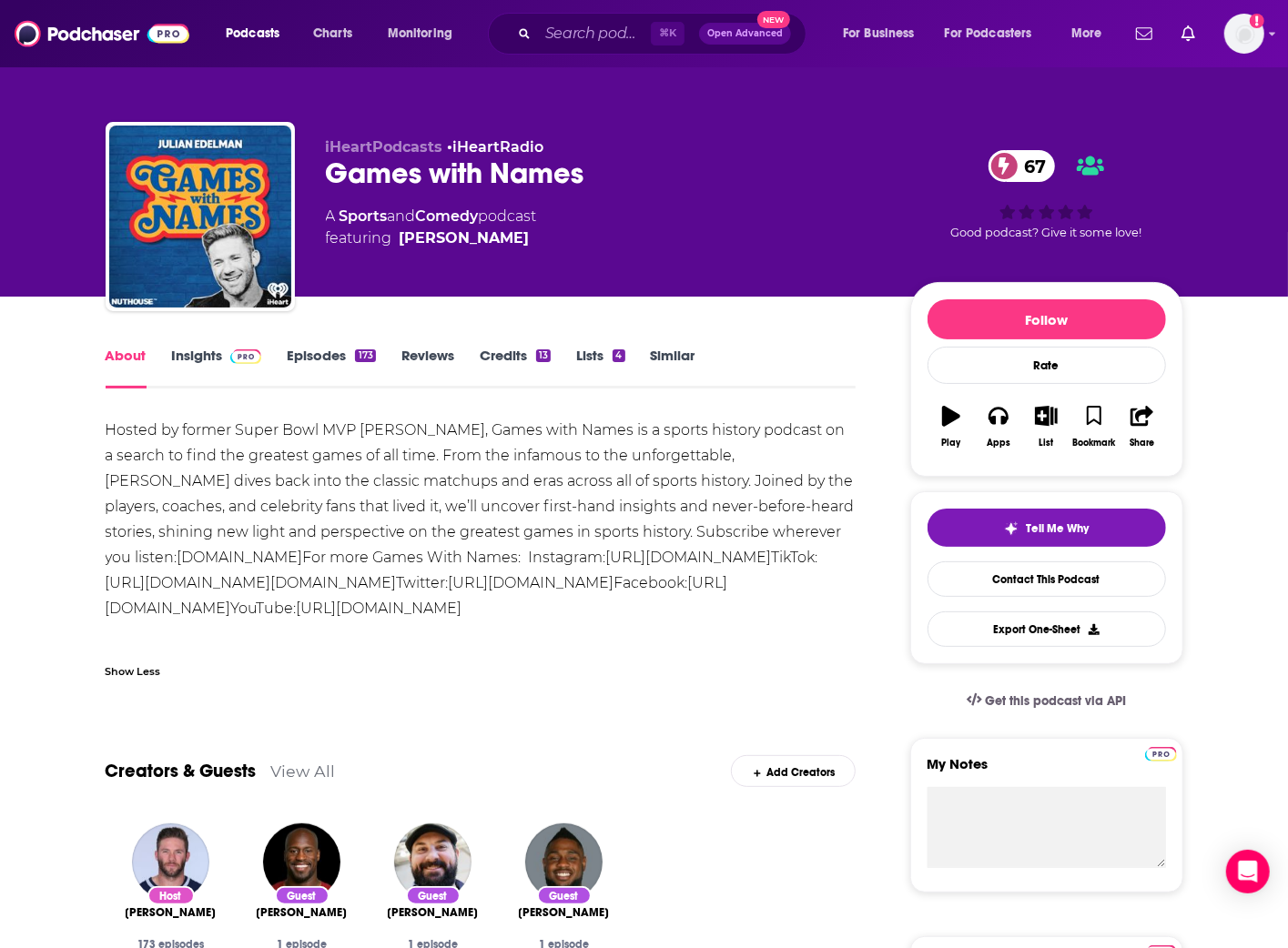
click at [402, 178] on div "Games with Names 67" at bounding box center [603, 174] width 555 height 36
copy div "Games with Names 67"
click at [201, 361] on link "Insights" at bounding box center [217, 368] width 91 height 42
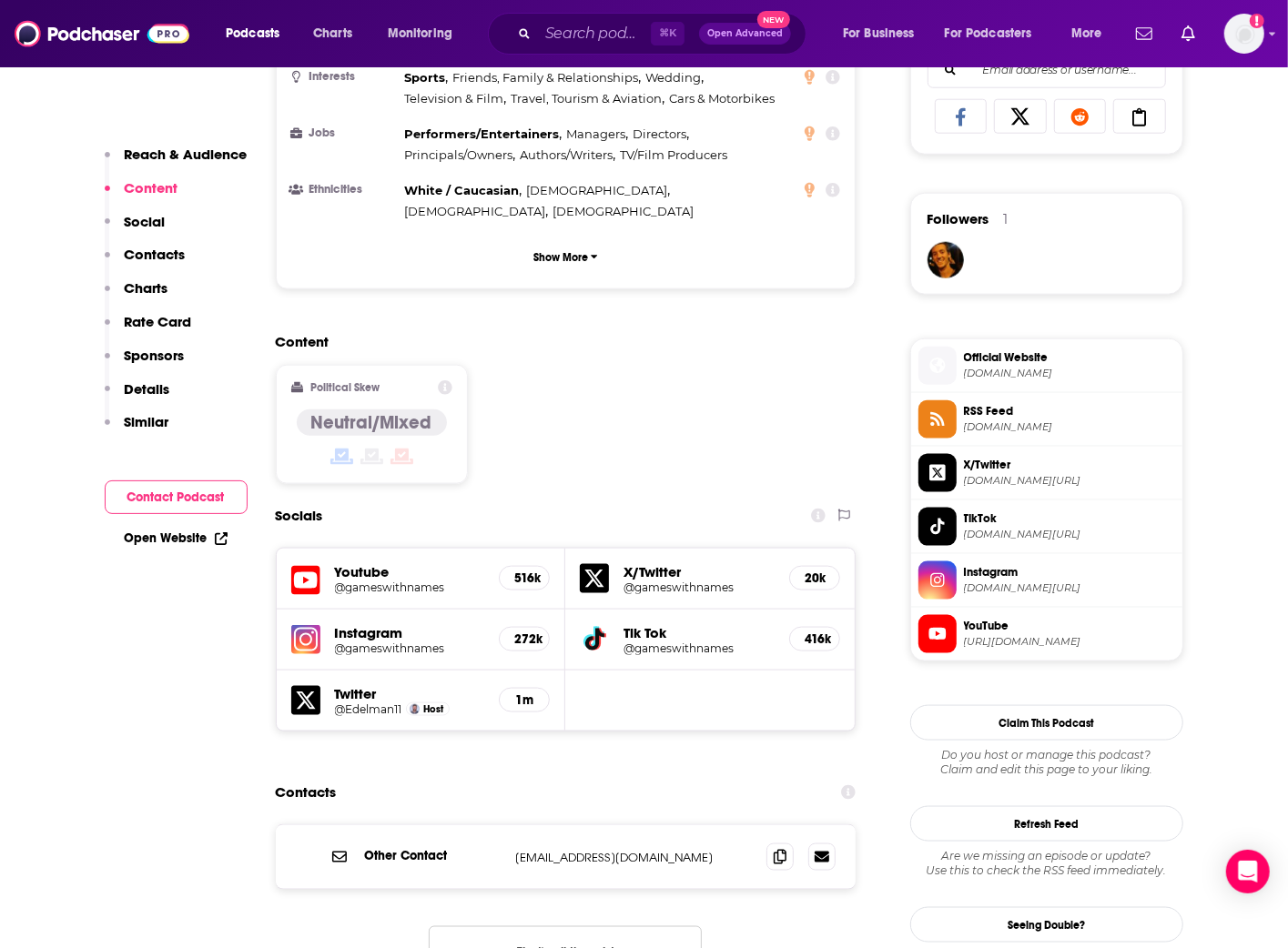
scroll to position [1277, 0]
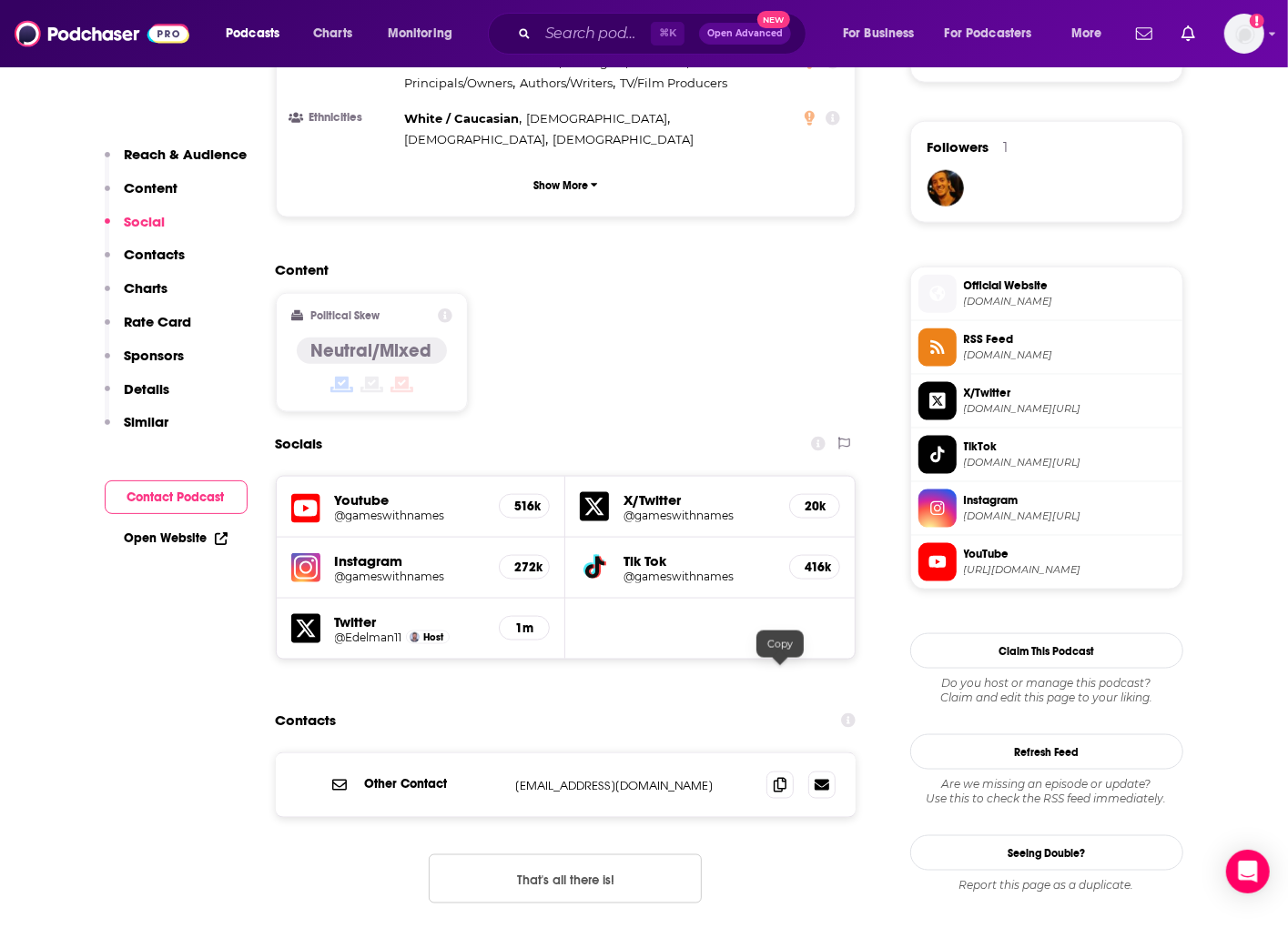
drag, startPoint x: 775, startPoint y: 671, endPoint x: 670, endPoint y: 651, distance: 106.9
click at [776, 778] on icon at bounding box center [780, 785] width 13 height 14
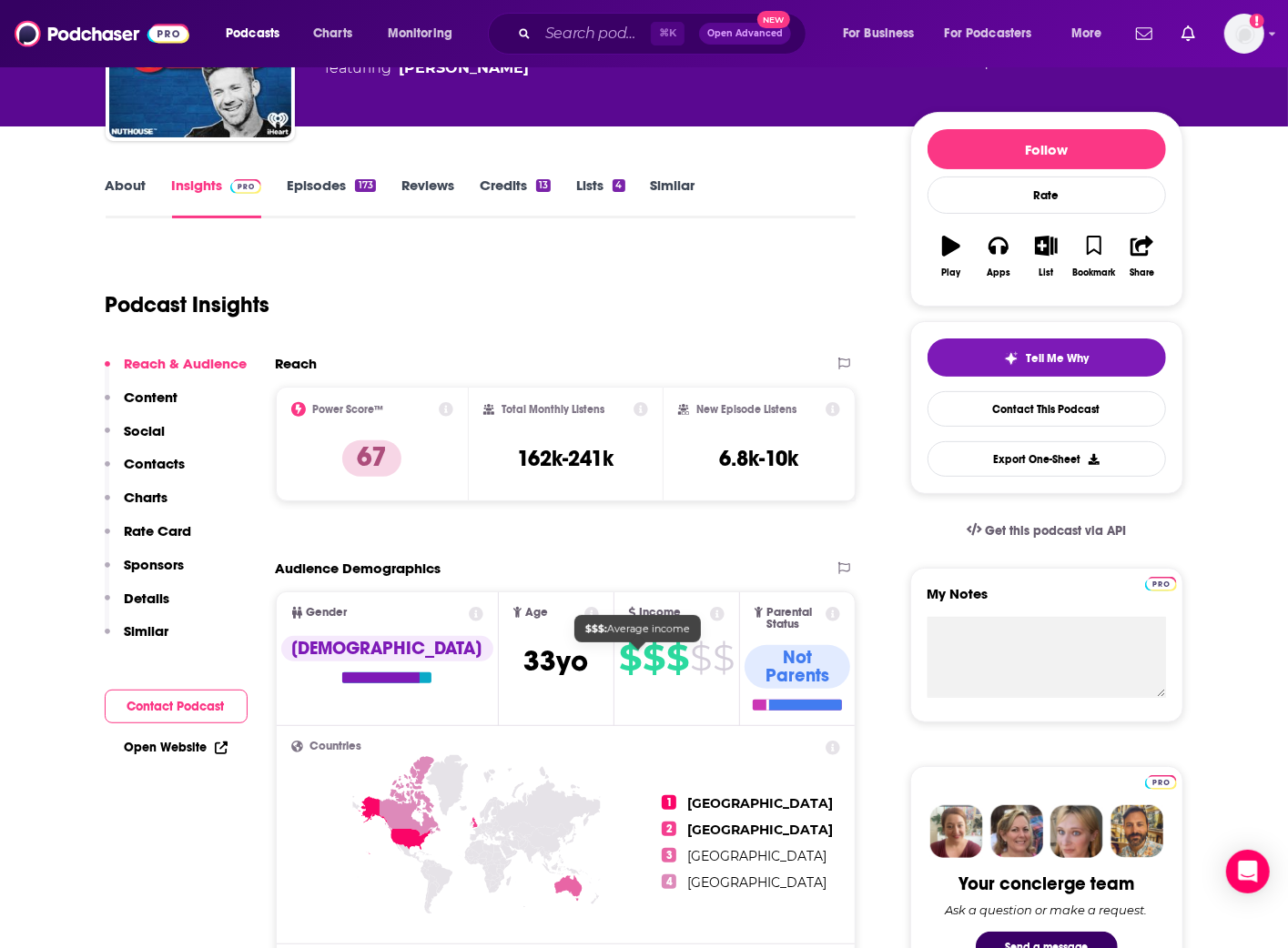
scroll to position [146, 0]
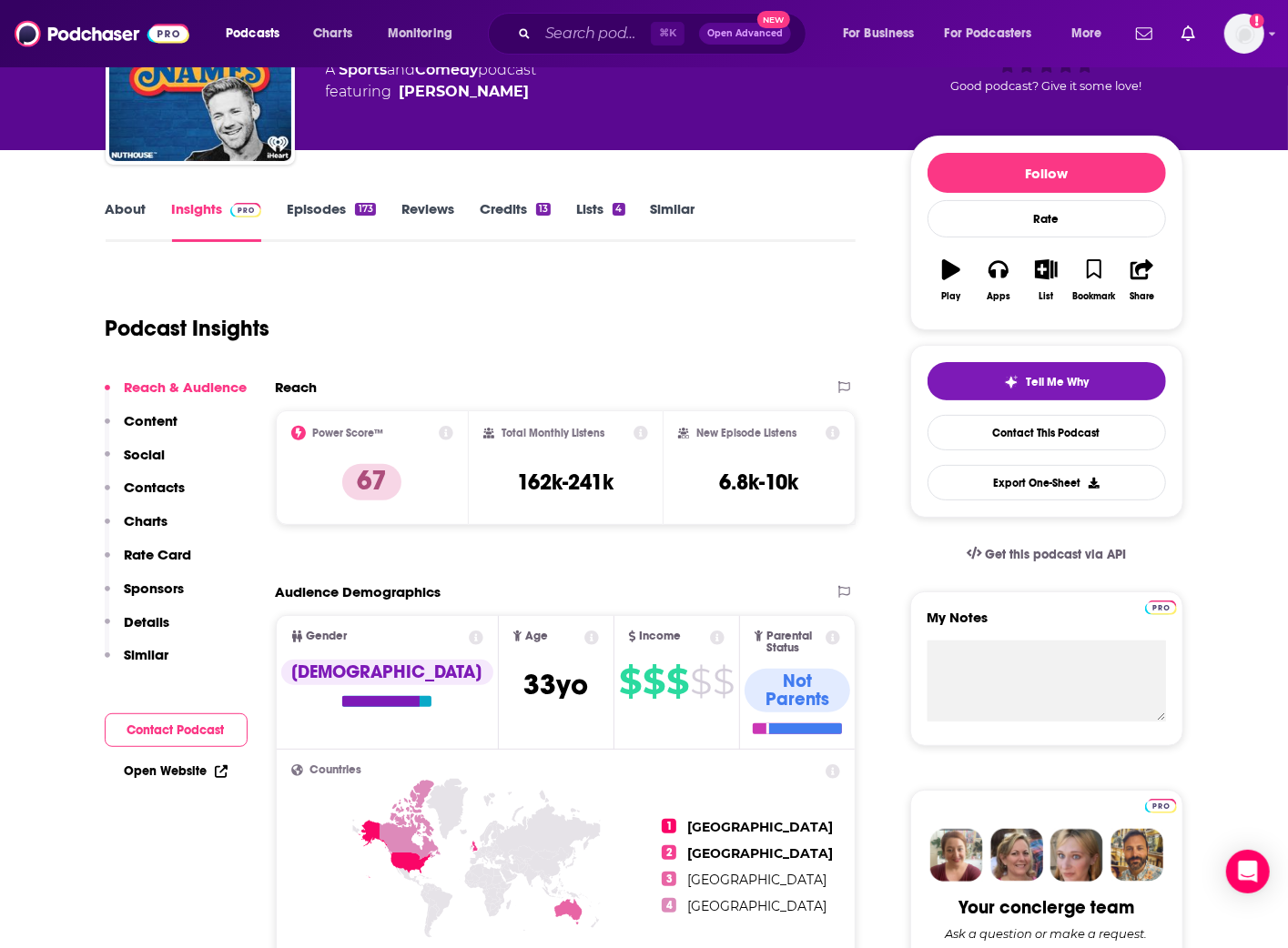
click at [337, 208] on link "Episodes 173" at bounding box center [331, 221] width 89 height 42
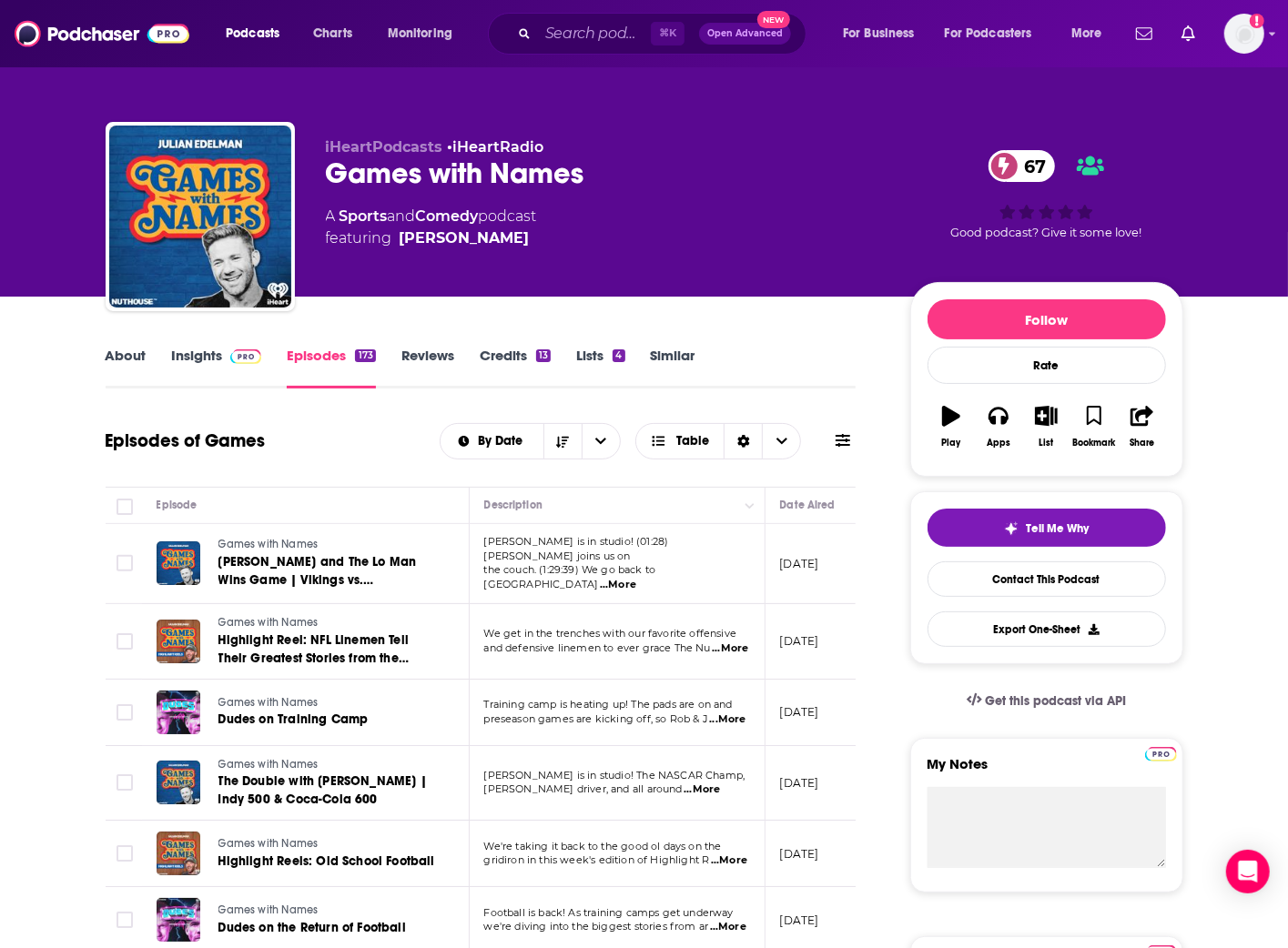
click at [193, 358] on link "Insights" at bounding box center [217, 368] width 91 height 42
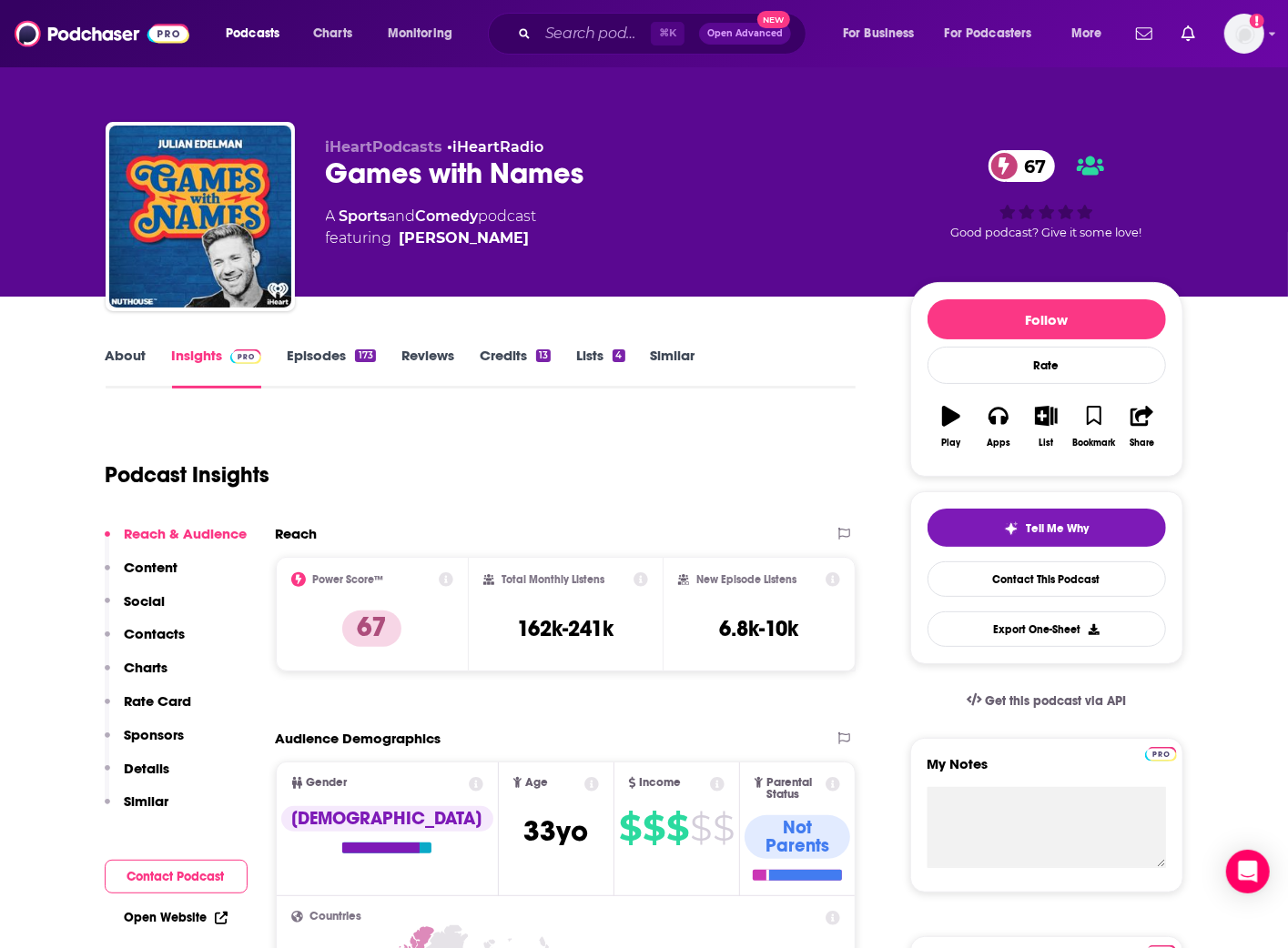
click at [131, 354] on link "About" at bounding box center [125, 368] width 41 height 42
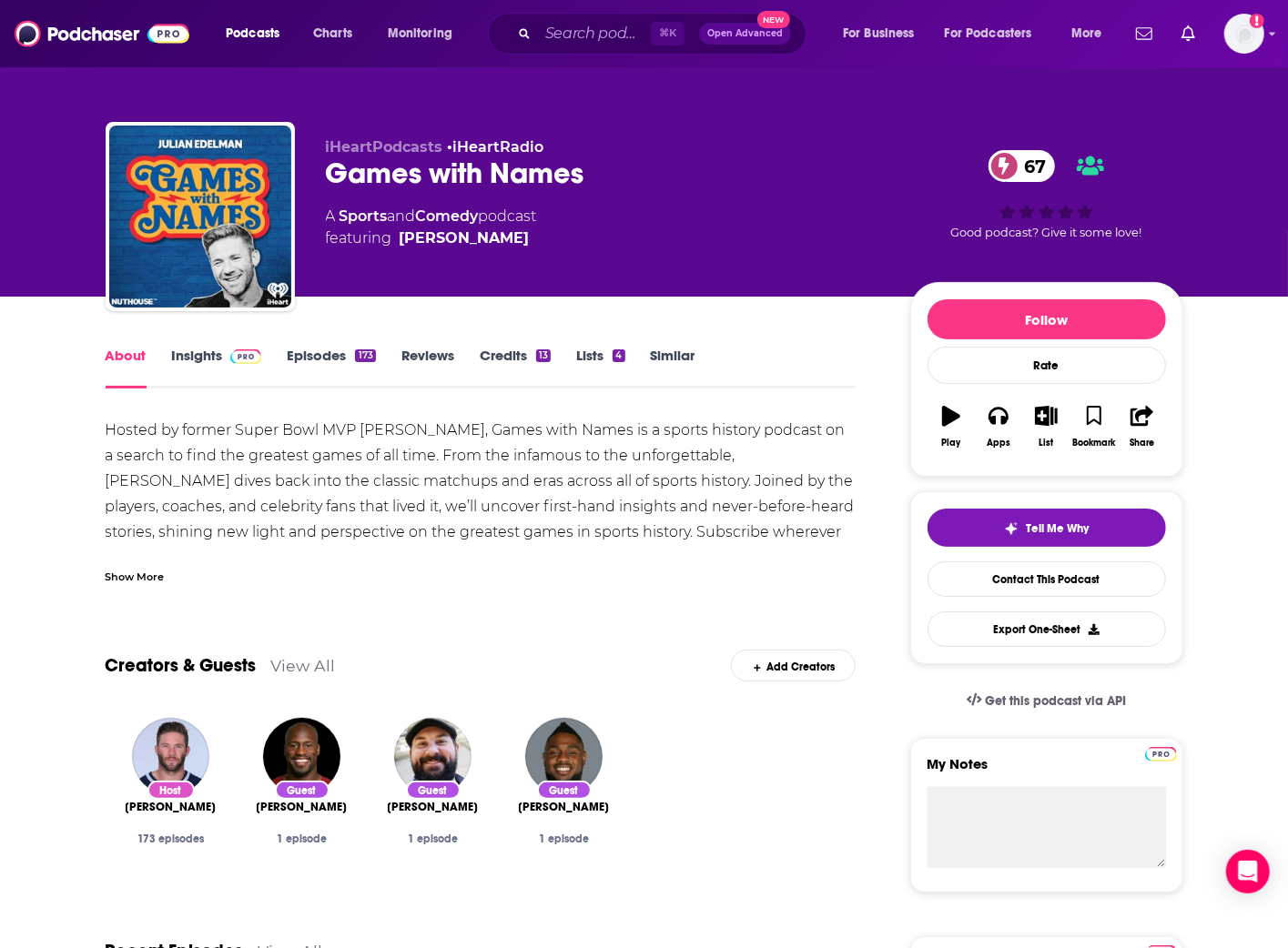
click at [155, 563] on div "Show More" at bounding box center [481, 570] width 751 height 31
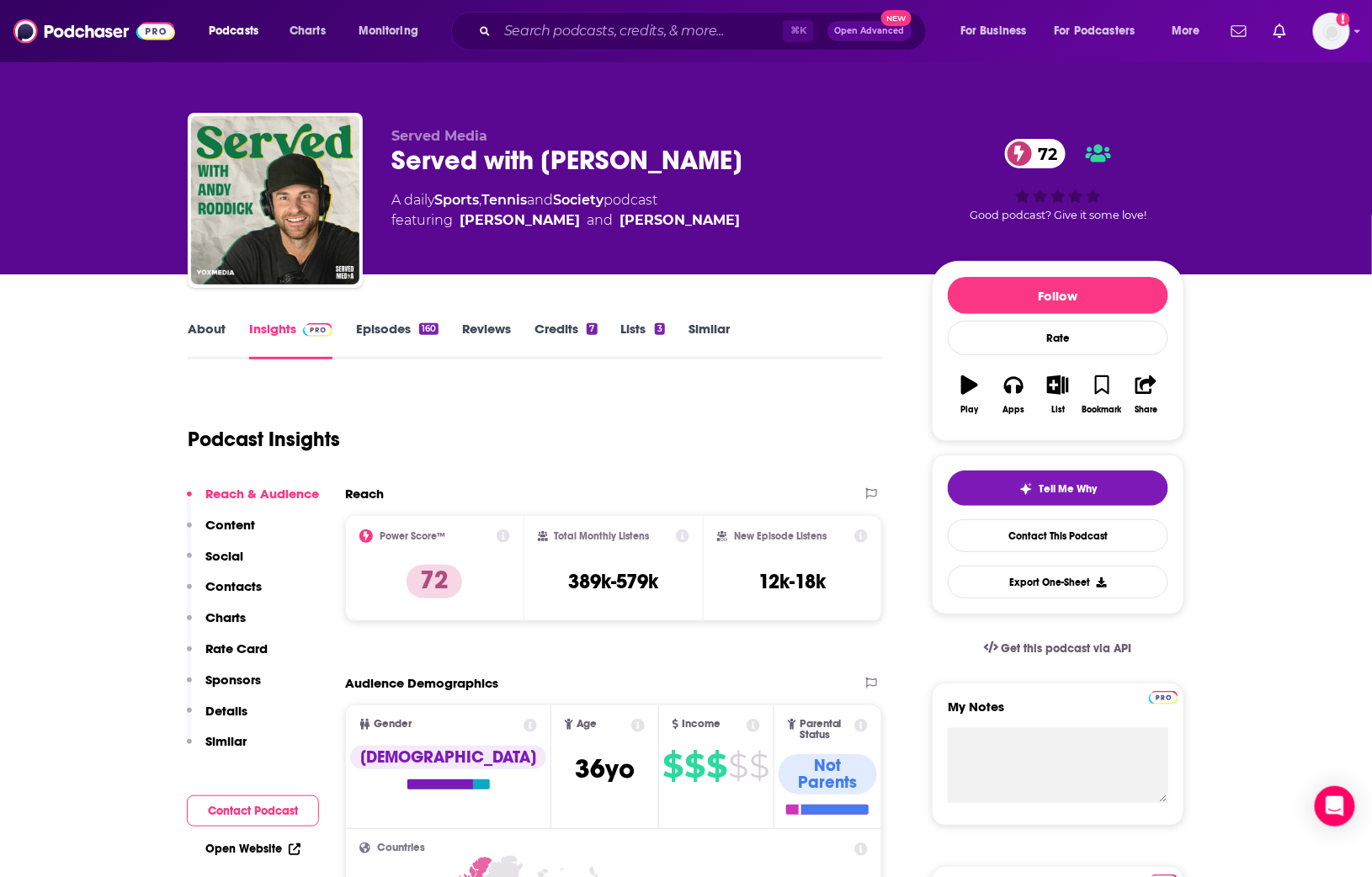
click at [225, 332] on link "About" at bounding box center [206, 340] width 38 height 38
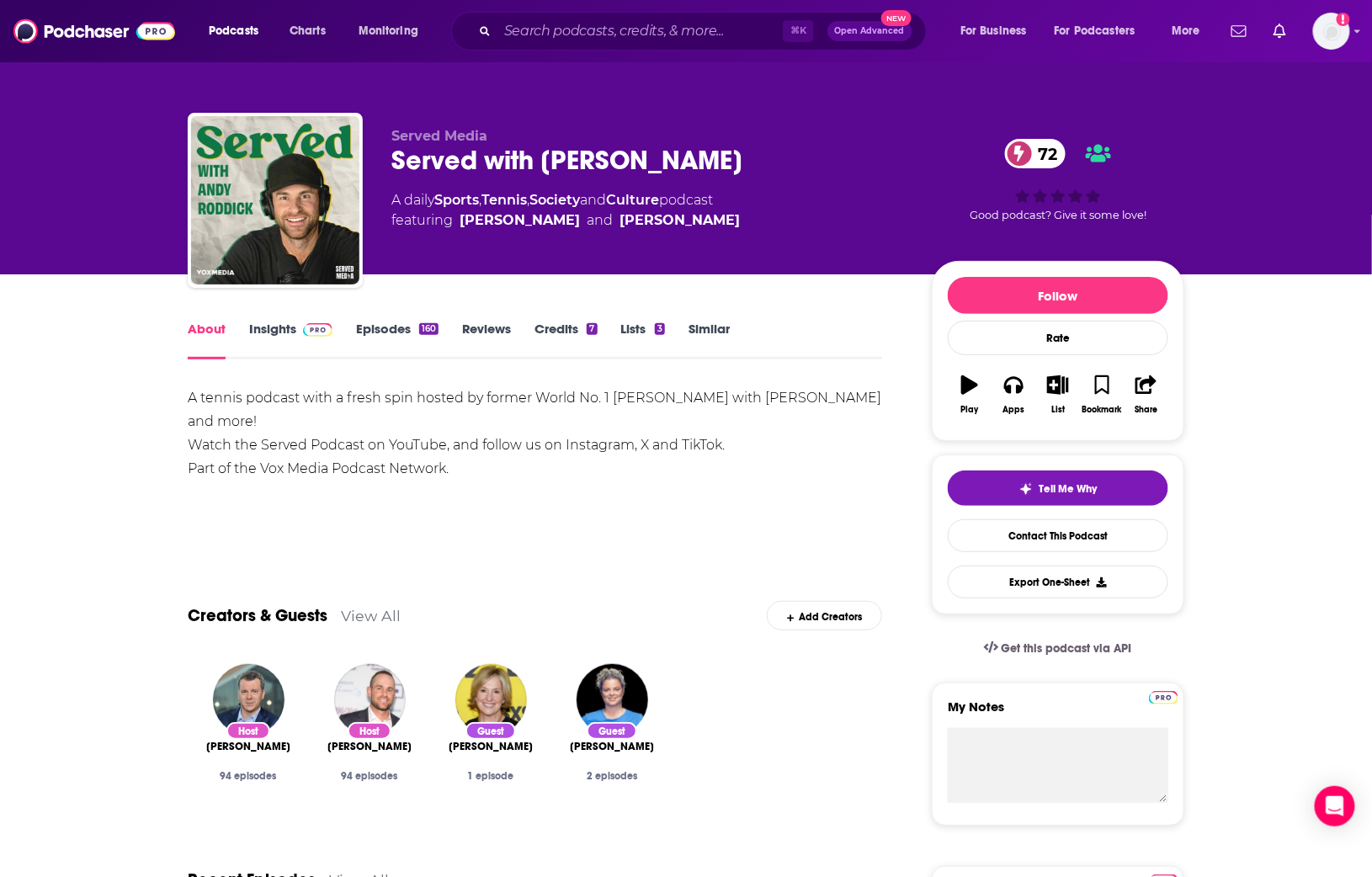
click at [282, 325] on link "Insights" at bounding box center [292, 340] width 84 height 38
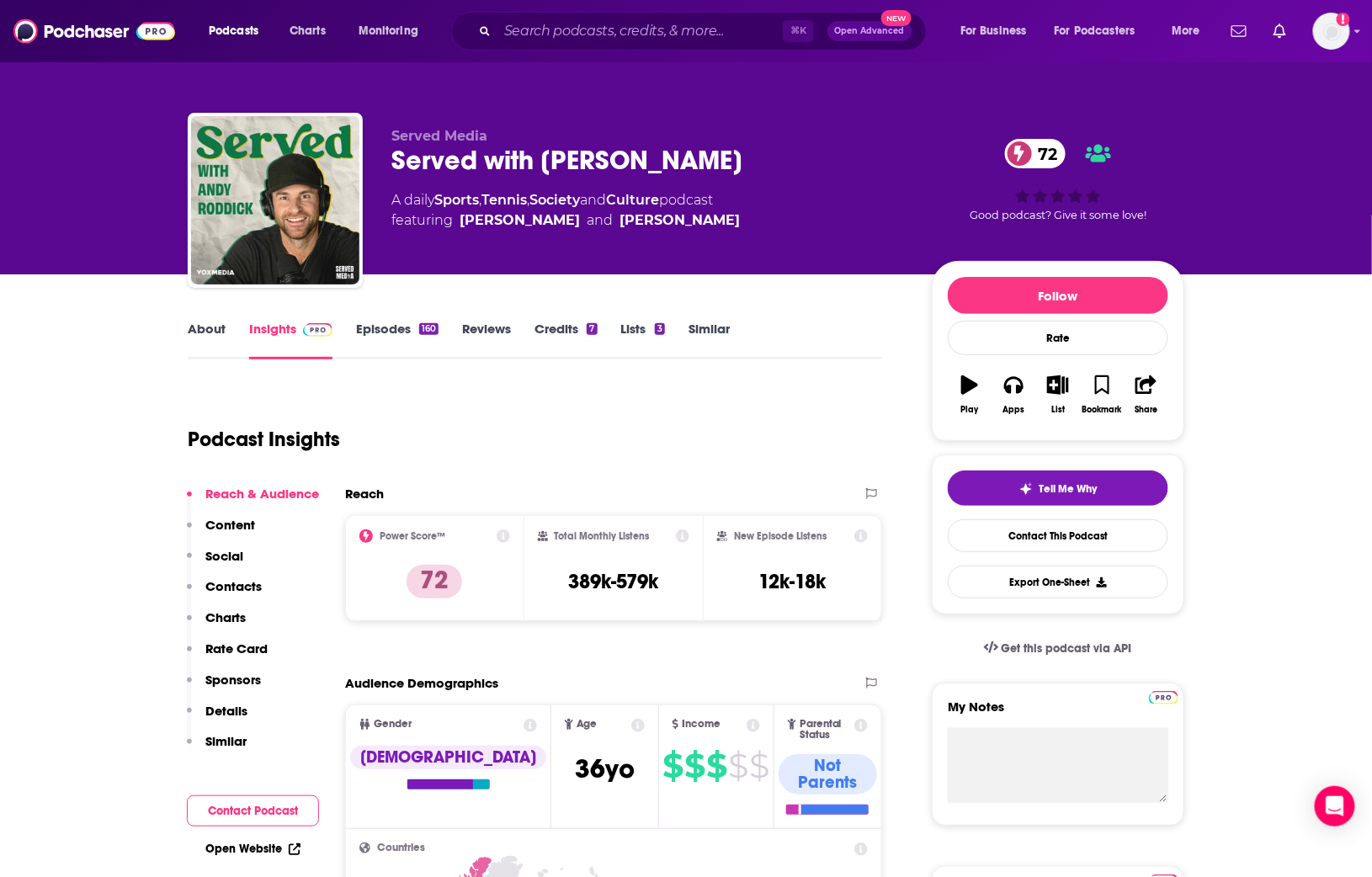
click at [367, 326] on link "Episodes 160" at bounding box center [397, 340] width 83 height 38
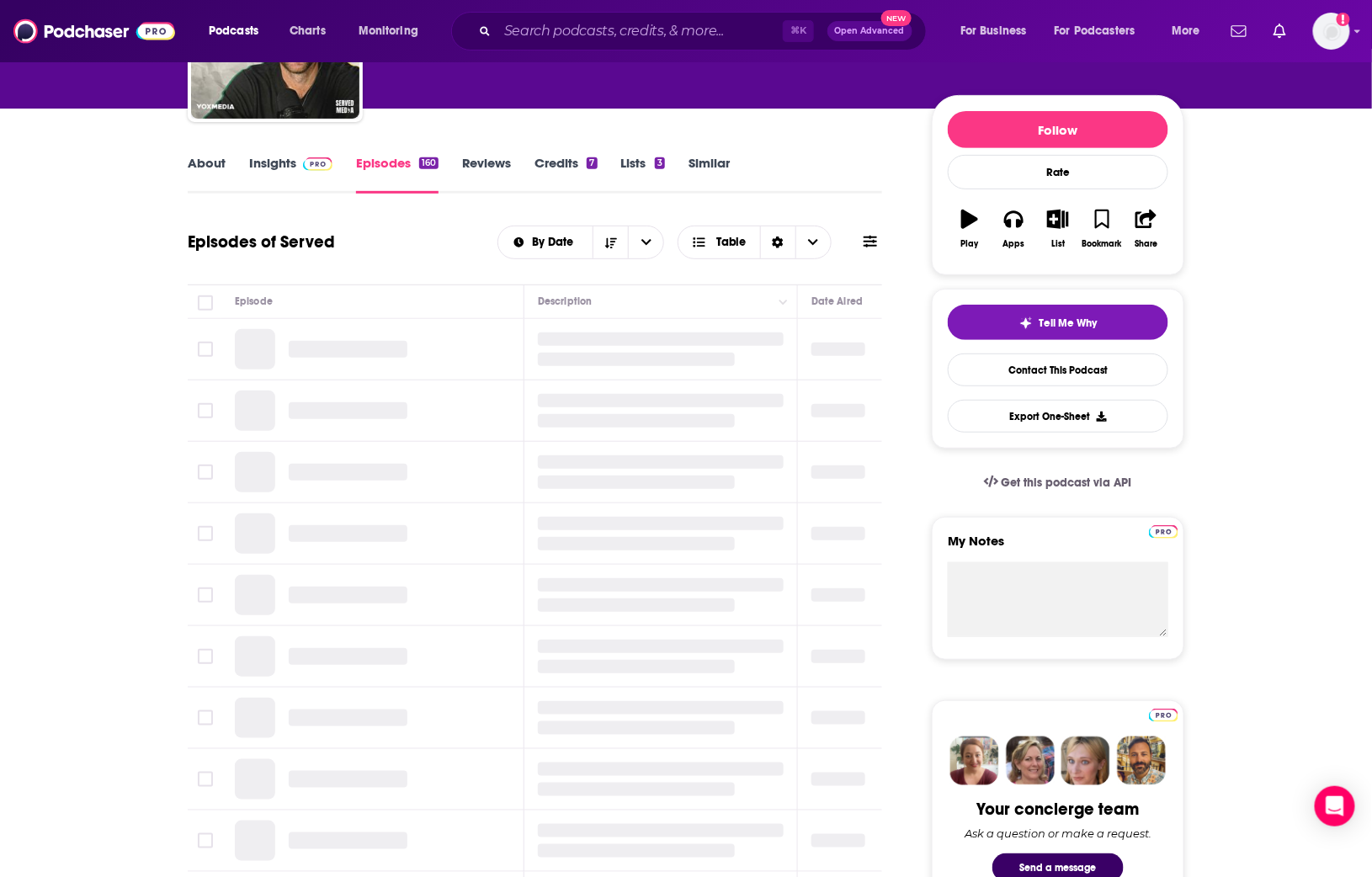
scroll to position [161, 0]
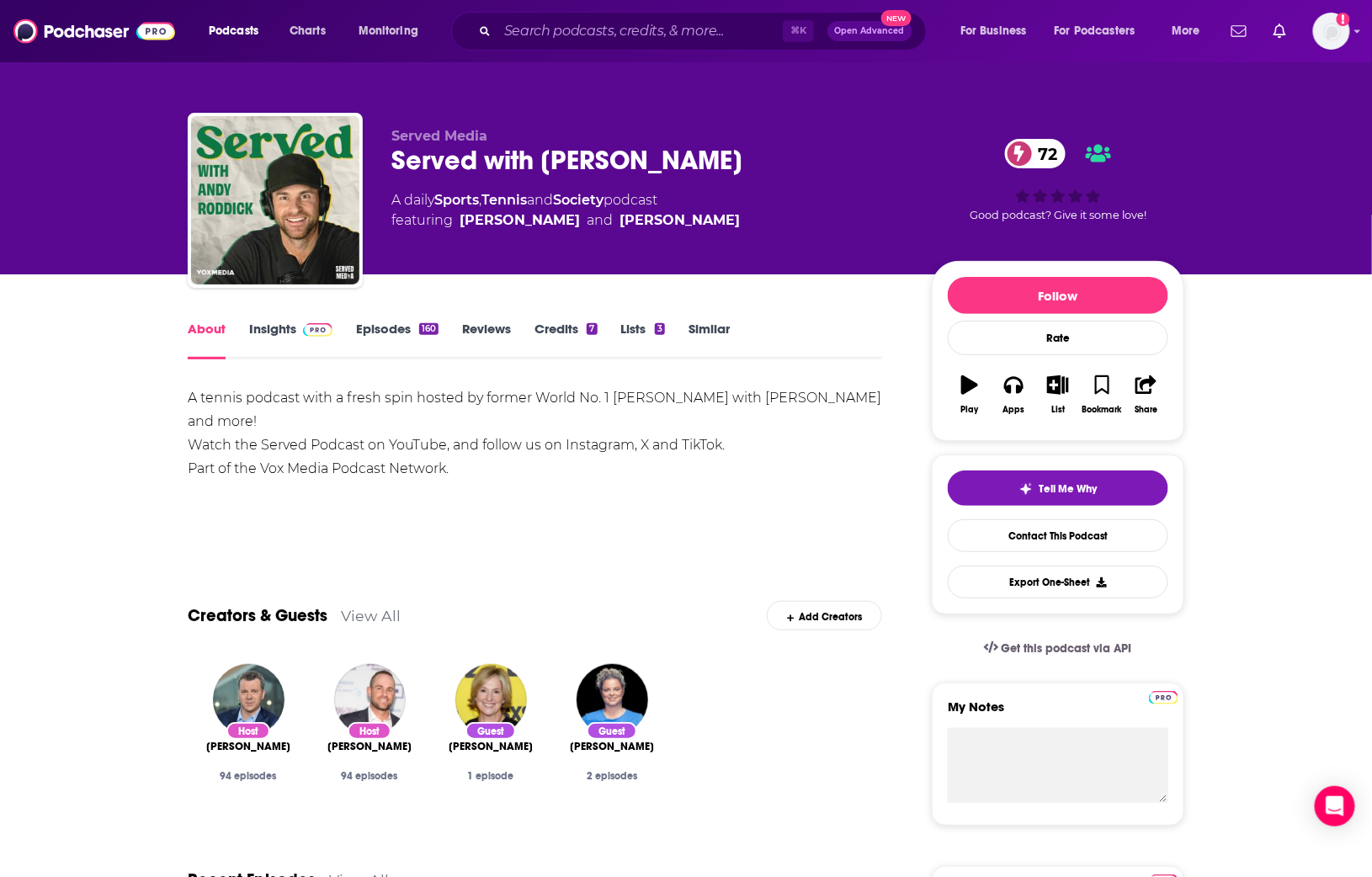
click at [384, 335] on link "Episodes 160" at bounding box center [397, 340] width 83 height 38
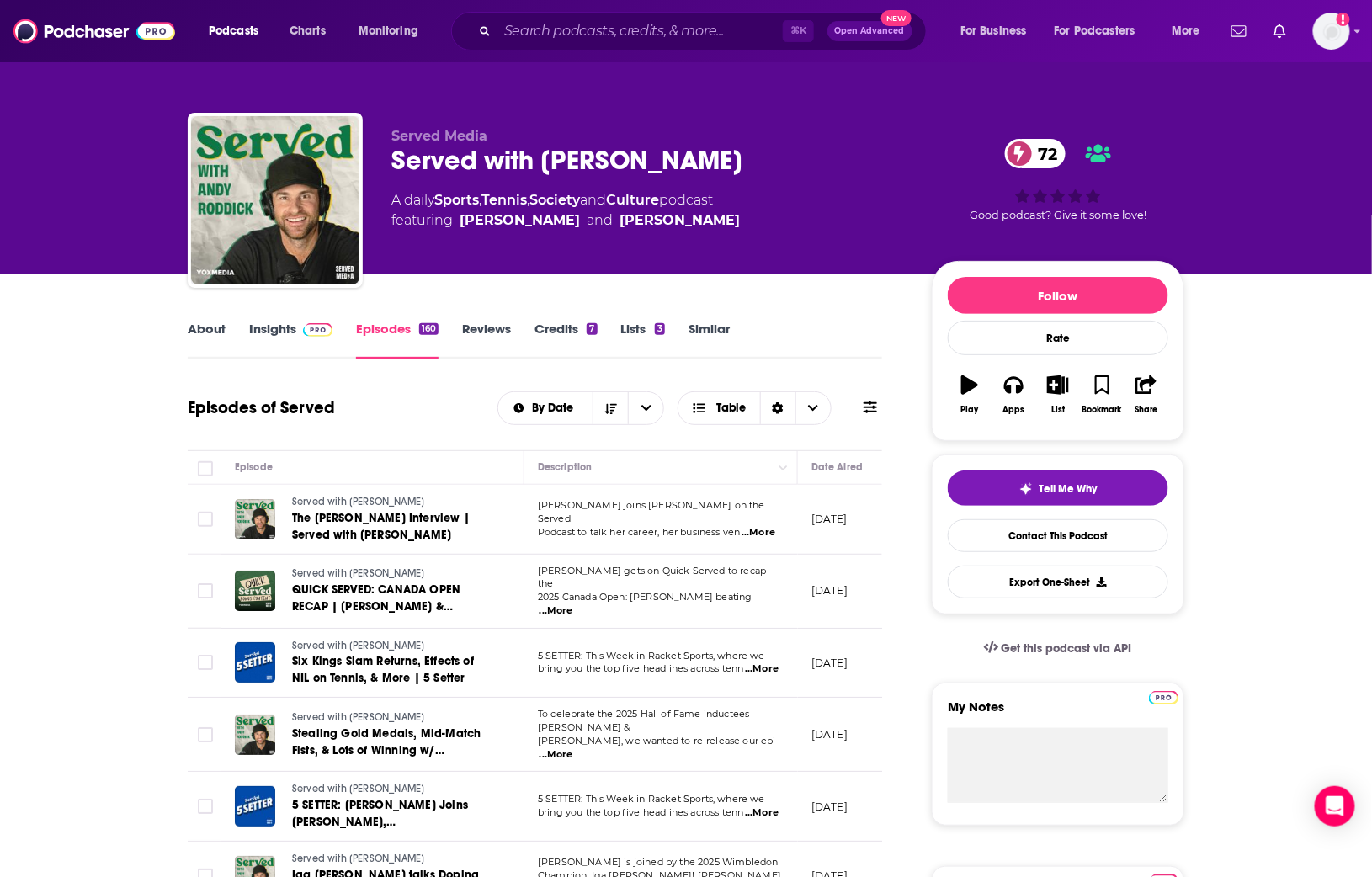
click at [278, 332] on link "Insights" at bounding box center [292, 340] width 84 height 38
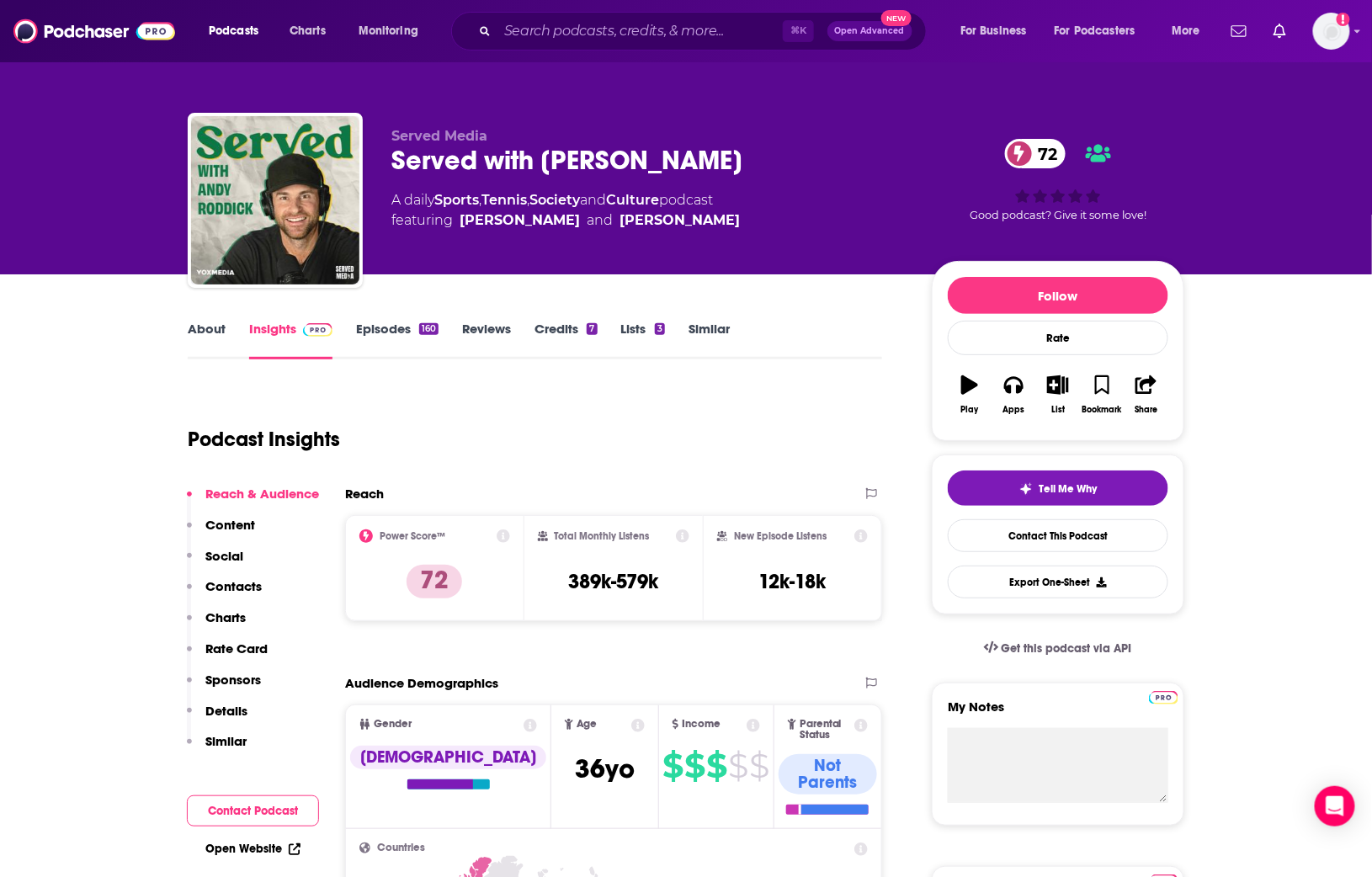
click at [470, 161] on div "Served with Andy Roddick 72" at bounding box center [648, 161] width 513 height 33
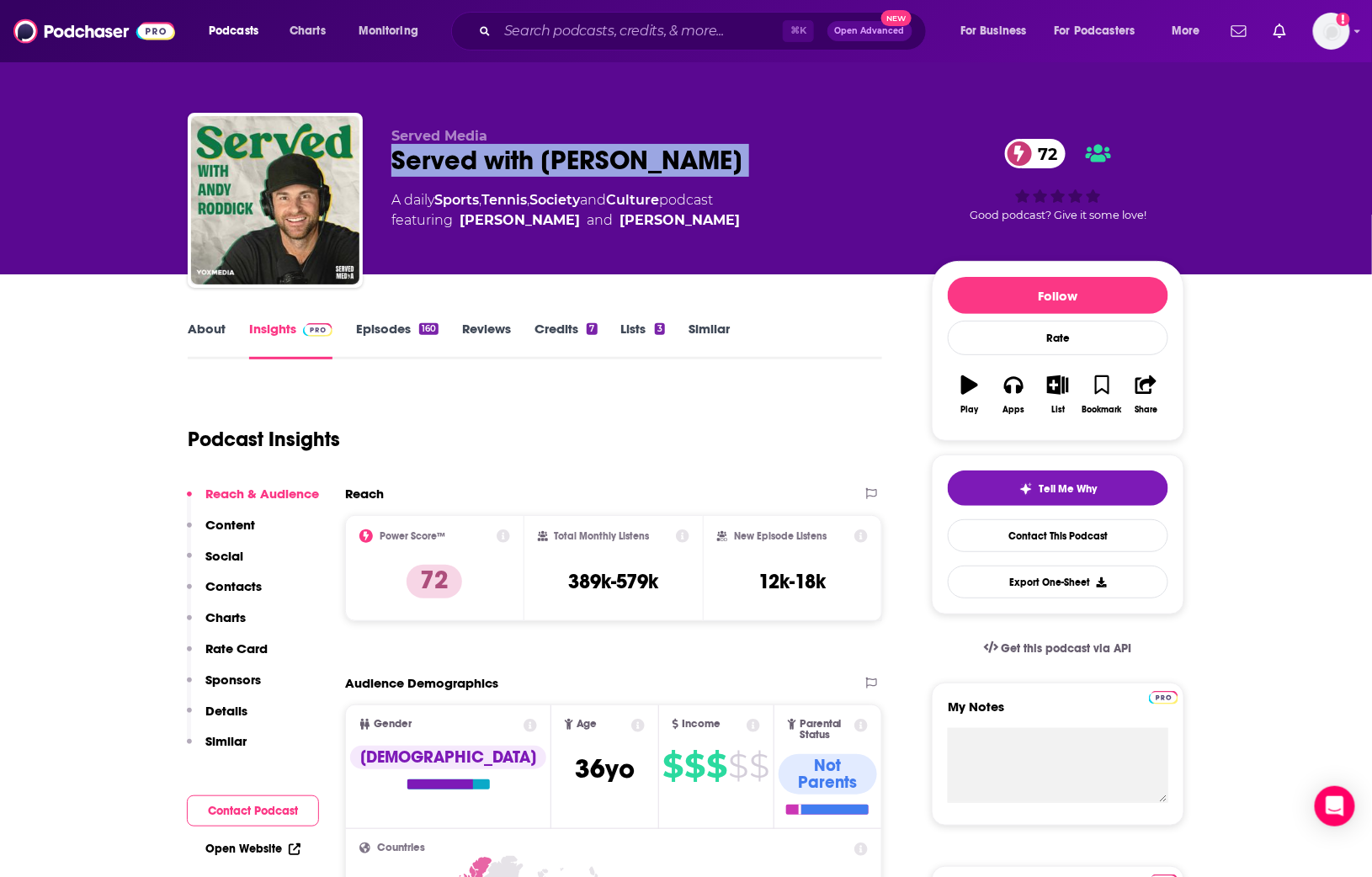
click at [470, 161] on div "Served with Andy Roddick 72" at bounding box center [648, 161] width 513 height 33
copy div "Served with Andy Roddick 72"
click at [378, 321] on link "Episodes 160" at bounding box center [397, 340] width 83 height 38
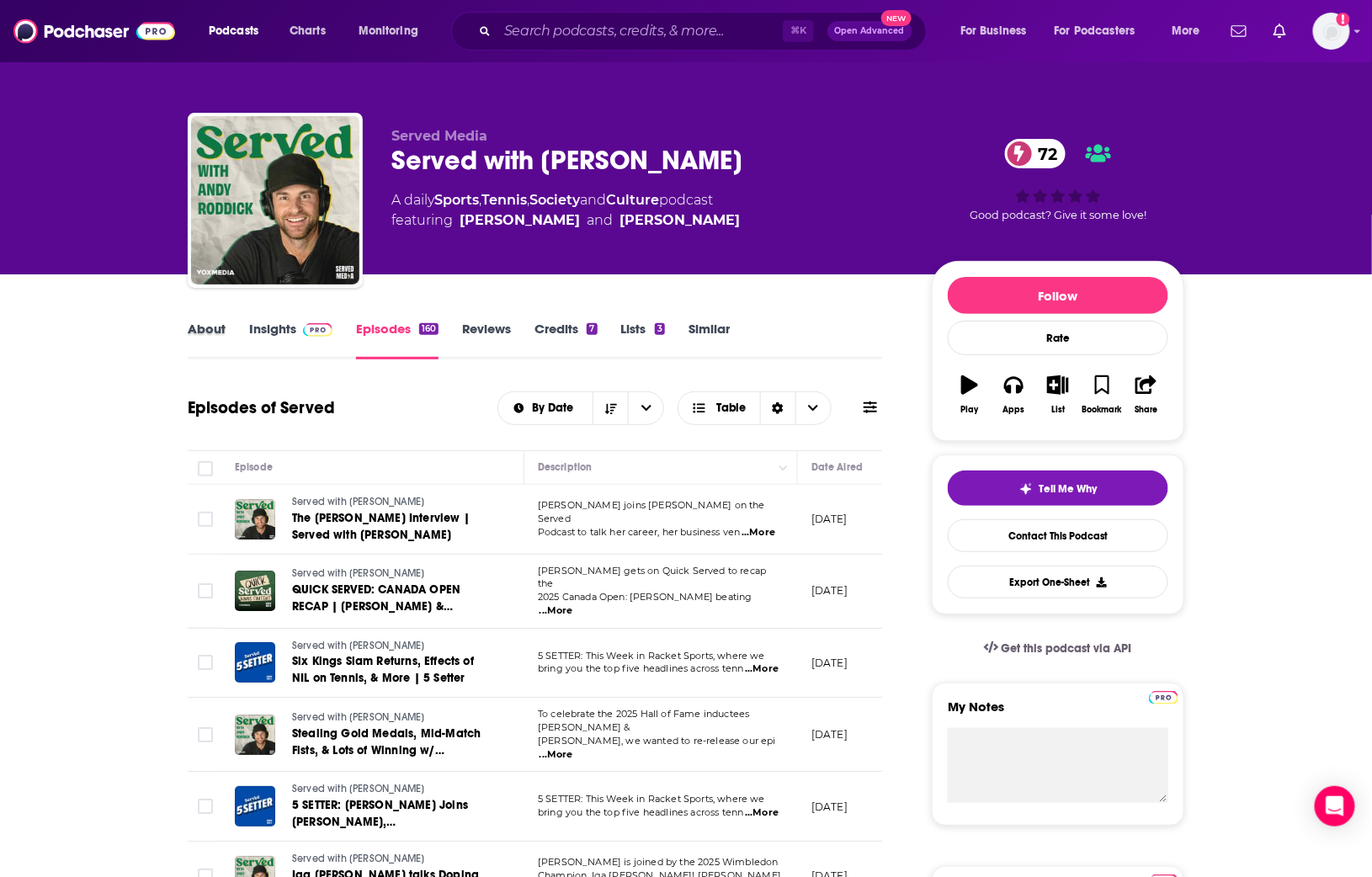
drag, startPoint x: 244, startPoint y: 330, endPoint x: 258, endPoint y: 329, distance: 14.0
click at [244, 330] on div "About" at bounding box center [218, 340] width 61 height 38
click at [259, 329] on link "Insights" at bounding box center [292, 340] width 84 height 38
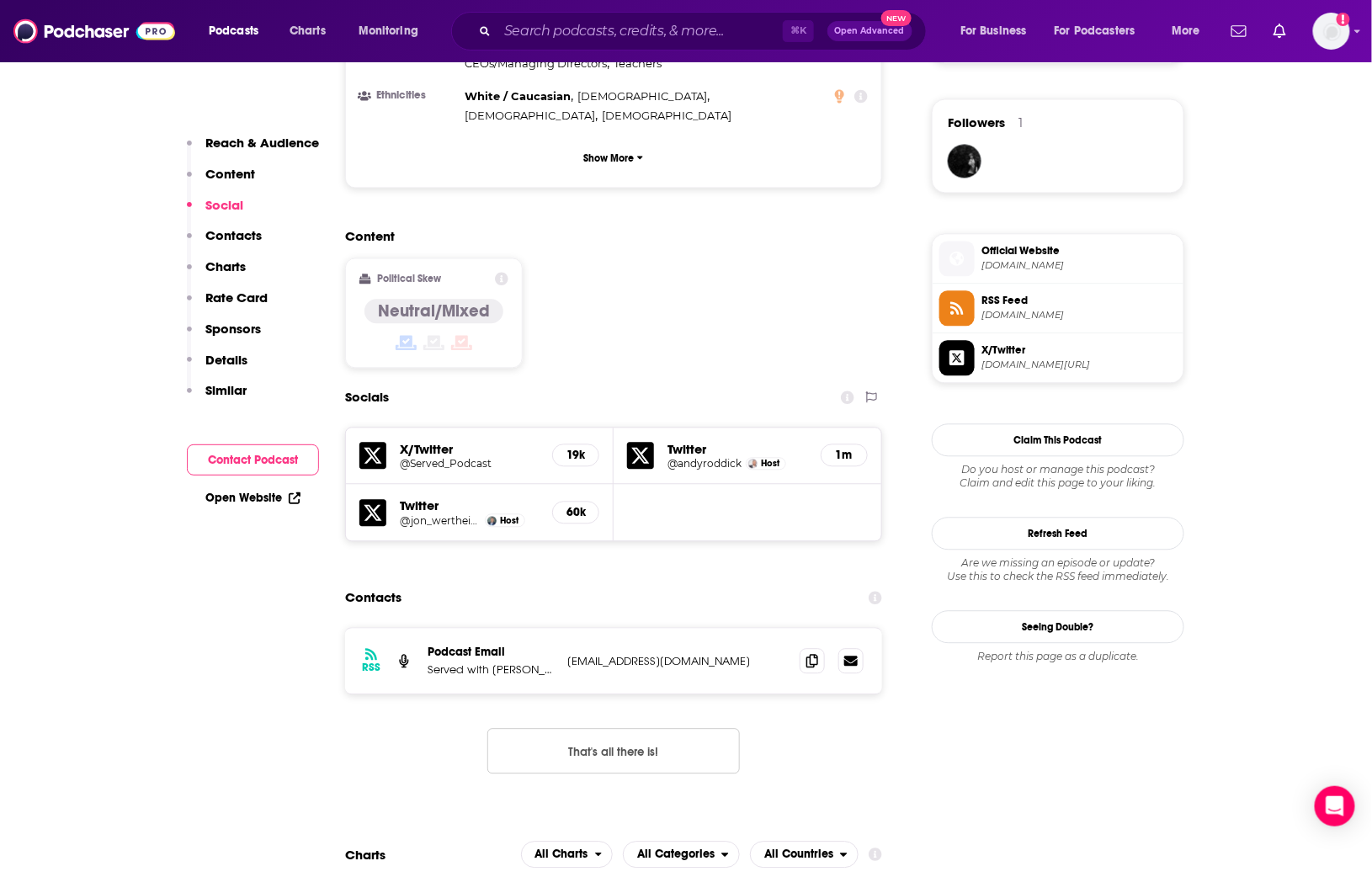
scroll to position [1202, 0]
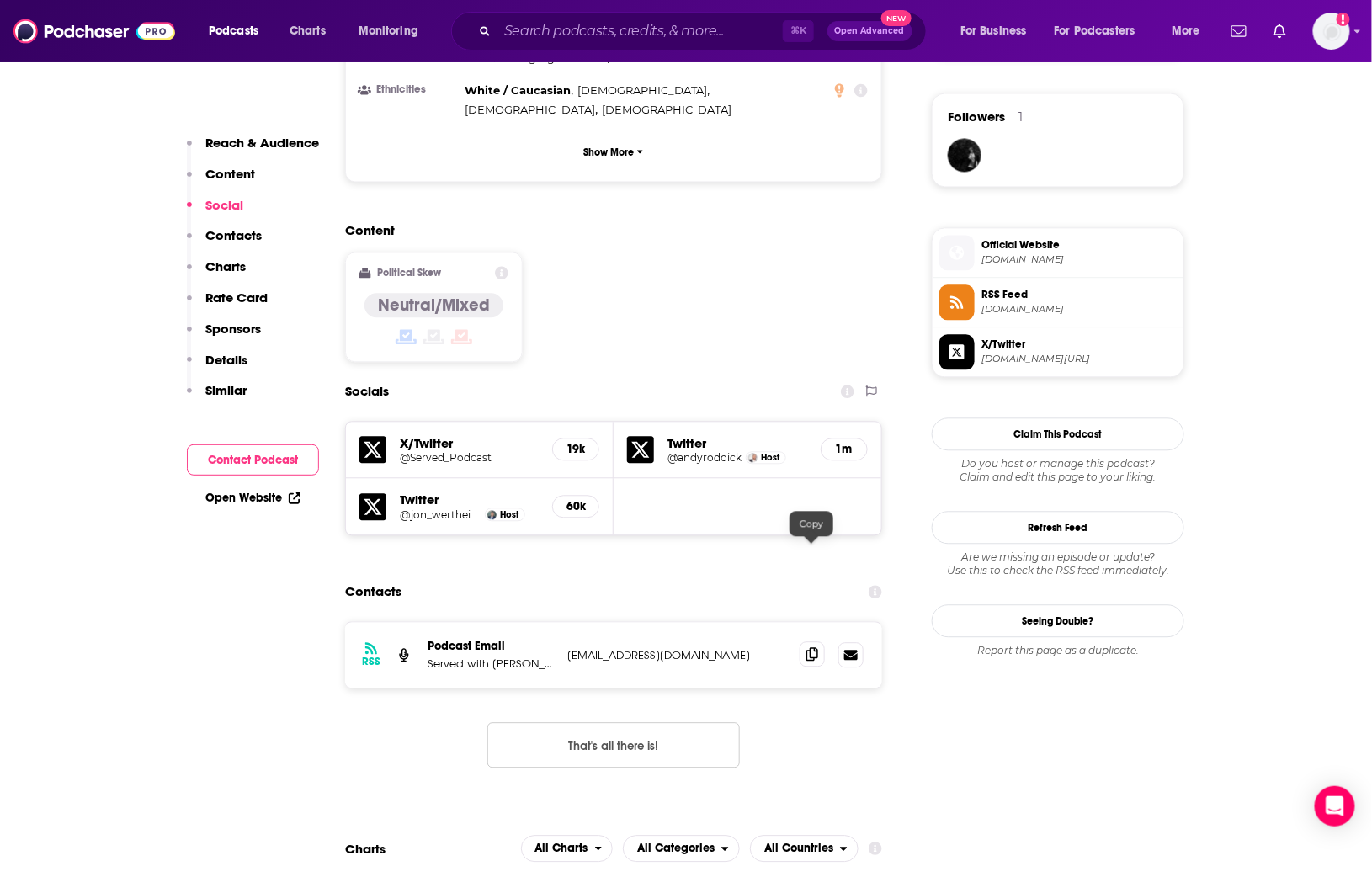
click at [811, 647] on icon at bounding box center [813, 654] width 12 height 13
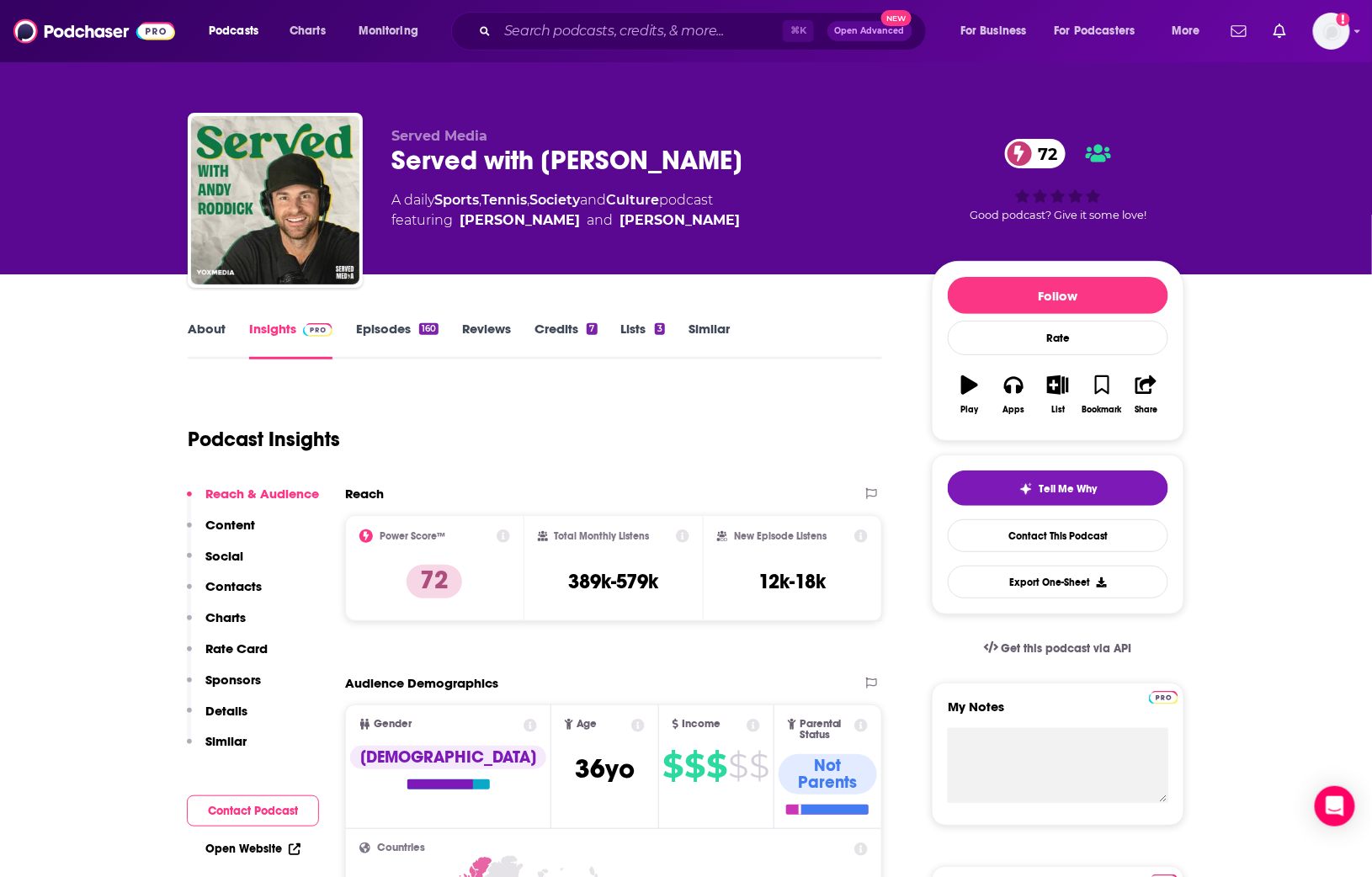
scroll to position [0, 0]
click at [715, 336] on link "Similar" at bounding box center [709, 340] width 41 height 38
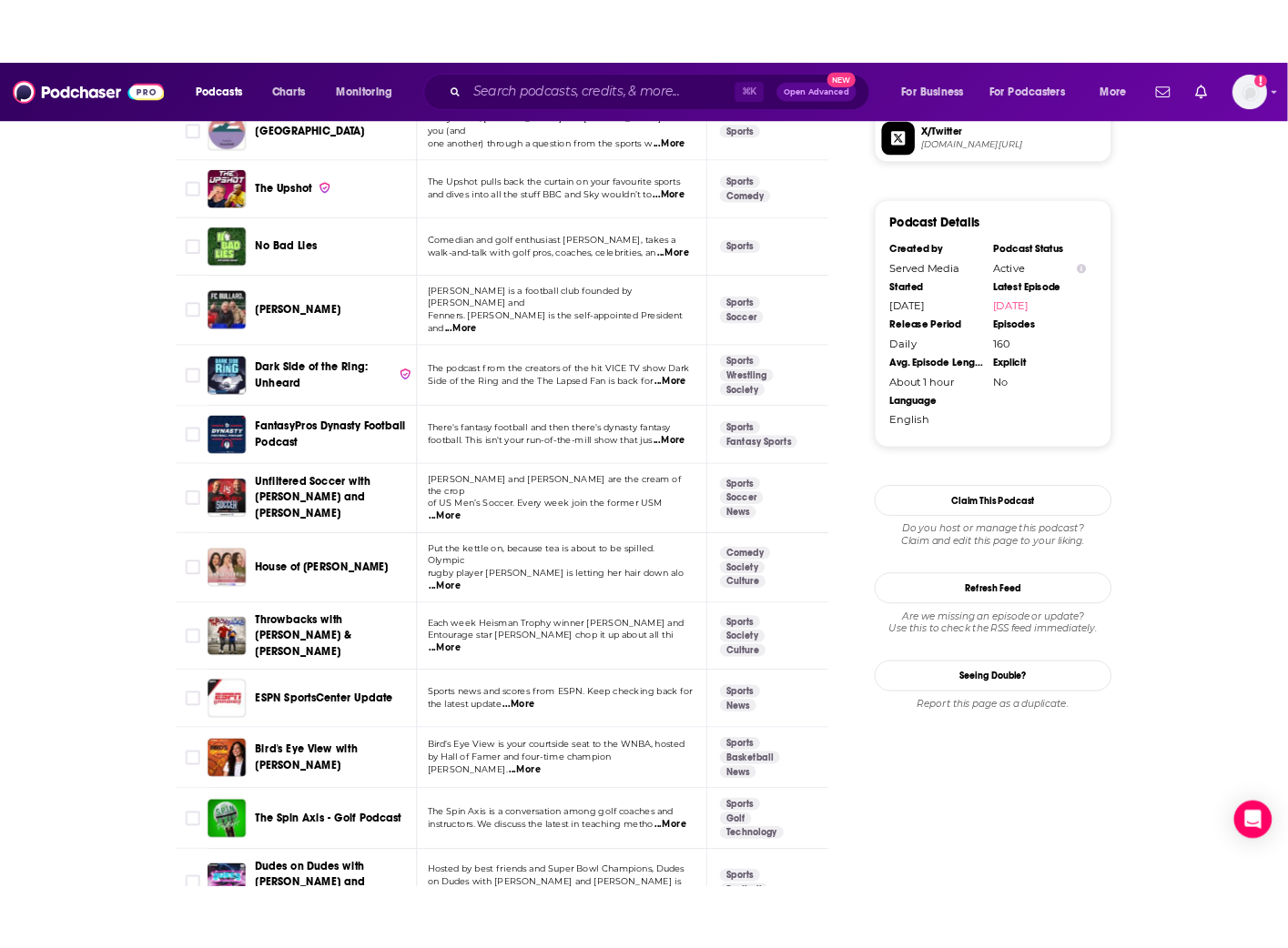
scroll to position [1592, 0]
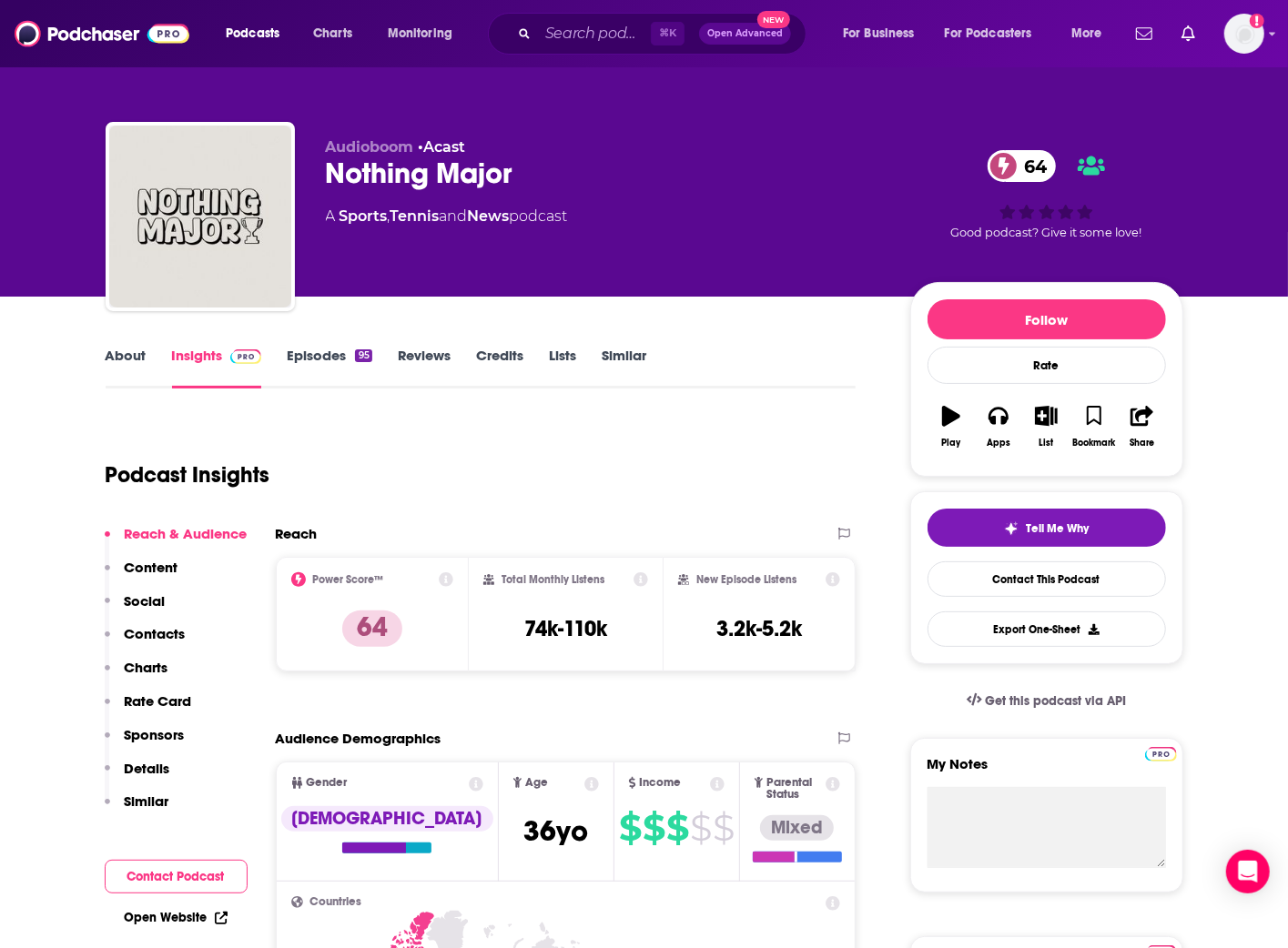
drag, startPoint x: 101, startPoint y: 362, endPoint x: 114, endPoint y: 358, distance: 13.6
click at [114, 358] on link "About" at bounding box center [125, 368] width 41 height 42
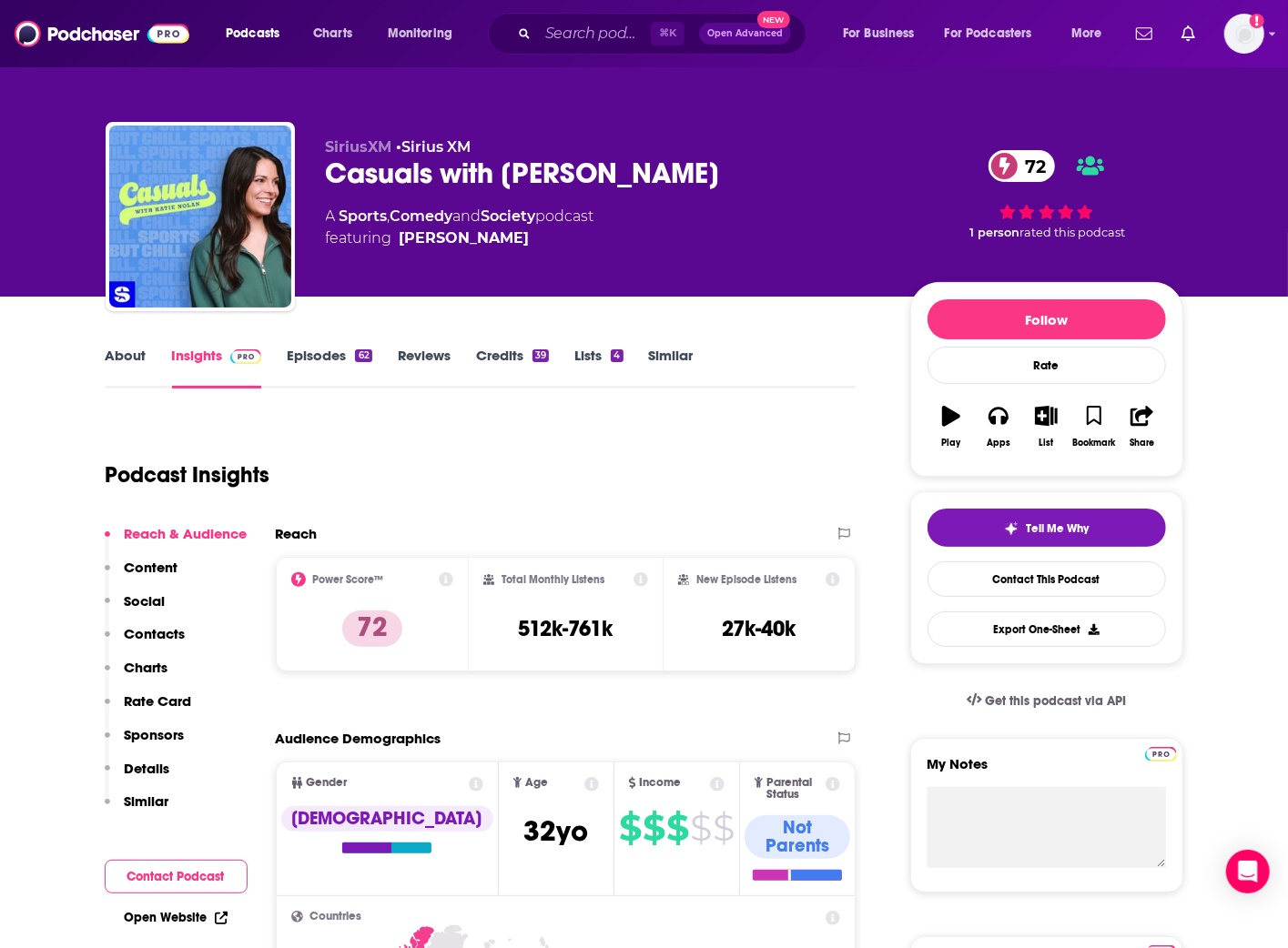
click at [116, 352] on link "About" at bounding box center [125, 368] width 41 height 42
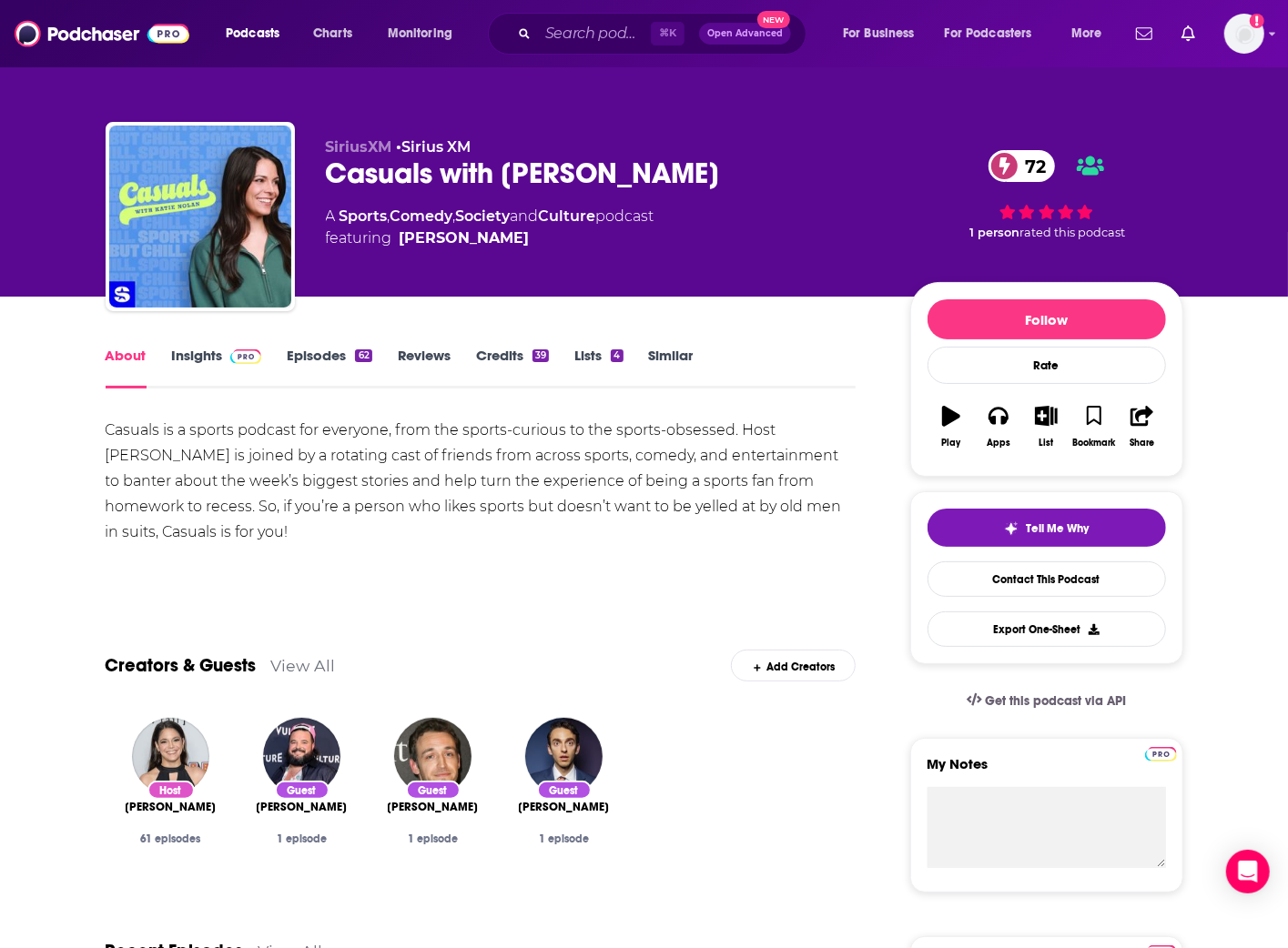
click at [192, 354] on link "Insights" at bounding box center [217, 368] width 91 height 42
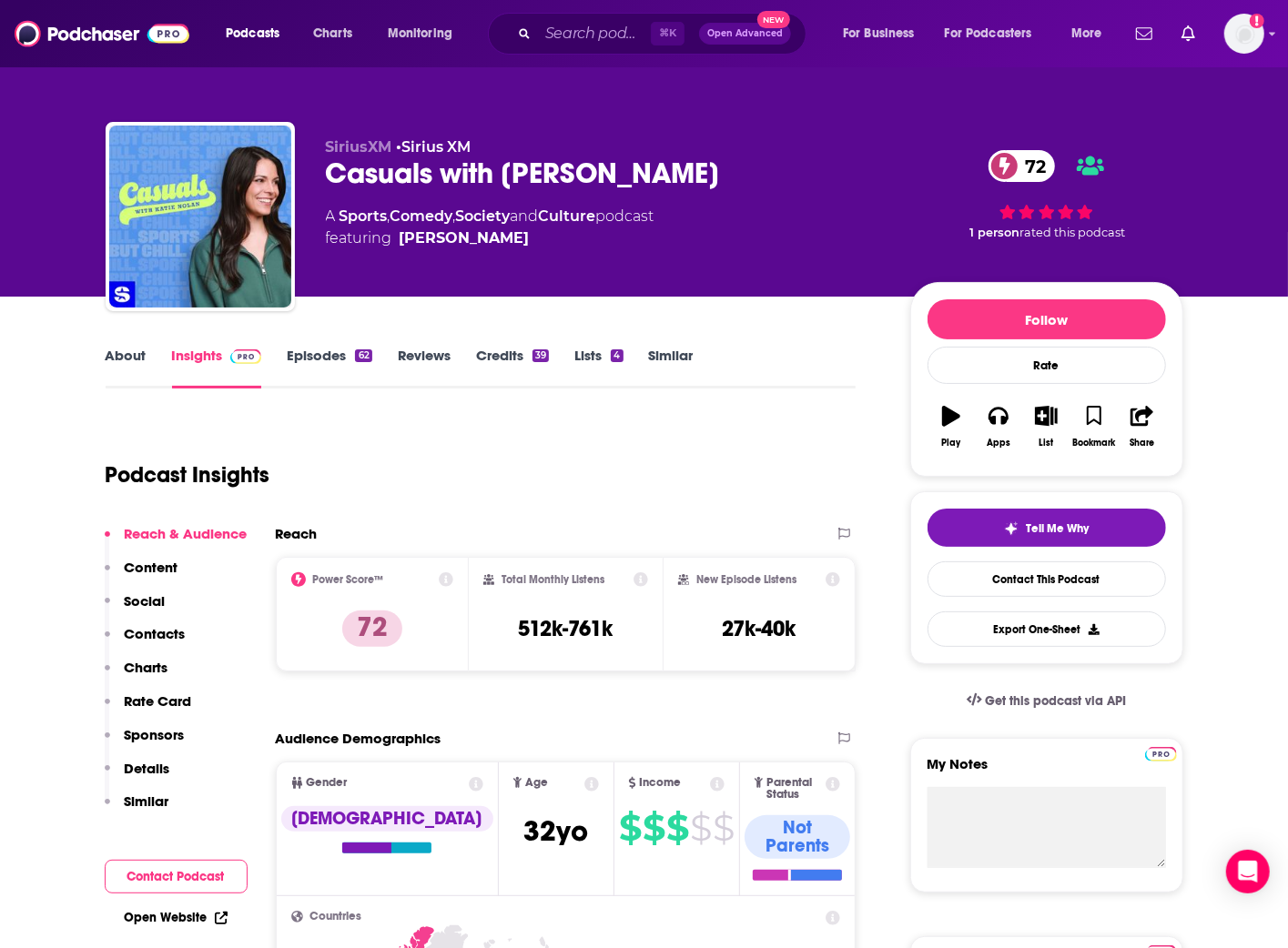
click at [323, 353] on link "Episodes 62" at bounding box center [329, 368] width 85 height 42
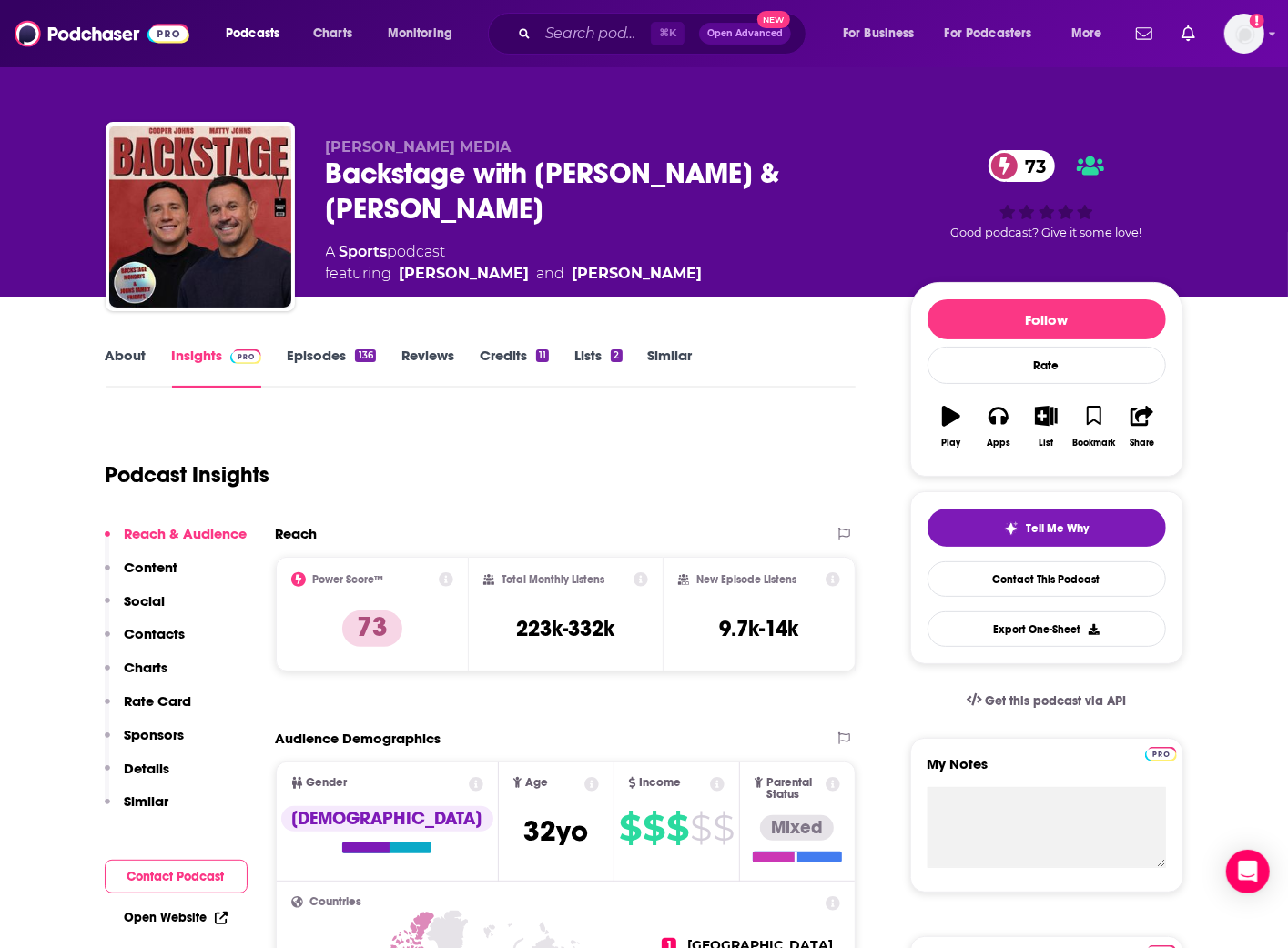
click at [110, 348] on link "About" at bounding box center [125, 368] width 41 height 42
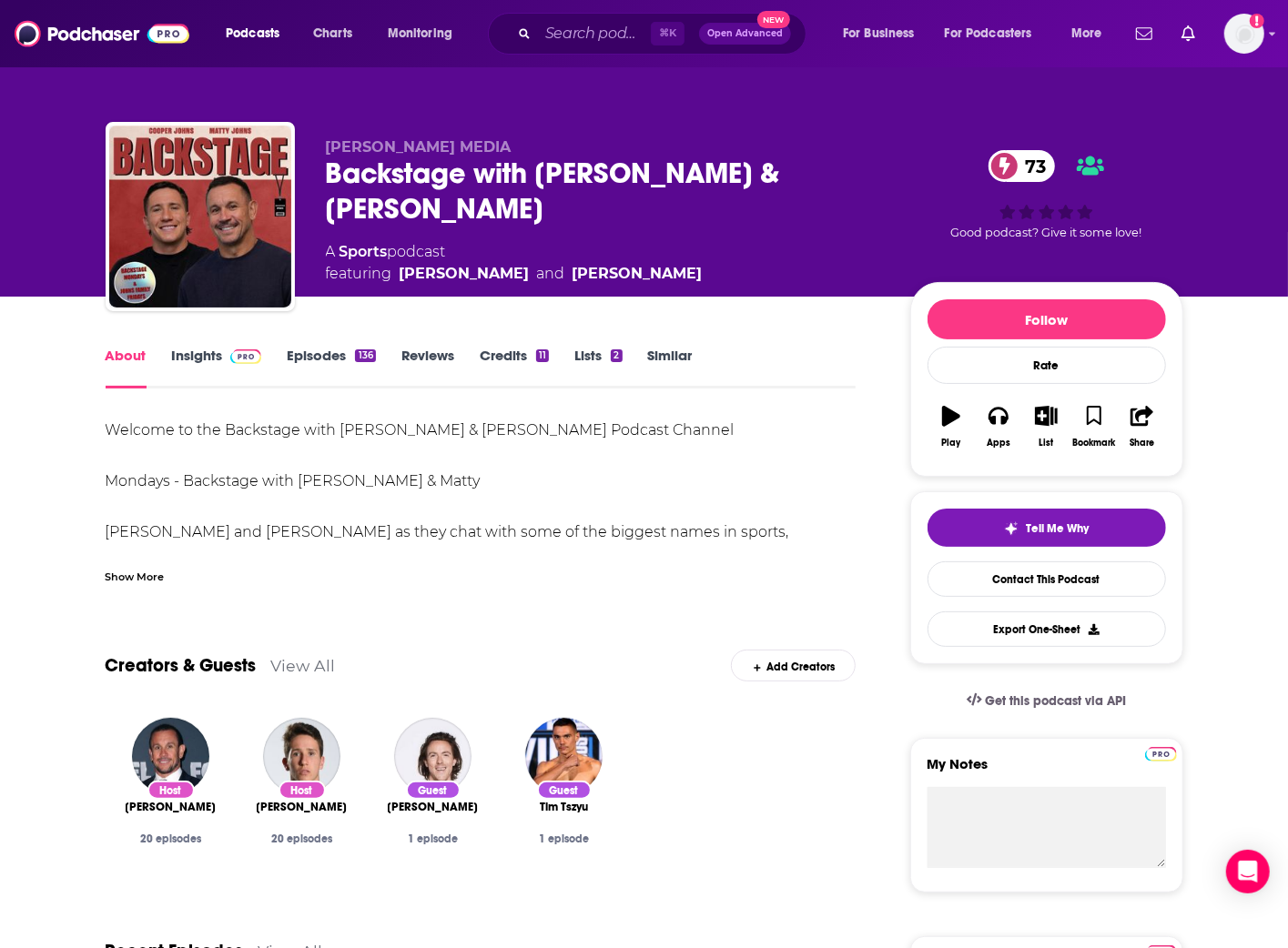
click at [132, 569] on div "Show More" at bounding box center [135, 575] width 59 height 17
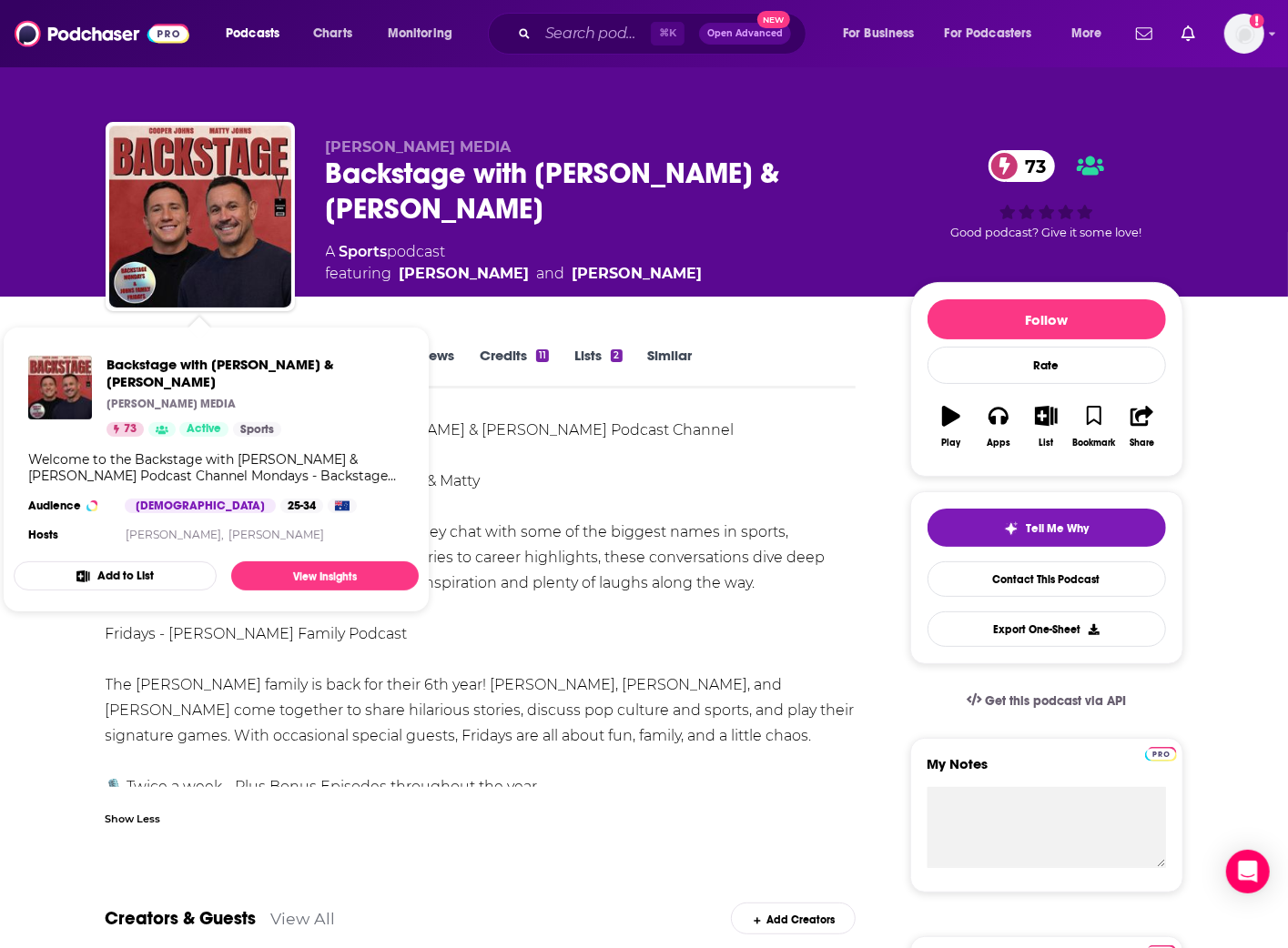
click at [589, 427] on div "Welcome to the Backstage with Cooper & Matty Johns Podcast Channel Mondays - Ba…" at bounding box center [481, 608] width 751 height 382
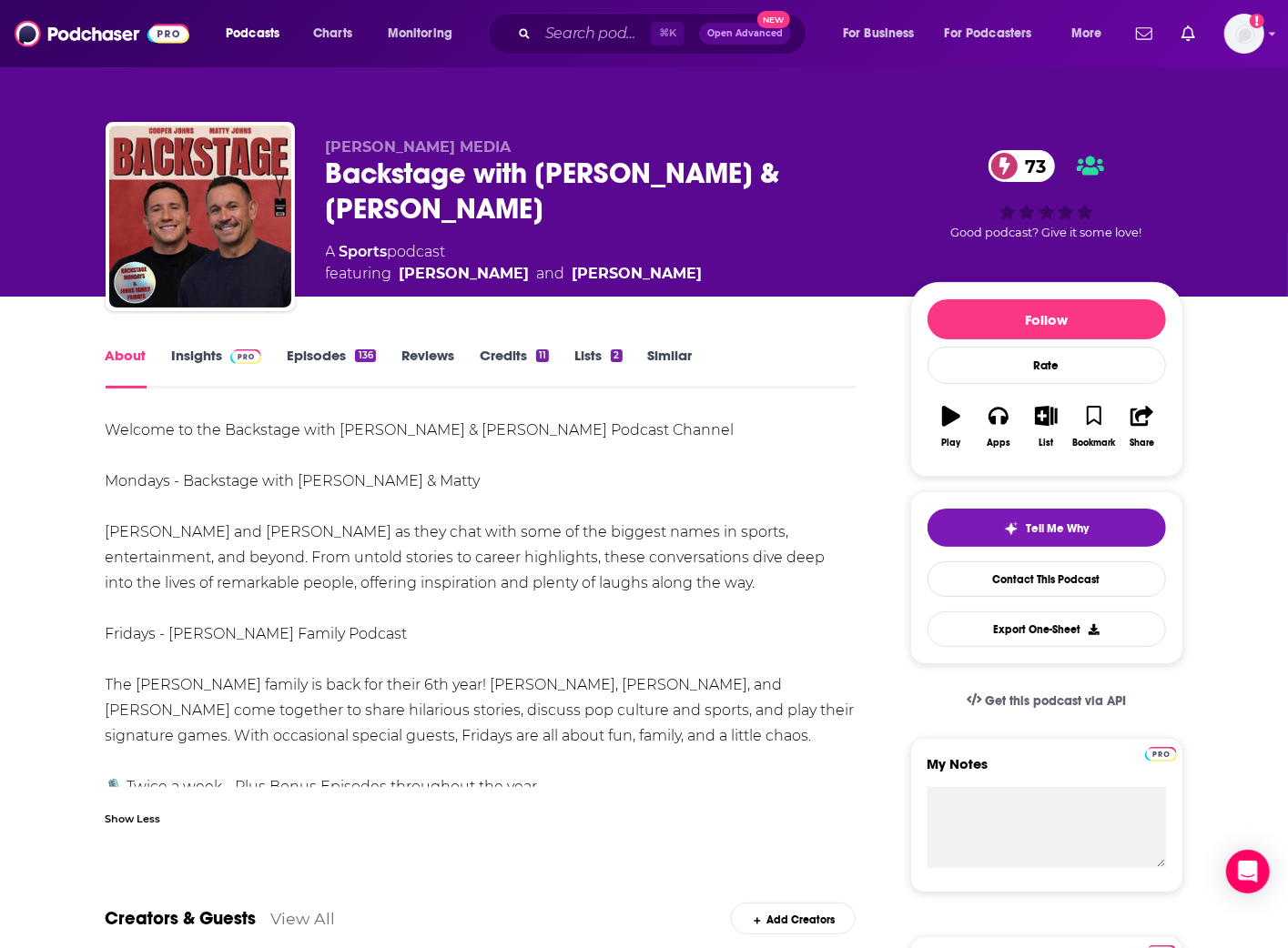
click at [180, 358] on link "Insights" at bounding box center [217, 368] width 91 height 42
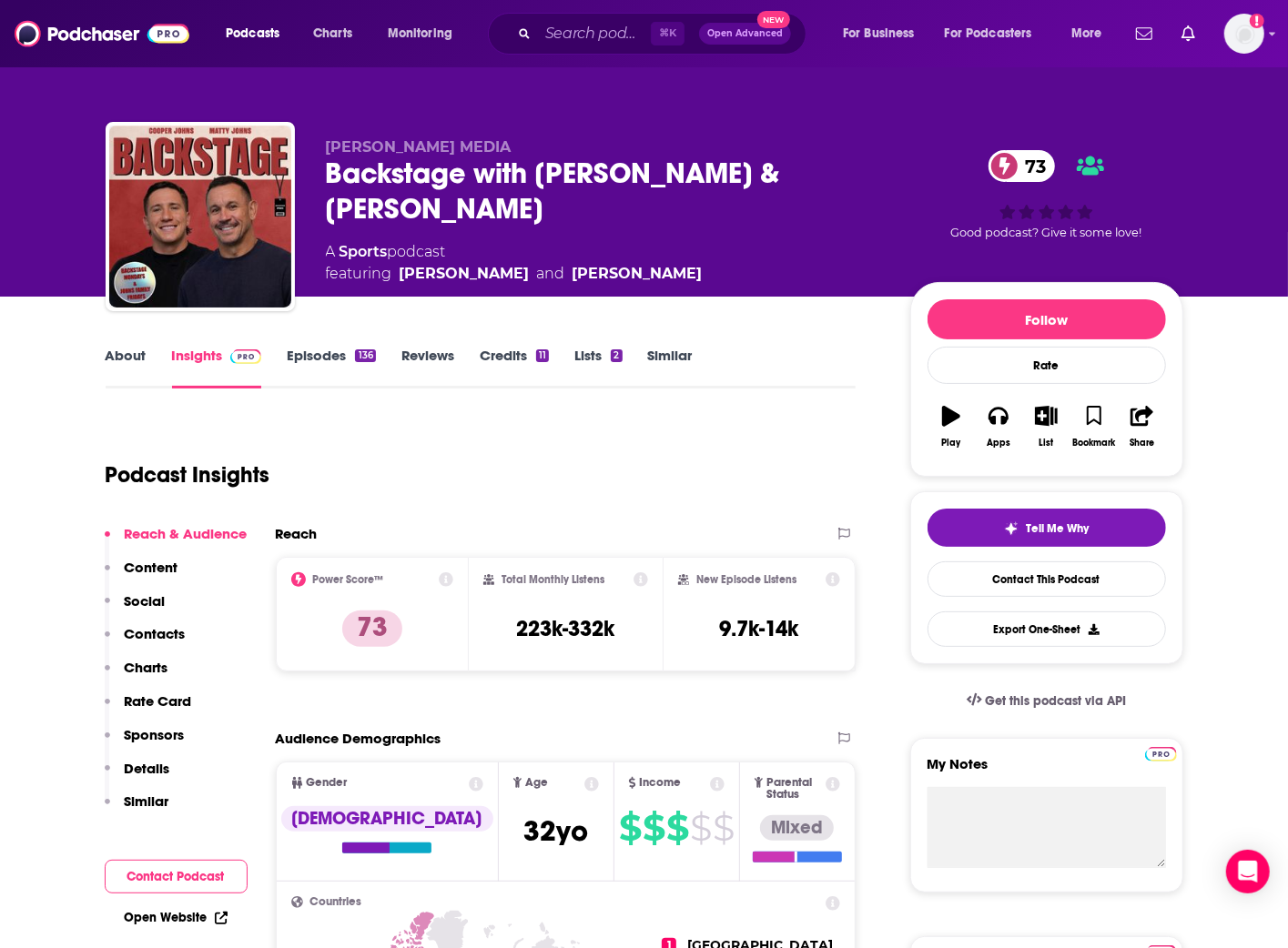
click at [326, 349] on link "Episodes 136" at bounding box center [331, 368] width 89 height 42
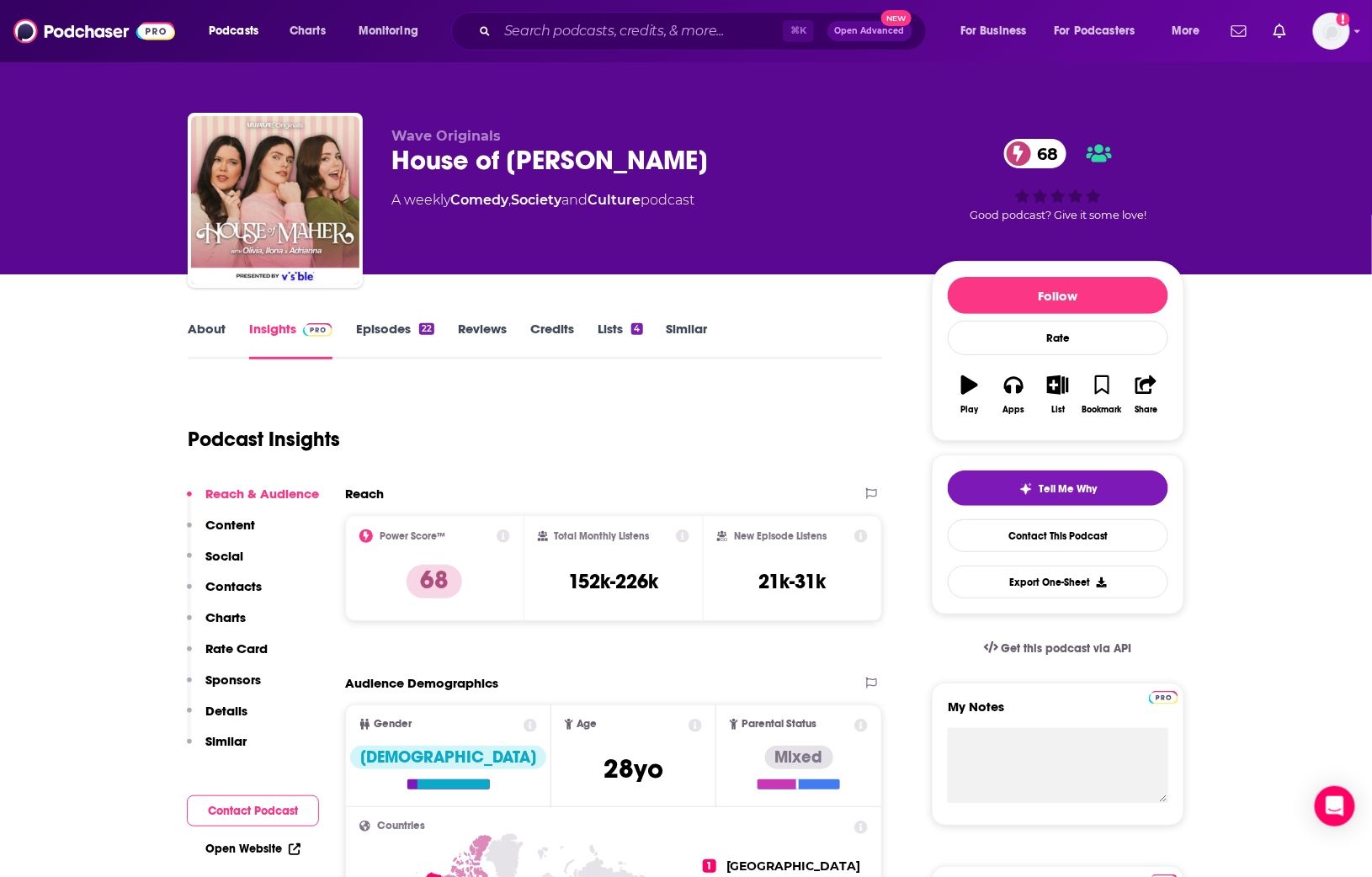
click at [380, 321] on link "Episodes 22" at bounding box center [395, 340] width 79 height 38
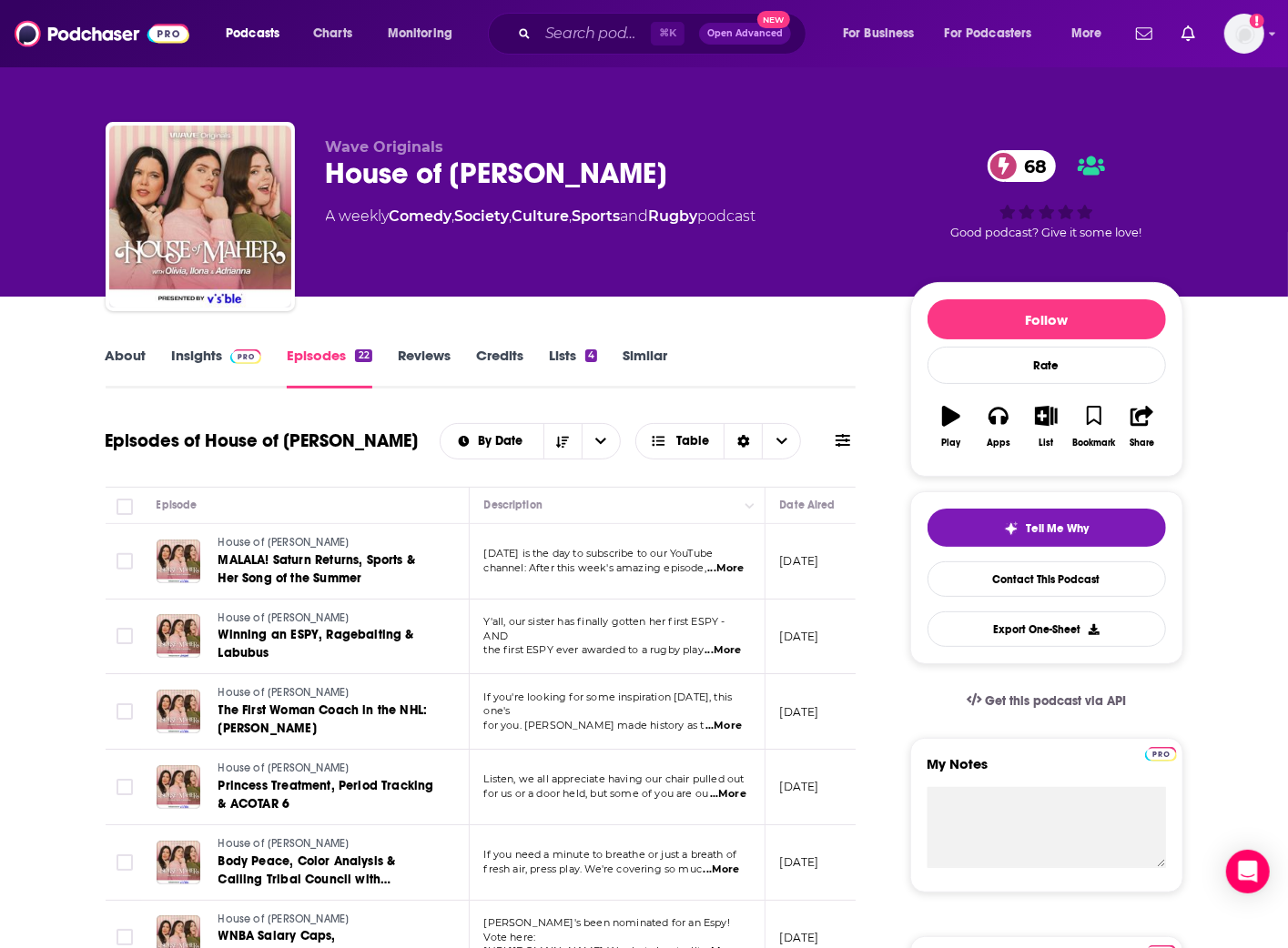
scroll to position [-1, 0]
click at [130, 362] on link "About" at bounding box center [125, 368] width 41 height 42
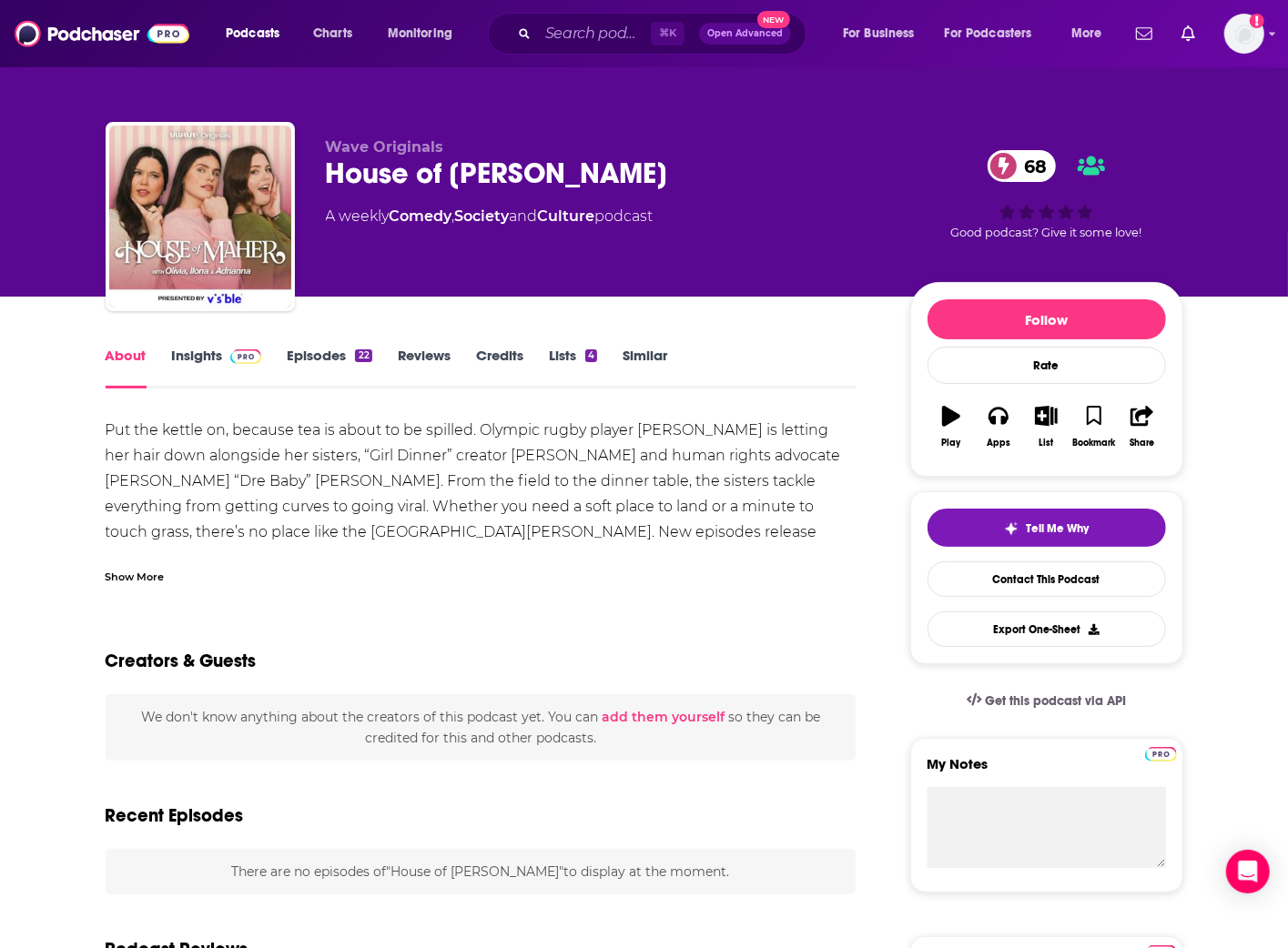
click at [163, 577] on div "Show More" at bounding box center [135, 575] width 59 height 17
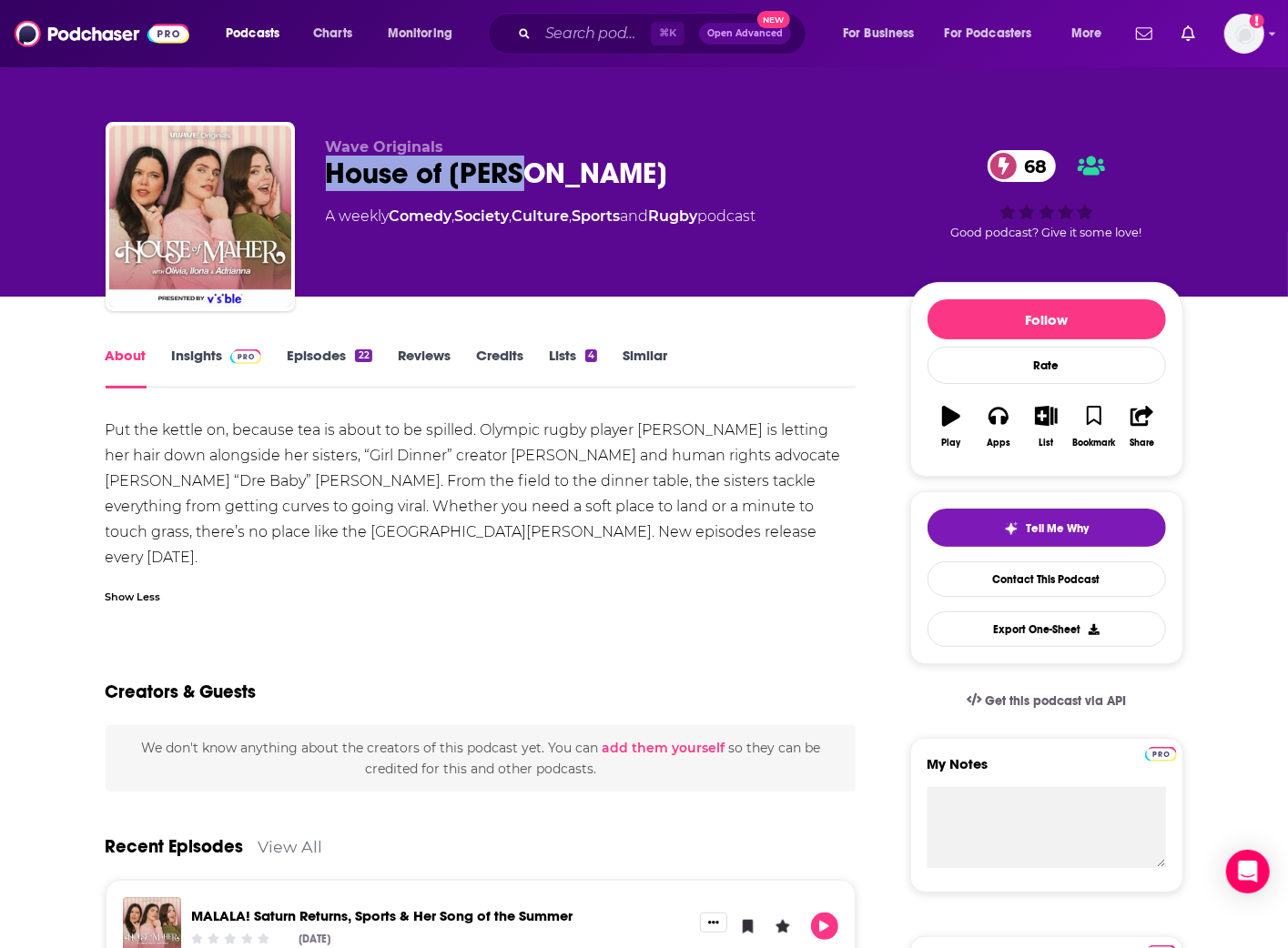
drag, startPoint x: 472, startPoint y: 173, endPoint x: 810, endPoint y: 19, distance: 371.4
click at [326, 171] on div "House of [PERSON_NAME] 68" at bounding box center [603, 174] width 555 height 36
copy h1 "House of [PERSON_NAME]"
